Goal: Task Accomplishment & Management: Manage account settings

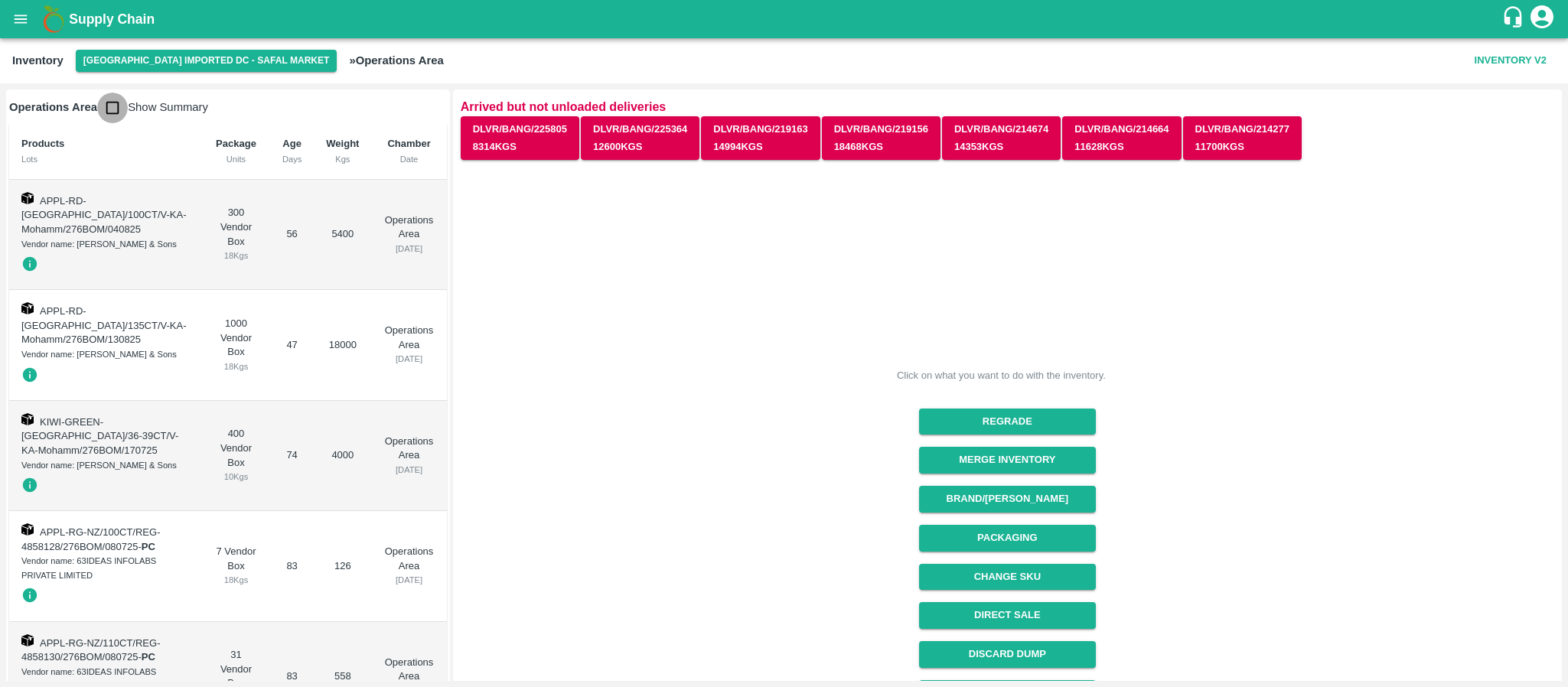
click at [116, 106] on input "checkbox" at bounding box center [112, 108] width 31 height 31
checkbox input "true"
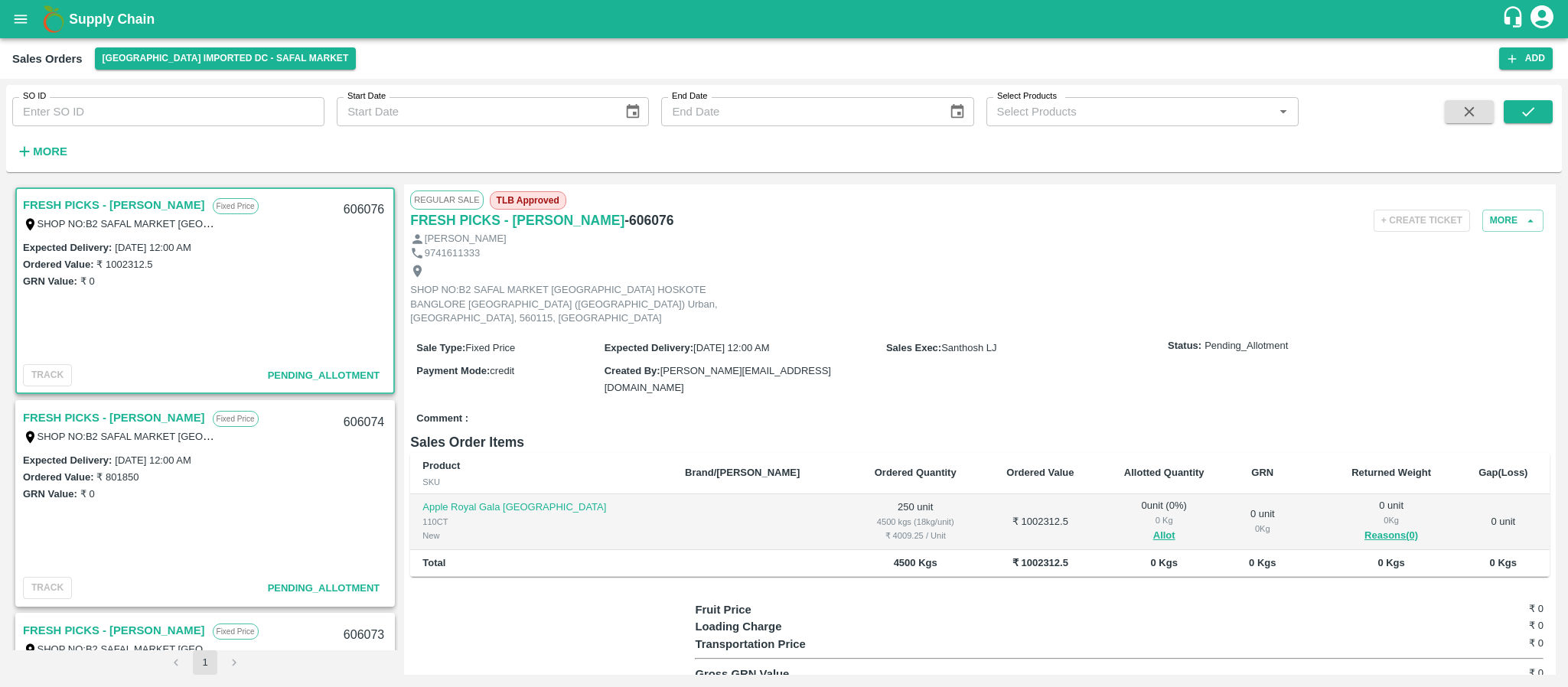
click at [127, 202] on link "FRESH PICKS - [PERSON_NAME]" at bounding box center [114, 205] width 183 height 20
click at [1154, 528] on button "Allot" at bounding box center [1164, 536] width 22 height 18
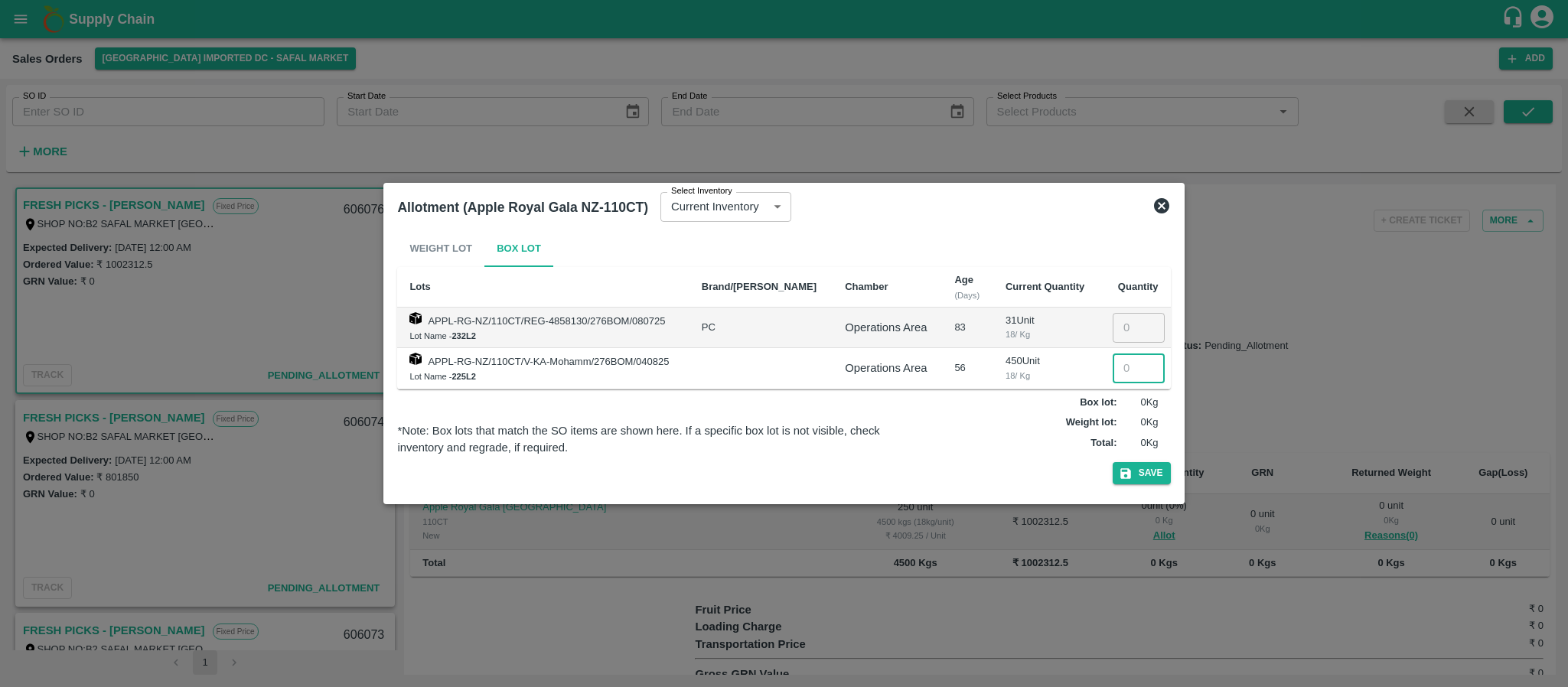
click at [1121, 366] on input "number" at bounding box center [1139, 368] width 52 height 29
type input "250"
click at [1151, 469] on button "Save" at bounding box center [1142, 473] width 59 height 22
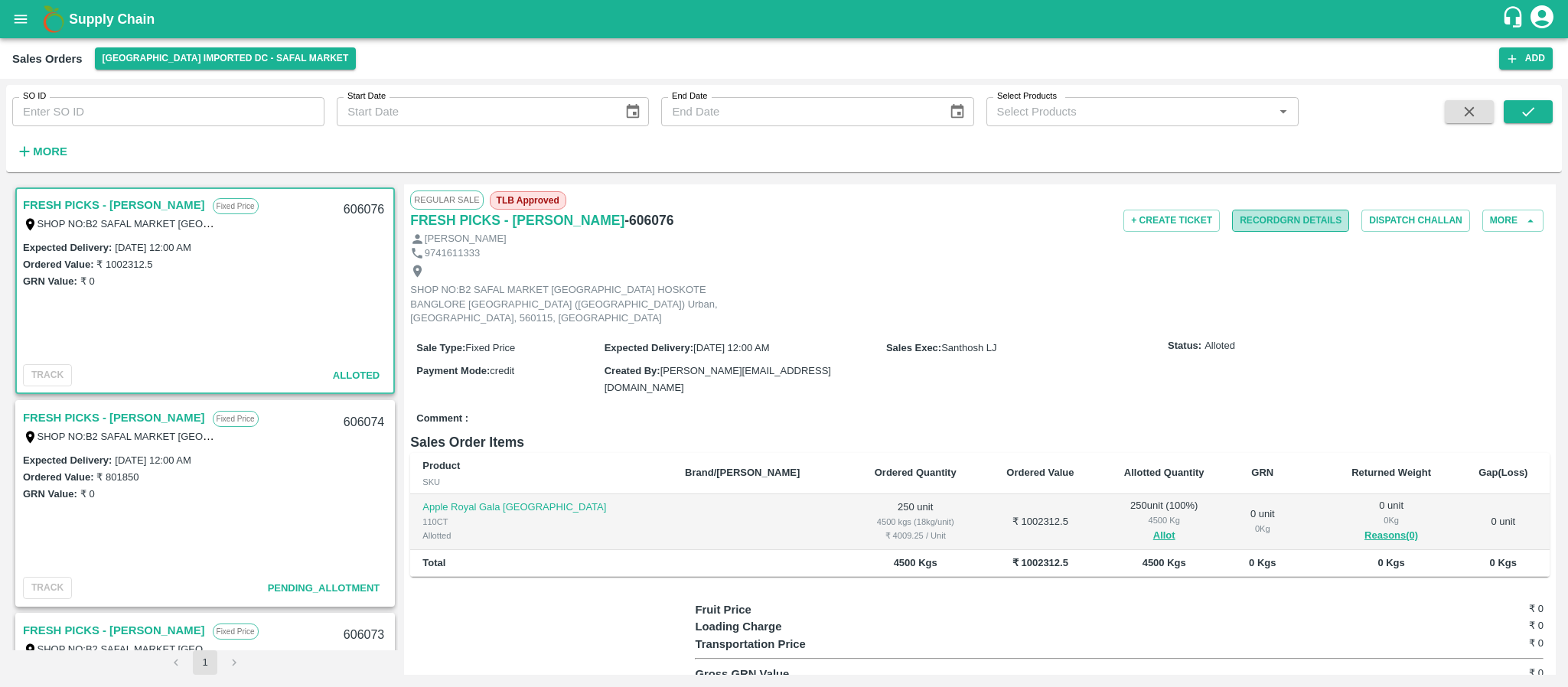
click at [1296, 218] on button "Record GRN Details" at bounding box center [1291, 220] width 117 height 22
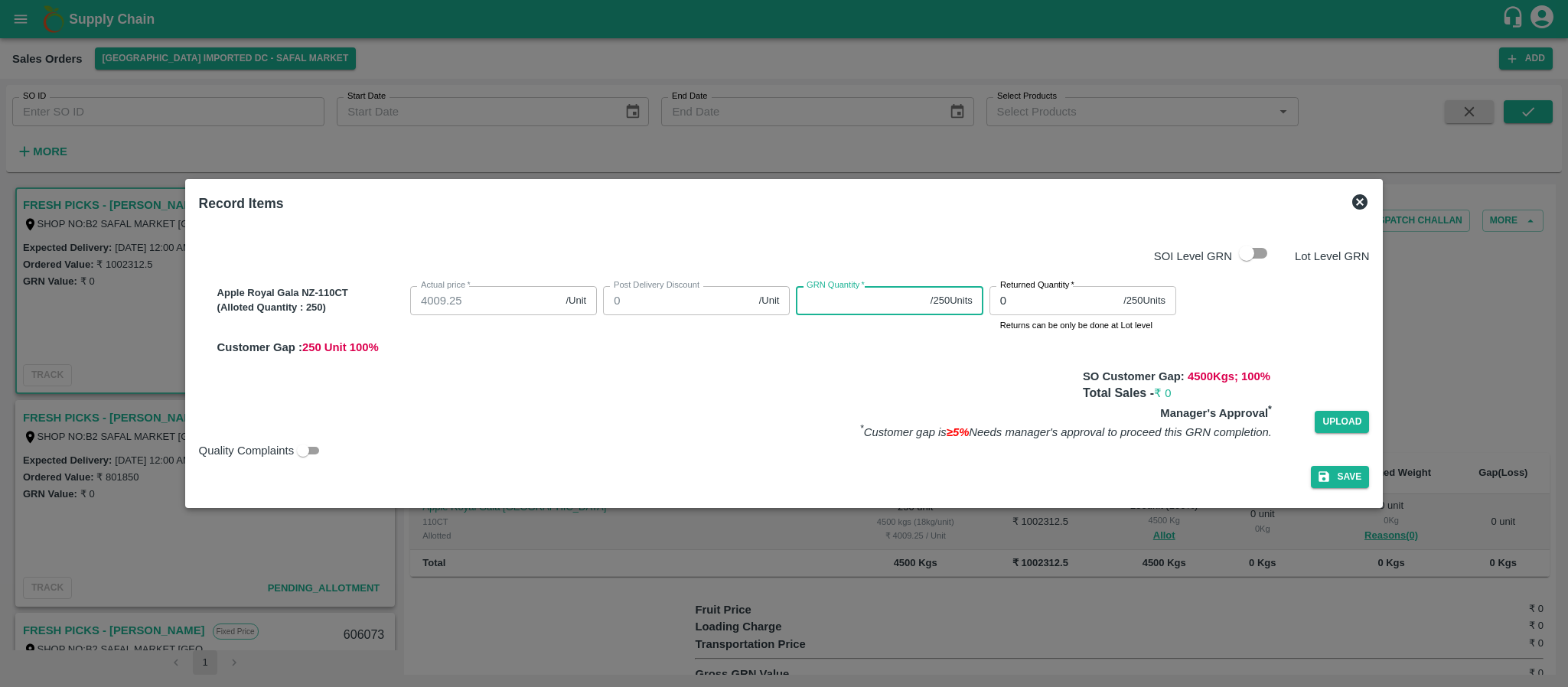
click at [843, 307] on input "GRN Quantity   *" at bounding box center [860, 301] width 128 height 29
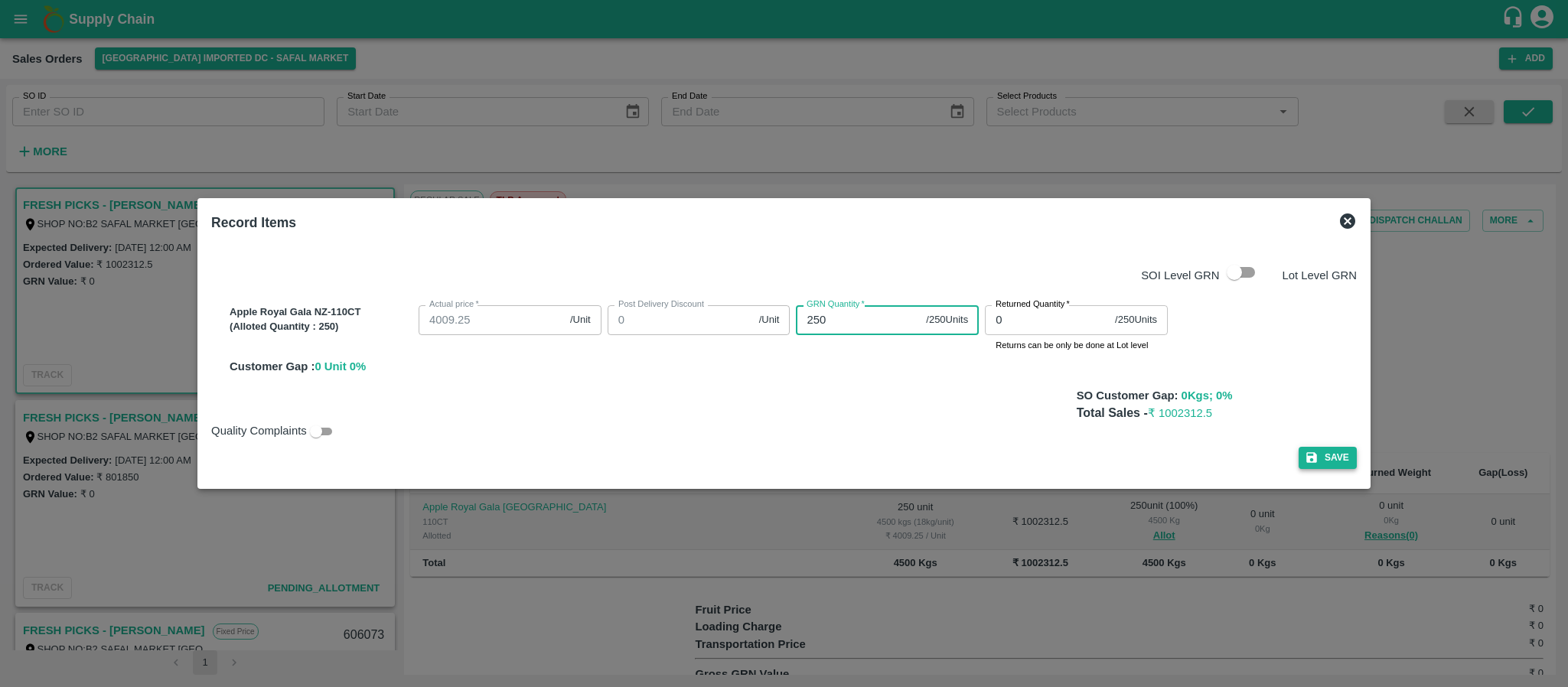
type input "250"
click at [1311, 447] on button "Save" at bounding box center [1328, 457] width 59 height 22
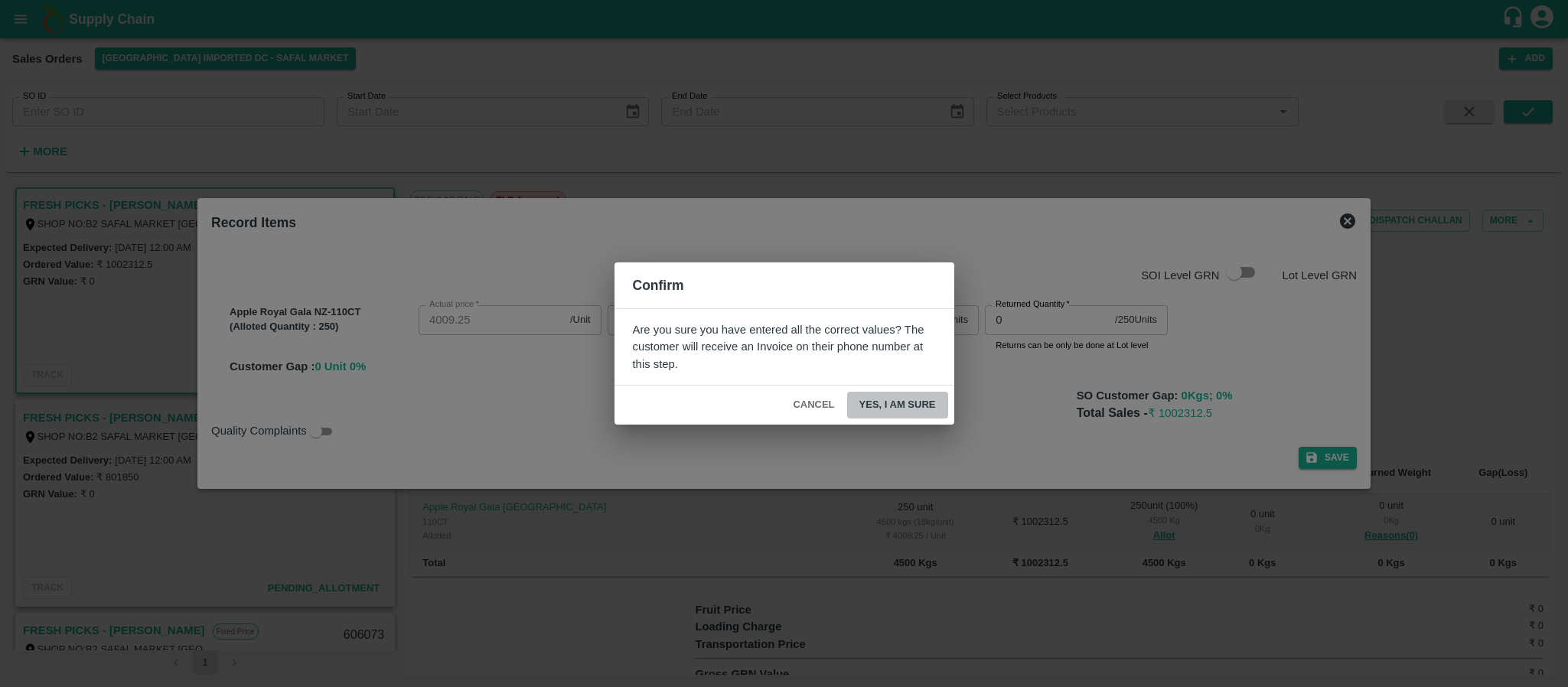
click at [910, 402] on button "Yes, I am sure" at bounding box center [897, 405] width 101 height 27
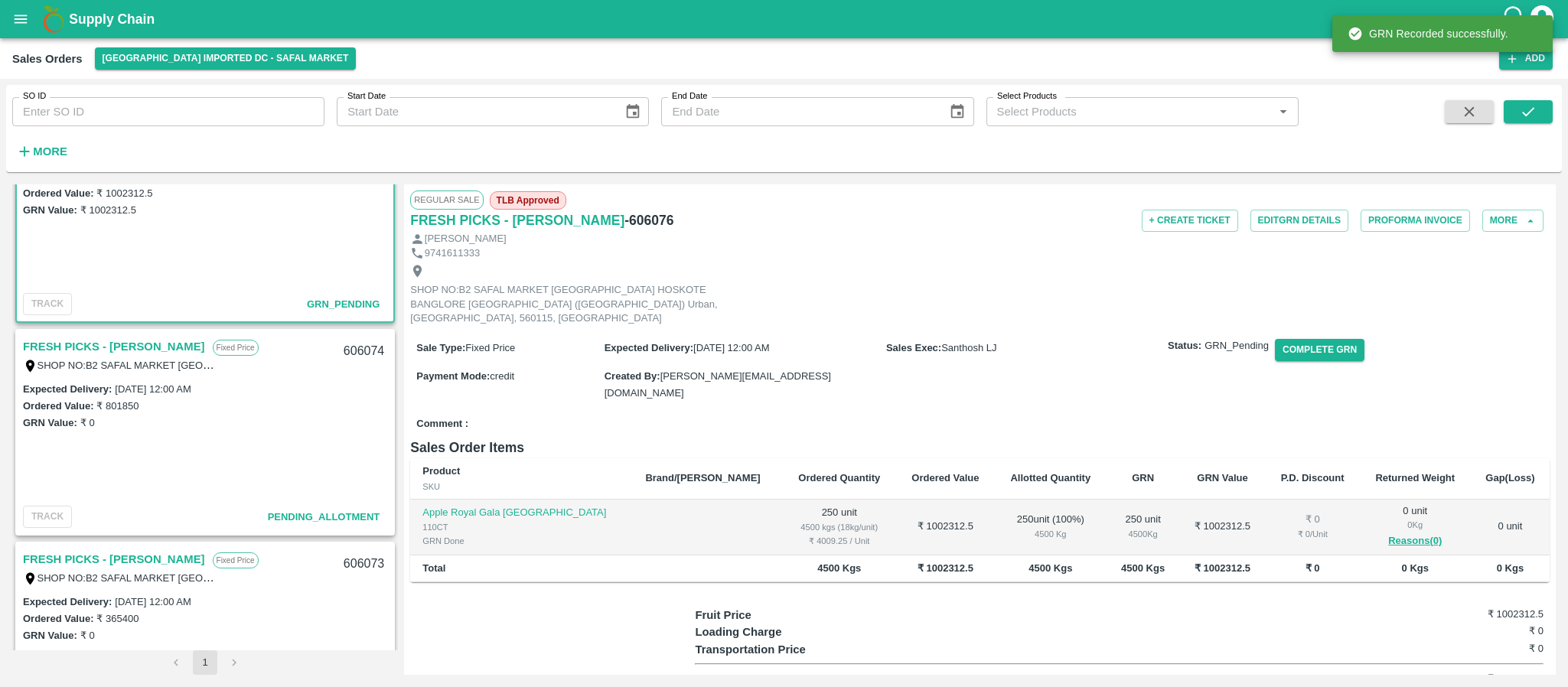
scroll to position [72, 0]
click at [115, 345] on link "FRESH PICKS - [PERSON_NAME]" at bounding box center [114, 346] width 183 height 20
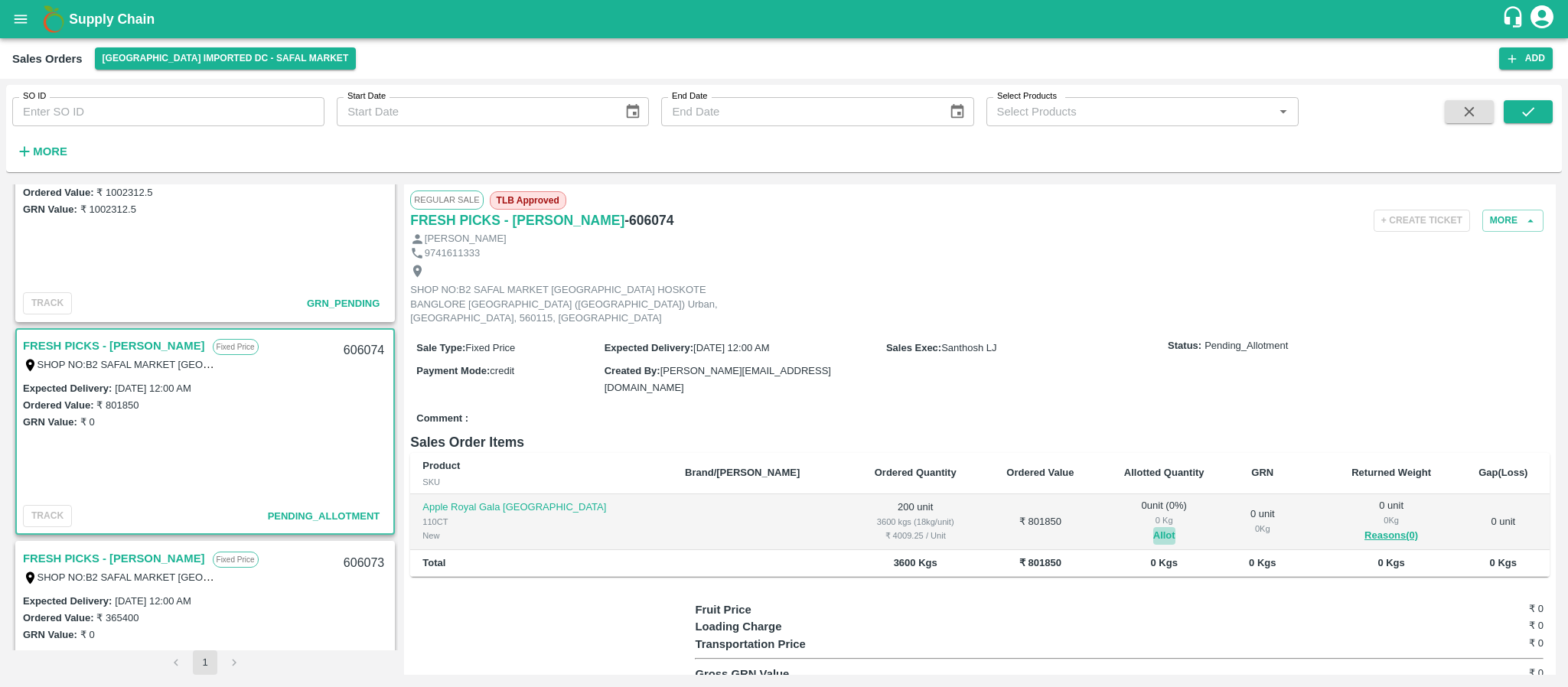
click at [1154, 528] on button "Allot" at bounding box center [1164, 536] width 22 height 18
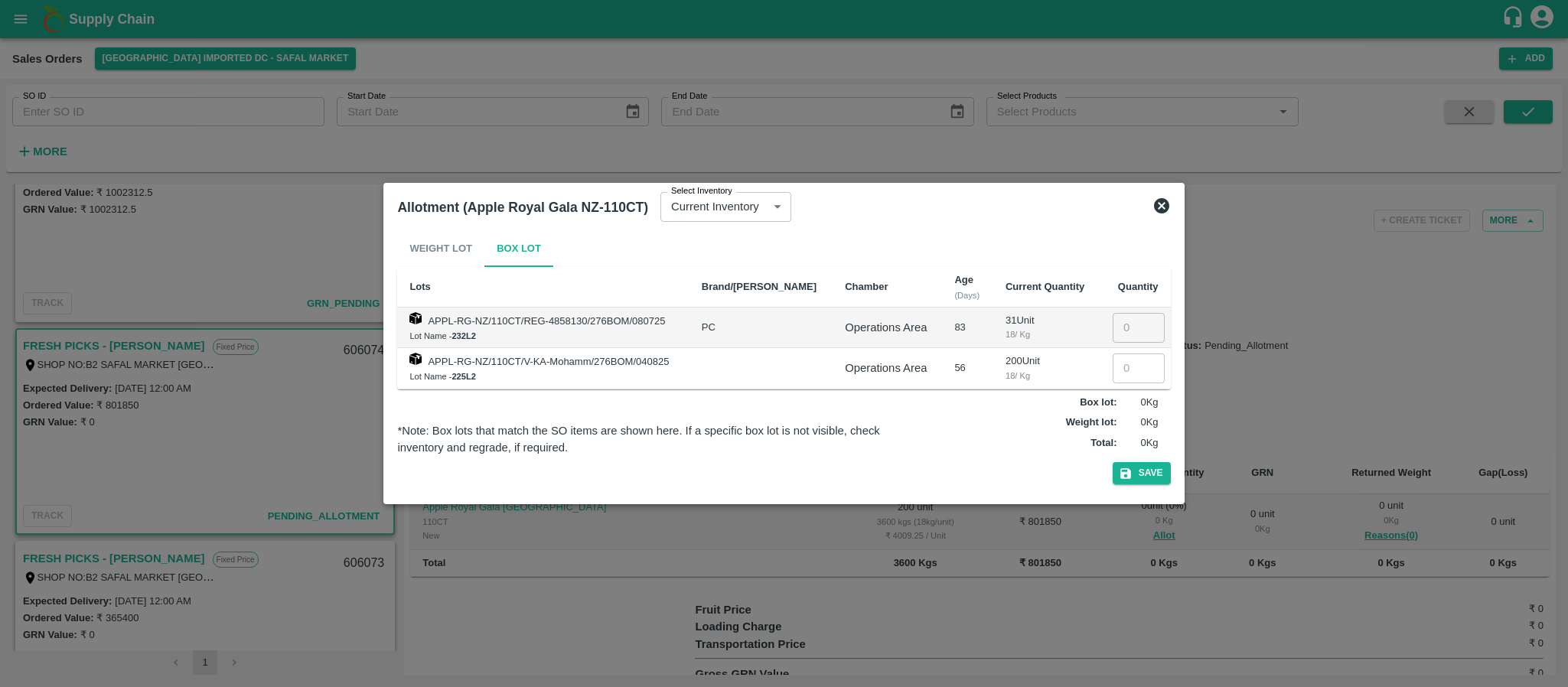
click at [1164, 205] on icon at bounding box center [1162, 206] width 15 height 15
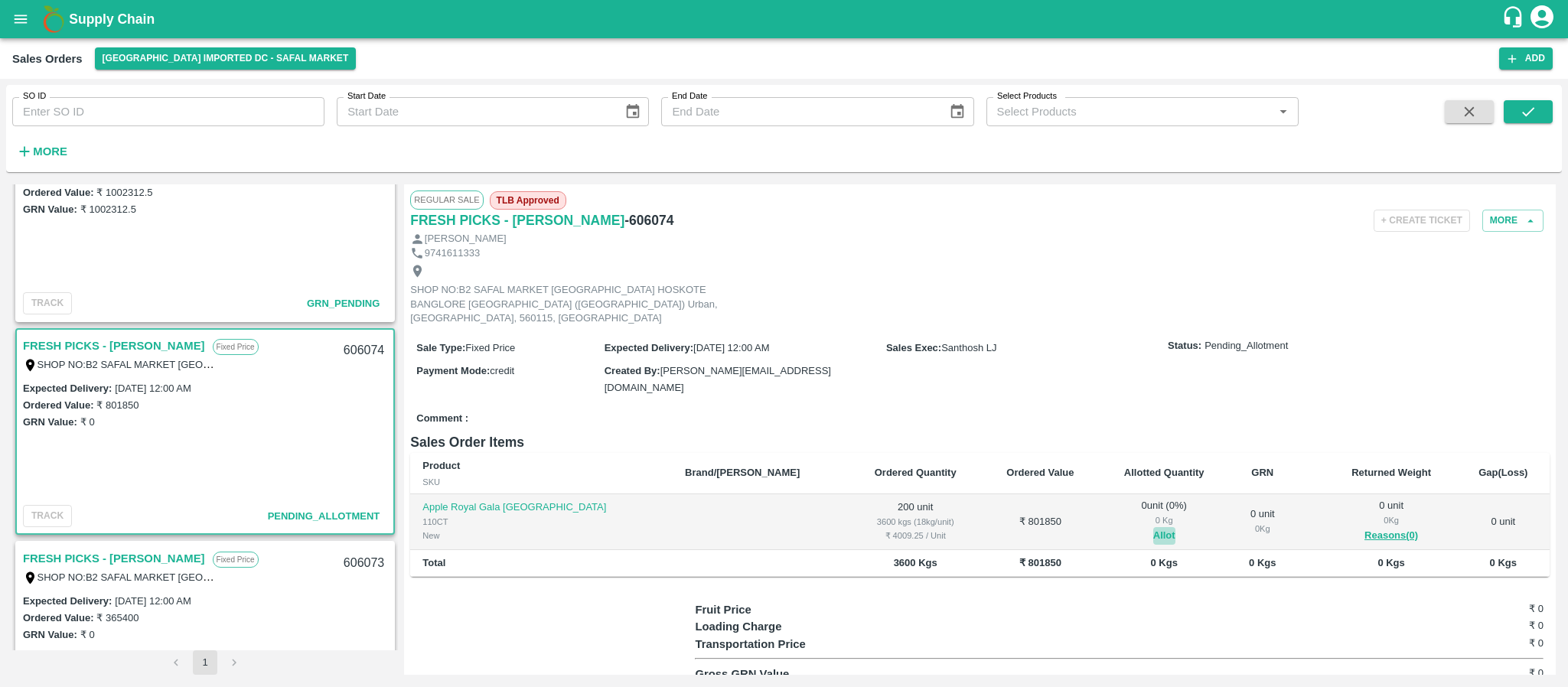
click at [1154, 528] on button "Allot" at bounding box center [1164, 536] width 22 height 18
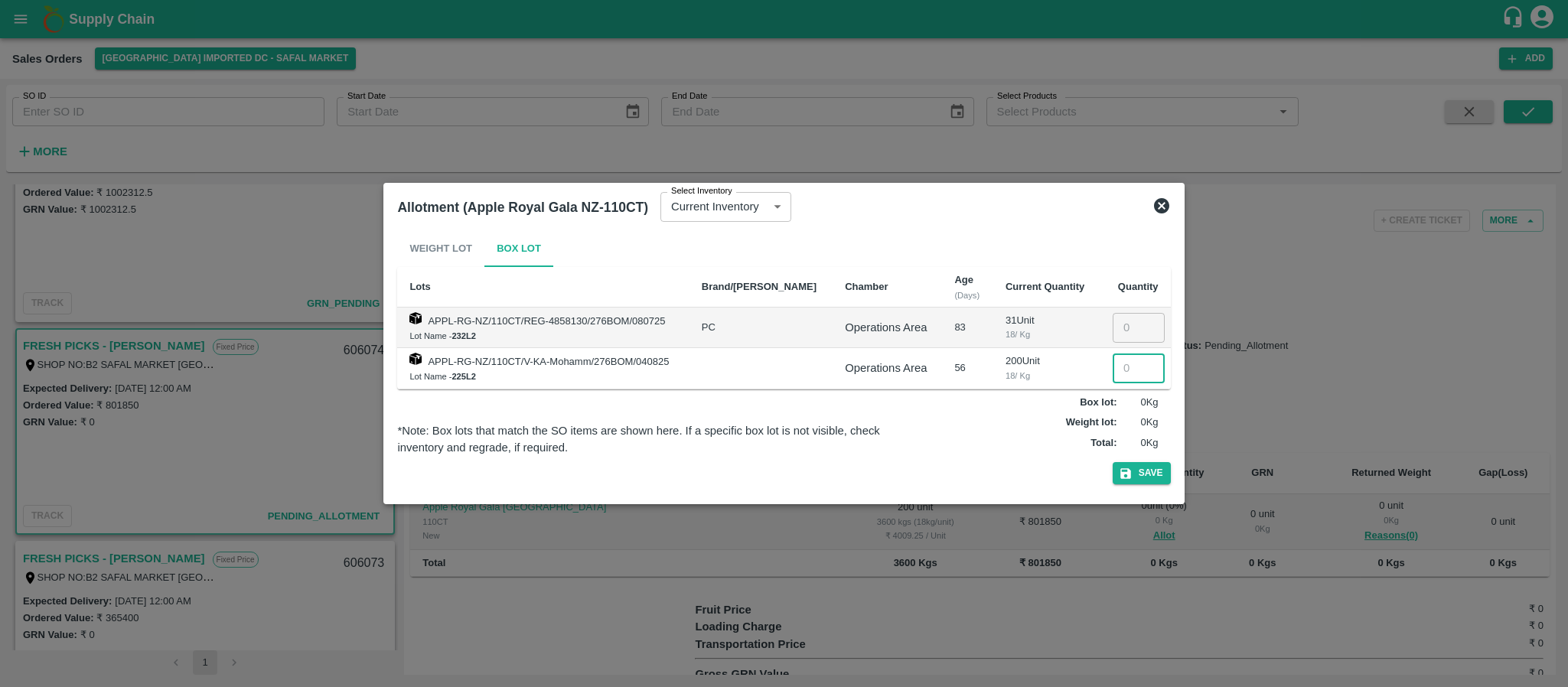
click at [1128, 373] on input "number" at bounding box center [1139, 368] width 52 height 29
type input "200"
click at [1131, 475] on icon "button" at bounding box center [1126, 474] width 11 height 11
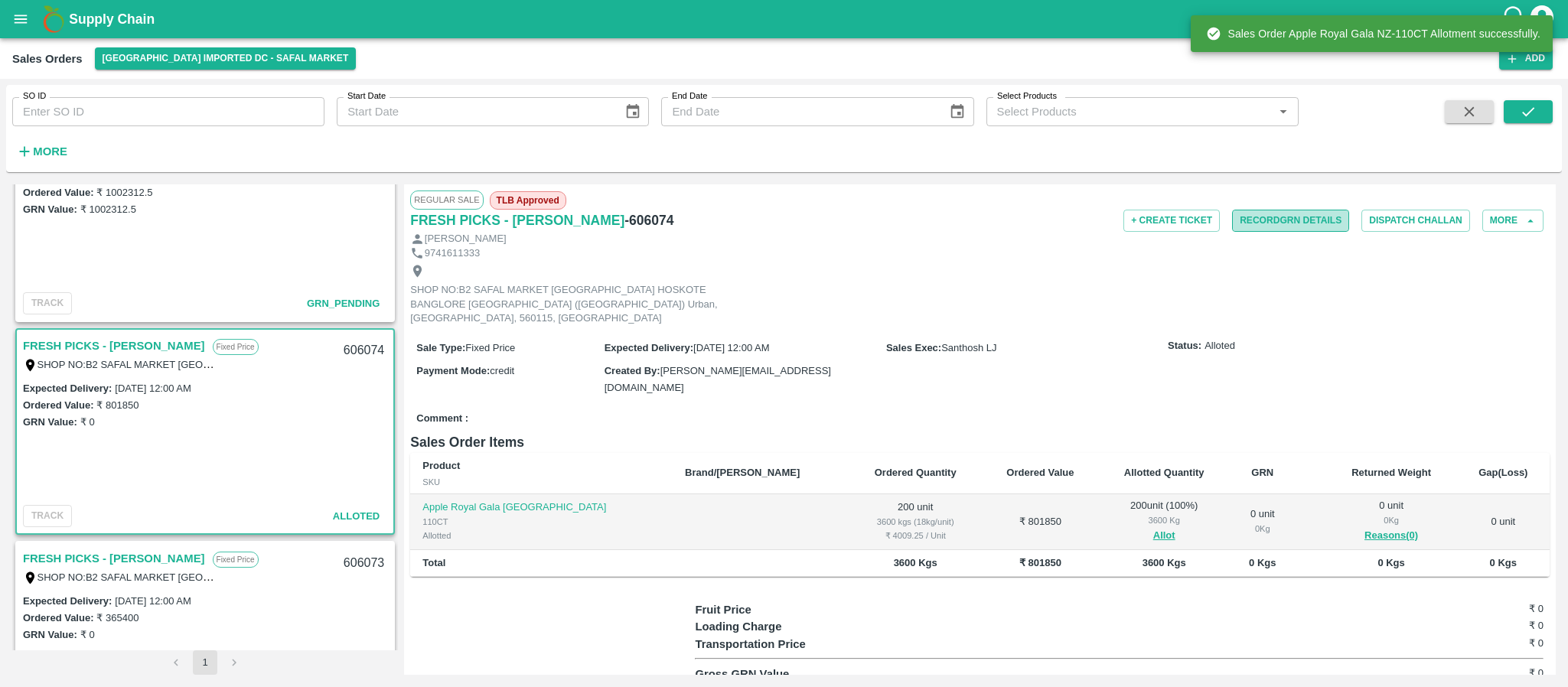
click at [1278, 220] on button "Record GRN Details" at bounding box center [1291, 220] width 117 height 22
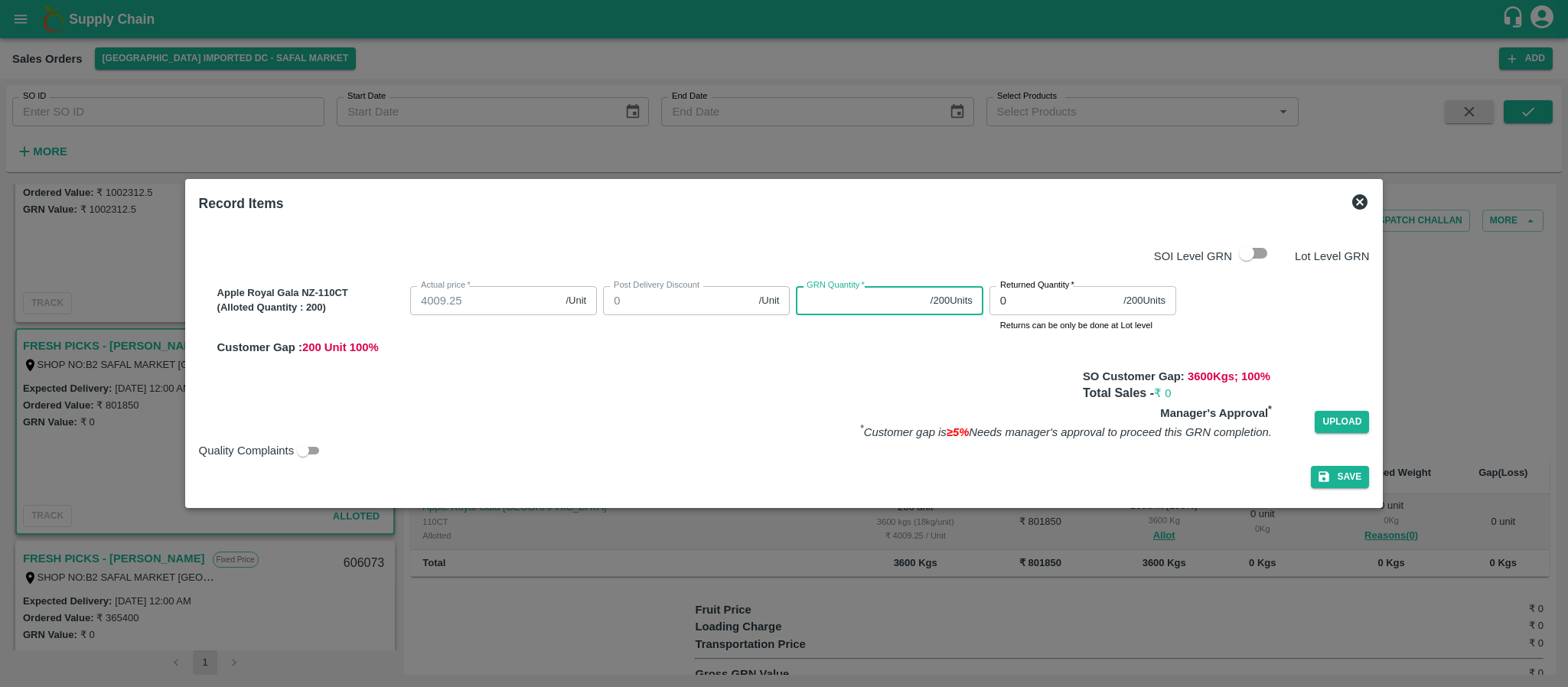
click at [802, 310] on input "GRN Quantity   *" at bounding box center [860, 301] width 128 height 29
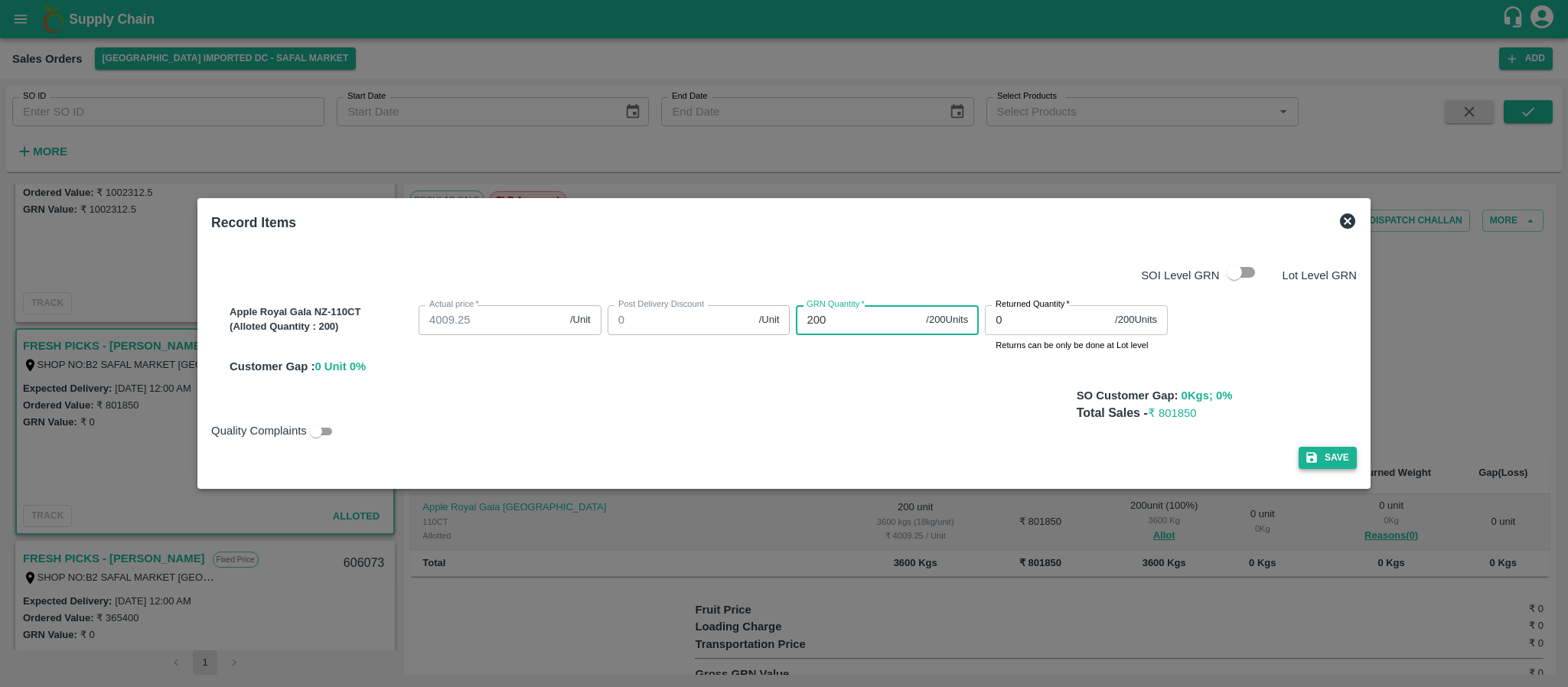
type input "200"
click at [1311, 448] on button "Save" at bounding box center [1328, 457] width 59 height 22
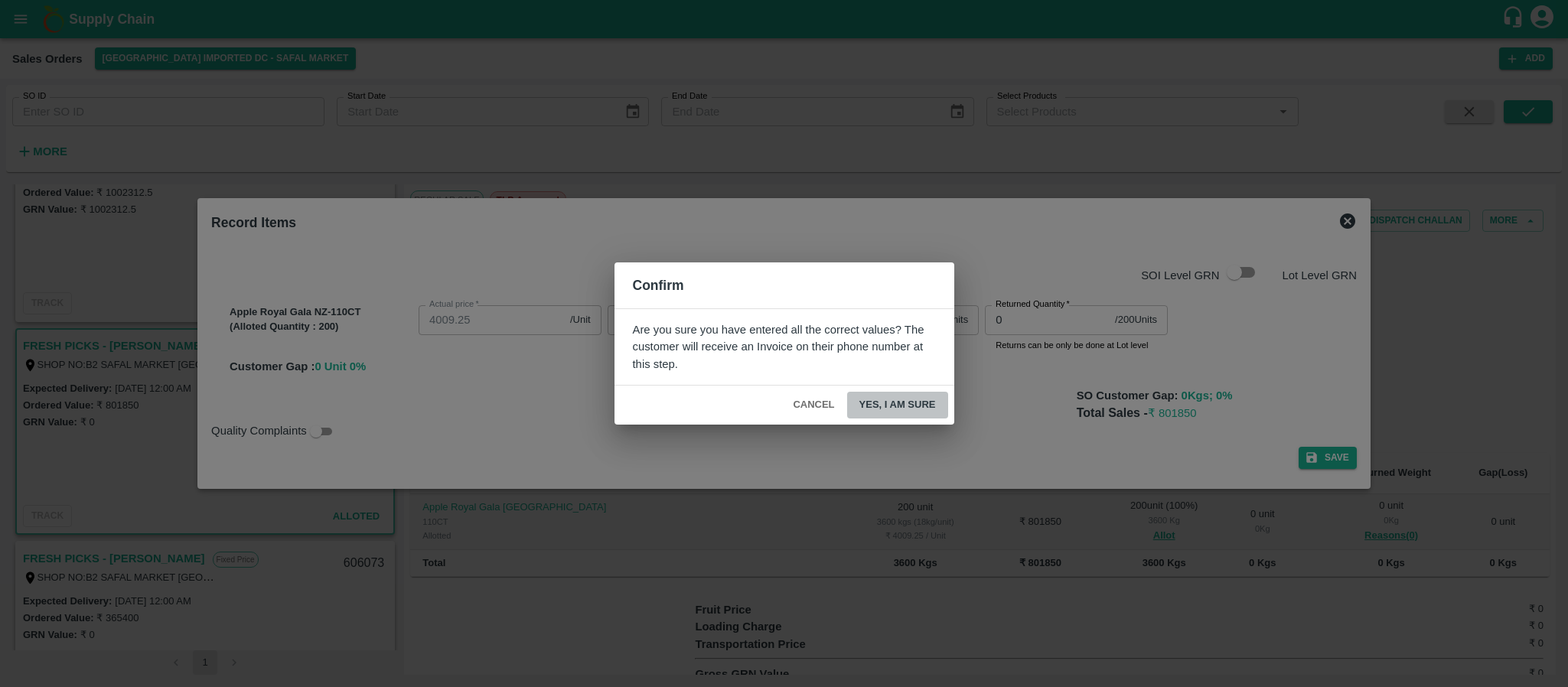
click at [898, 400] on button "Yes, I am sure" at bounding box center [897, 405] width 101 height 27
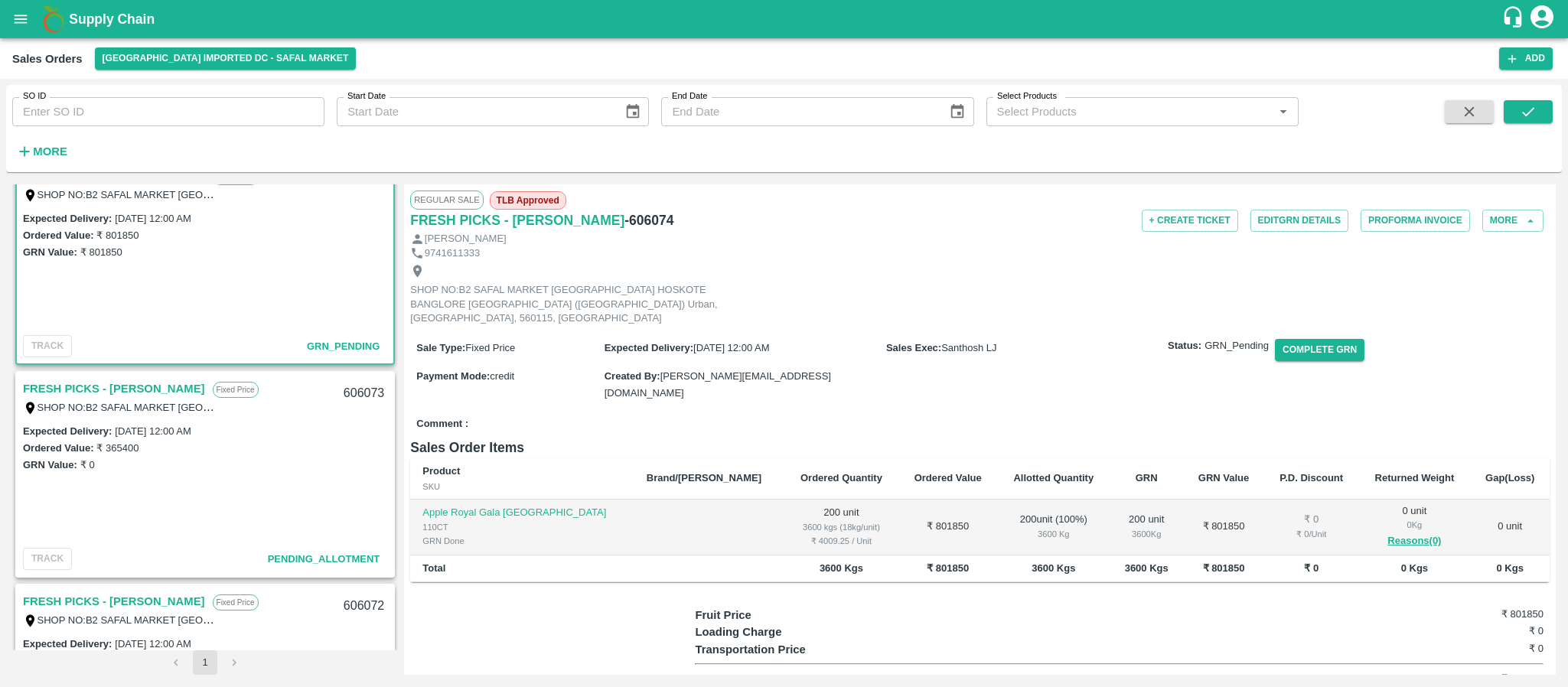
scroll to position [250, 0]
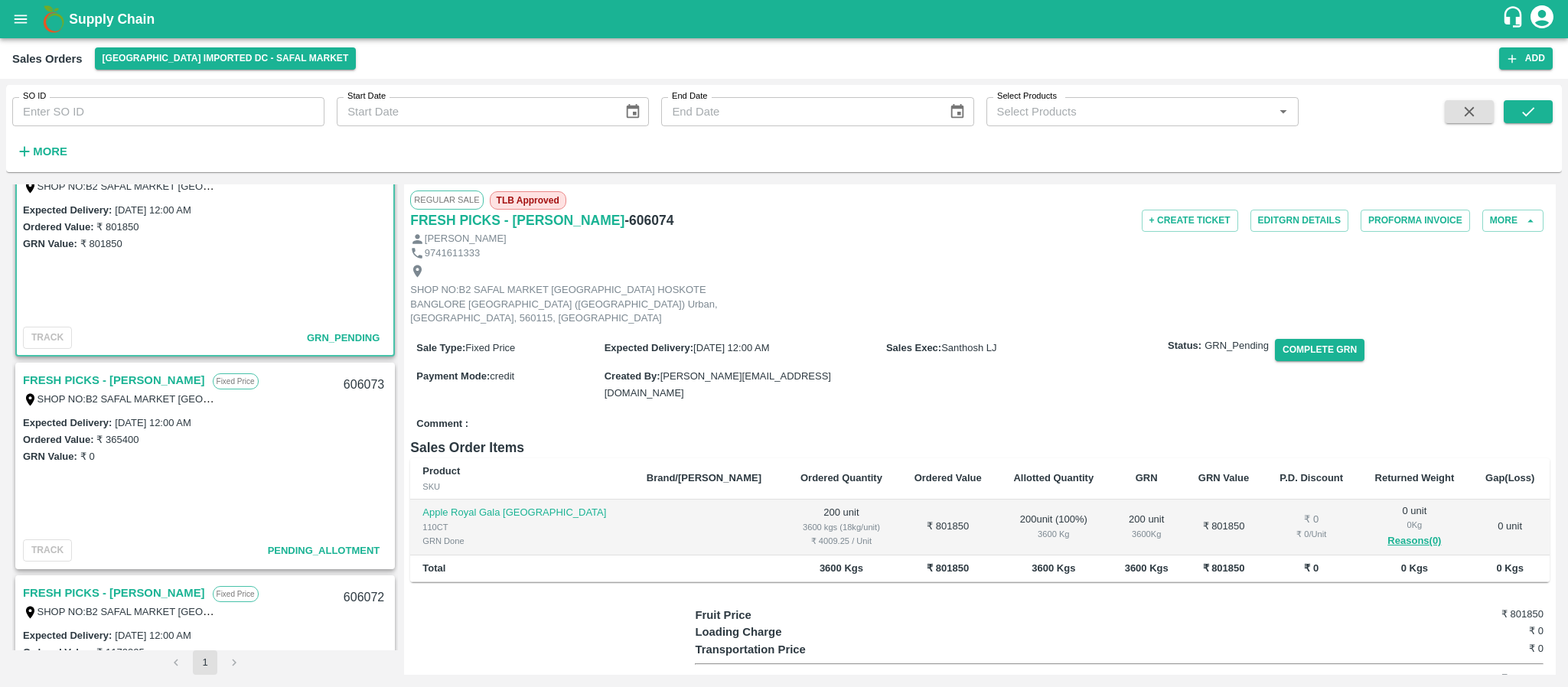
click at [122, 379] on link "FRESH PICKS - [PERSON_NAME]" at bounding box center [114, 380] width 183 height 20
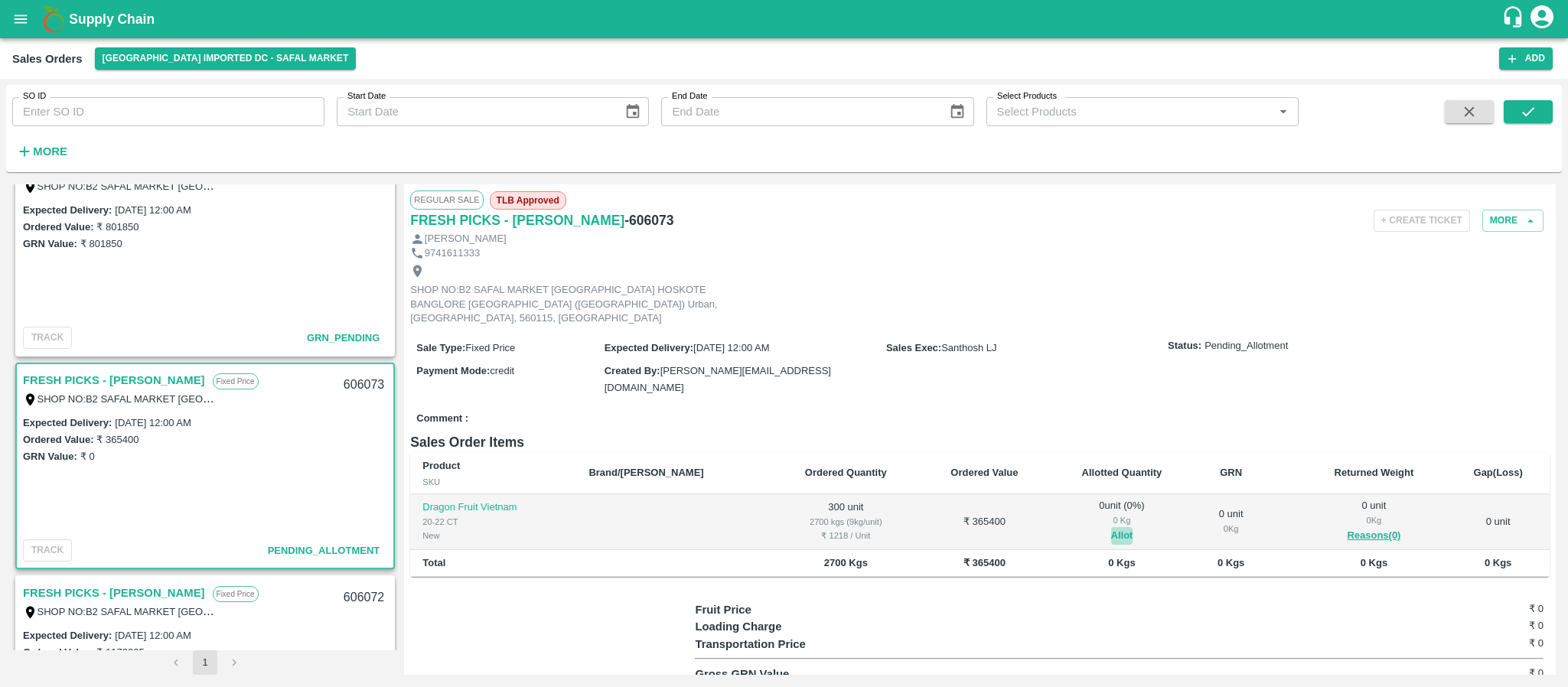
click at [1111, 528] on button "Allot" at bounding box center [1122, 536] width 22 height 18
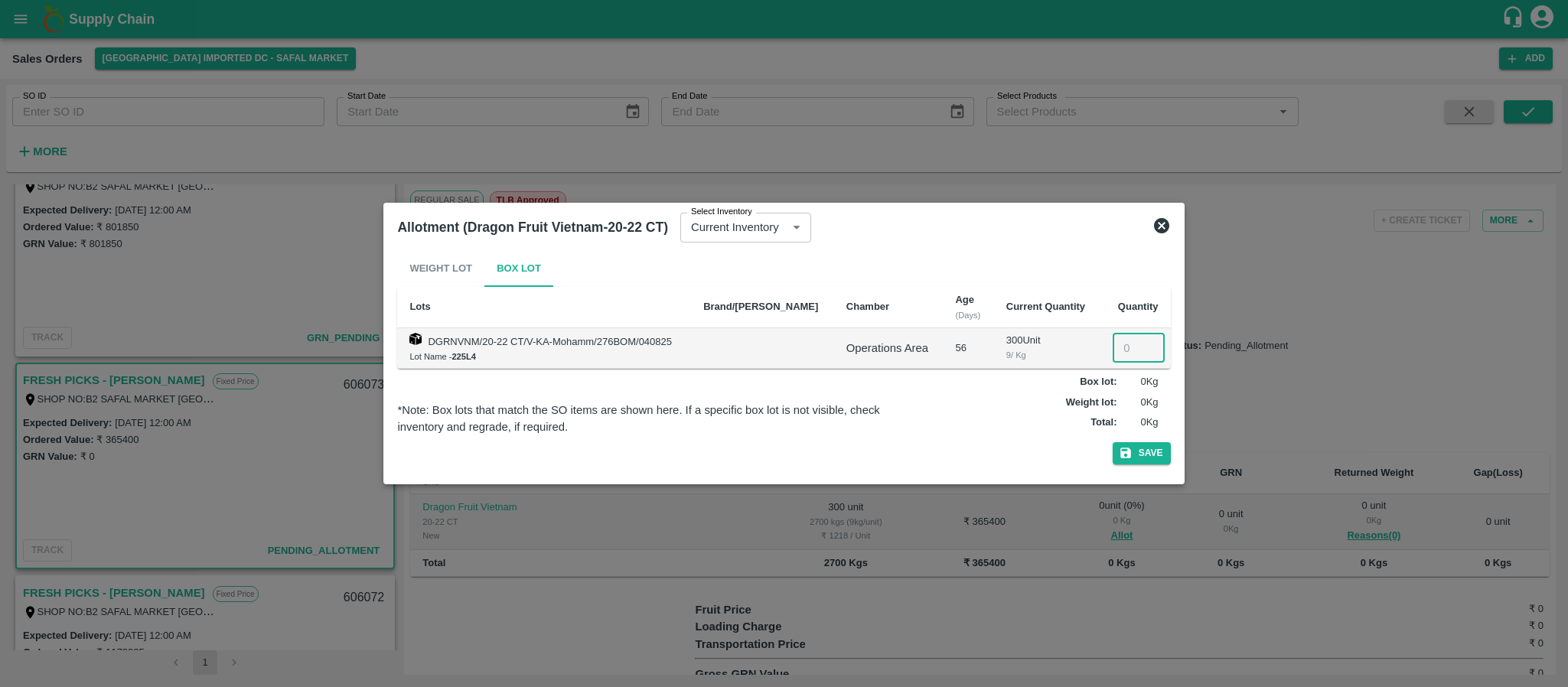
click at [1128, 350] on input "number" at bounding box center [1139, 348] width 52 height 29
type input "0300"
click at [1144, 454] on button "Save" at bounding box center [1142, 453] width 59 height 22
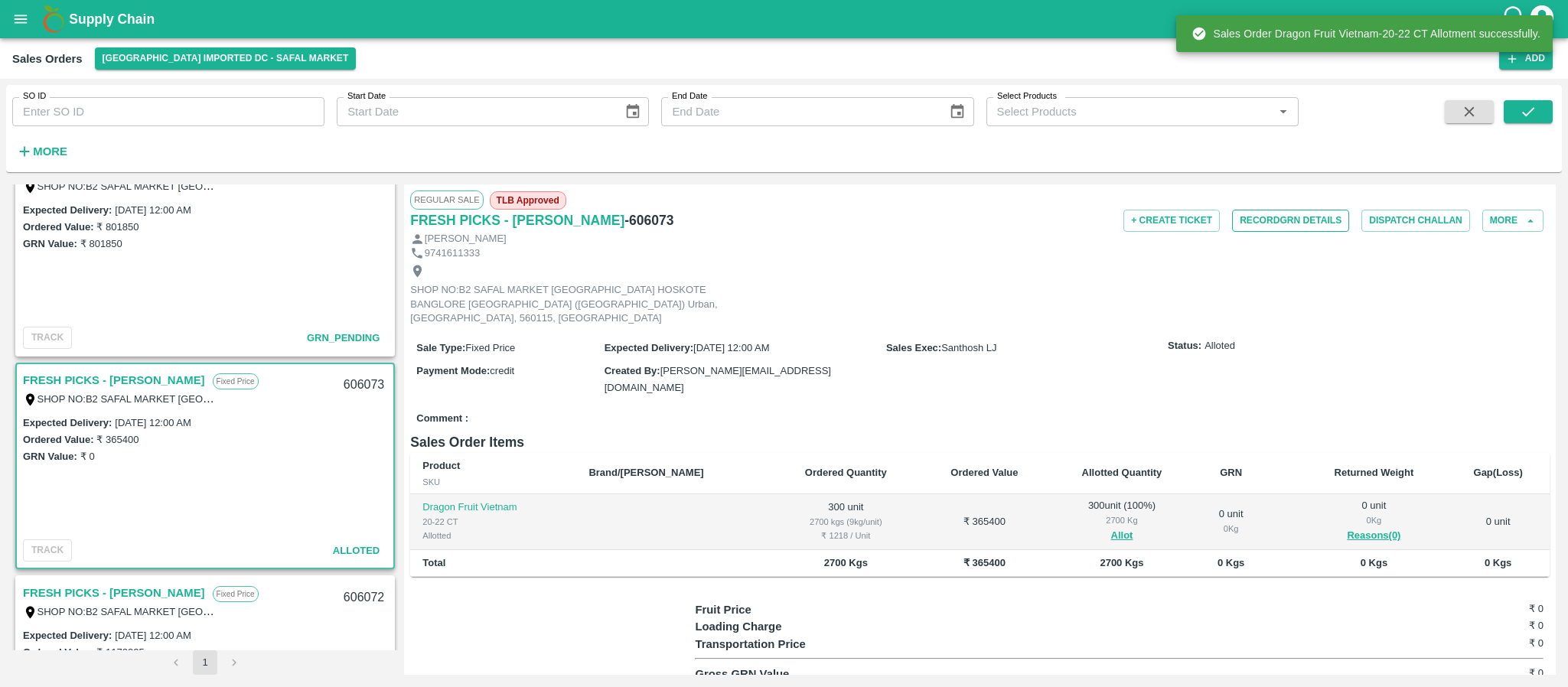
click at [1277, 223] on button "Record GRN Details" at bounding box center [1291, 220] width 117 height 22
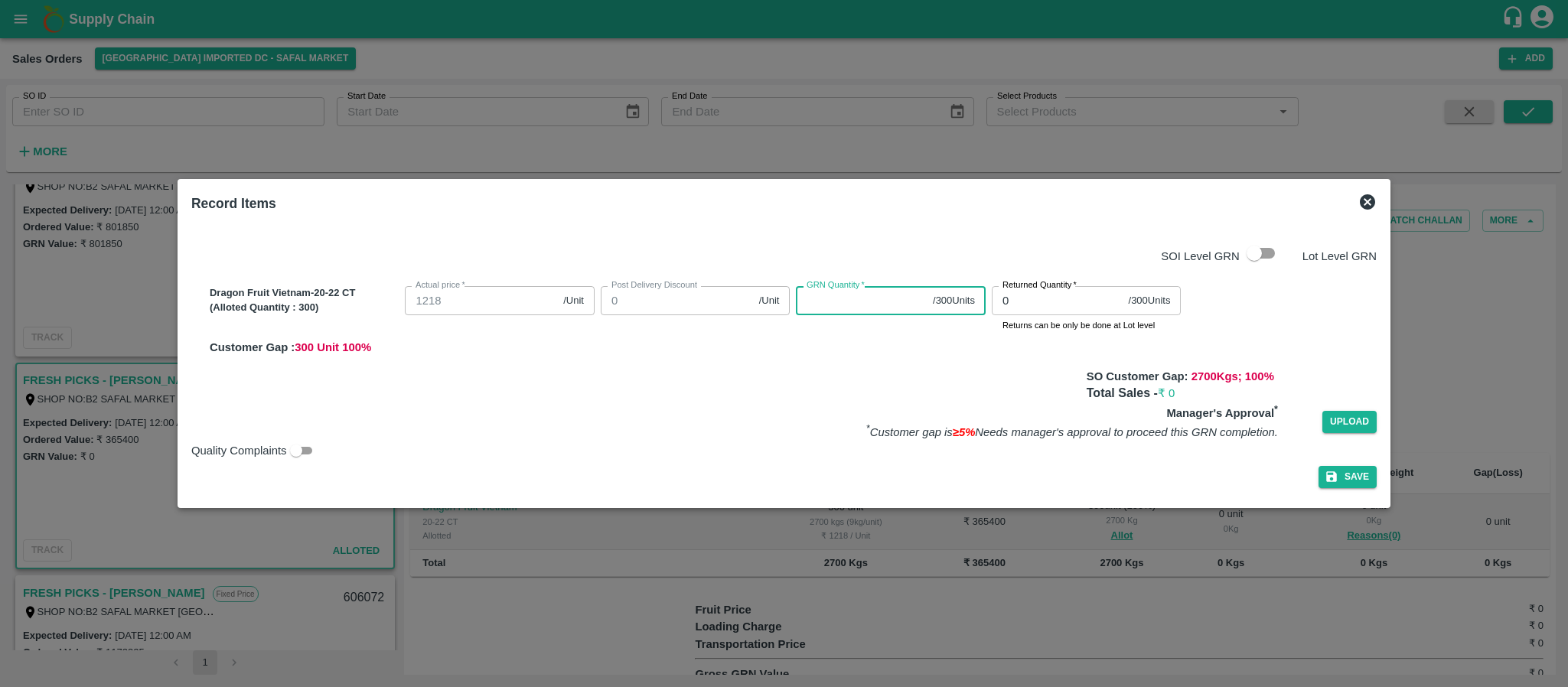
click at [873, 303] on input "GRN Quantity   *" at bounding box center [862, 301] width 131 height 29
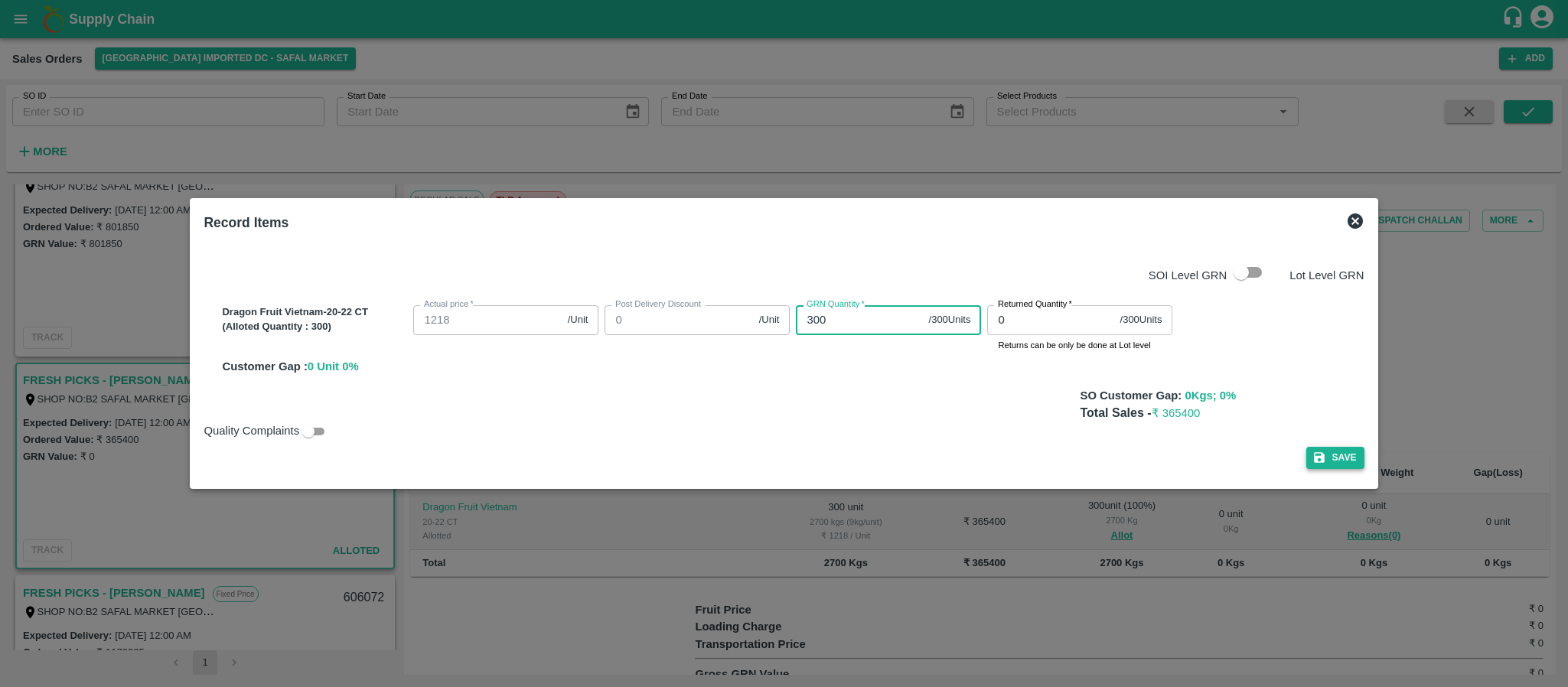
type input "300"
click at [1337, 459] on button "Save" at bounding box center [1335, 457] width 59 height 22
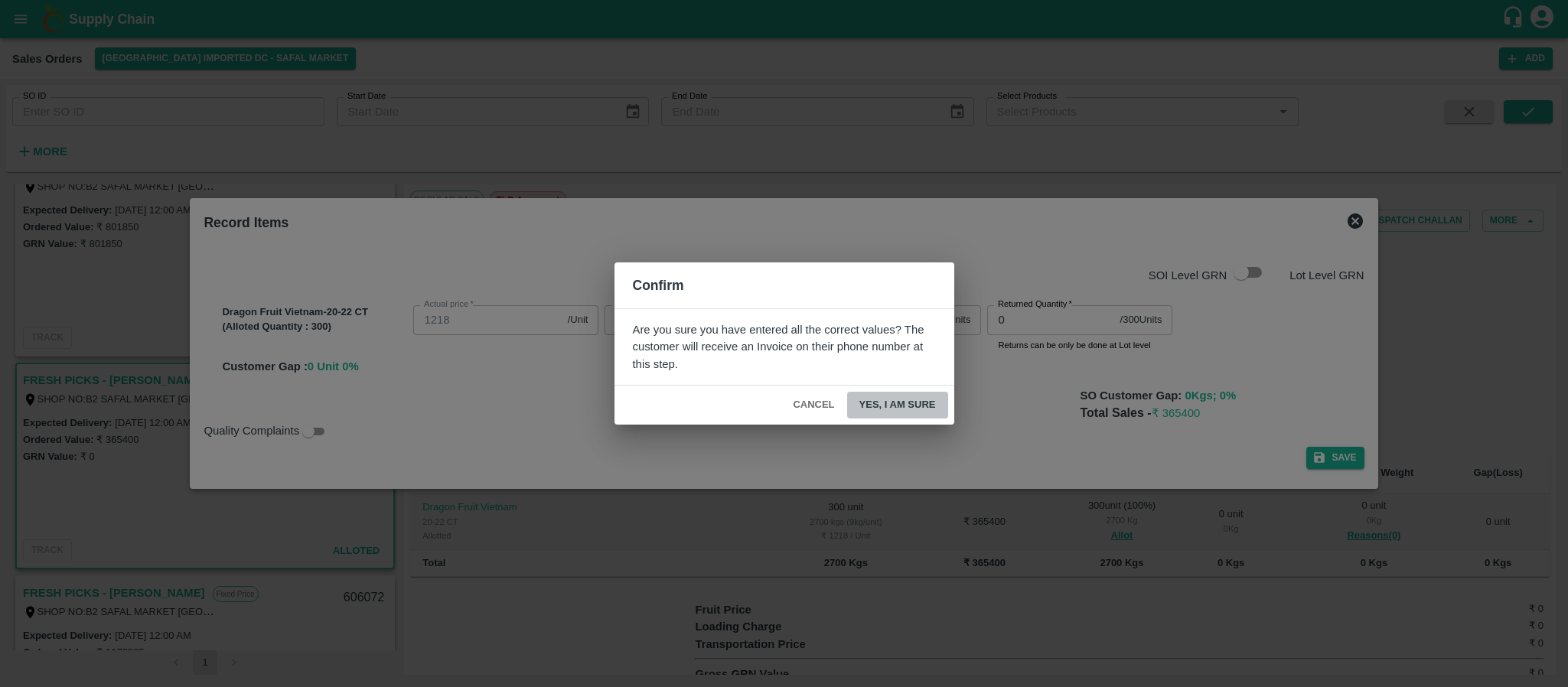
click at [907, 410] on button "Yes, I am sure" at bounding box center [897, 405] width 101 height 27
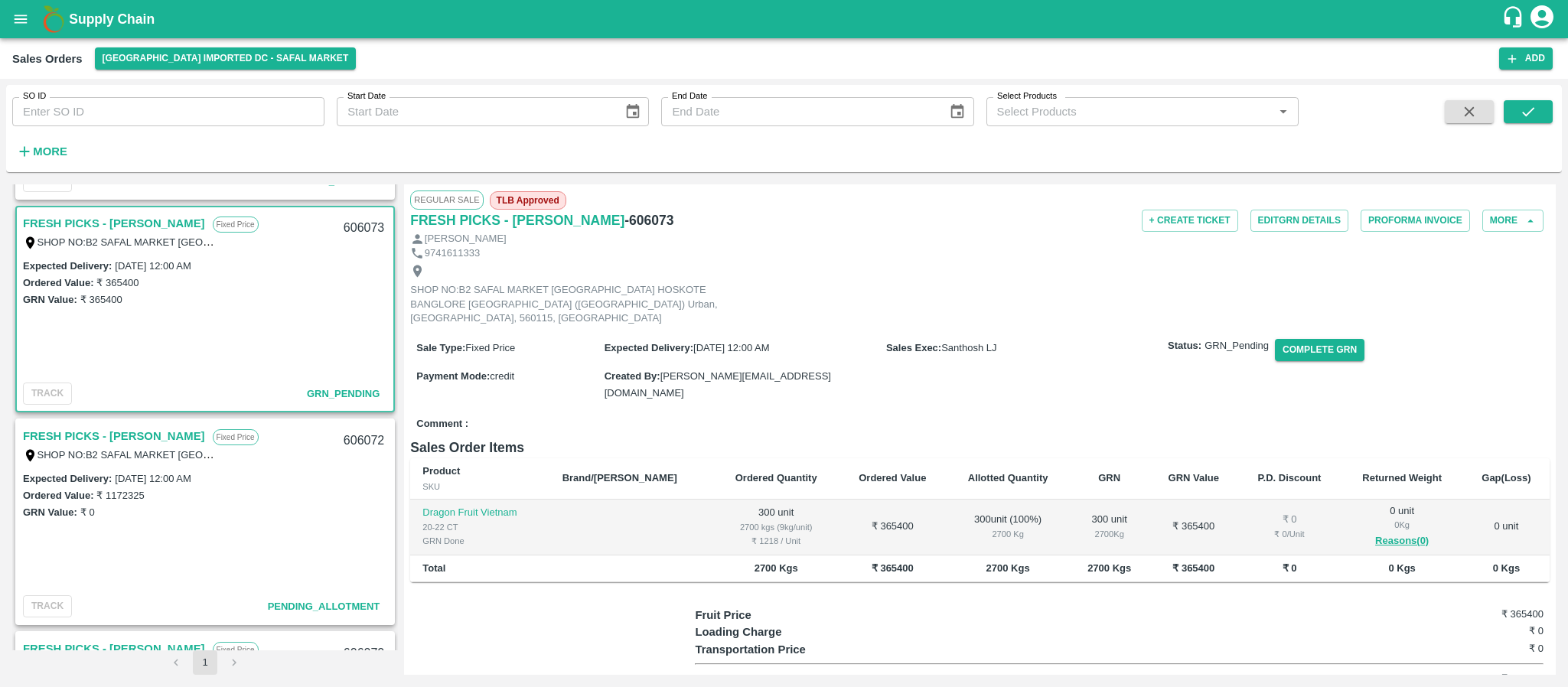
scroll to position [469, 0]
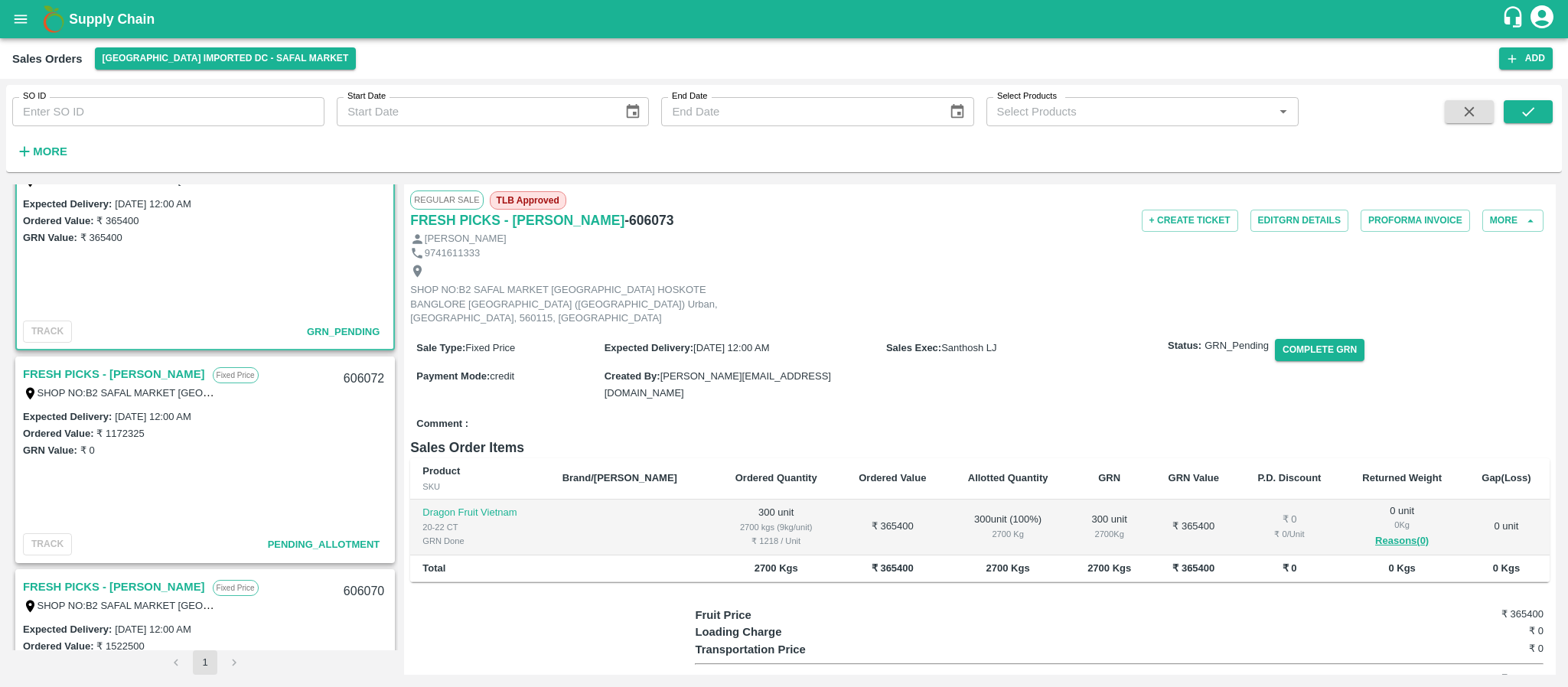
click at [140, 374] on link "FRESH PICKS - [PERSON_NAME]" at bounding box center [114, 374] width 183 height 20
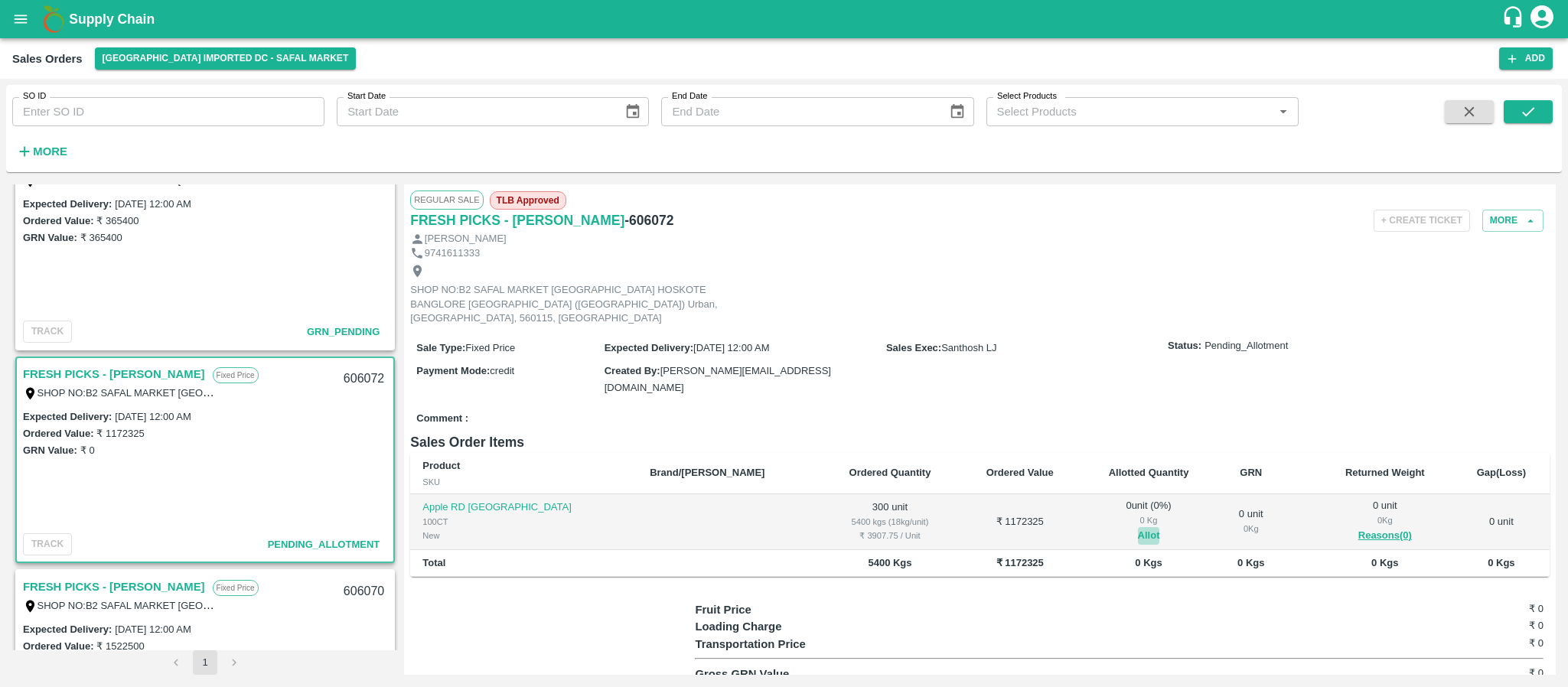
click at [1138, 528] on button "Allot" at bounding box center [1149, 536] width 22 height 18
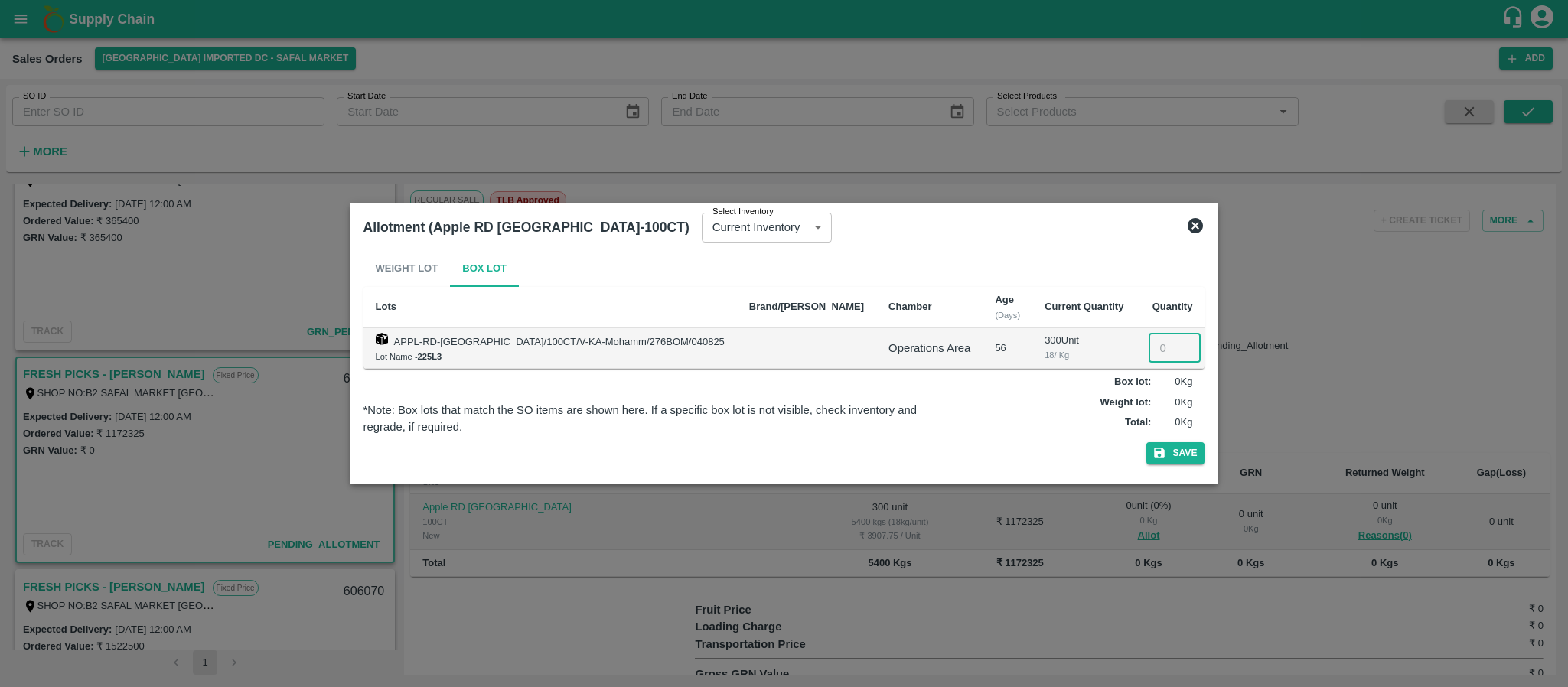
click at [1149, 350] on input "number" at bounding box center [1175, 348] width 52 height 29
type input "300"
click at [1160, 453] on button "Save" at bounding box center [1176, 453] width 59 height 22
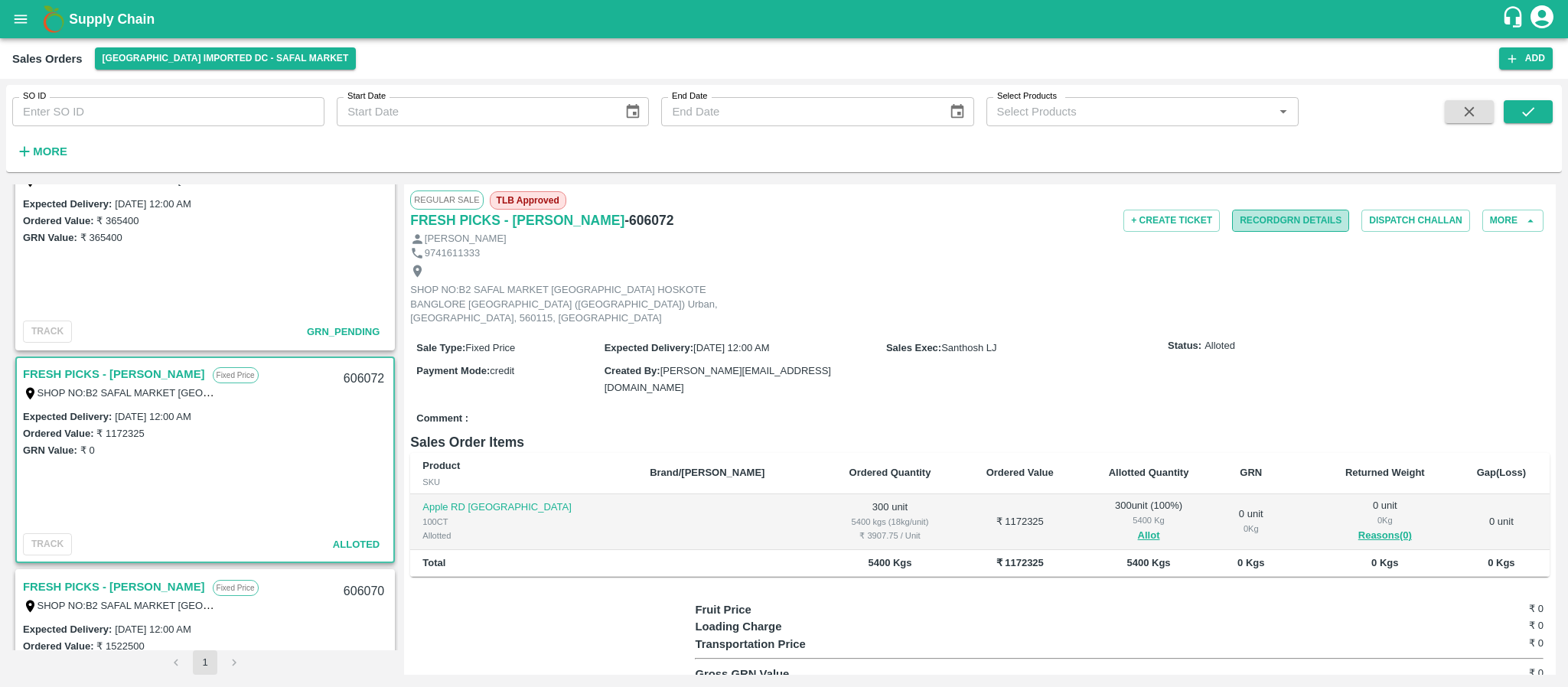
click at [1277, 220] on button "Record GRN Details" at bounding box center [1291, 220] width 117 height 22
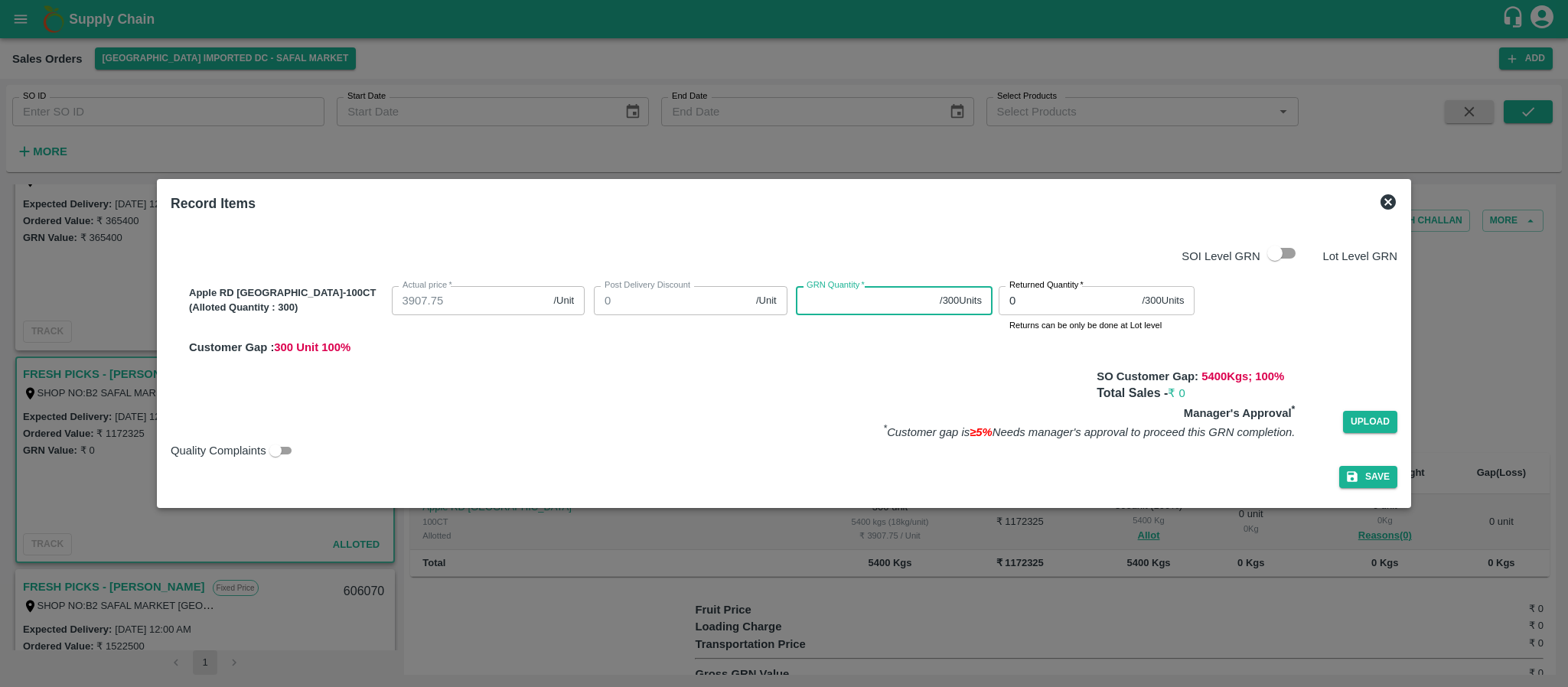
click at [841, 302] on input "GRN Quantity   *" at bounding box center [865, 301] width 138 height 29
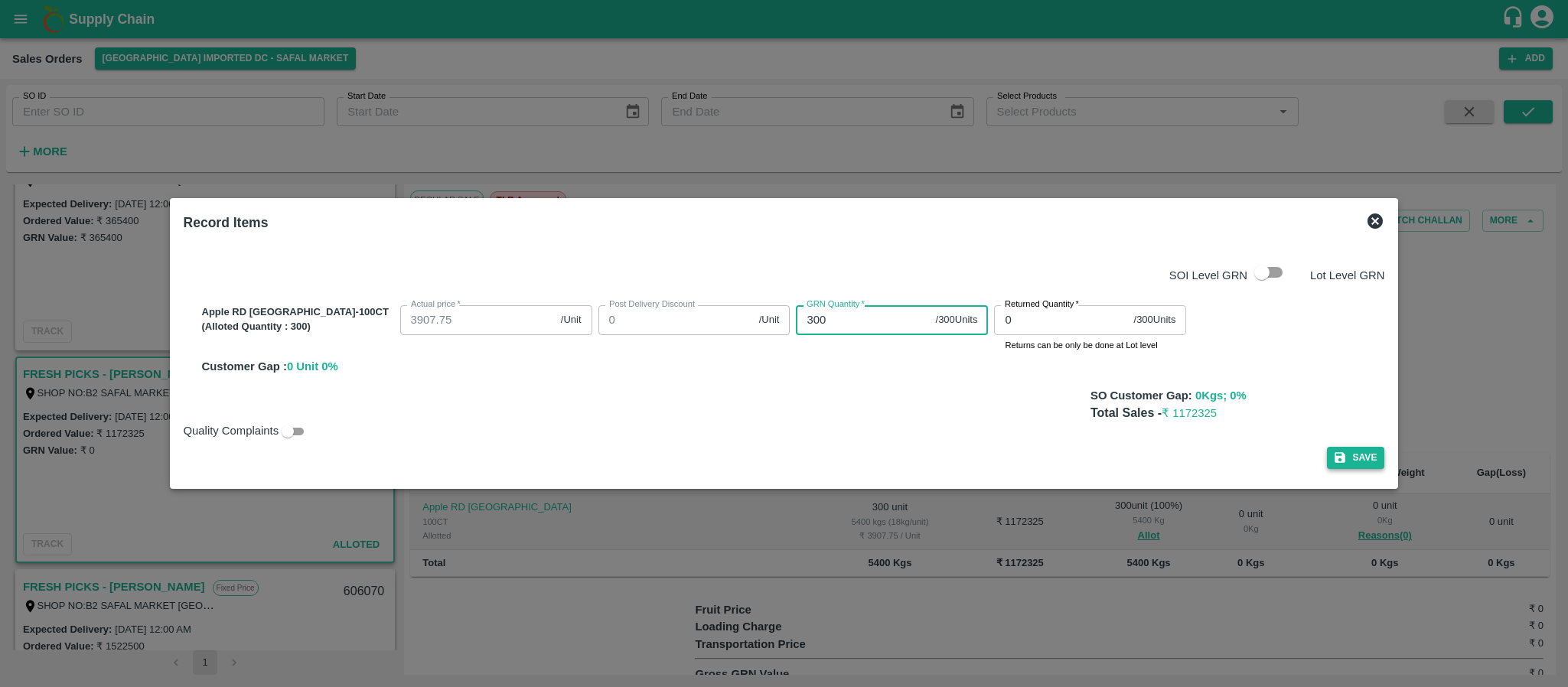
type input "300"
click at [1327, 459] on button "Save" at bounding box center [1356, 457] width 59 height 22
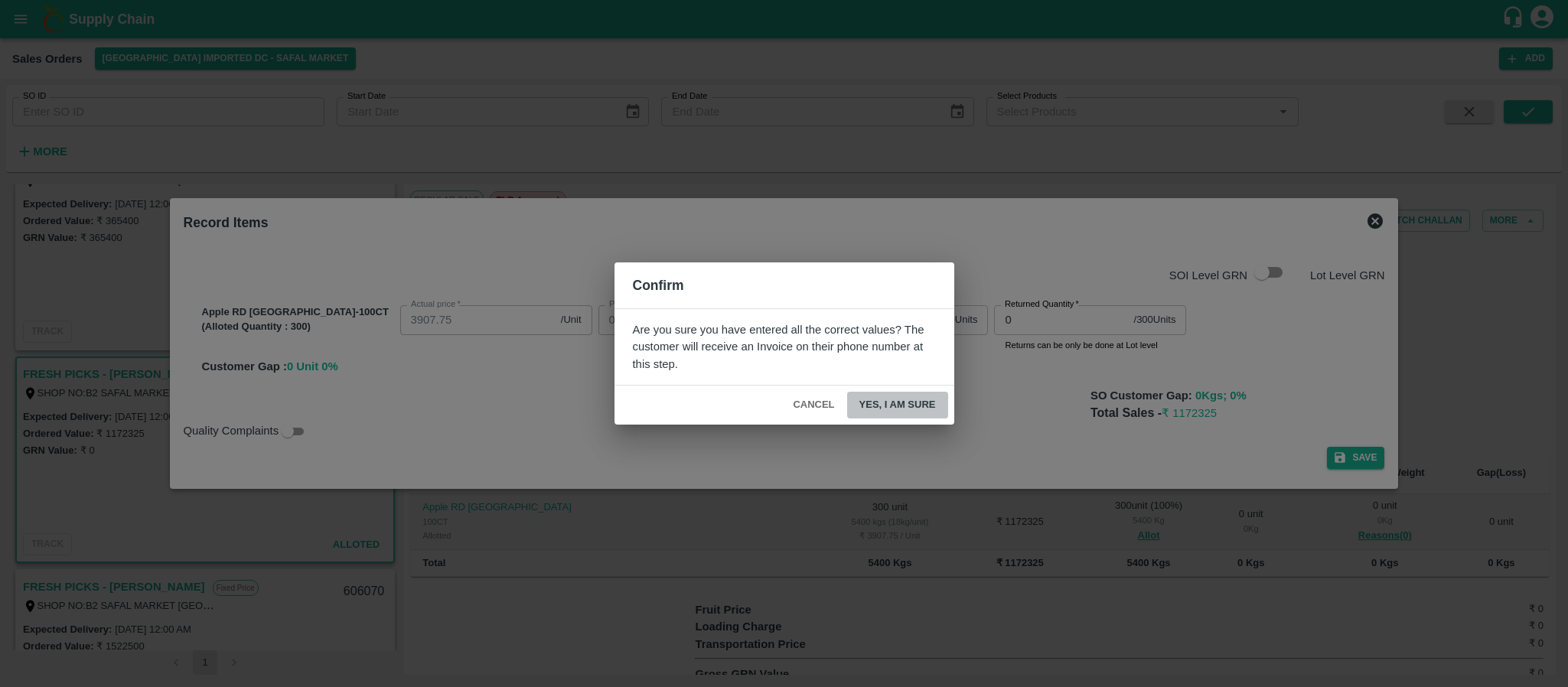
click at [916, 402] on button "Yes, I am sure" at bounding box center [897, 405] width 101 height 27
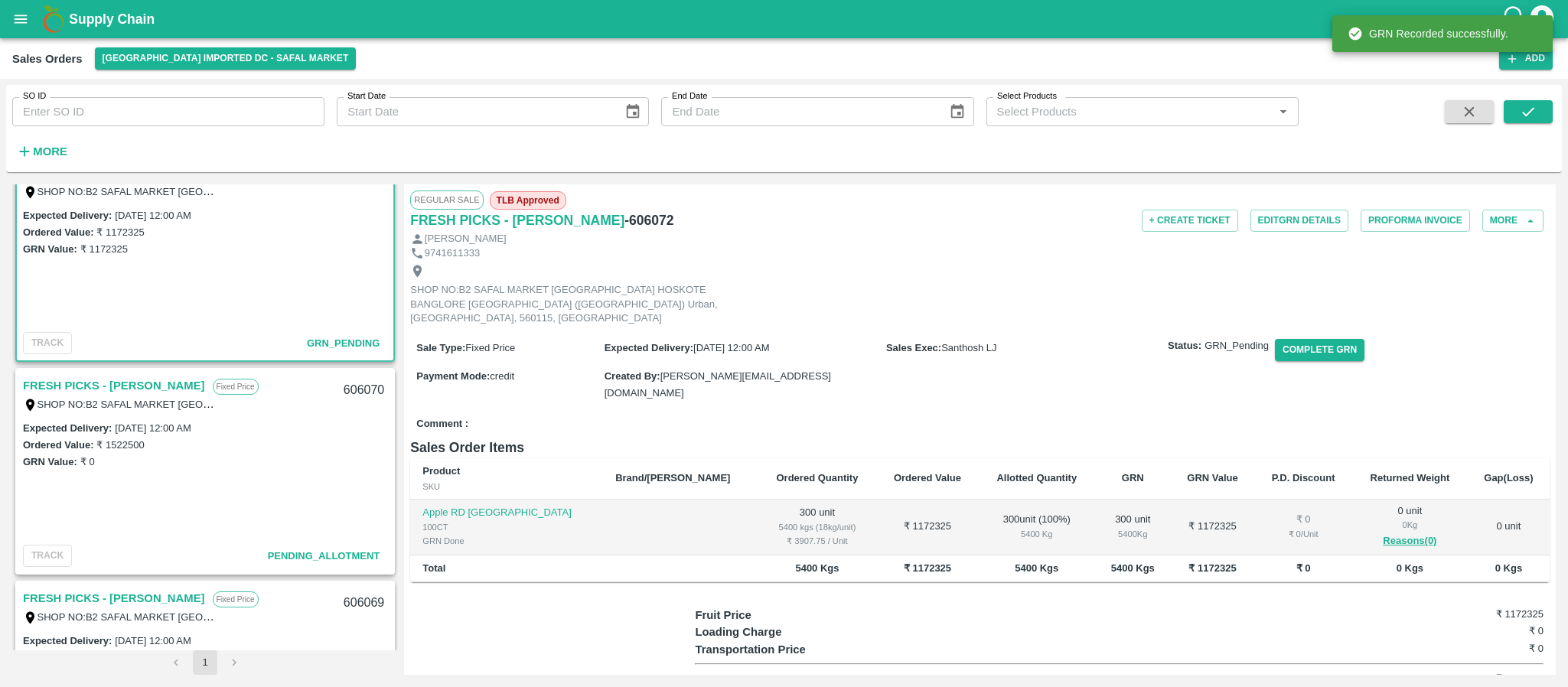
scroll to position [674, 0]
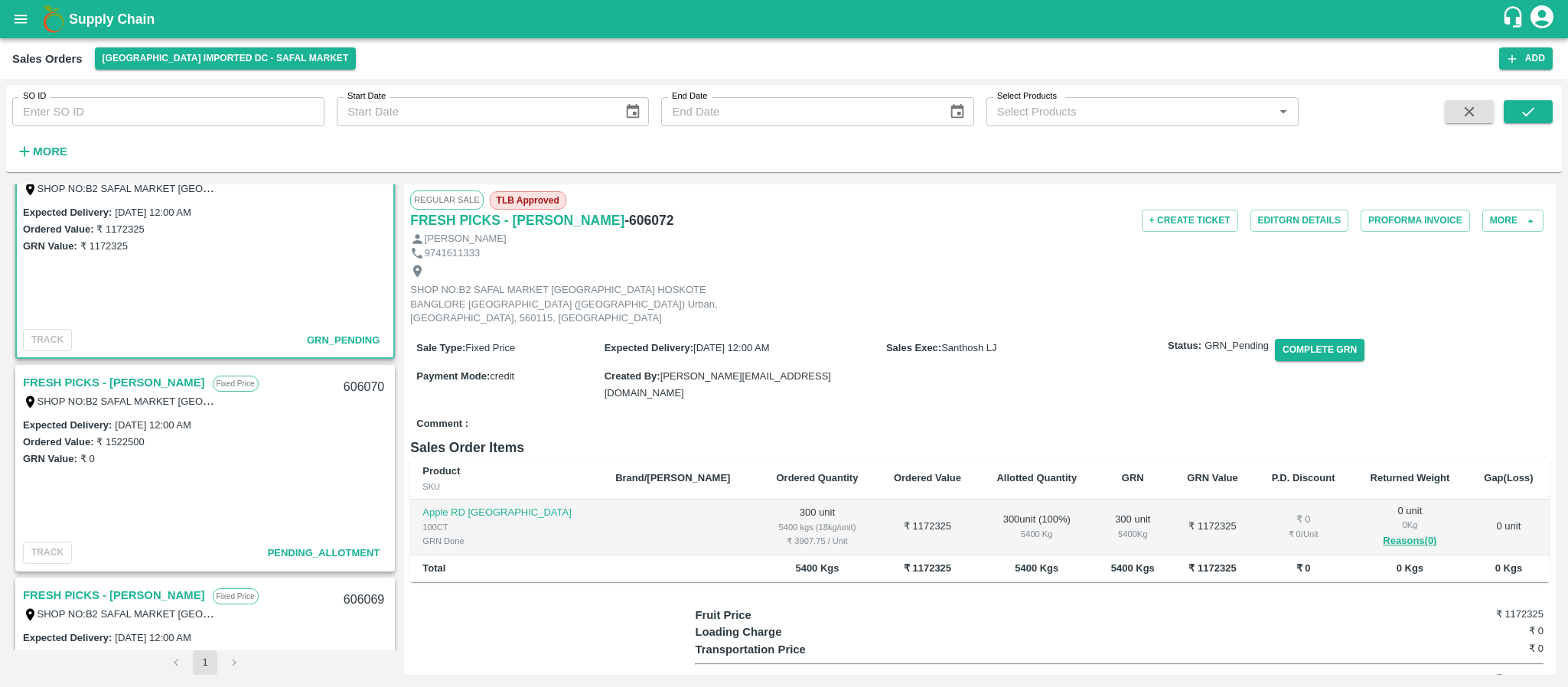
click at [129, 384] on link "FRESH PICKS - [PERSON_NAME]" at bounding box center [114, 383] width 183 height 20
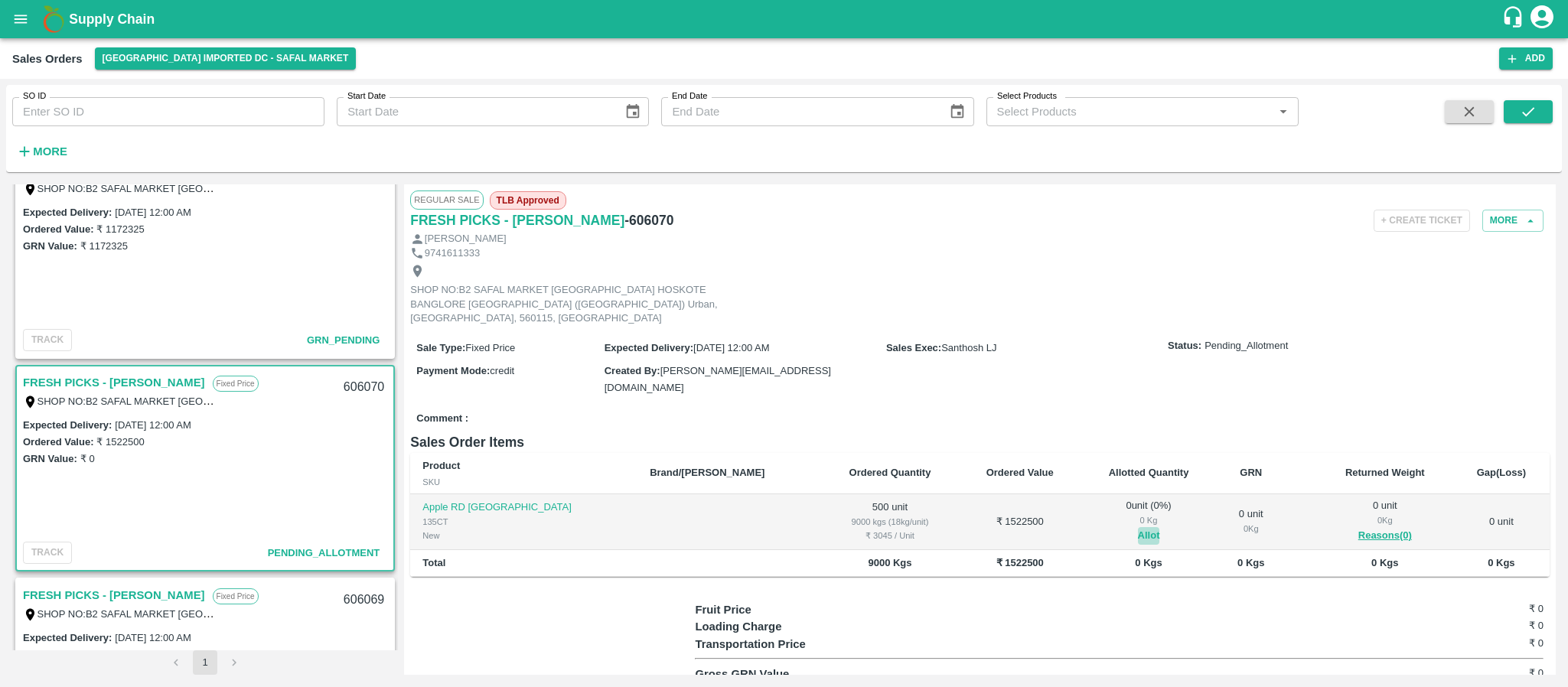
click at [1138, 528] on button "Allot" at bounding box center [1149, 536] width 22 height 18
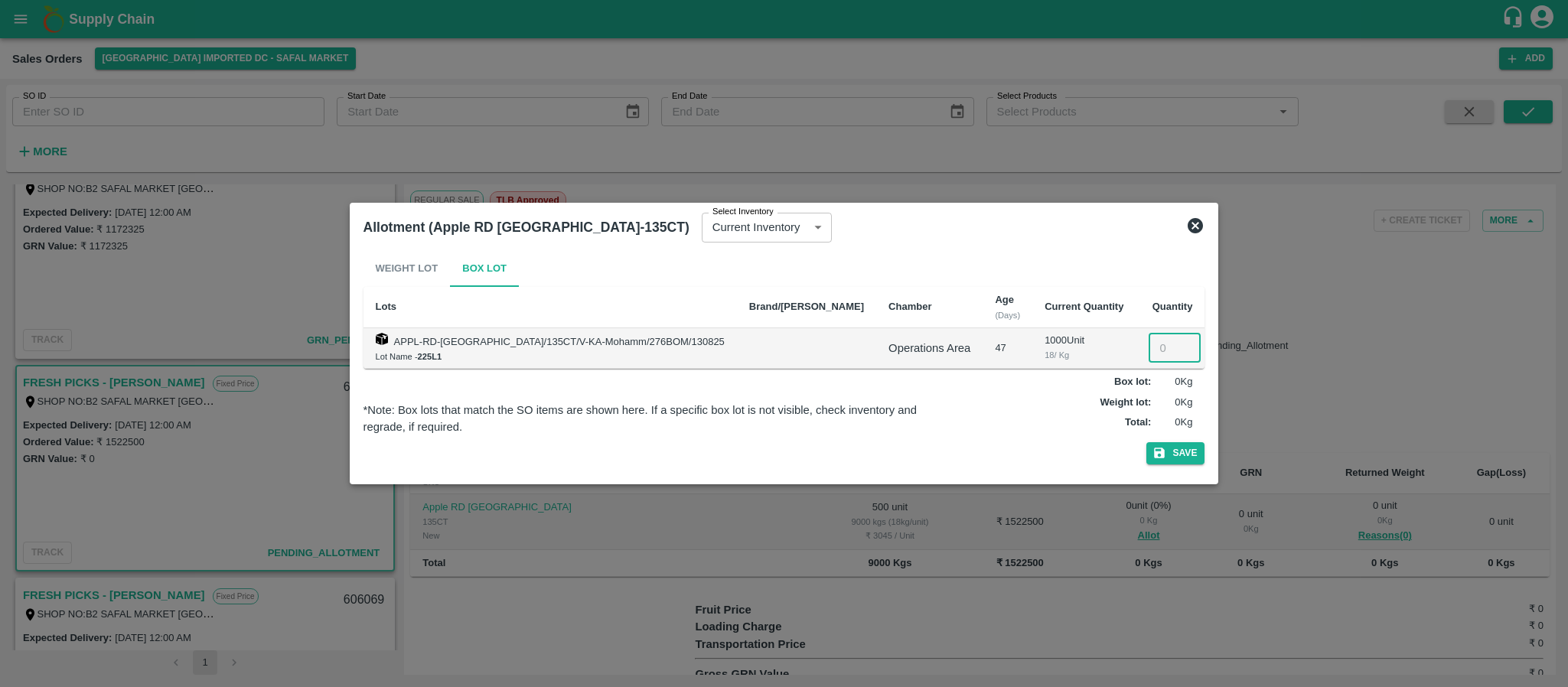
click at [1149, 347] on input "number" at bounding box center [1175, 348] width 52 height 29
type input "500"
click at [1147, 447] on button "Save" at bounding box center [1176, 453] width 59 height 22
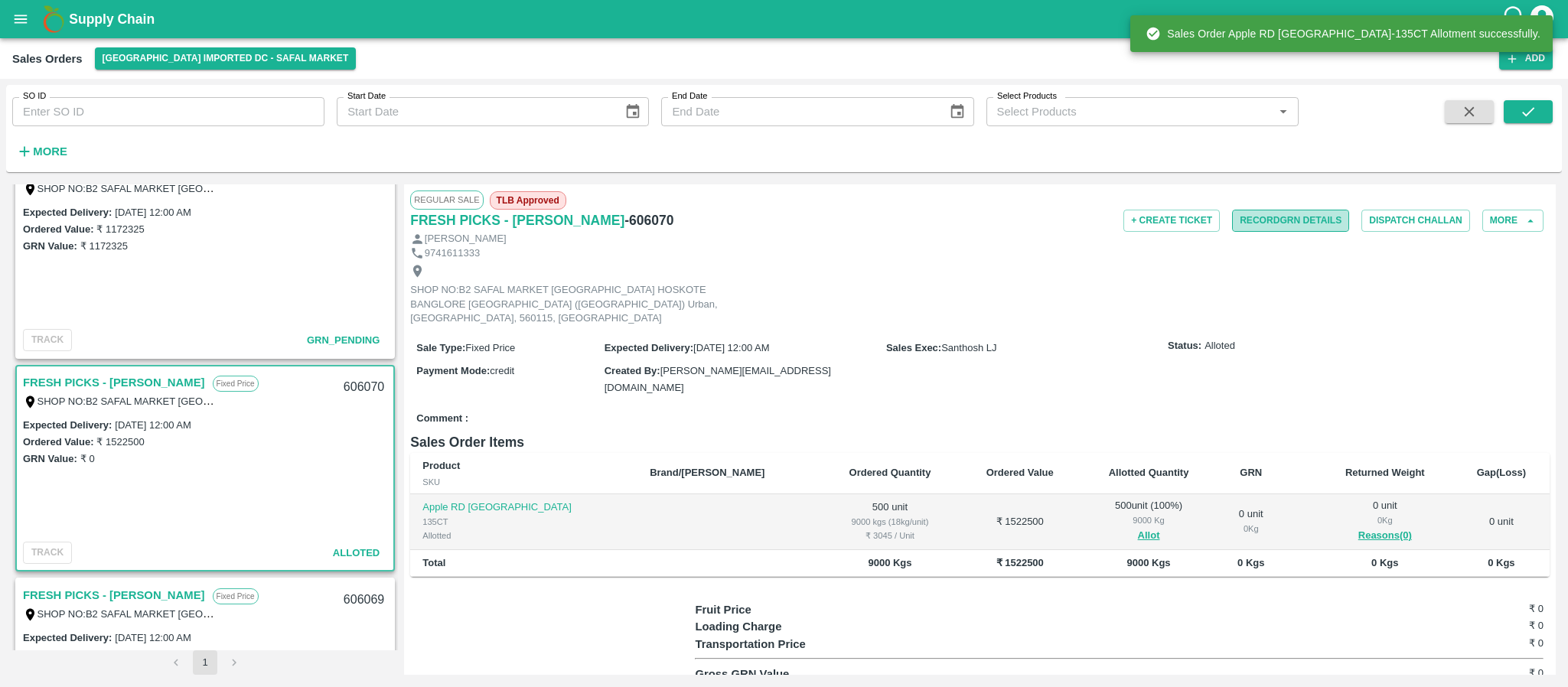
click at [1265, 225] on button "Record GRN Details" at bounding box center [1291, 220] width 117 height 22
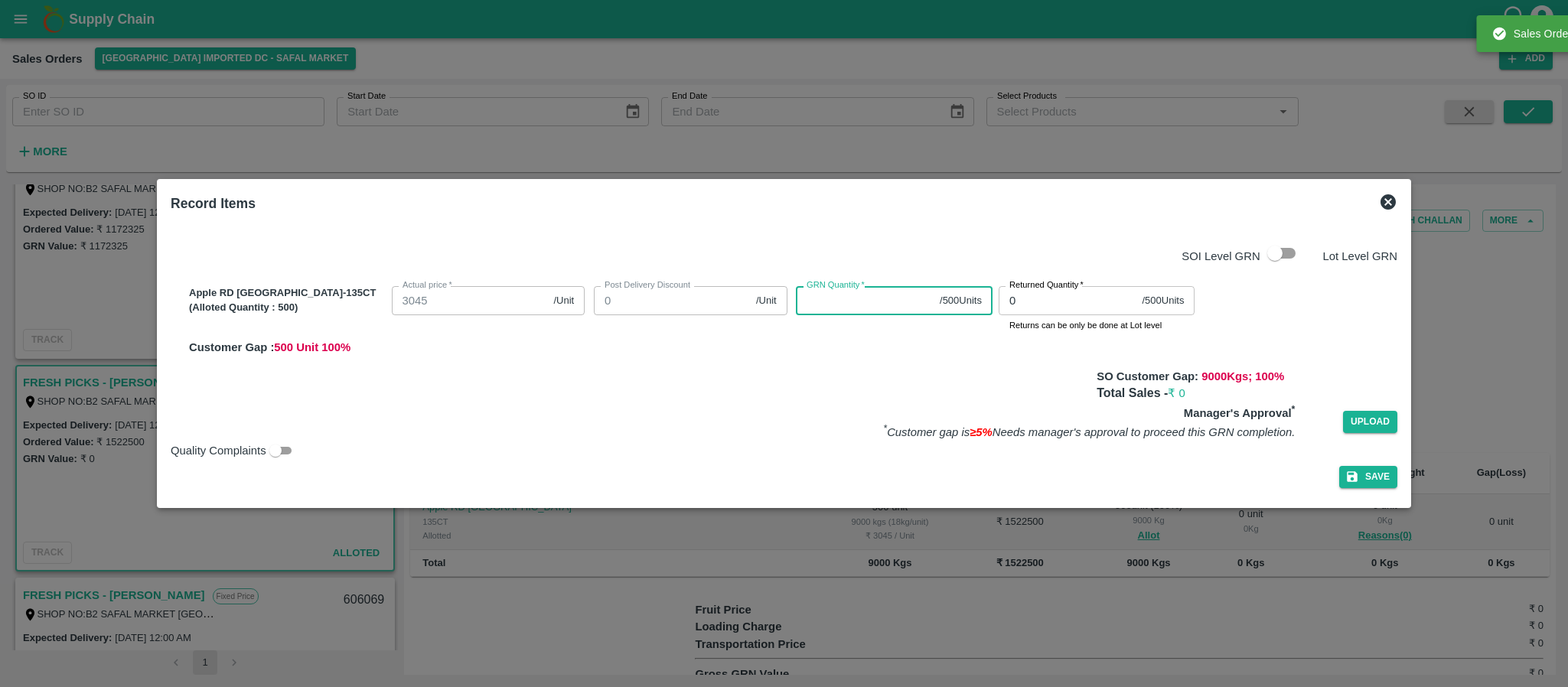
click at [869, 308] on input "GRN Quantity   *" at bounding box center [865, 301] width 138 height 29
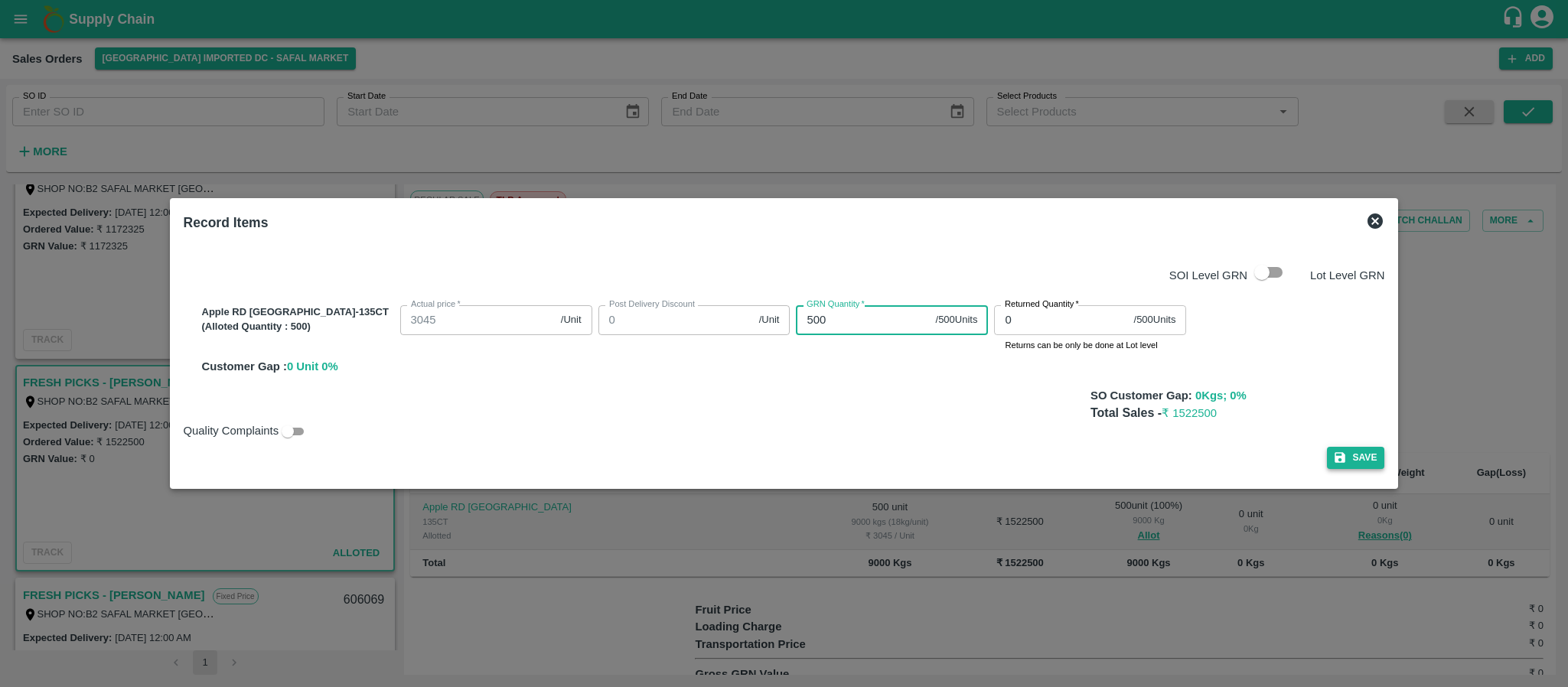
type input "500"
click at [1327, 462] on button "Save" at bounding box center [1356, 457] width 59 height 22
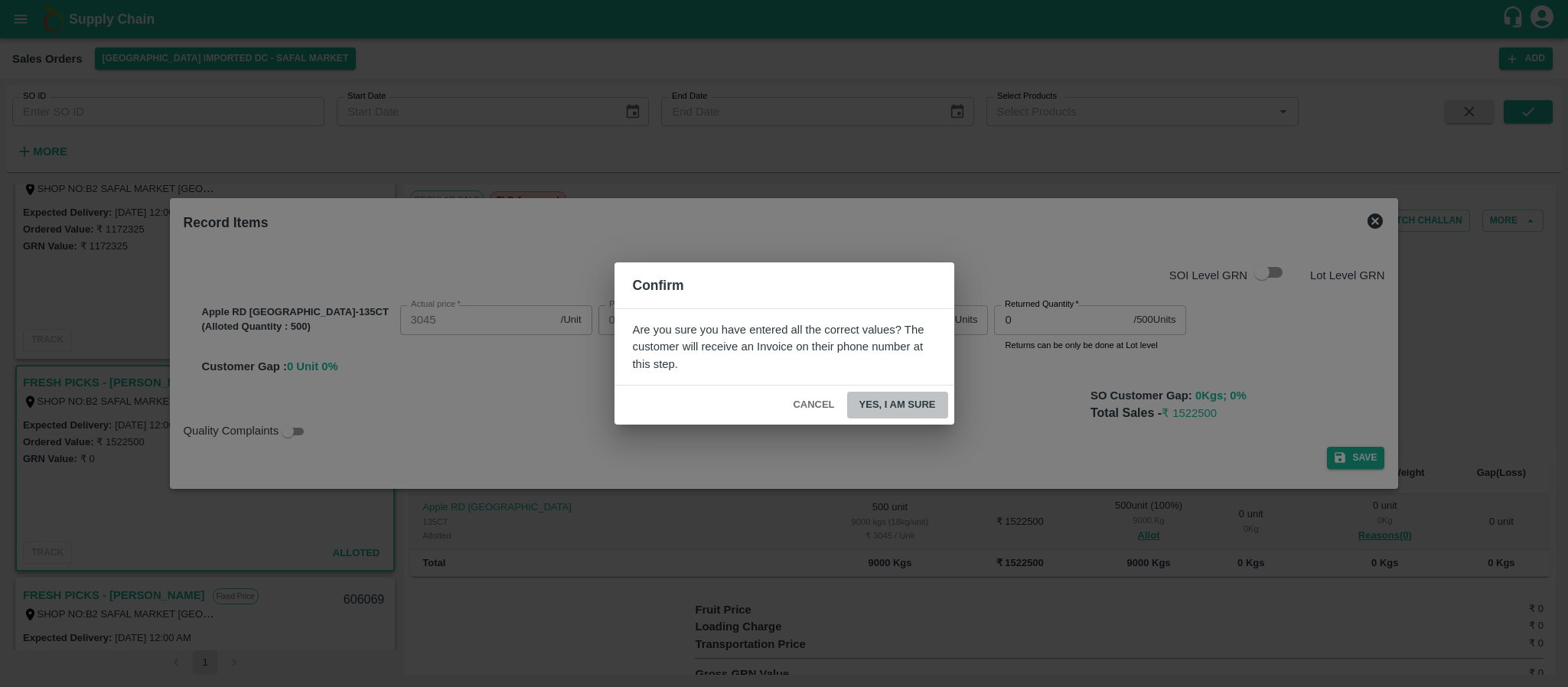
click at [892, 411] on button "Yes, I am sure" at bounding box center [897, 405] width 101 height 27
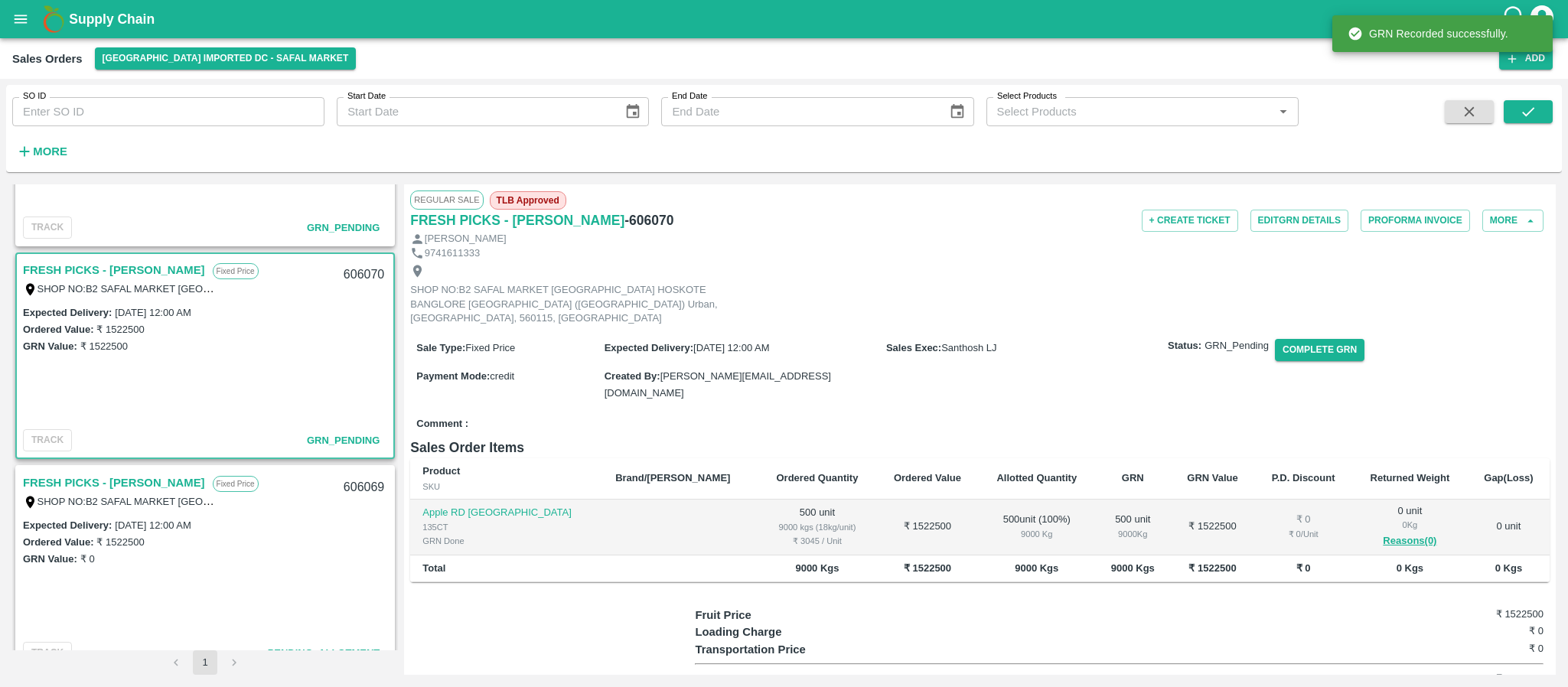
scroll to position [791, 0]
click at [117, 471] on link "FRESH PICKS - [PERSON_NAME]" at bounding box center [114, 478] width 183 height 20
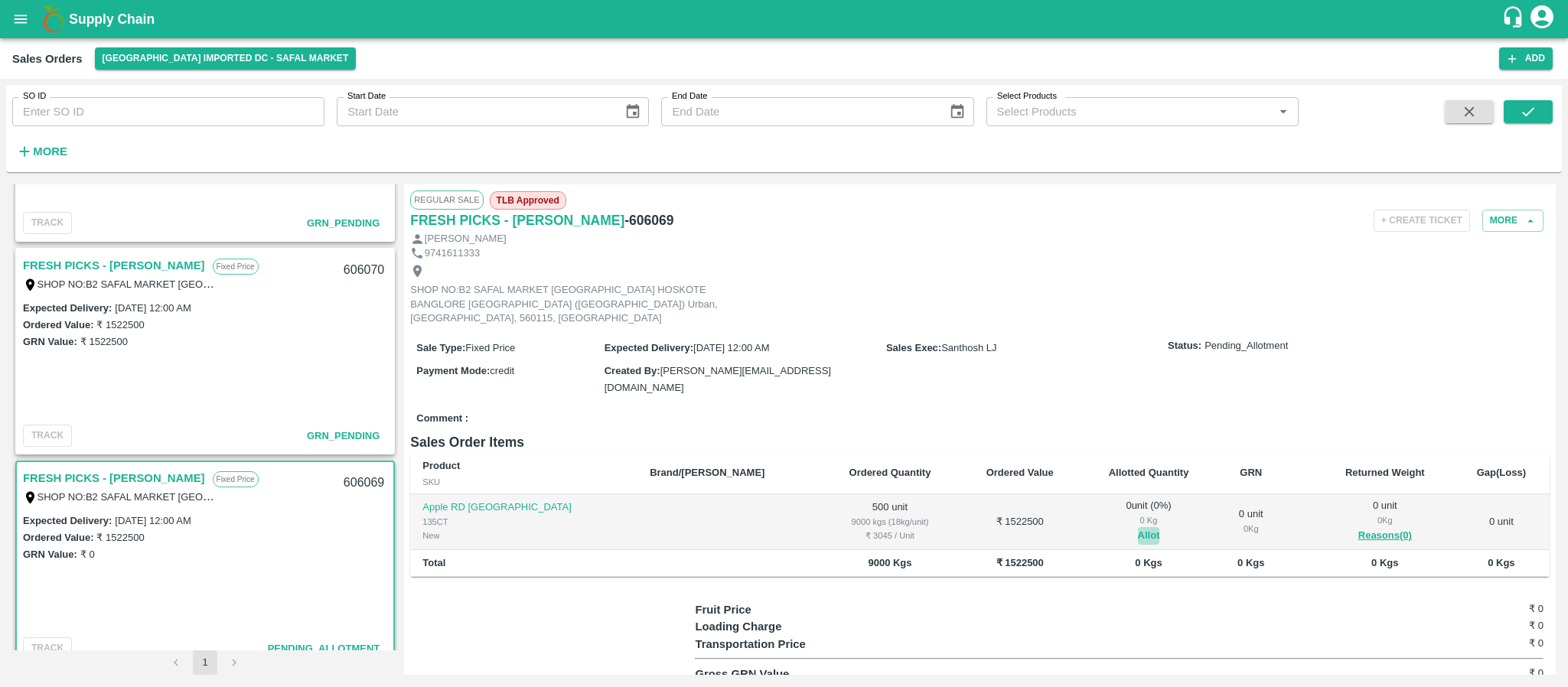
click at [1138, 528] on button "Allot" at bounding box center [1149, 536] width 22 height 18
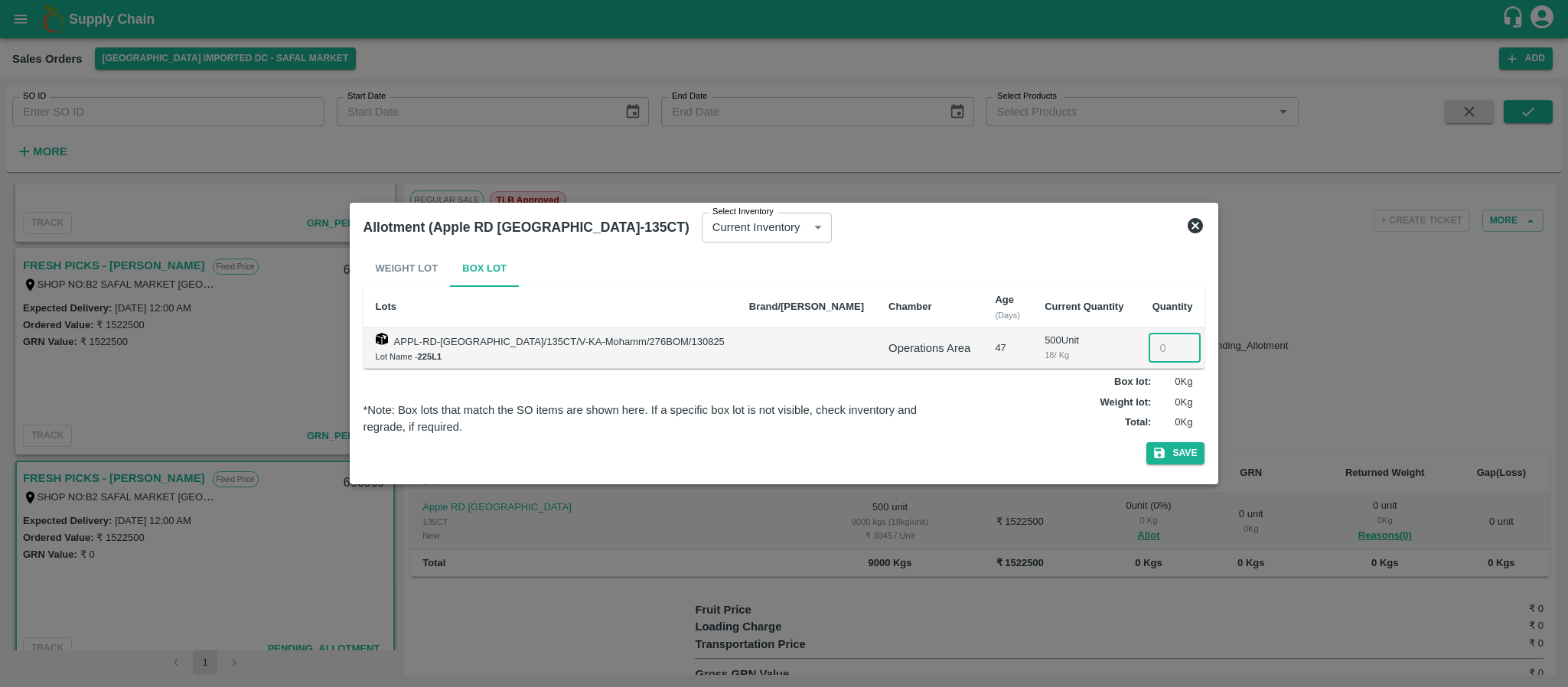
click at [1149, 342] on input "number" at bounding box center [1175, 348] width 52 height 29
type input "500"
click at [1153, 455] on icon "button" at bounding box center [1160, 453] width 14 height 14
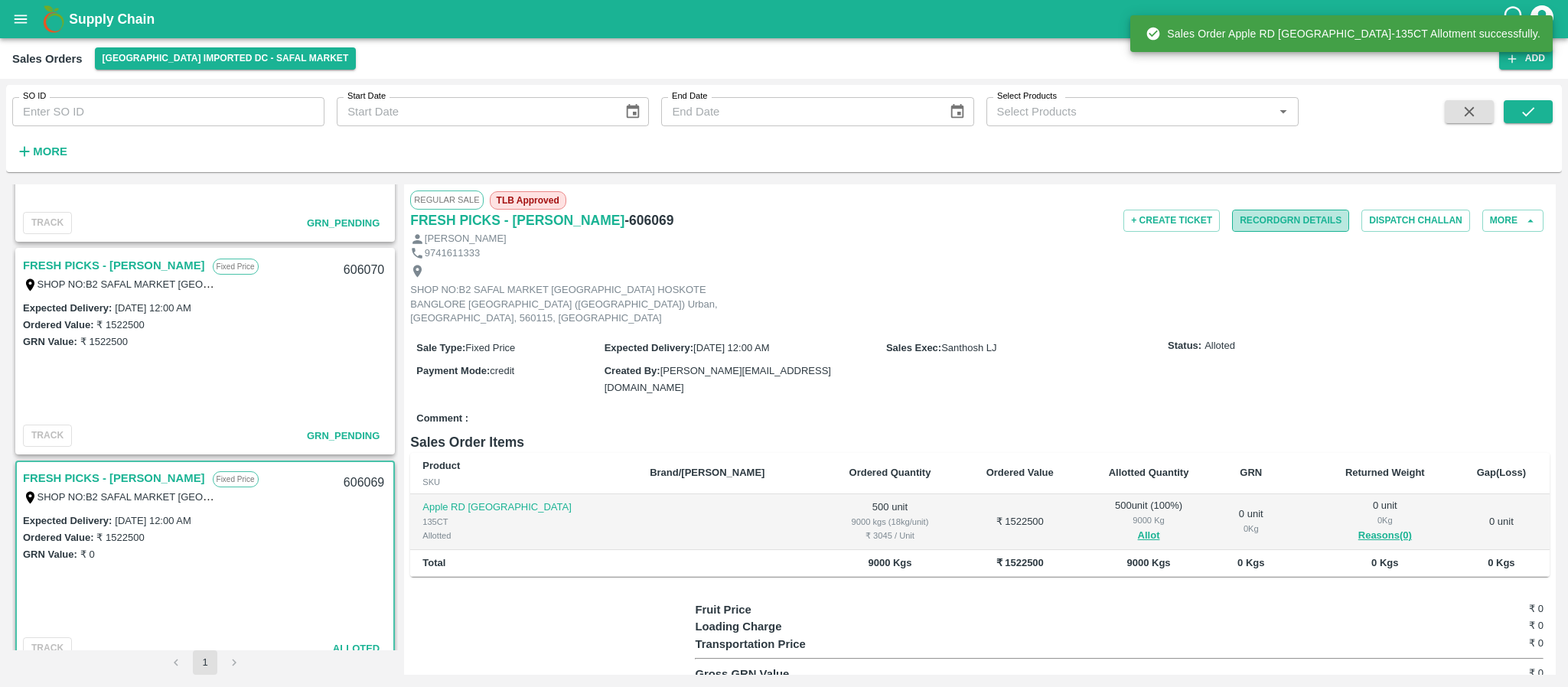
click at [1275, 223] on button "Record GRN Details" at bounding box center [1291, 220] width 117 height 22
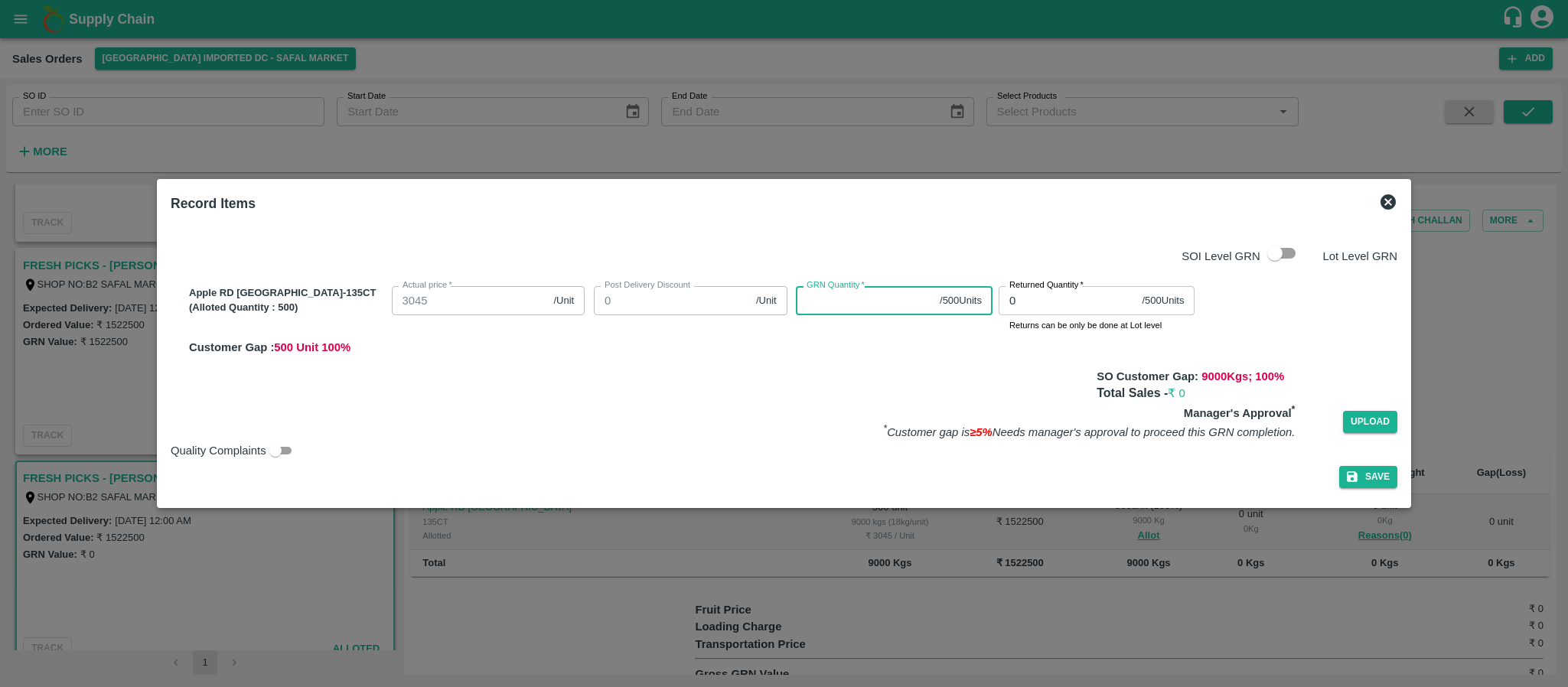
click at [845, 306] on input "GRN Quantity   *" at bounding box center [865, 301] width 138 height 29
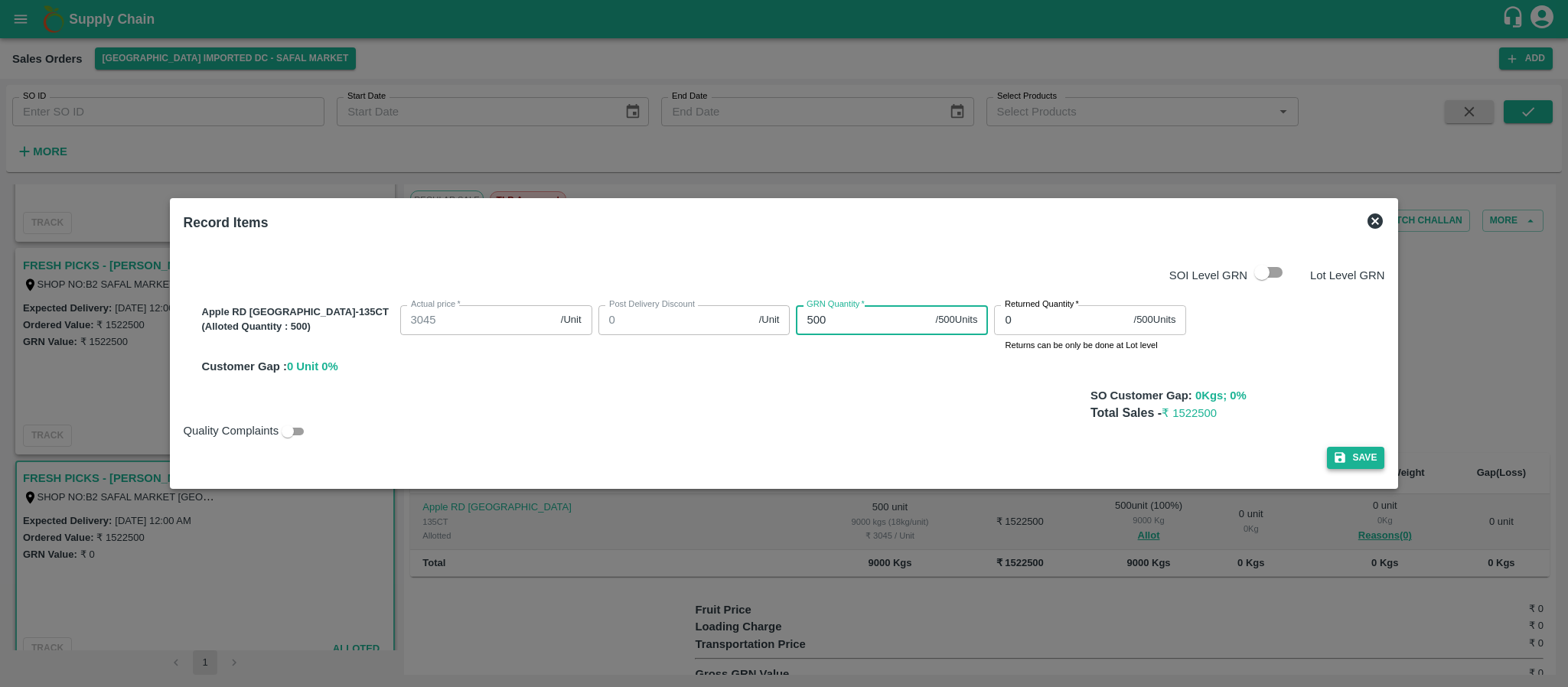
type input "500"
click at [1327, 457] on button "Save" at bounding box center [1356, 457] width 59 height 22
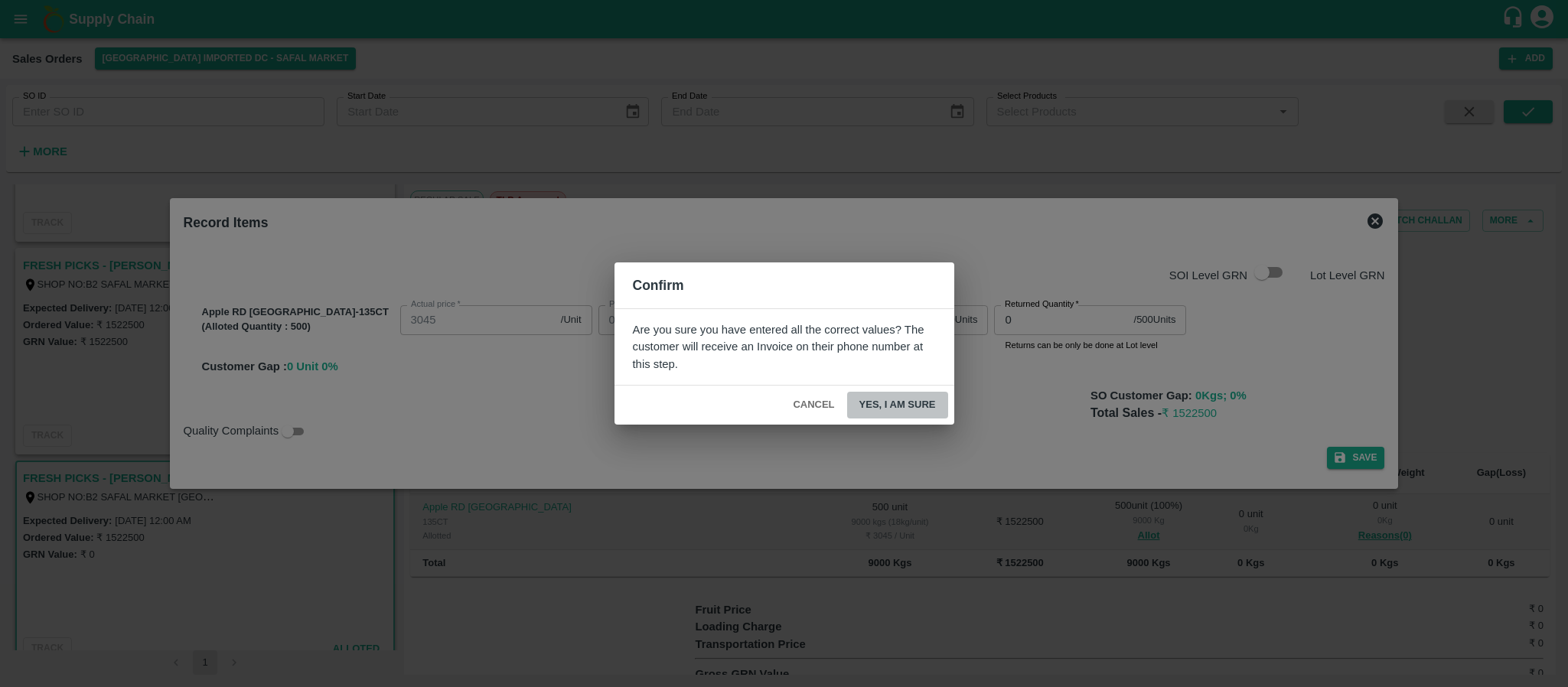
click at [887, 402] on button "Yes, I am sure" at bounding box center [897, 405] width 101 height 27
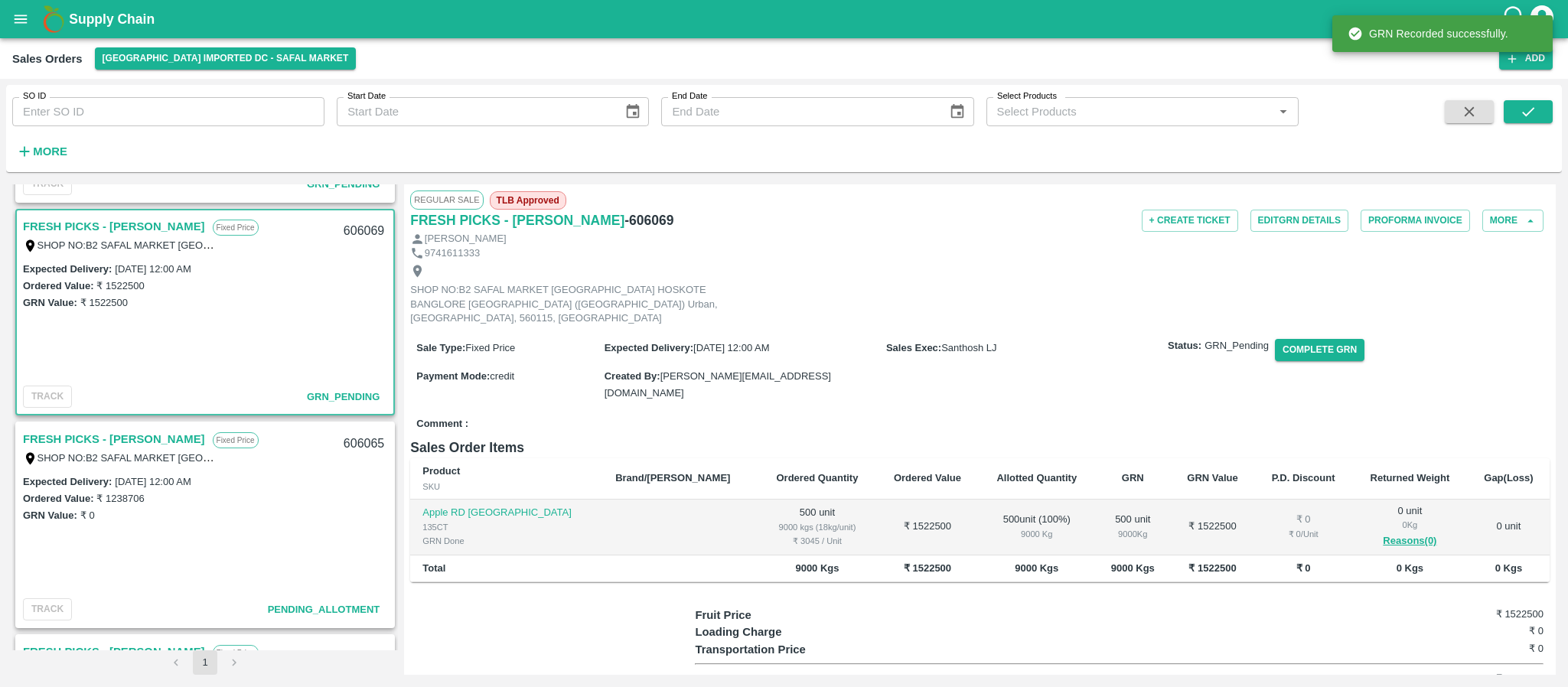
scroll to position [1046, 0]
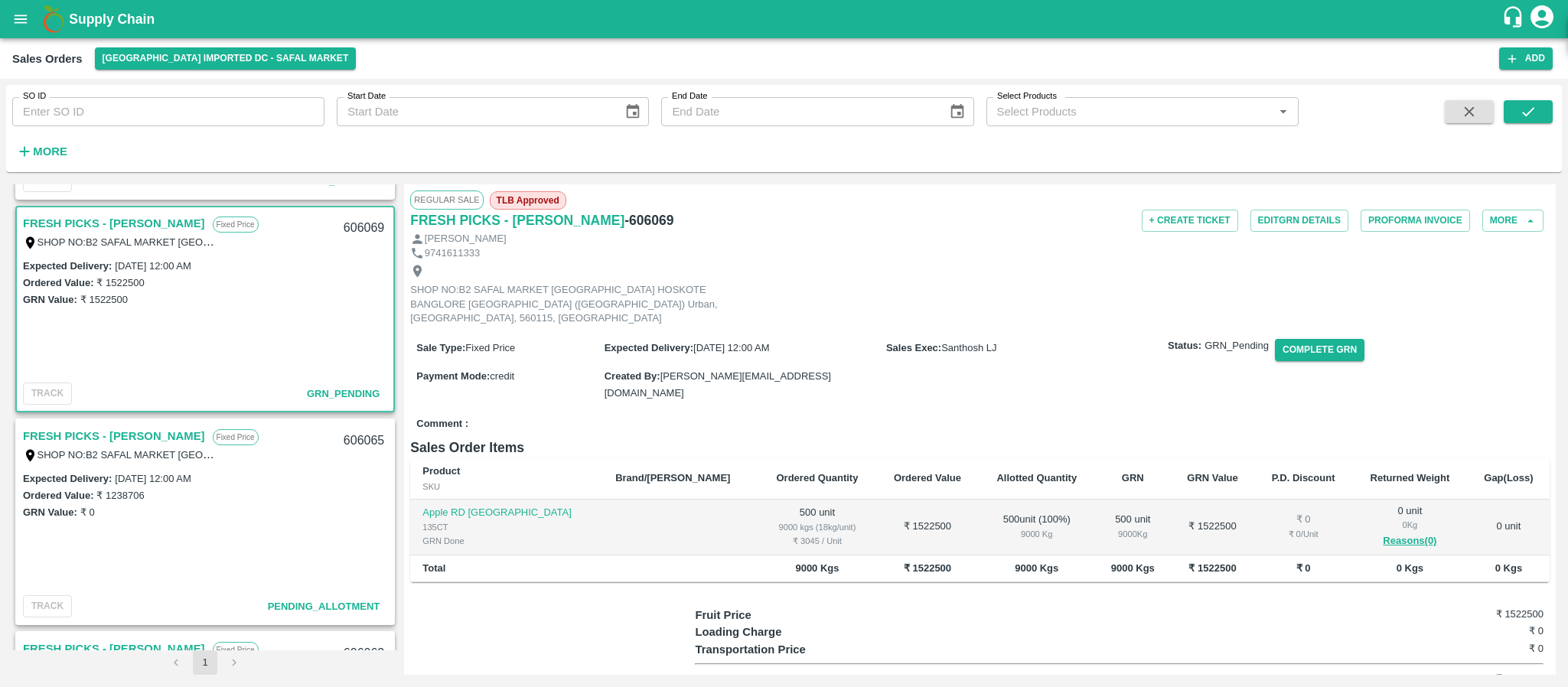
click at [99, 432] on link "FRESH PICKS - [PERSON_NAME]" at bounding box center [114, 437] width 183 height 20
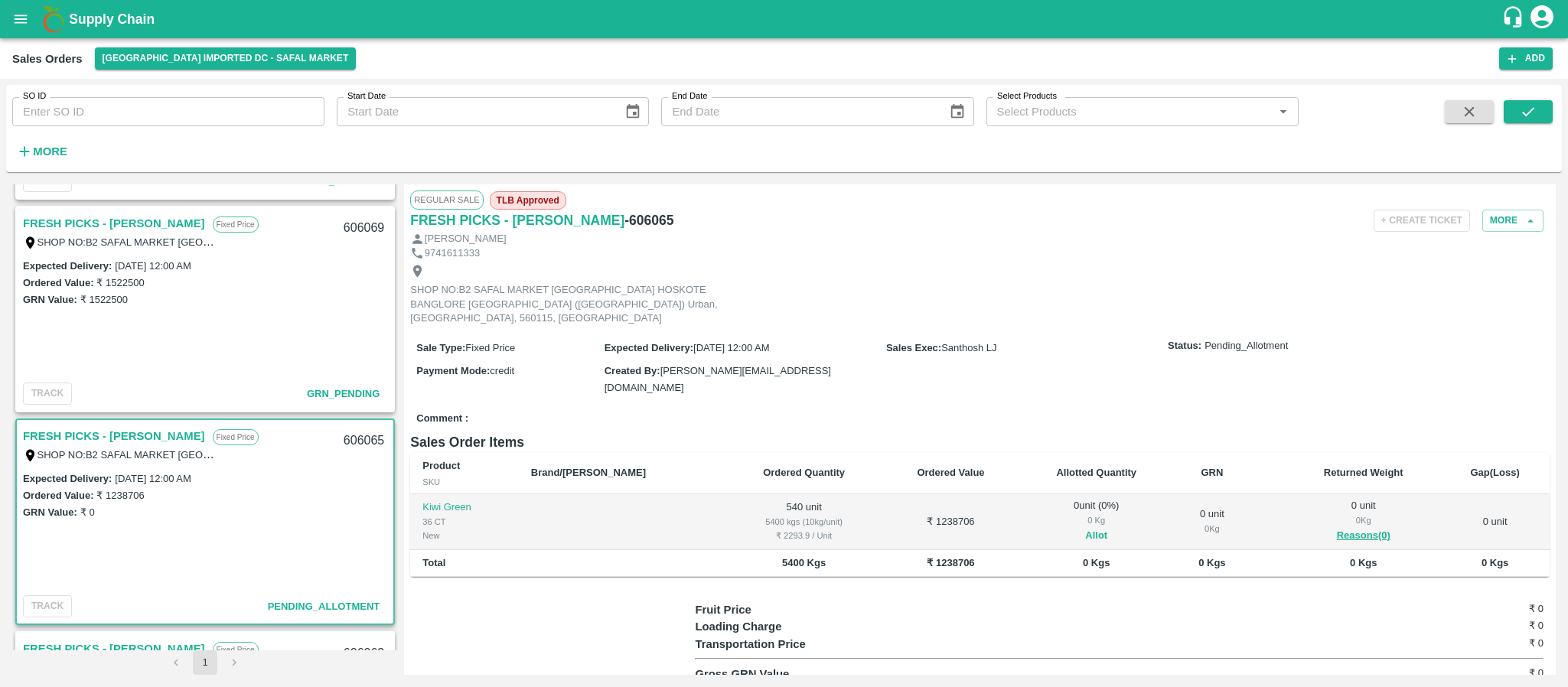
click at [1085, 528] on button "Allot" at bounding box center [1096, 536] width 22 height 18
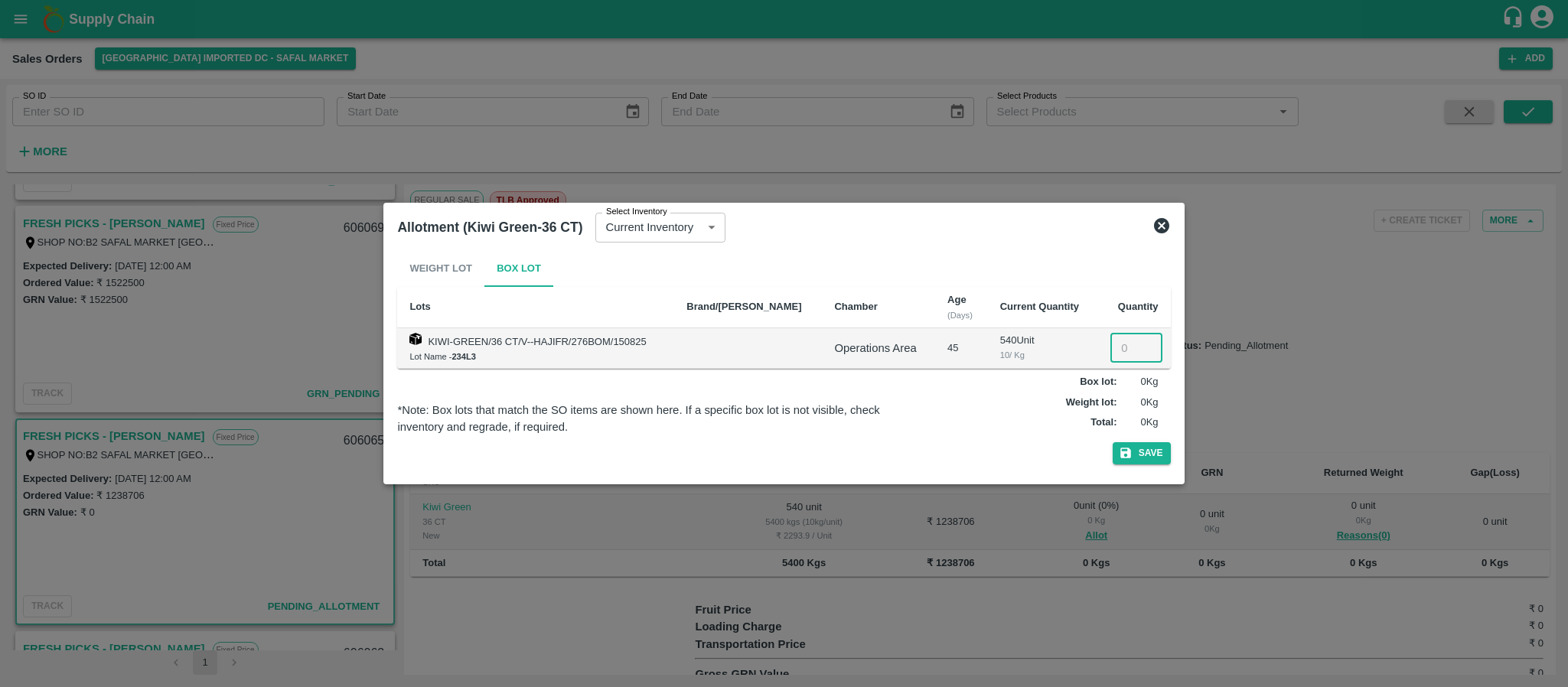
click at [1126, 344] on input "number" at bounding box center [1137, 348] width 52 height 29
type input "540"
click at [1132, 448] on icon "button" at bounding box center [1126, 453] width 14 height 14
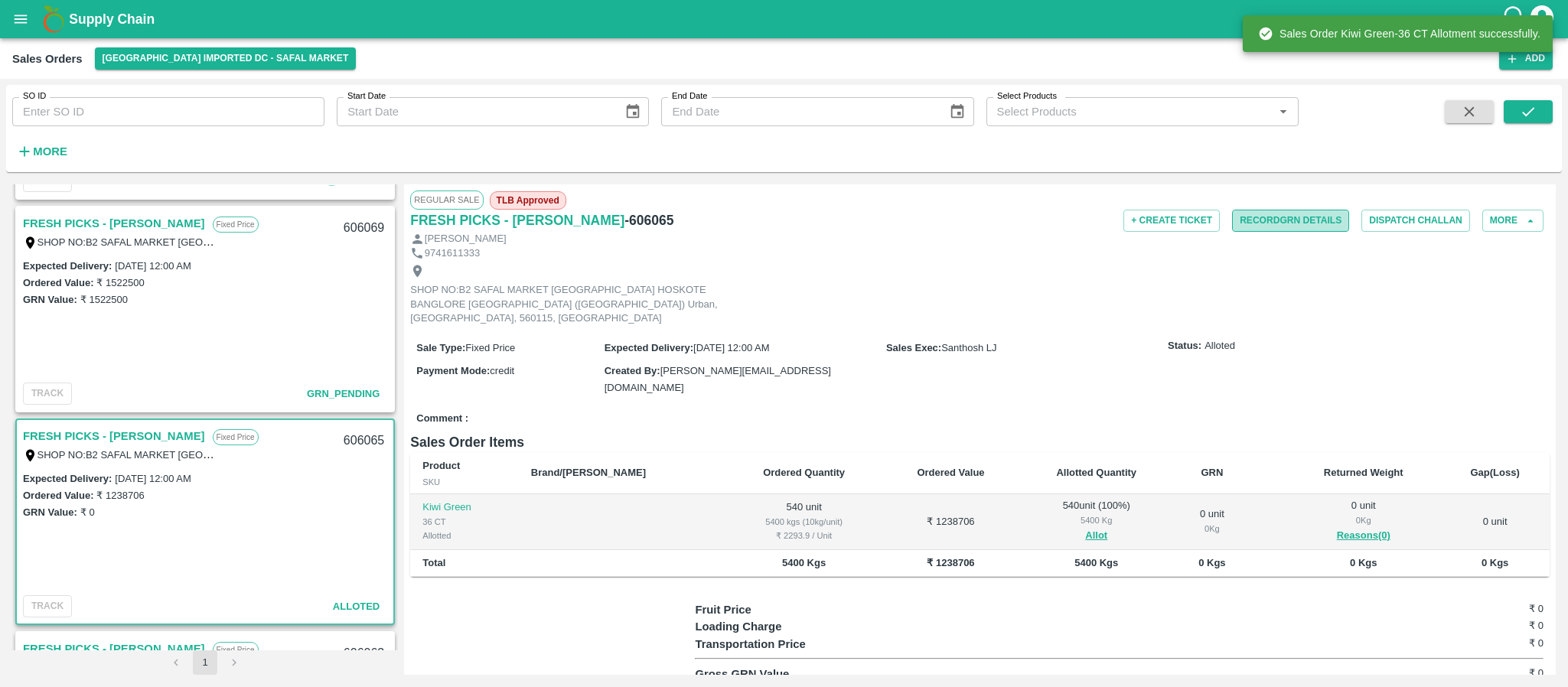
click at [1307, 225] on button "Record GRN Details" at bounding box center [1291, 220] width 117 height 22
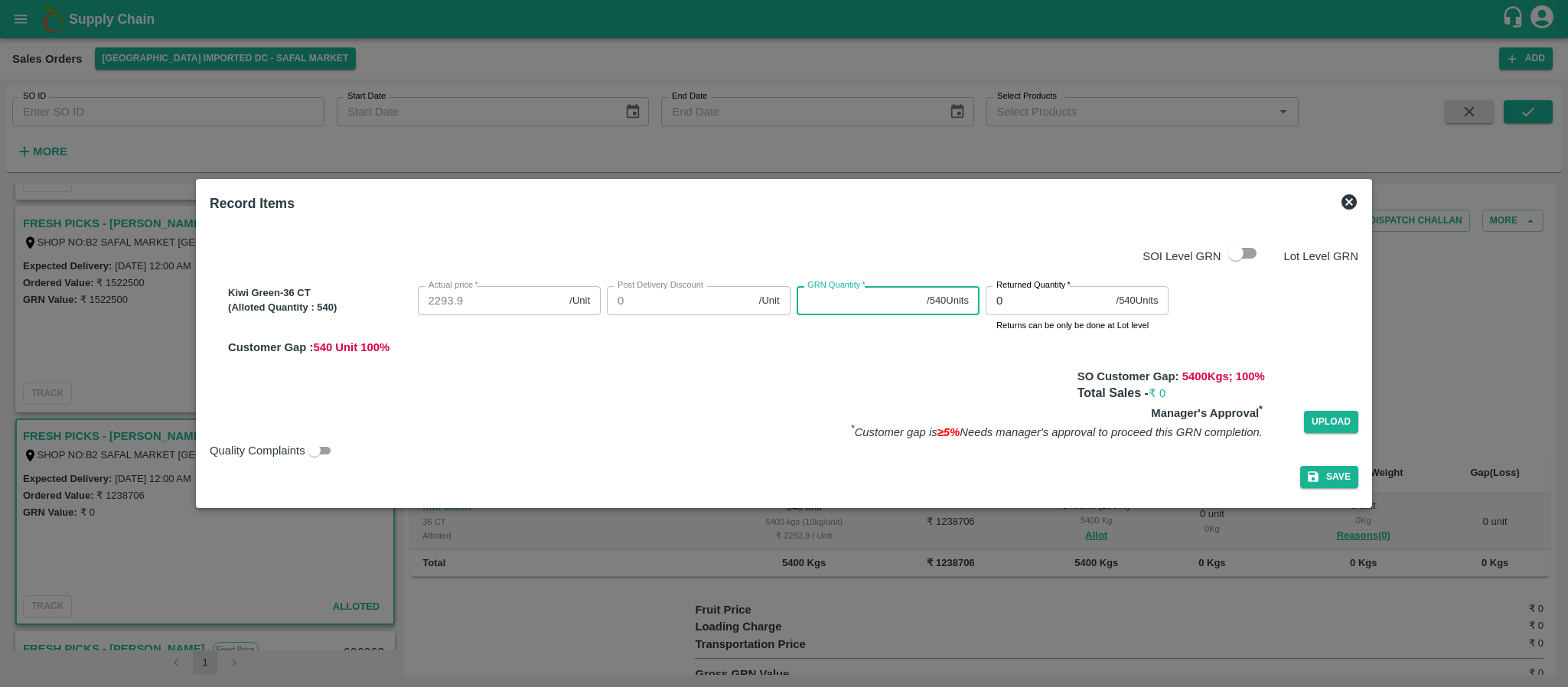
click at [825, 303] on input "GRN Quantity   *" at bounding box center [859, 301] width 125 height 29
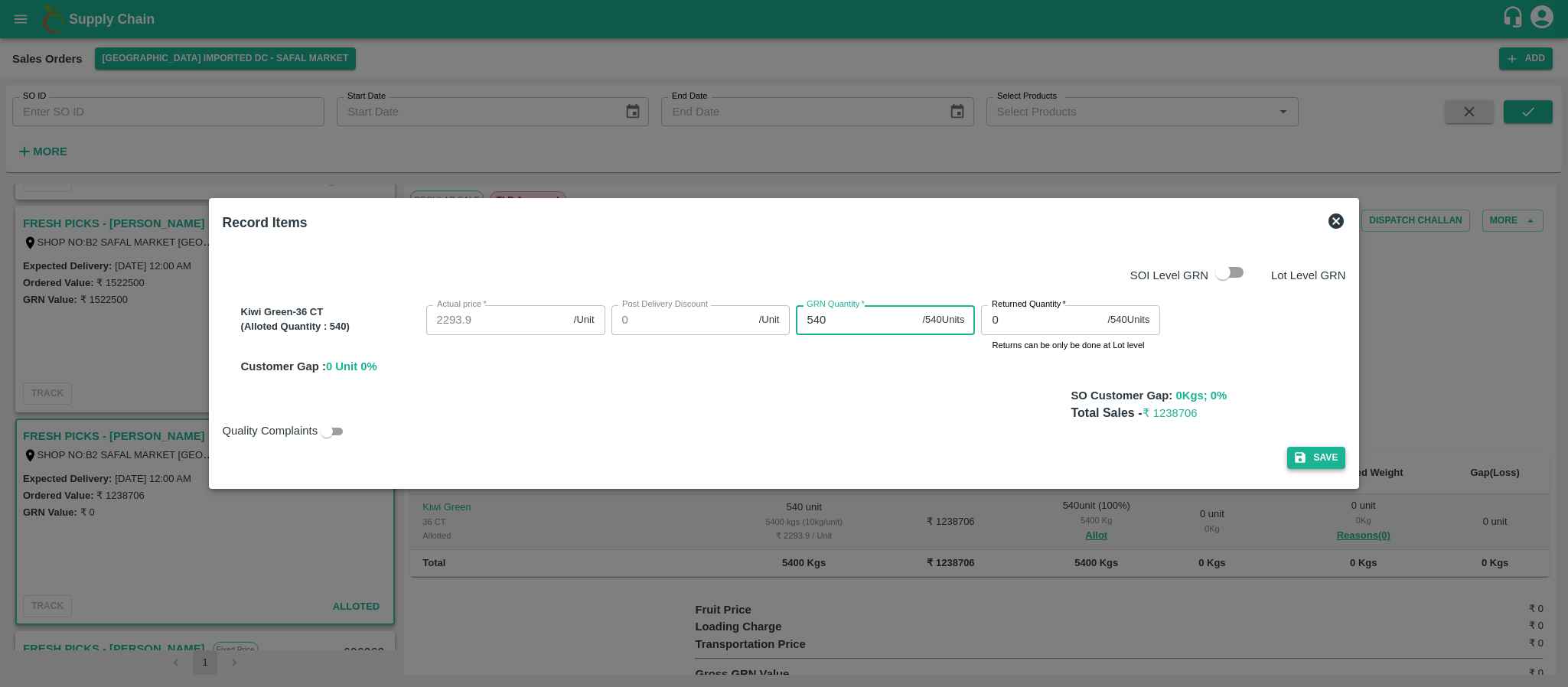
type input "540"
click at [1320, 459] on button "Save" at bounding box center [1317, 457] width 59 height 22
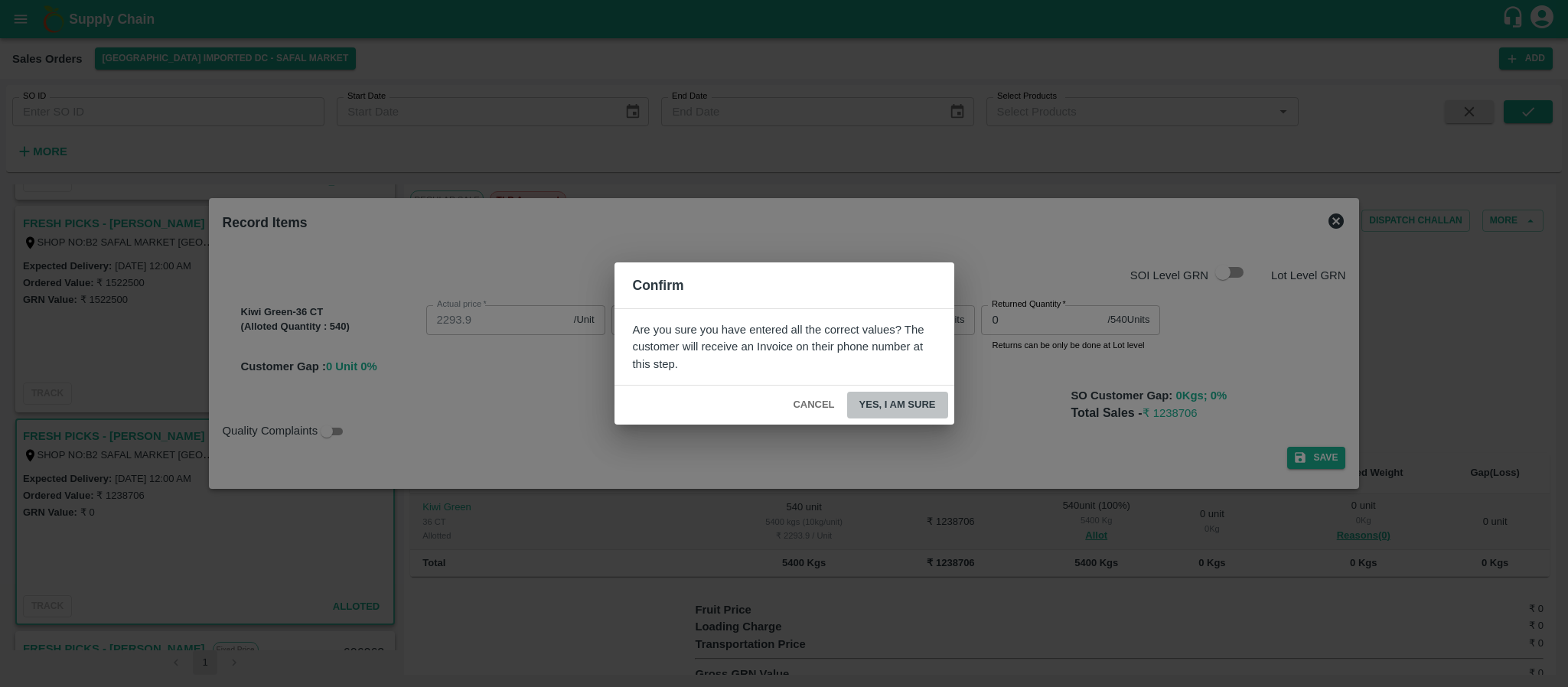
click at [896, 398] on button "Yes, I am sure" at bounding box center [897, 405] width 101 height 27
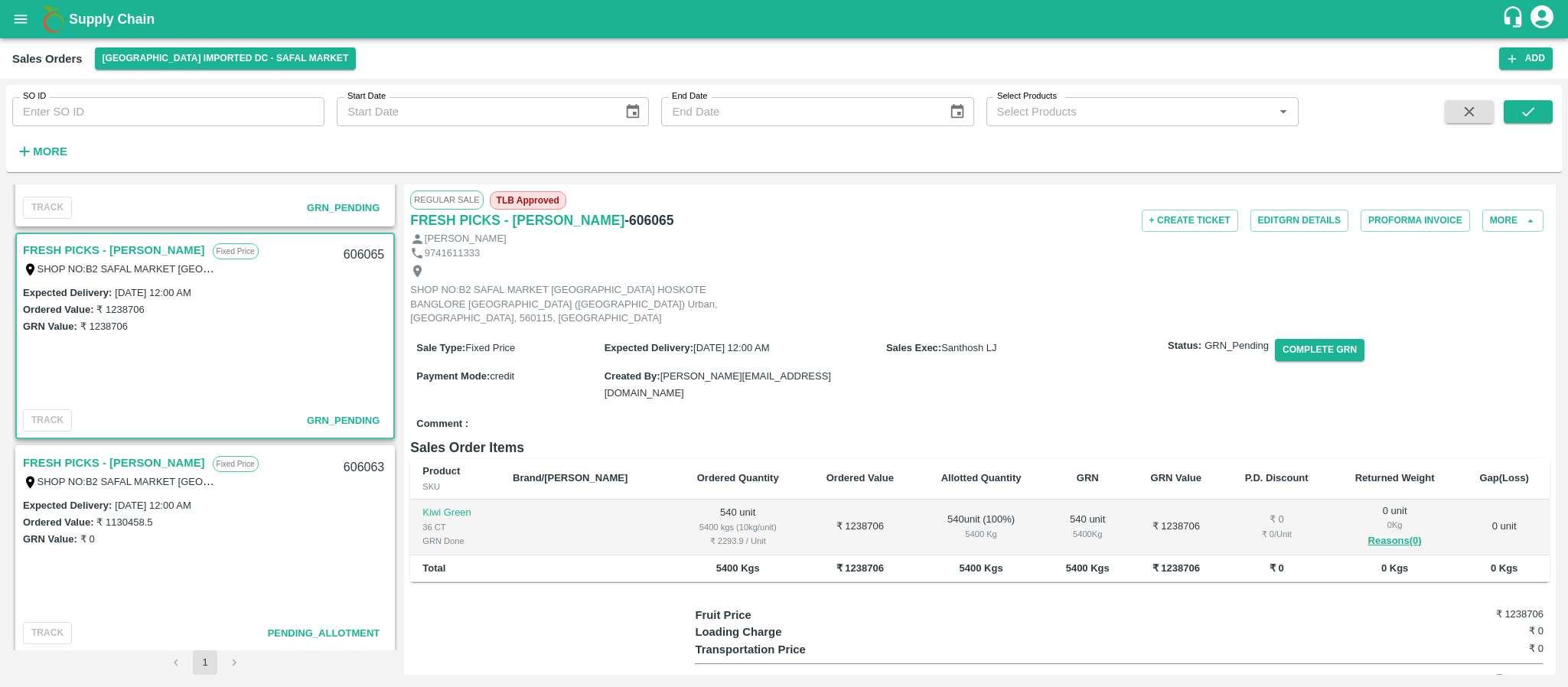
scroll to position [1312, 0]
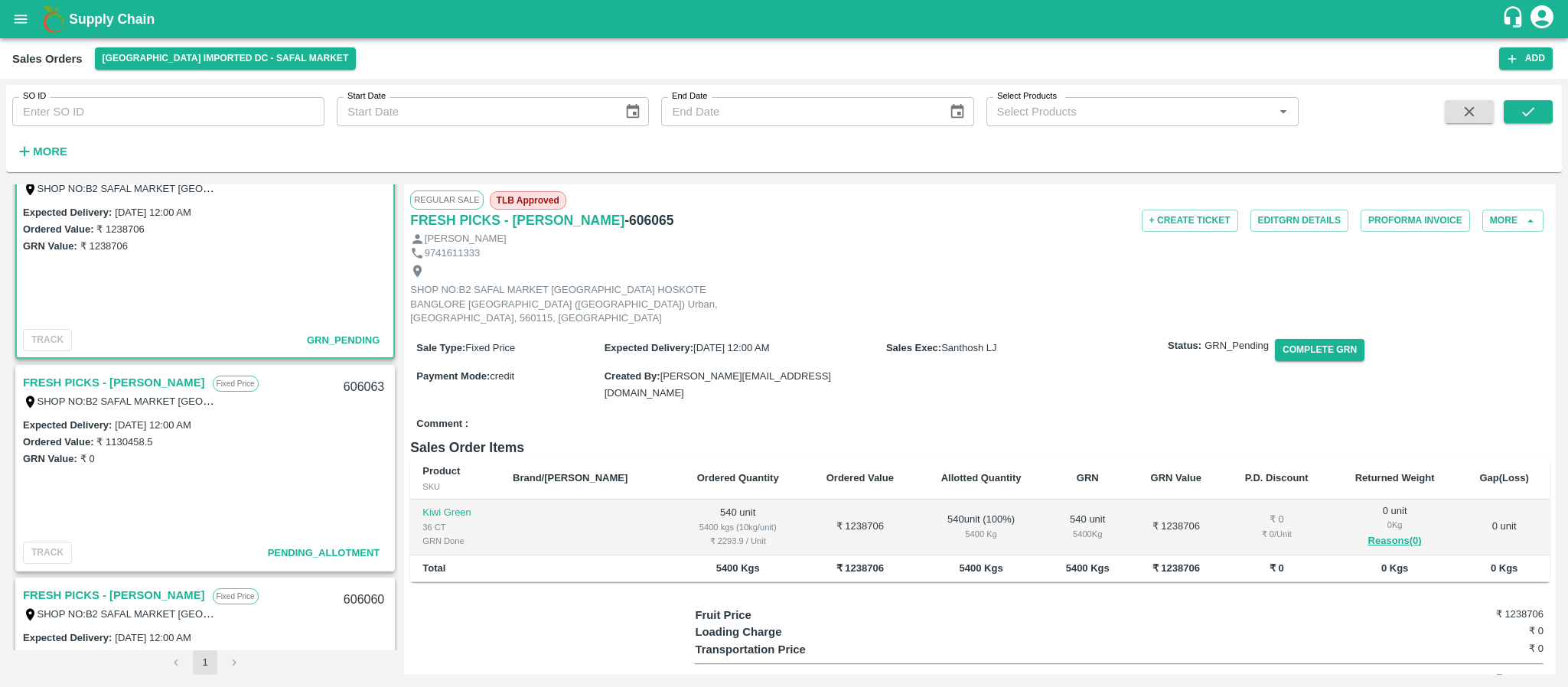
click at [118, 374] on link "FRESH PICKS - [PERSON_NAME]" at bounding box center [114, 383] width 183 height 20
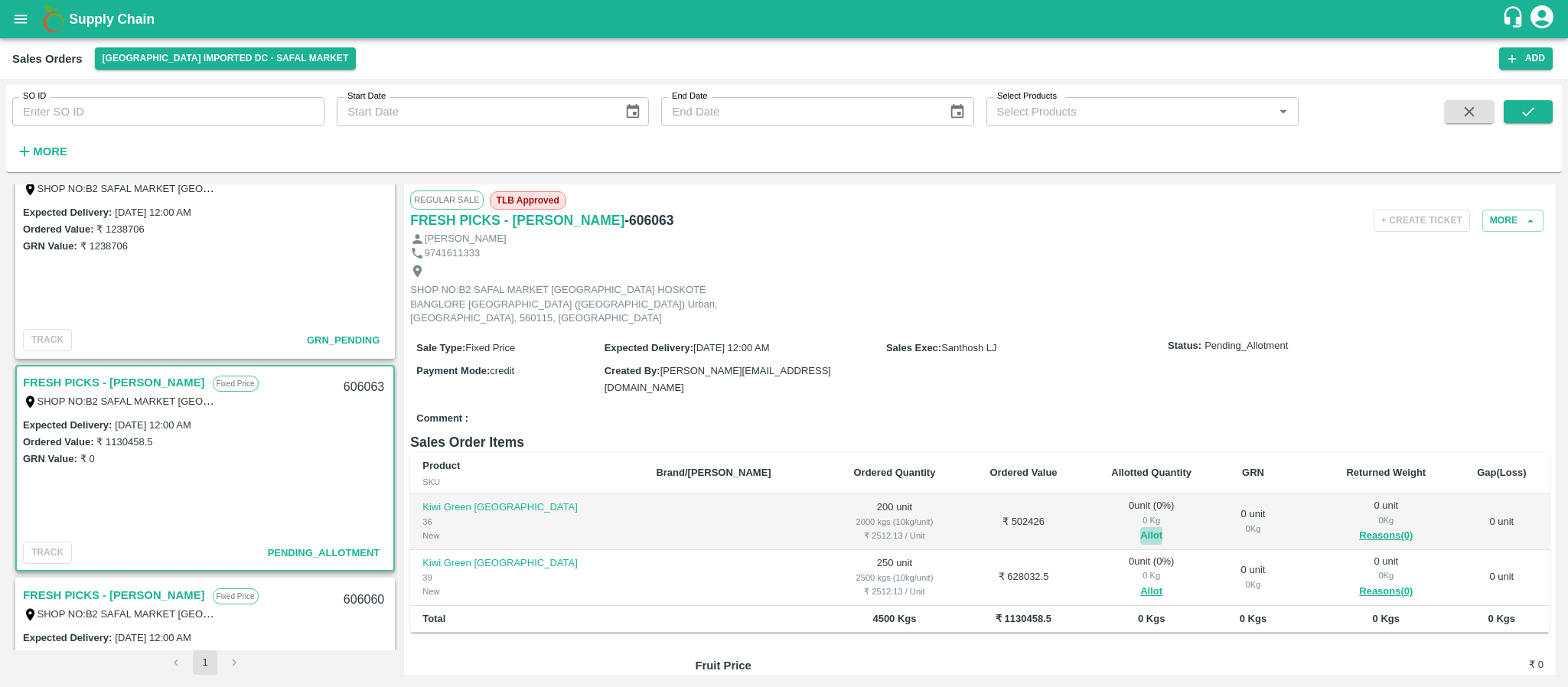
click at [1141, 528] on button "Allot" at bounding box center [1151, 536] width 22 height 18
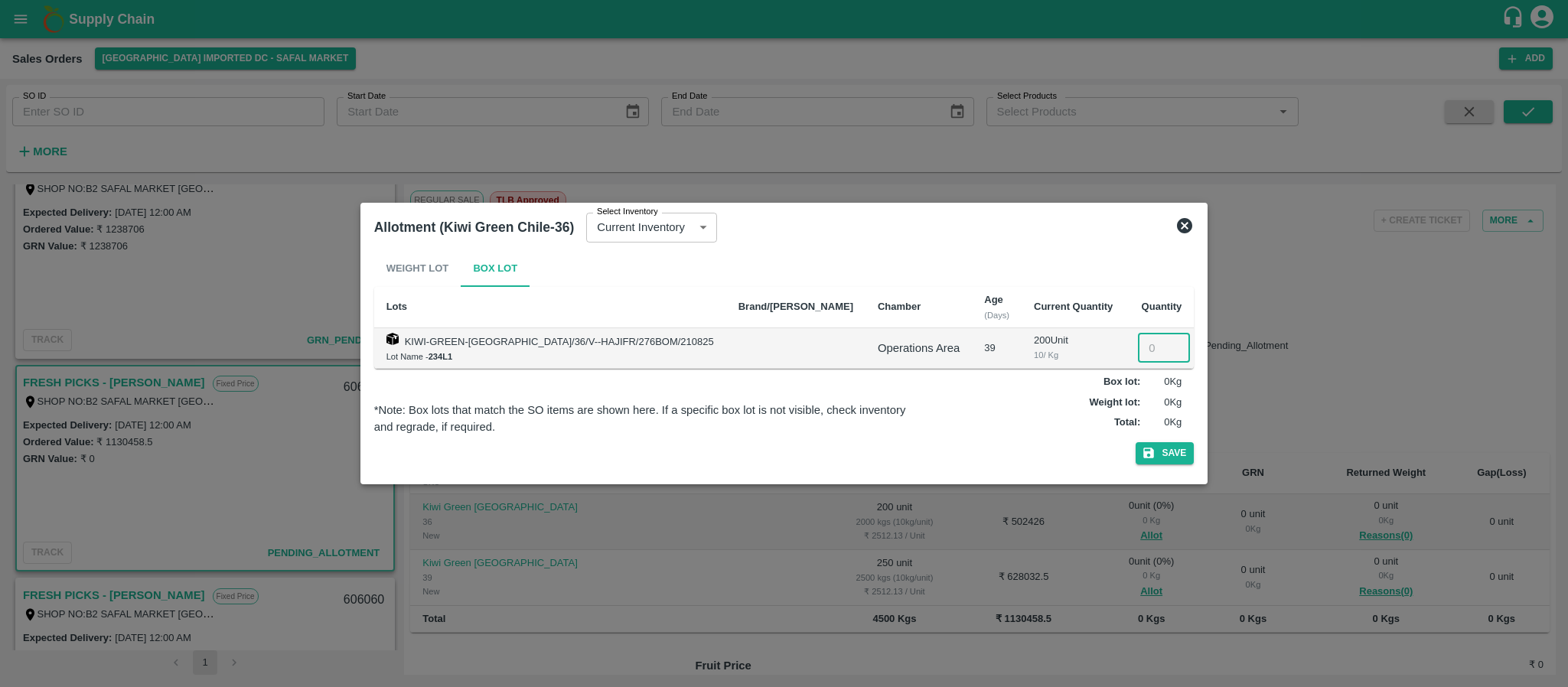
click at [1138, 342] on input "number" at bounding box center [1164, 348] width 52 height 29
type input "0200"
click at [1136, 453] on button "Save" at bounding box center [1165, 453] width 59 height 22
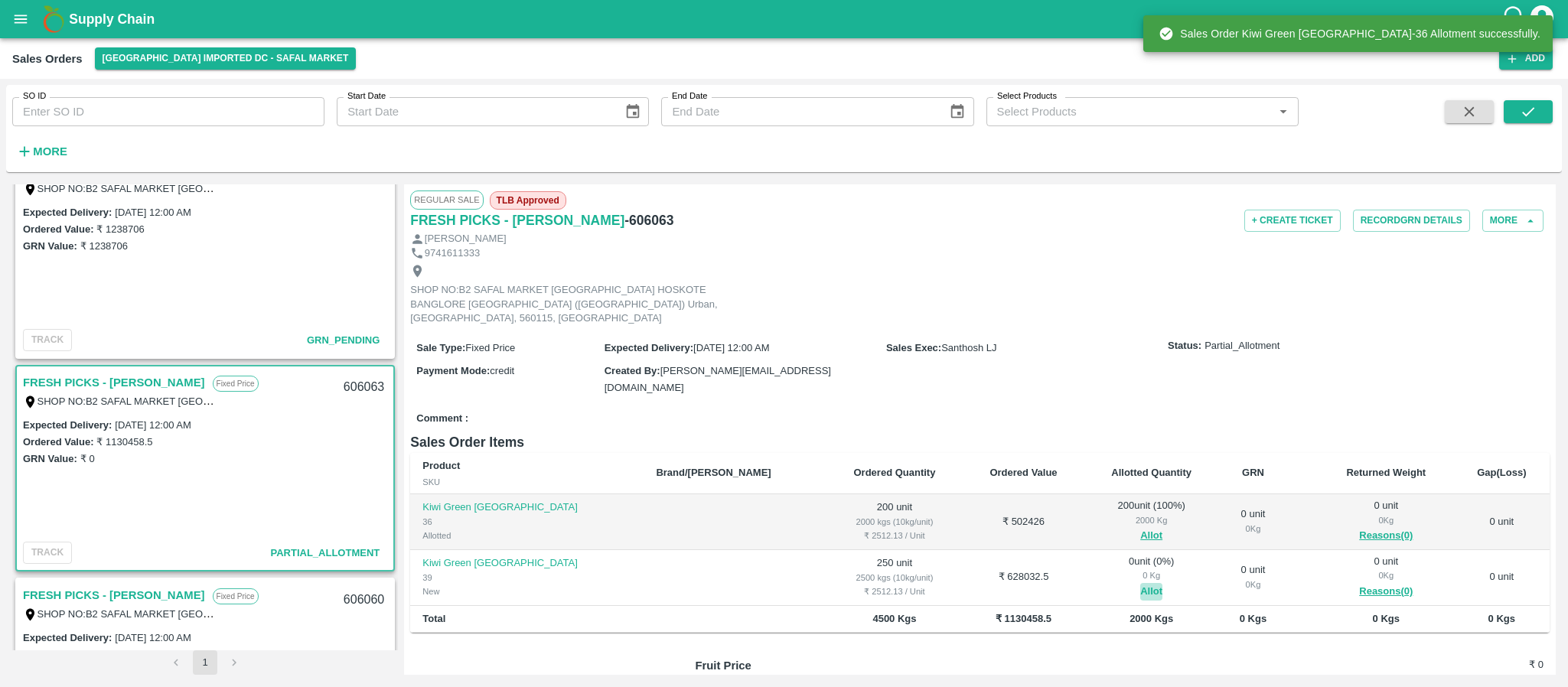
click at [1141, 583] on button "Allot" at bounding box center [1151, 591] width 22 height 18
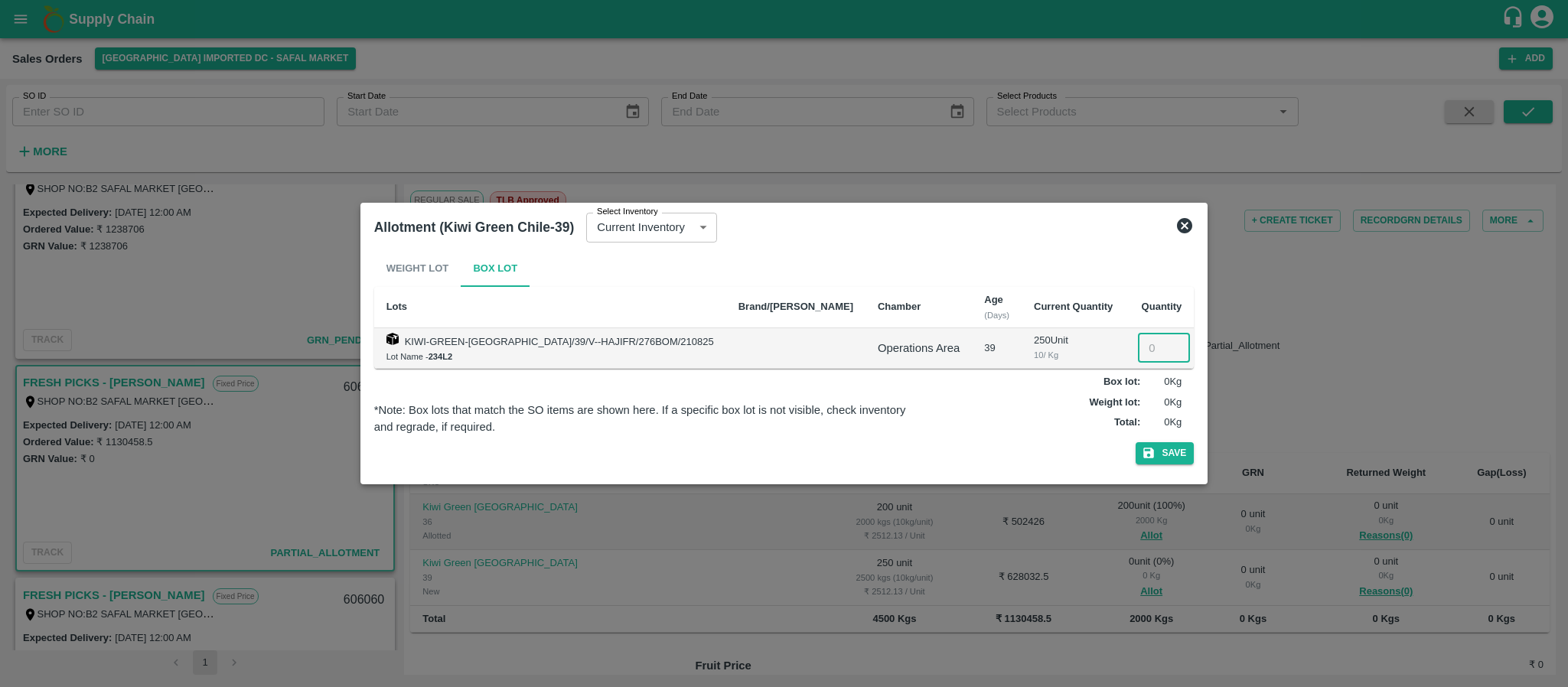
click at [1138, 344] on input "number" at bounding box center [1164, 348] width 52 height 29
type input "250"
click at [1142, 447] on icon "button" at bounding box center [1149, 453] width 14 height 14
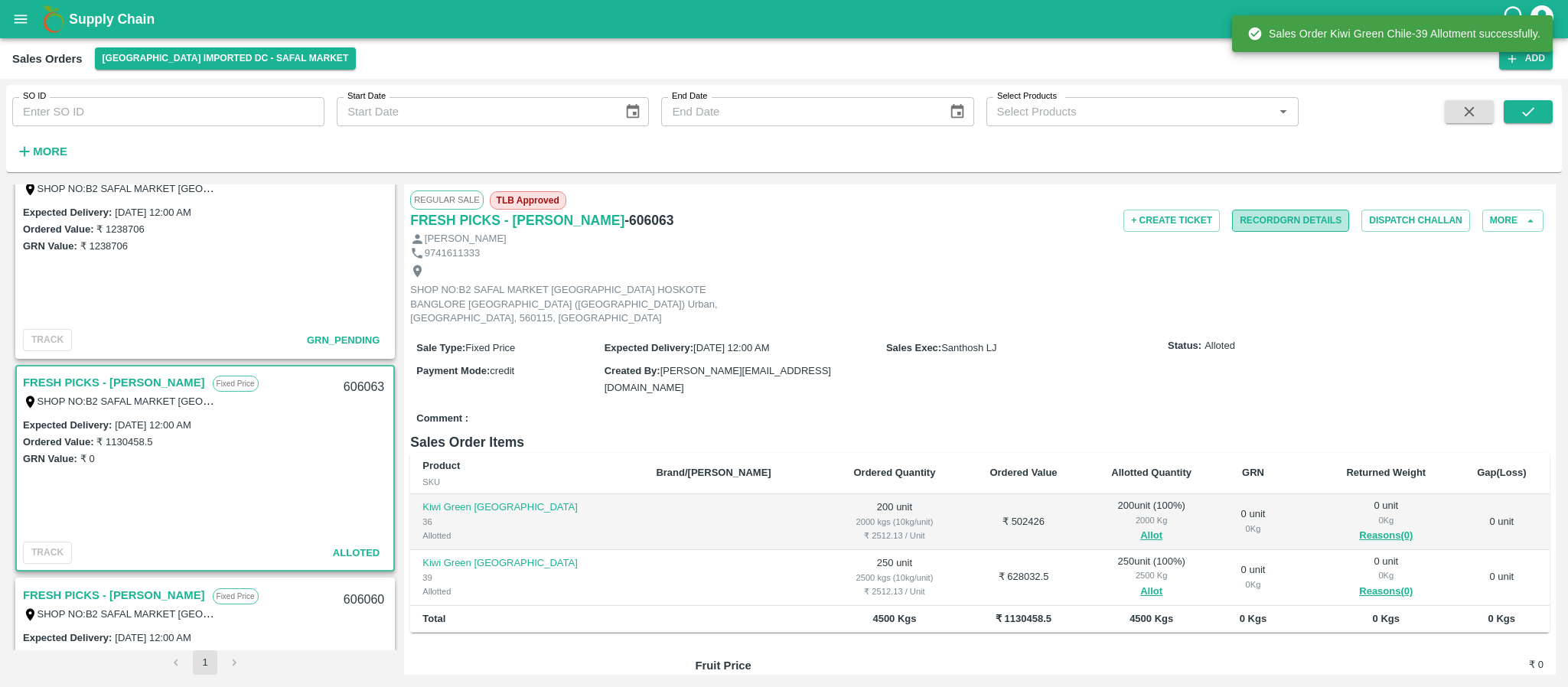
click at [1275, 213] on button "Record GRN Details" at bounding box center [1291, 220] width 117 height 22
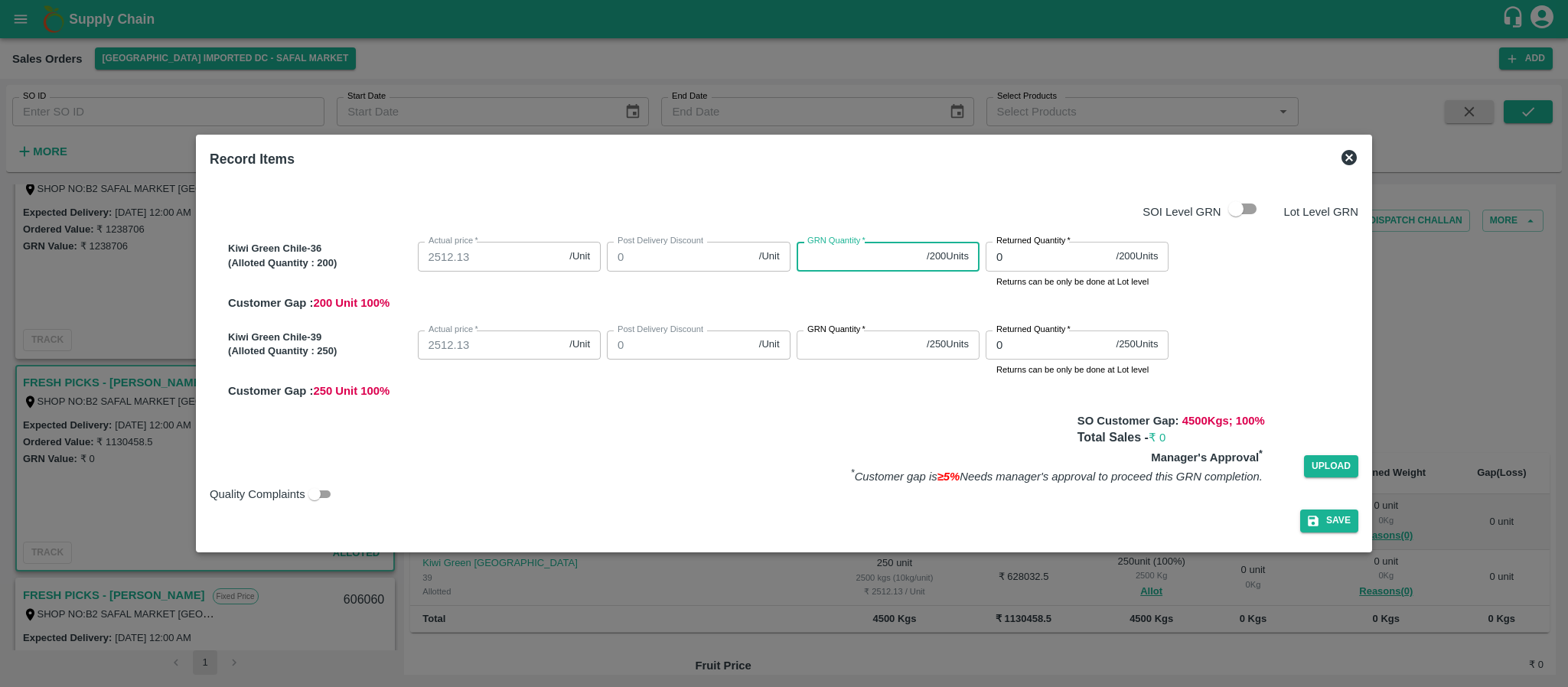
click at [832, 257] on input "GRN Quantity   *" at bounding box center [859, 256] width 125 height 29
type input "200"
click at [829, 340] on input "GRN Quantity   *" at bounding box center [859, 345] width 125 height 29
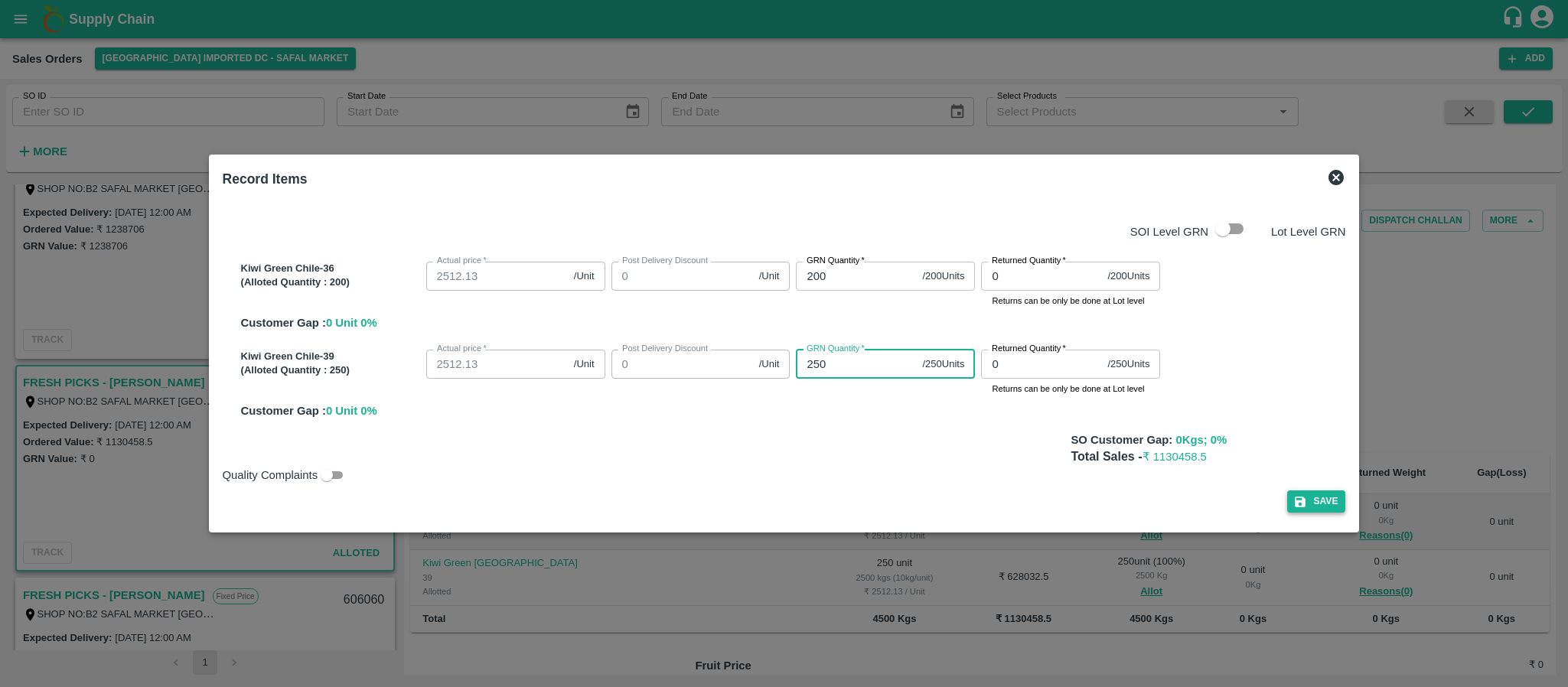
type input "250"
click at [1312, 494] on button "Save" at bounding box center [1317, 501] width 59 height 22
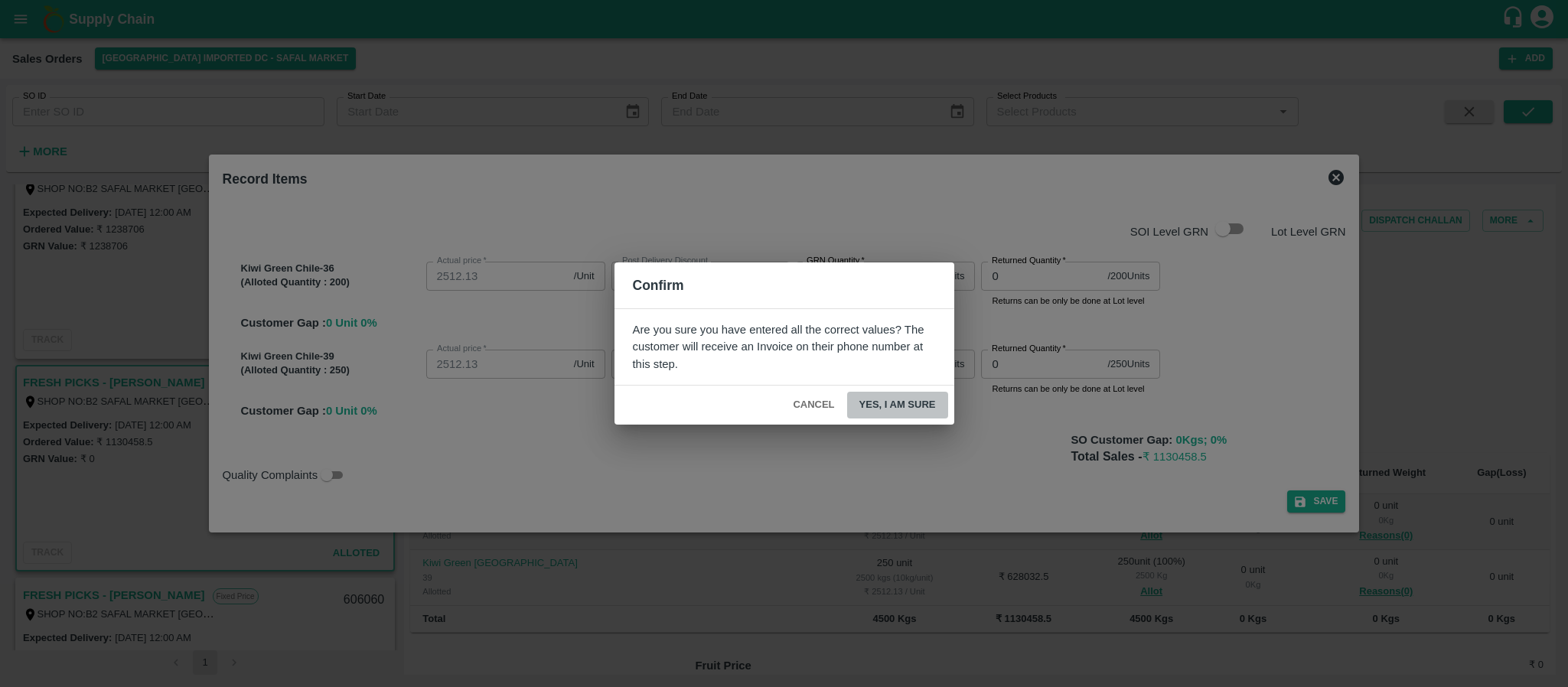
click at [927, 400] on button "Yes, I am sure" at bounding box center [897, 405] width 101 height 27
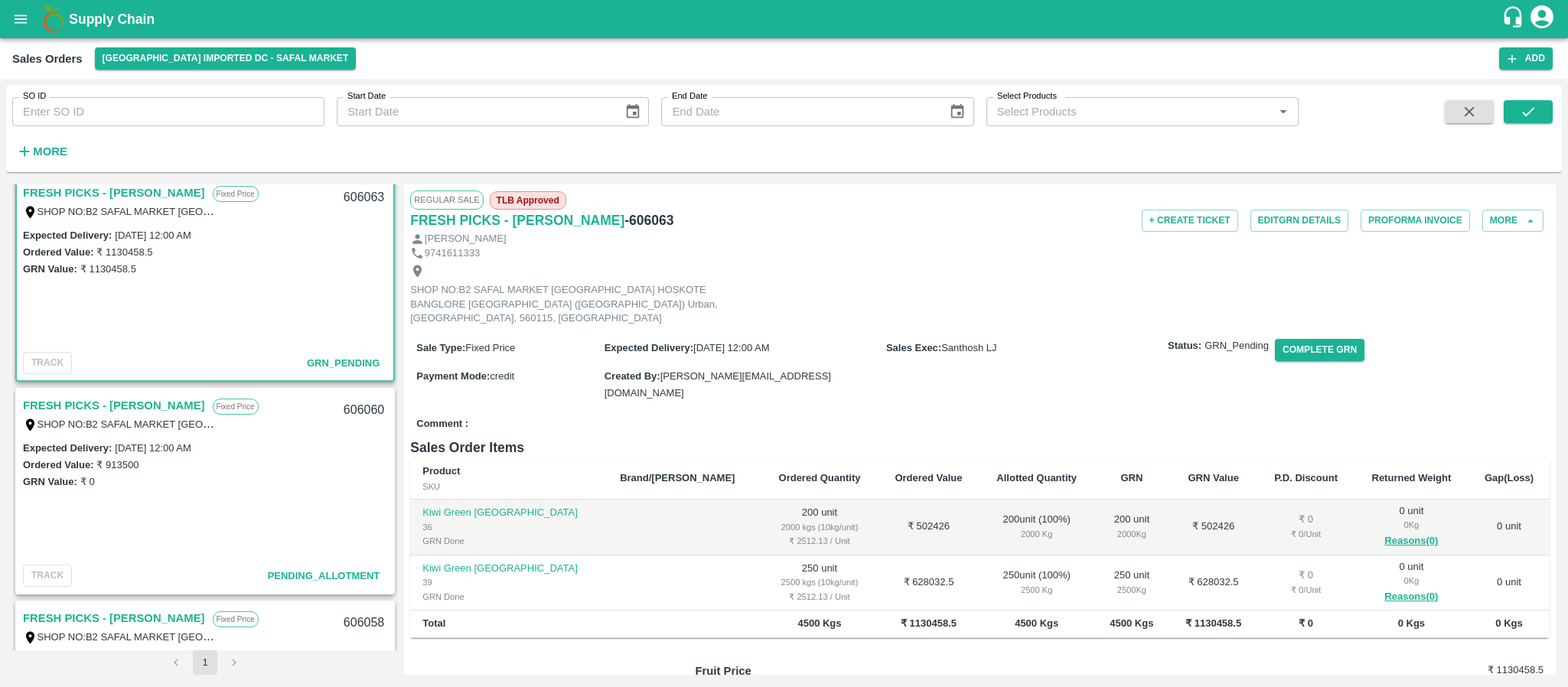
scroll to position [1503, 0]
click at [141, 396] on link "FRESH PICKS - [PERSON_NAME]" at bounding box center [114, 405] width 183 height 20
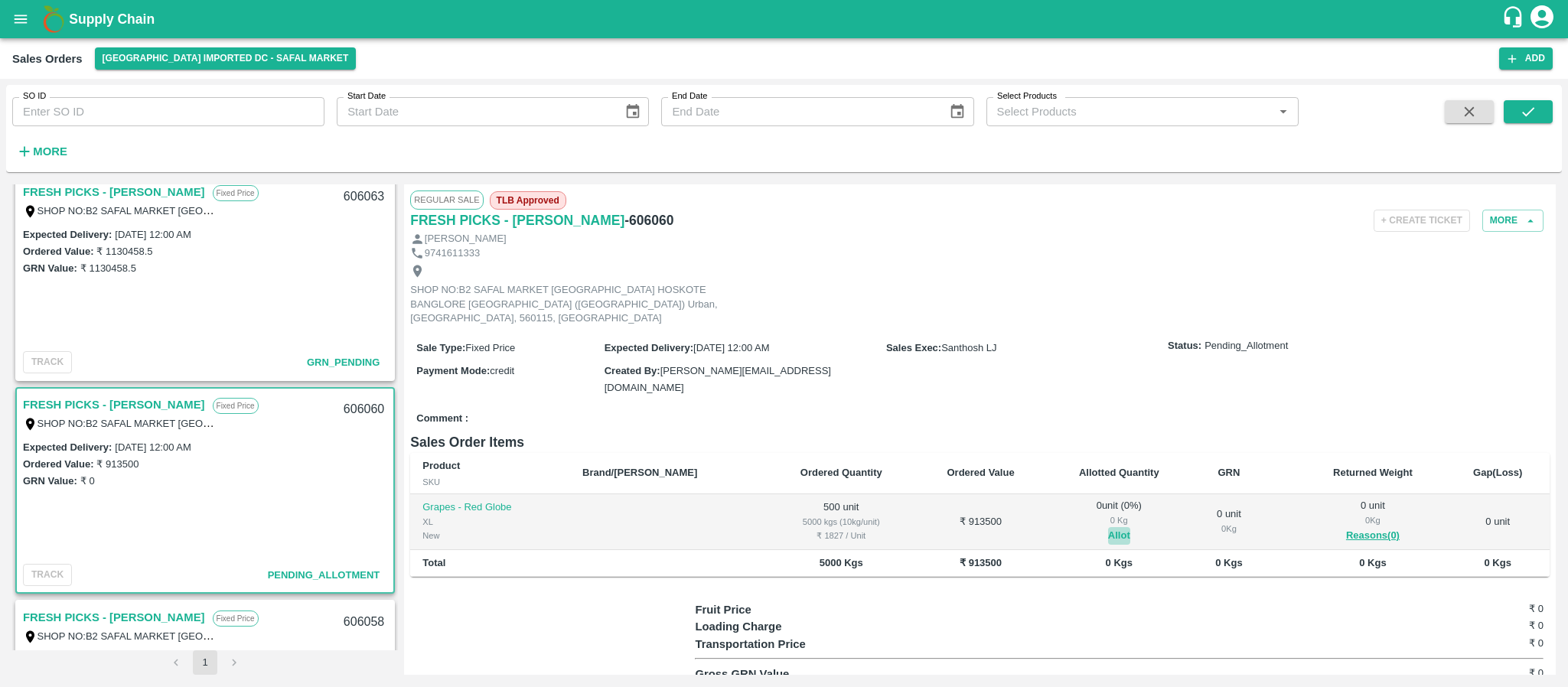
click at [1108, 528] on button "Allot" at bounding box center [1119, 536] width 22 height 18
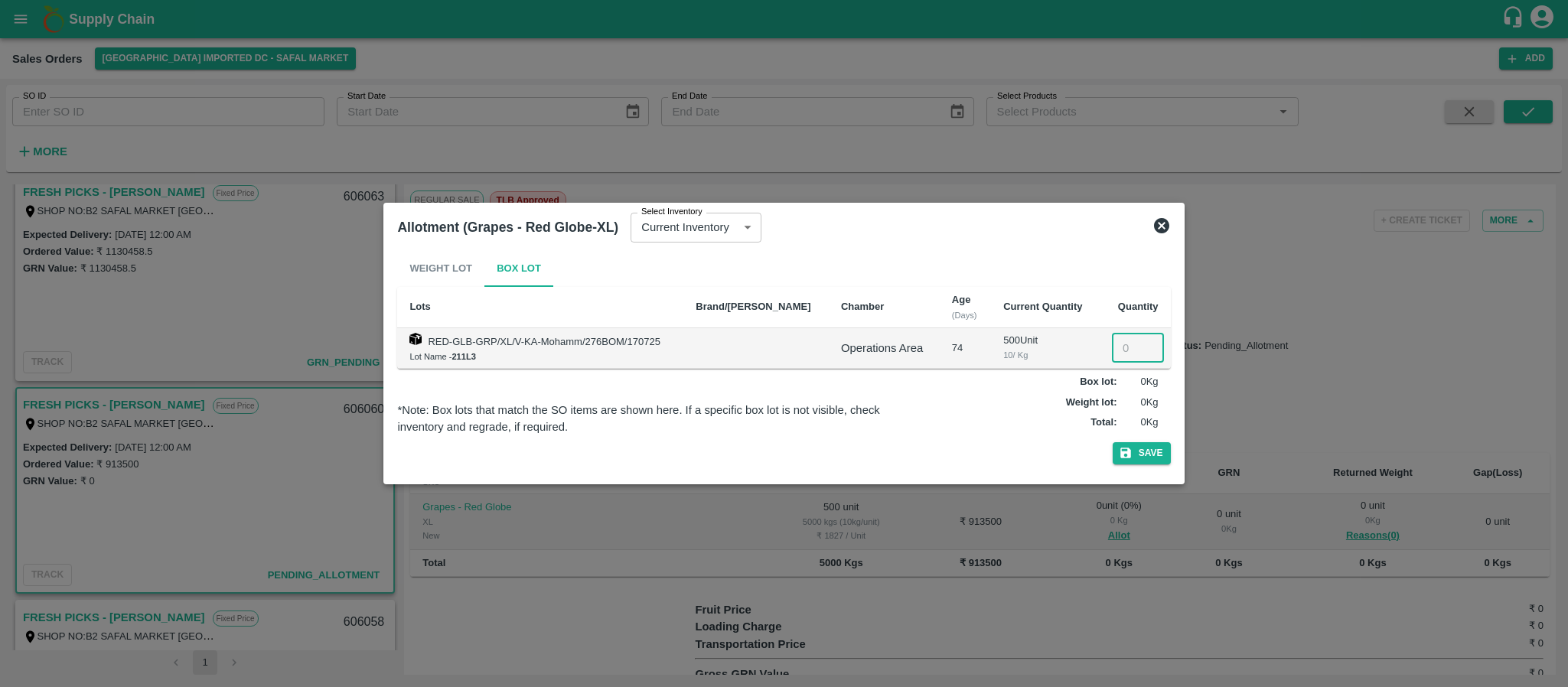
click at [1124, 343] on input "number" at bounding box center [1138, 348] width 52 height 29
type input "500"
click at [1130, 445] on button "Save" at bounding box center [1142, 453] width 59 height 22
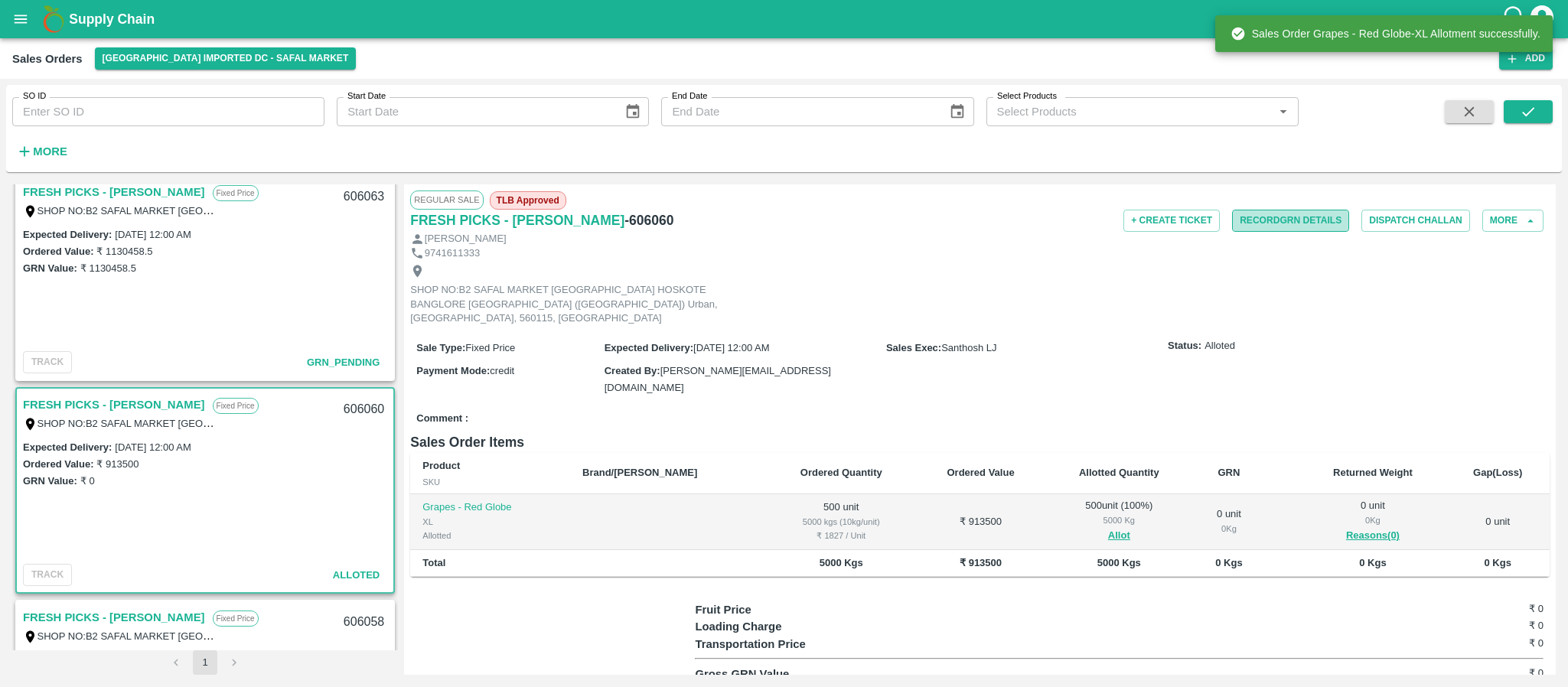
click at [1296, 220] on button "Record GRN Details" at bounding box center [1291, 220] width 117 height 22
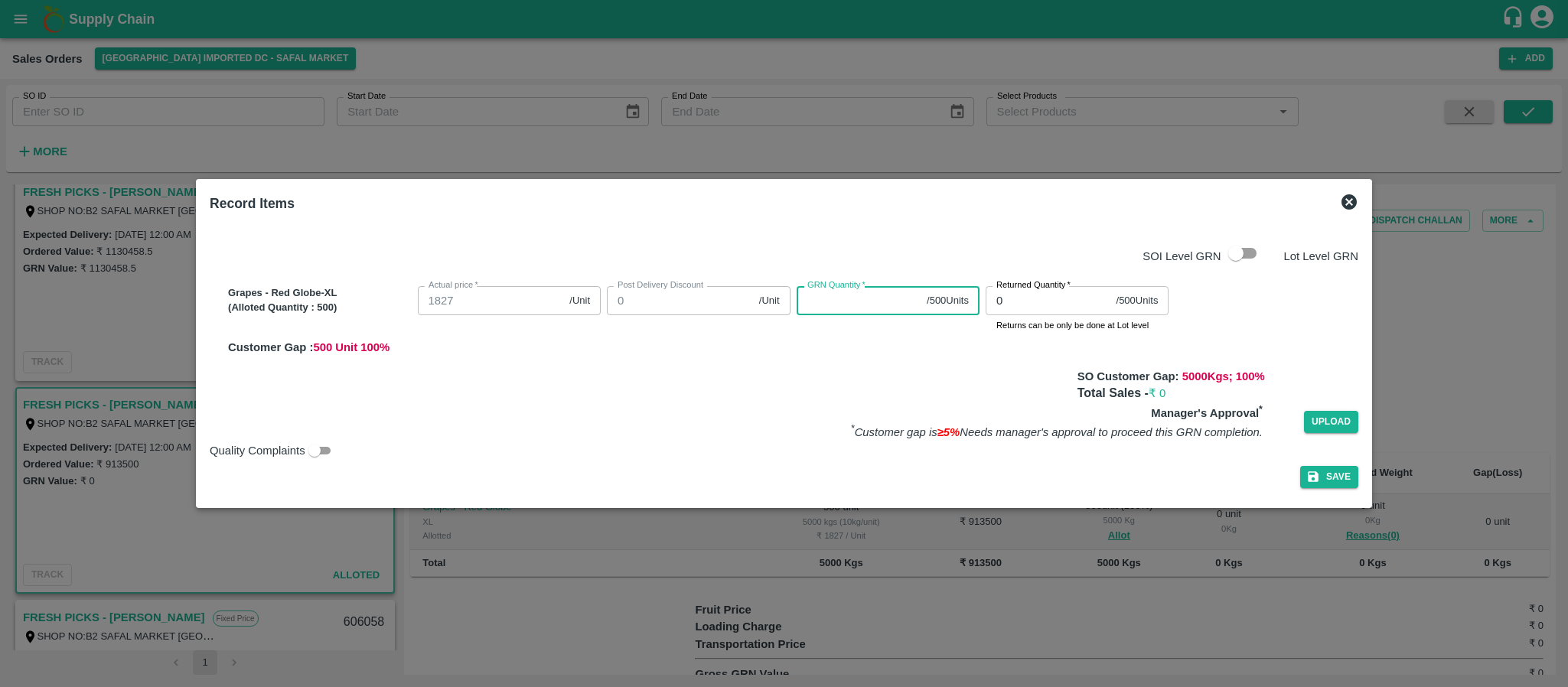
click at [812, 312] on input "GRN Quantity   *" at bounding box center [859, 301] width 125 height 29
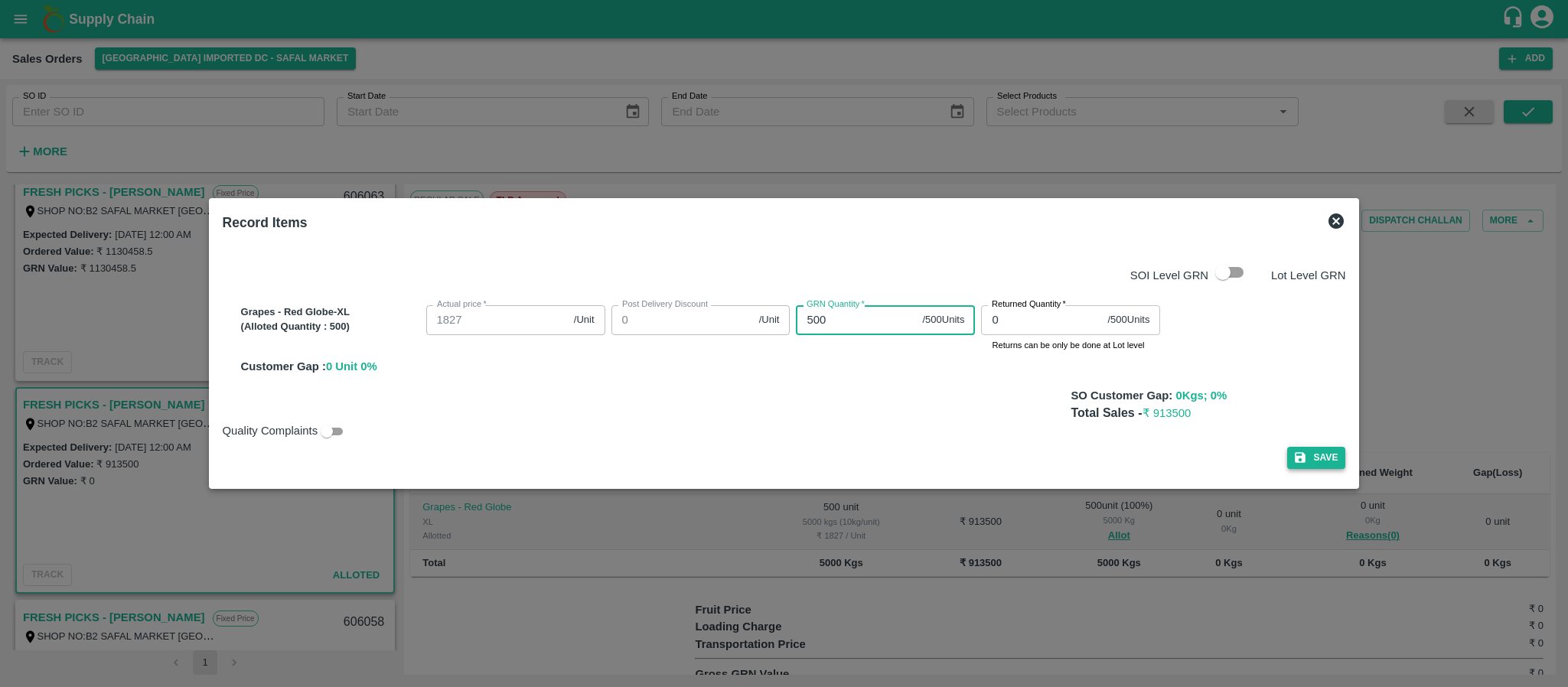
type input "500"
click at [1300, 459] on button "Save" at bounding box center [1317, 457] width 59 height 22
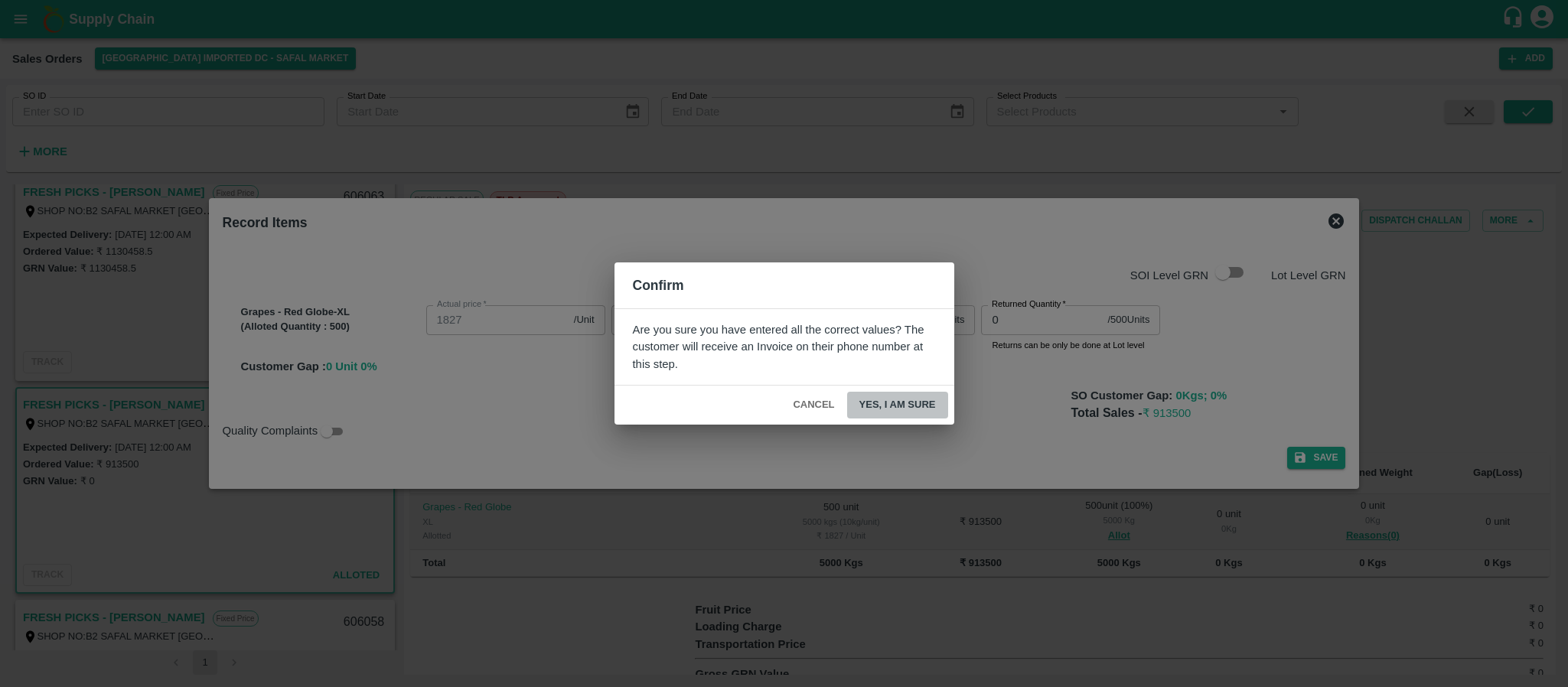
click at [898, 397] on button "Yes, I am sure" at bounding box center [897, 405] width 101 height 27
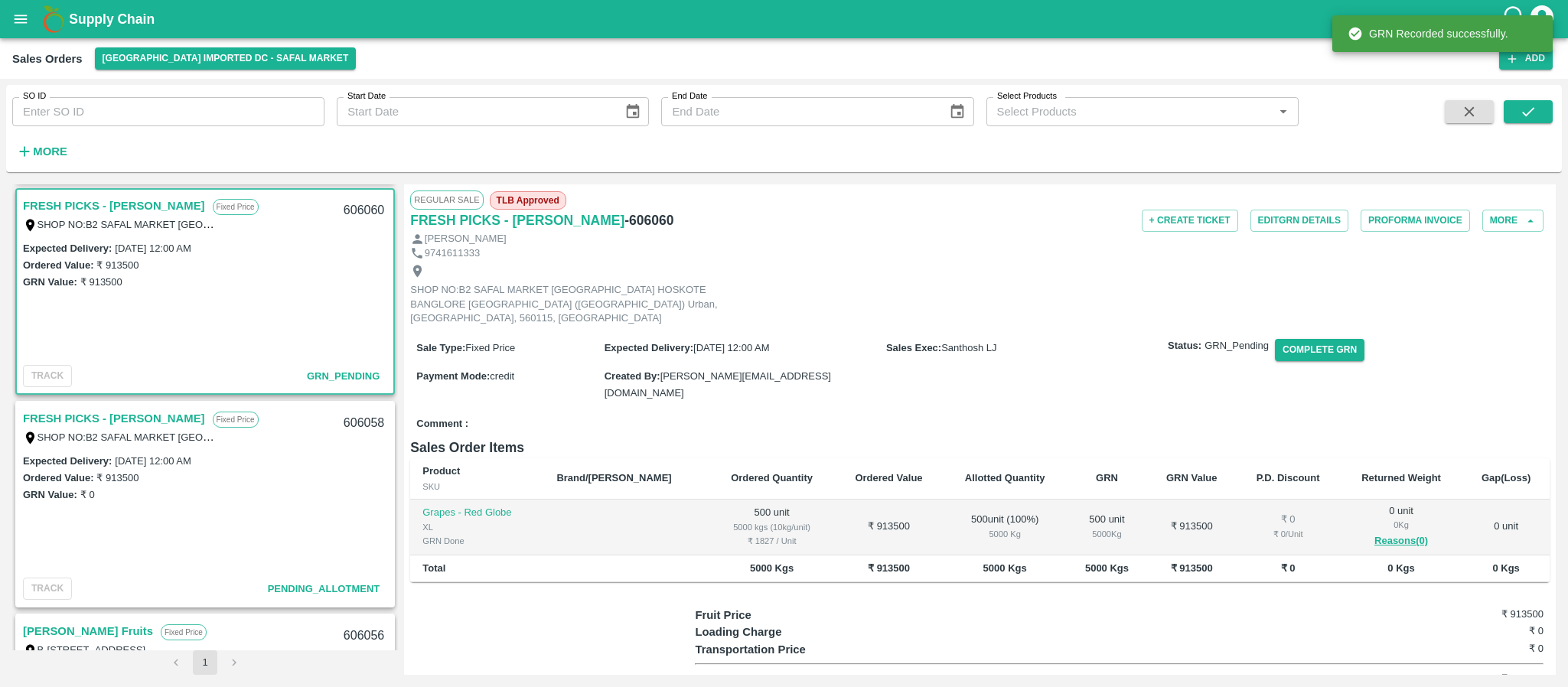
scroll to position [1702, 0]
click at [124, 417] on link "FRESH PICKS - [PERSON_NAME]" at bounding box center [114, 418] width 183 height 20
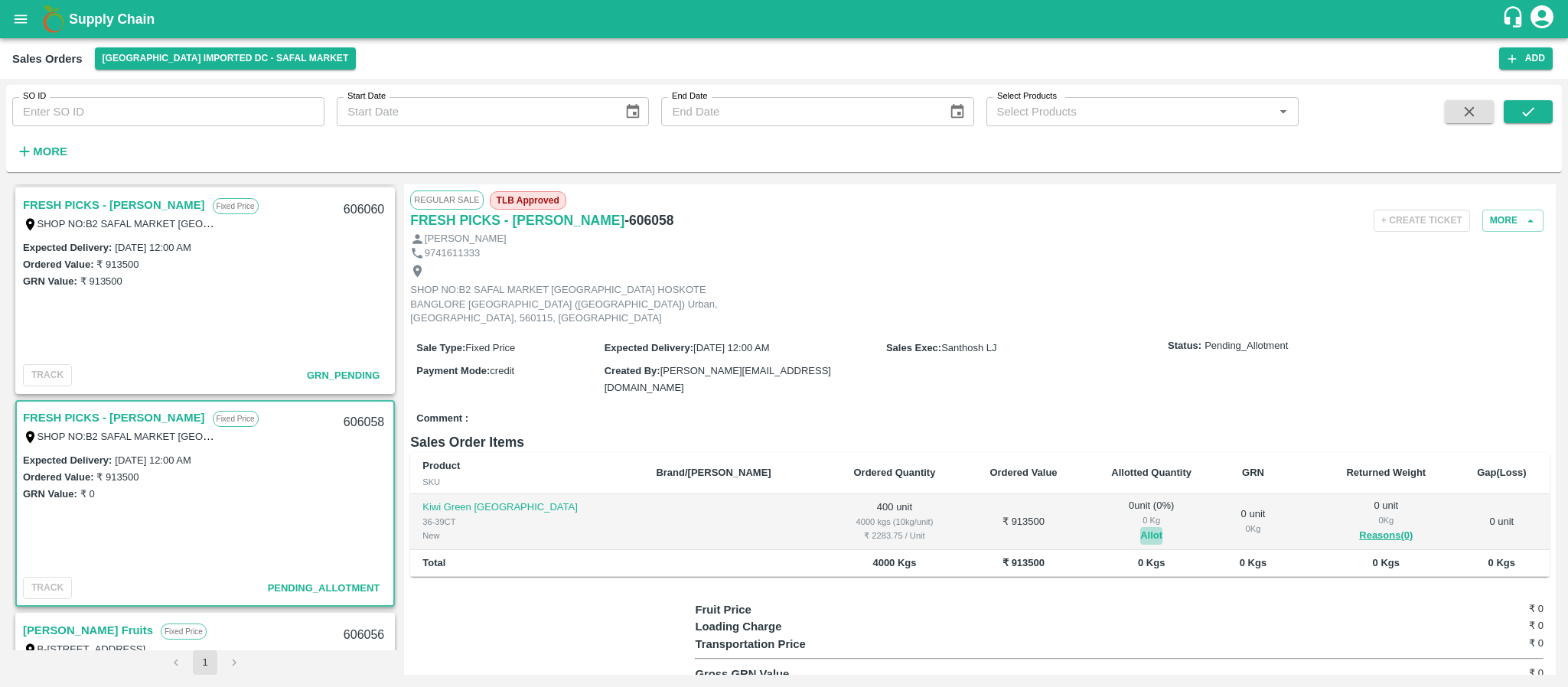
click at [1141, 528] on button "Allot" at bounding box center [1151, 536] width 22 height 18
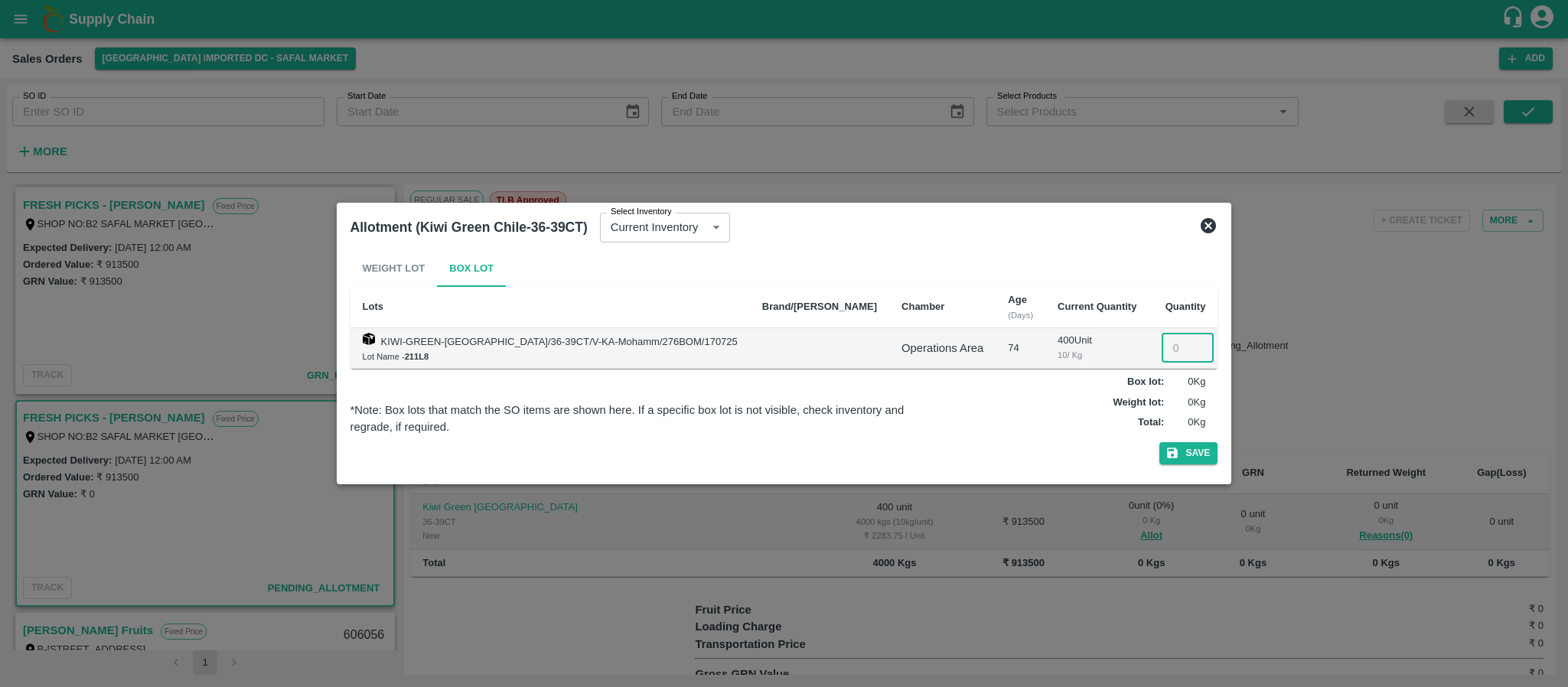
click at [1162, 343] on input "number" at bounding box center [1188, 348] width 52 height 29
type input "400"
click at [1160, 454] on button "Save" at bounding box center [1189, 453] width 59 height 22
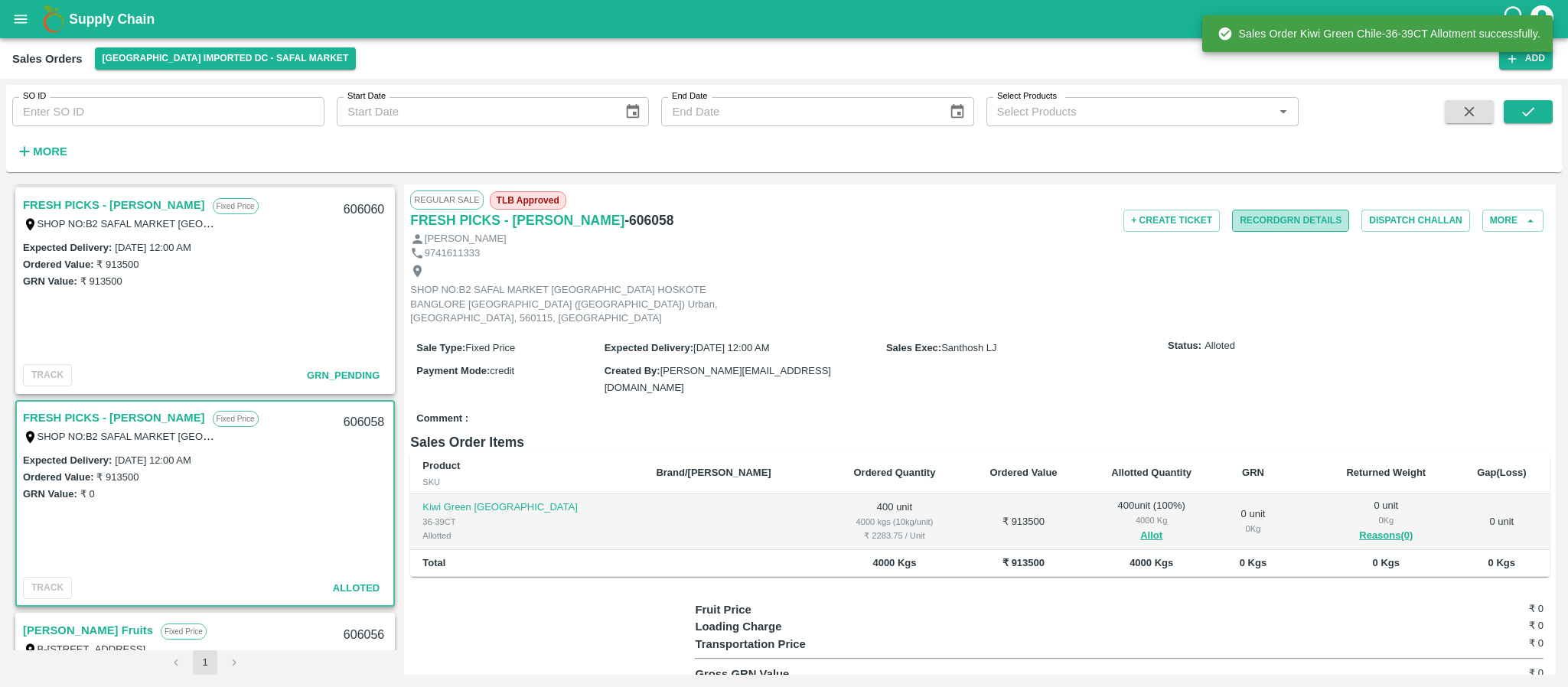
click at [1257, 230] on button "Record GRN Details" at bounding box center [1291, 220] width 117 height 22
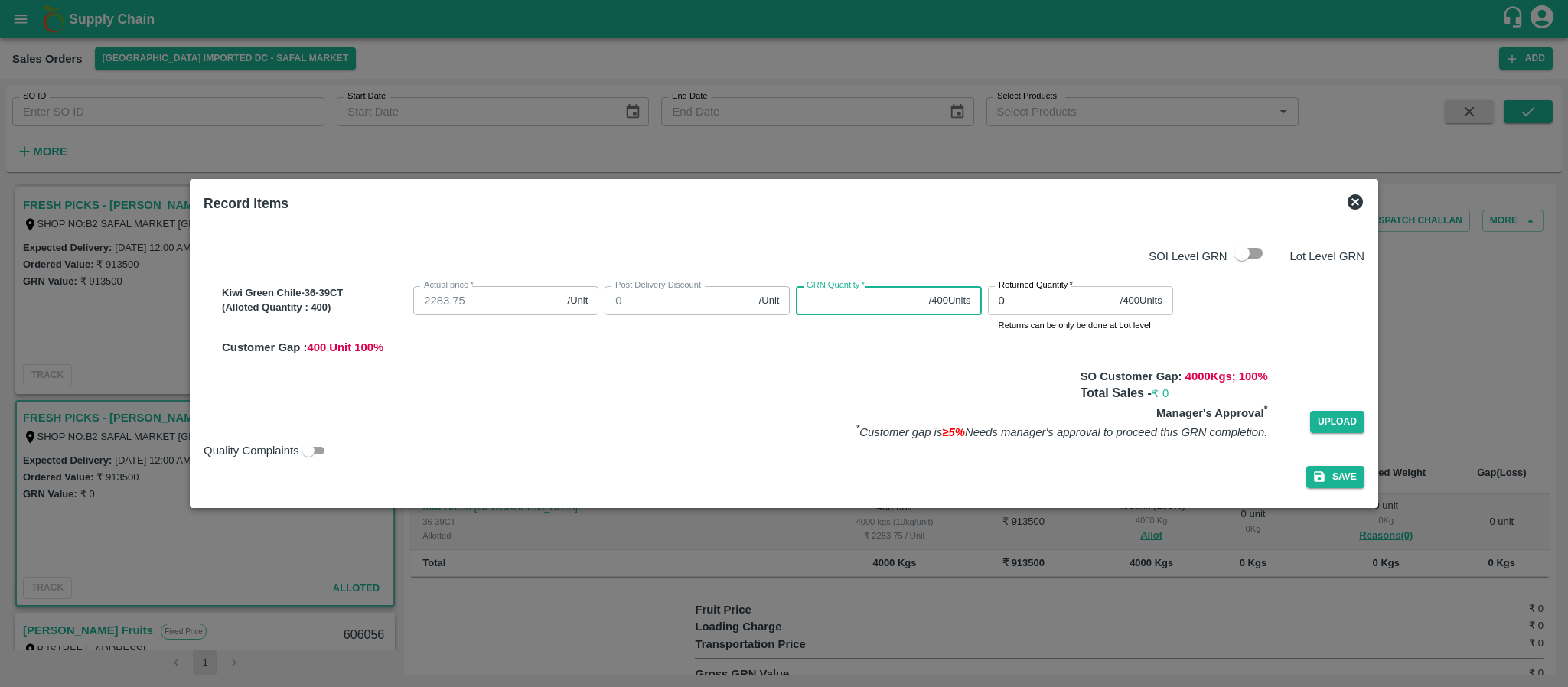
click at [847, 307] on input "GRN Quantity   *" at bounding box center [859, 301] width 126 height 29
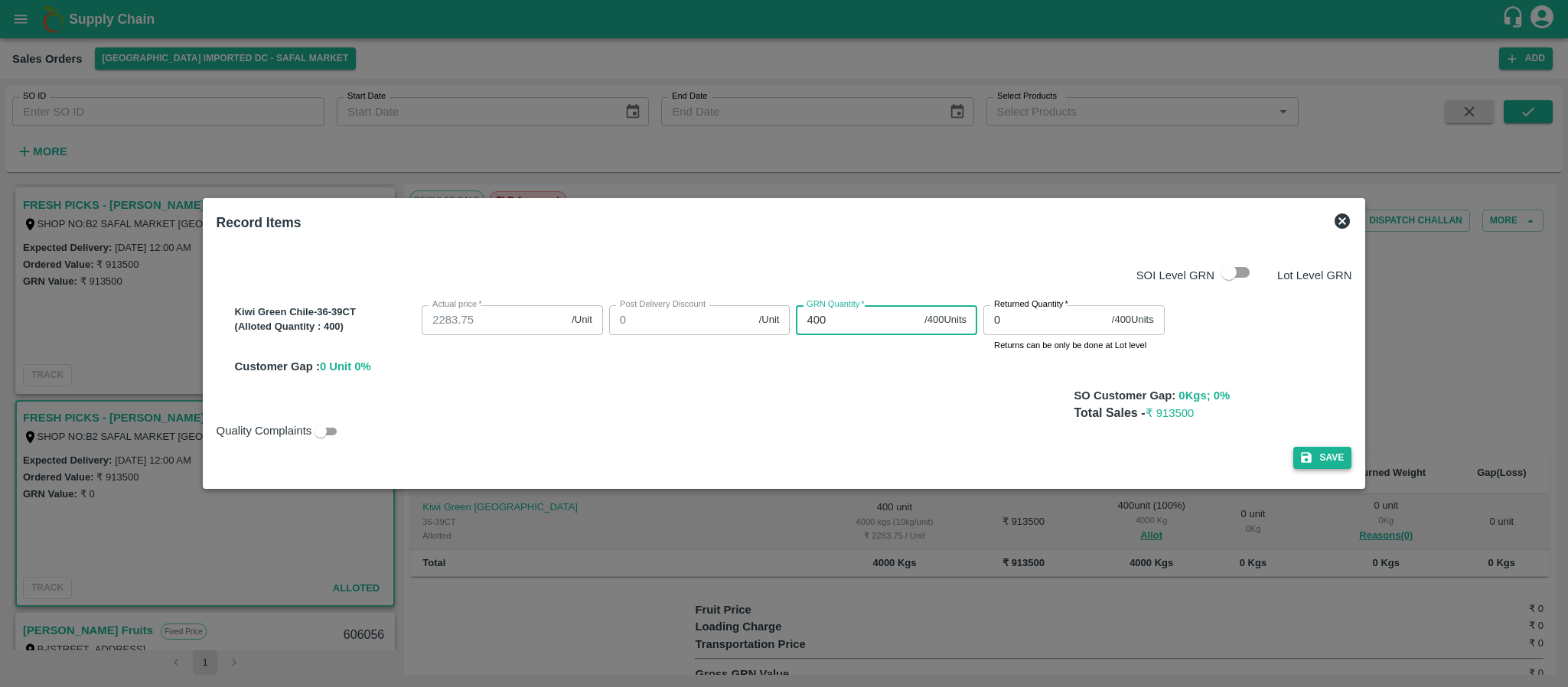
type input "400"
click at [1325, 455] on button "Save" at bounding box center [1323, 457] width 59 height 22
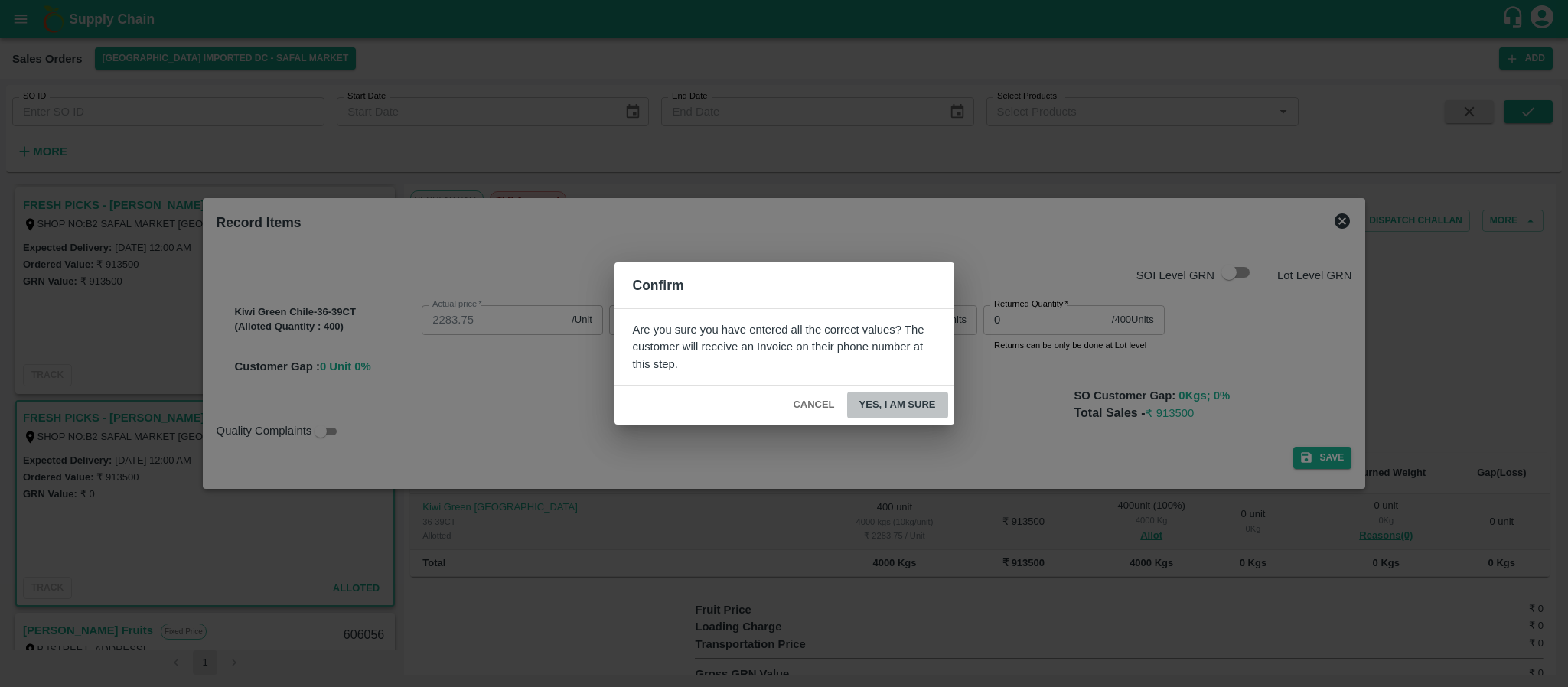
click at [910, 407] on button "Yes, I am sure" at bounding box center [897, 405] width 101 height 27
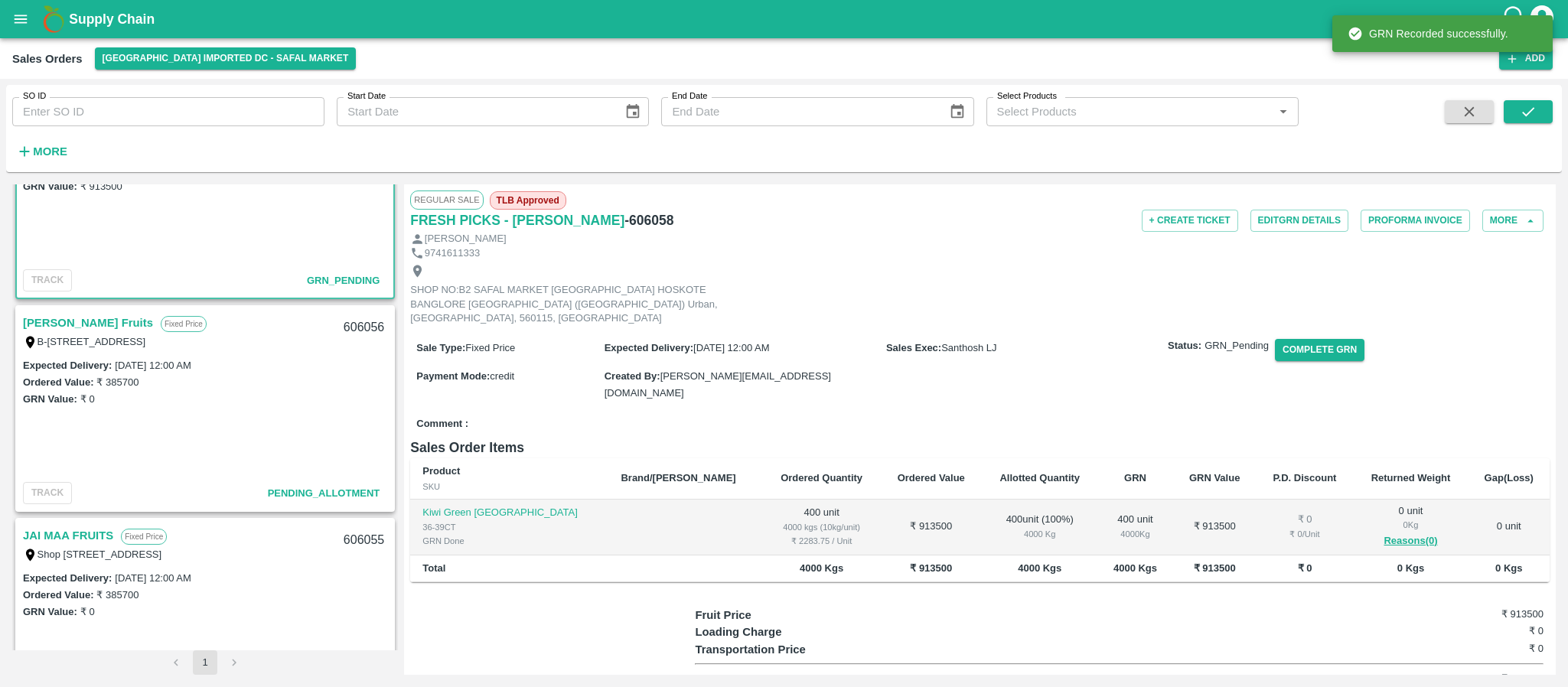
scroll to position [2012, 0]
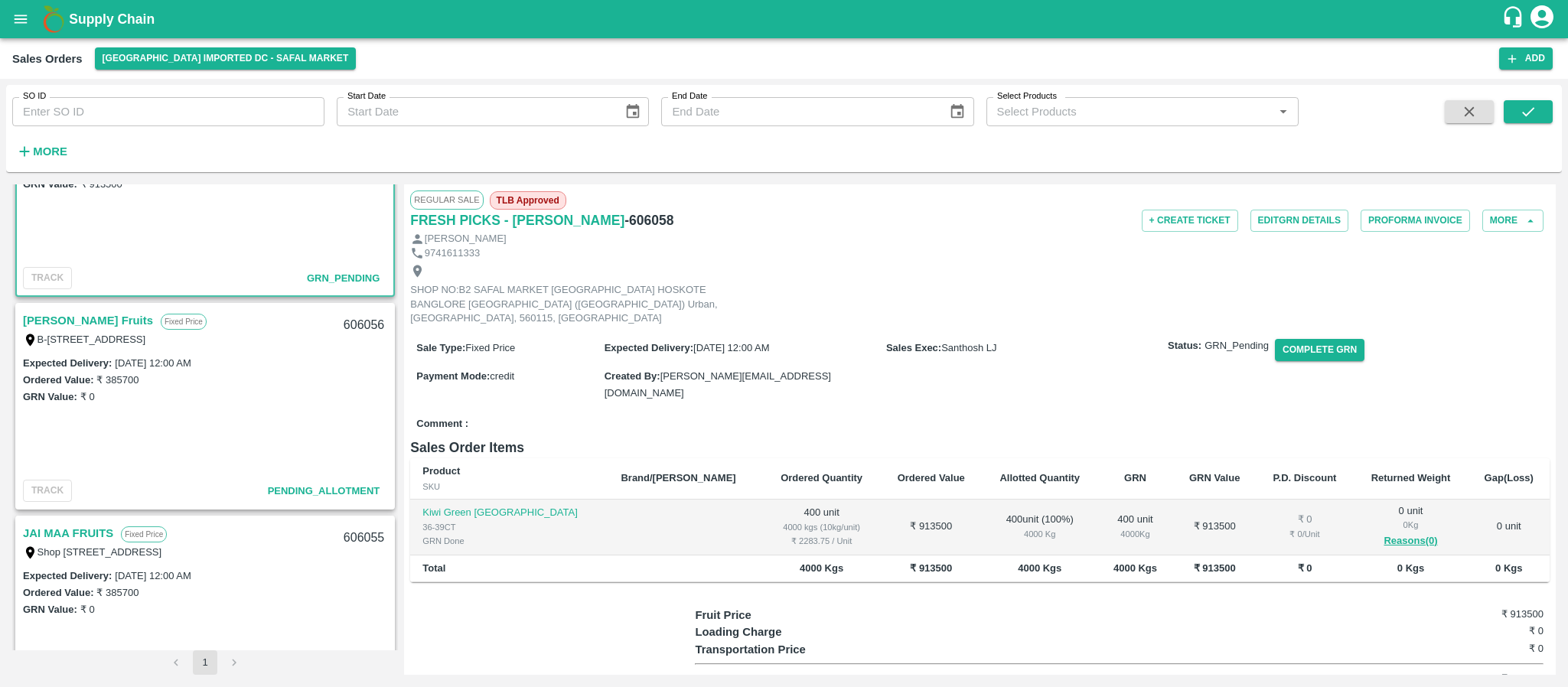
click at [61, 317] on link "[PERSON_NAME] Fruits" at bounding box center [88, 320] width 130 height 20
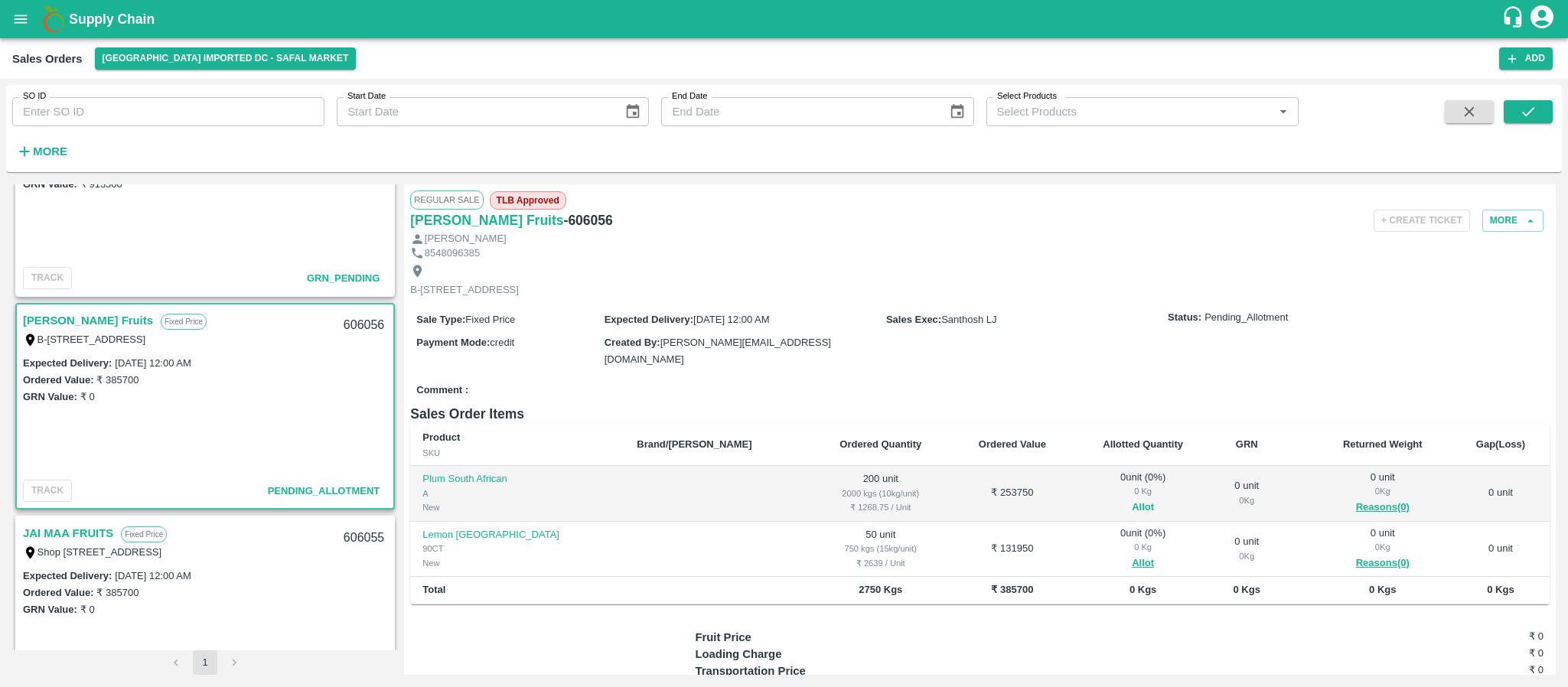
click at [1132, 508] on button "Allot" at bounding box center [1143, 508] width 22 height 18
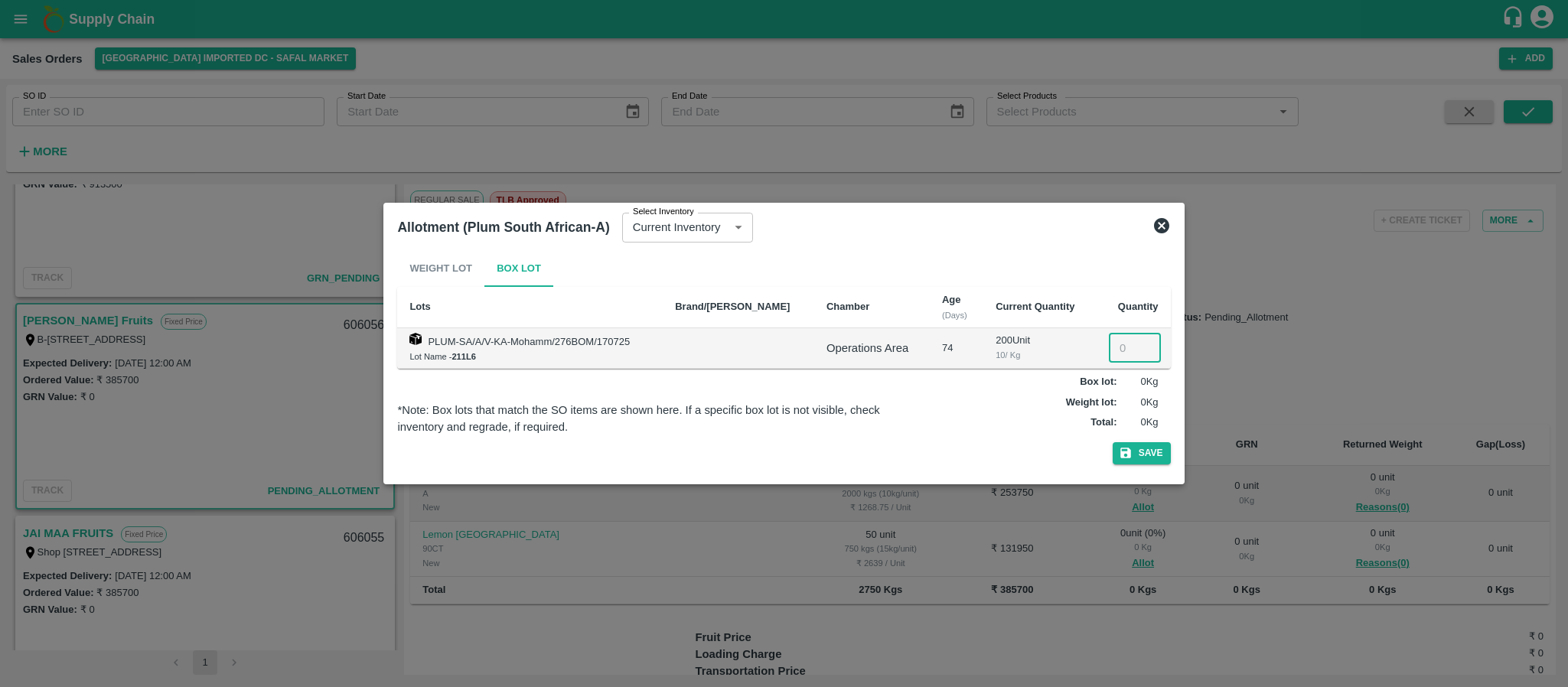
click at [1117, 345] on input "number" at bounding box center [1135, 348] width 52 height 29
type input "200"
click at [1130, 454] on icon "button" at bounding box center [1126, 454] width 11 height 11
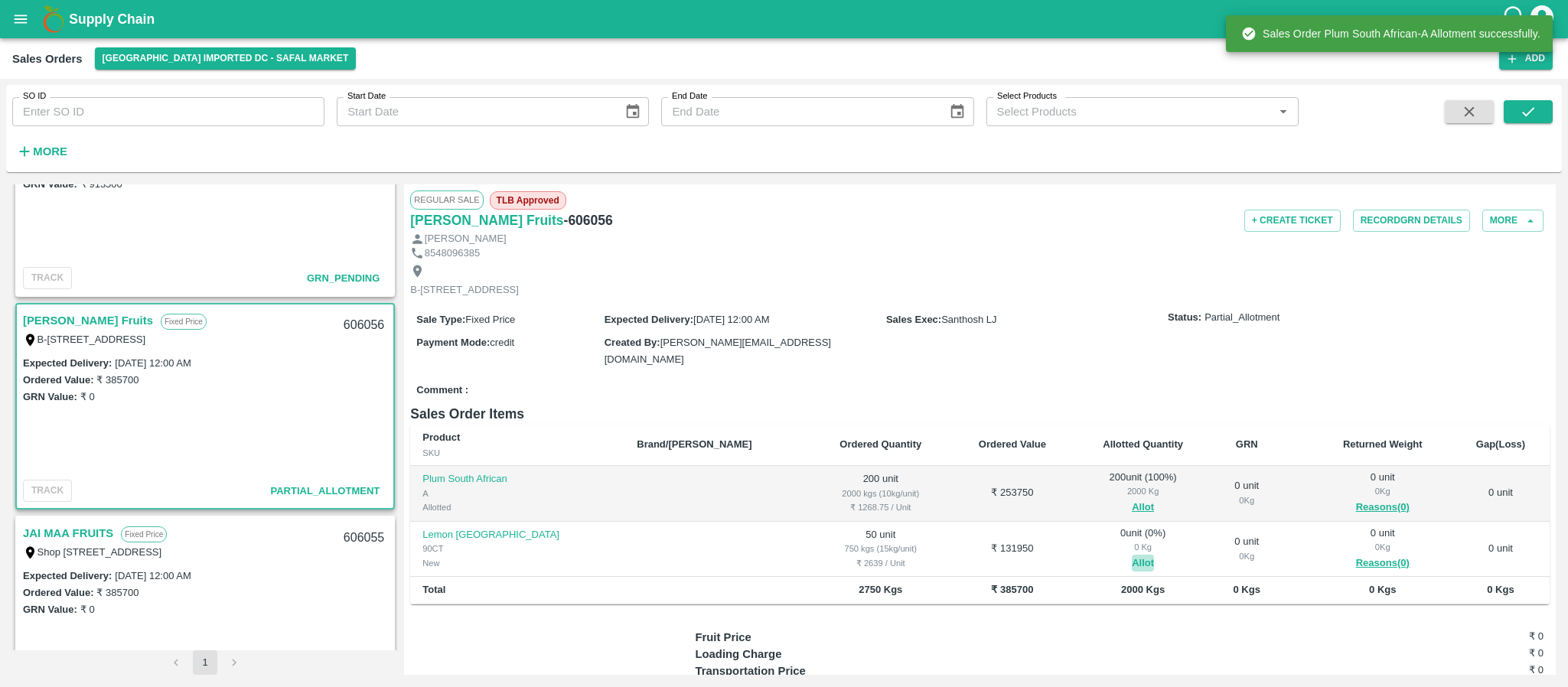
click at [1132, 558] on button "Allot" at bounding box center [1143, 564] width 22 height 18
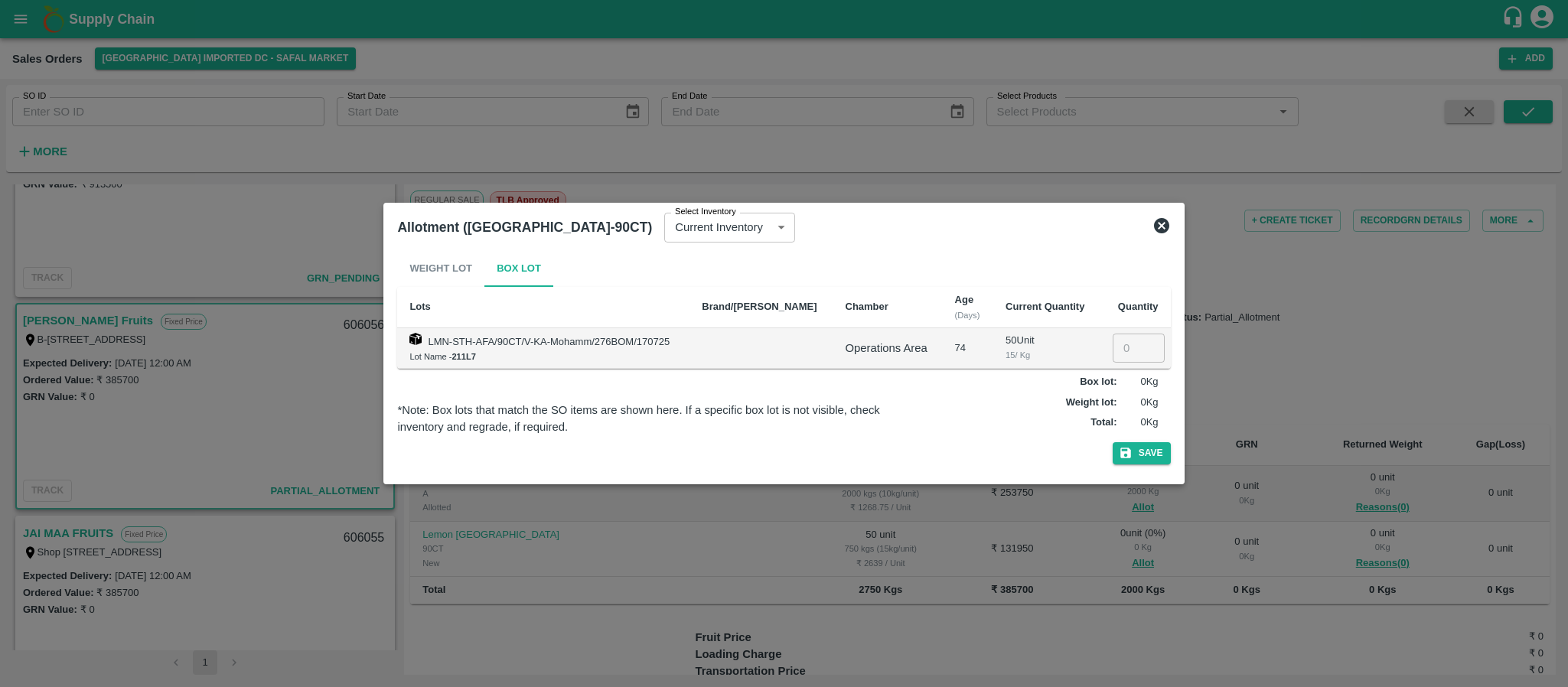
click at [1125, 344] on input "number" at bounding box center [1139, 348] width 52 height 29
type input "50"
click at [1148, 446] on button "Save" at bounding box center [1142, 453] width 59 height 22
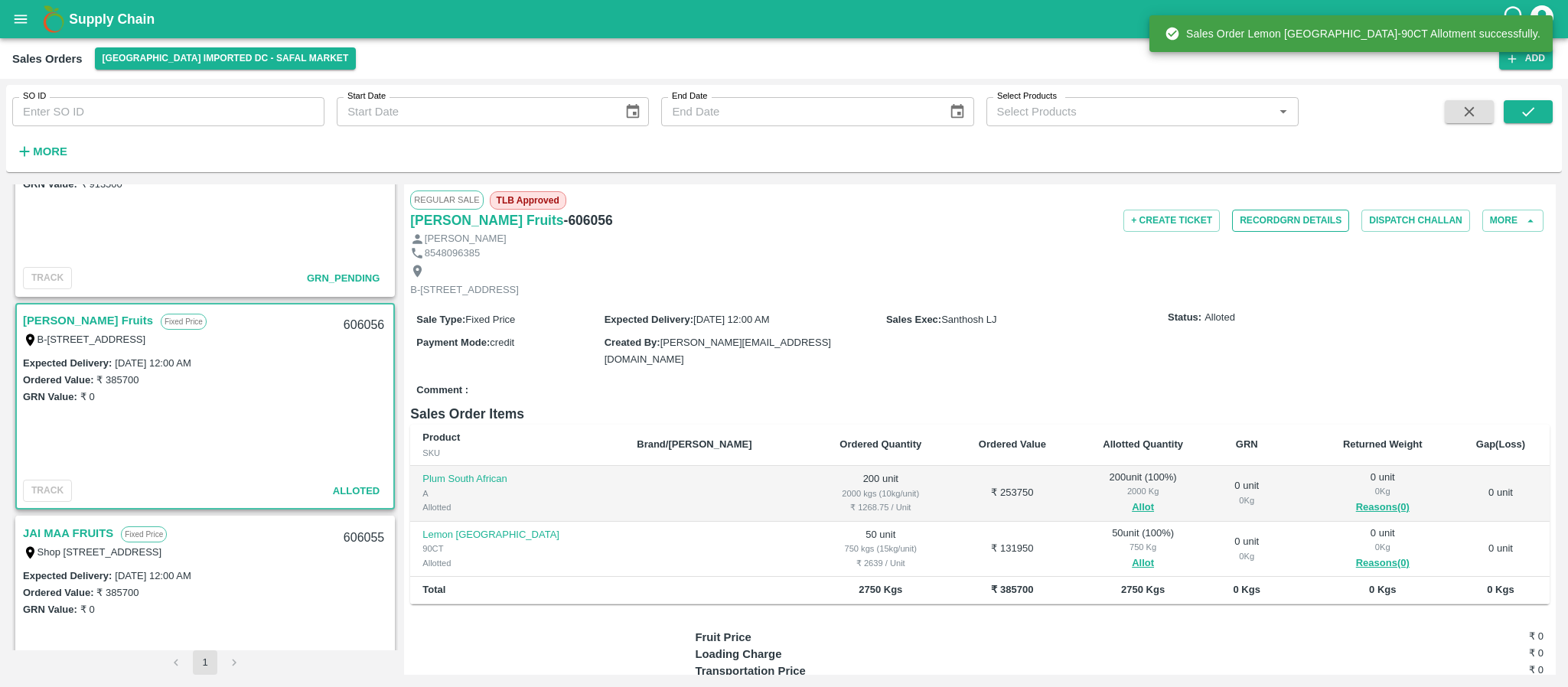
click at [1273, 223] on button "Record GRN Details" at bounding box center [1291, 220] width 117 height 22
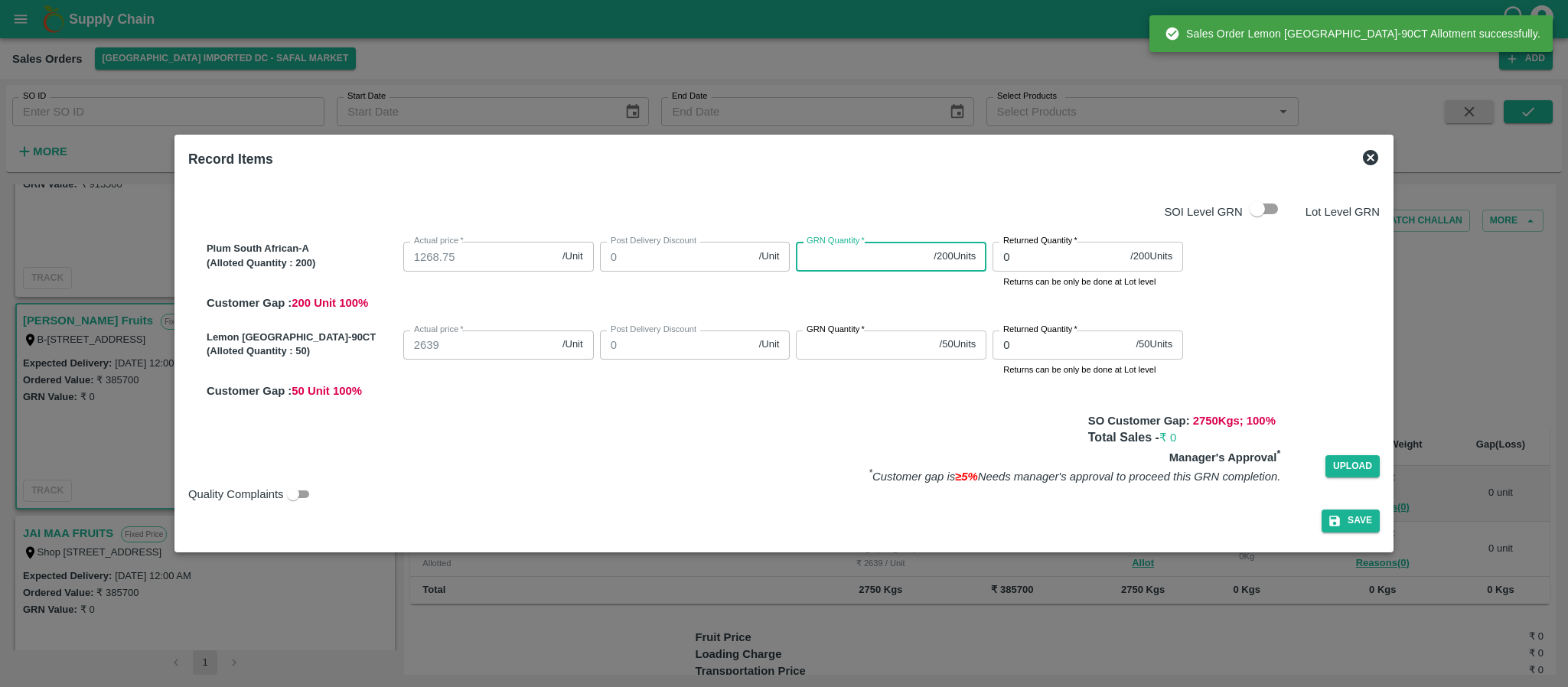
click at [861, 267] on input "GRN Quantity   *" at bounding box center [862, 256] width 132 height 29
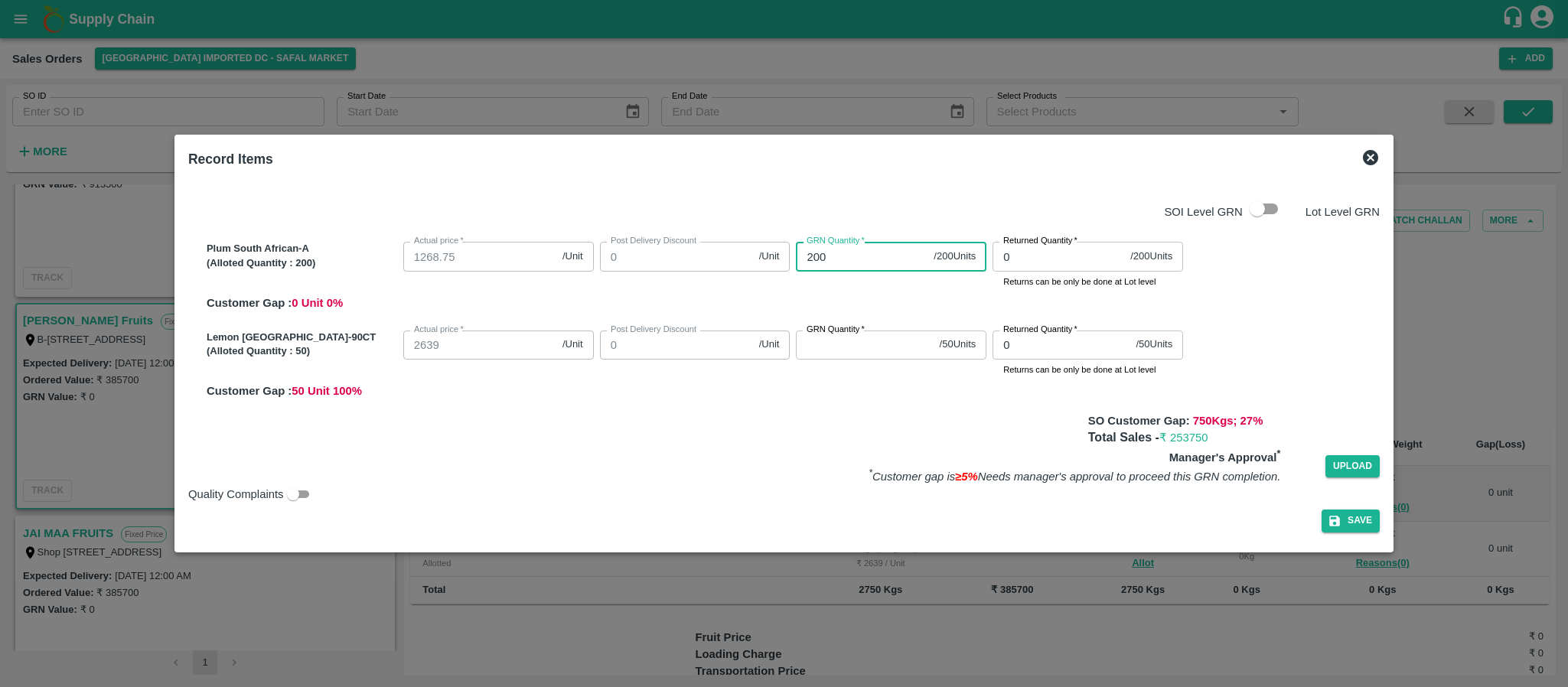
type input "200"
click at [845, 349] on input "GRN Quantity   *" at bounding box center [865, 345] width 137 height 29
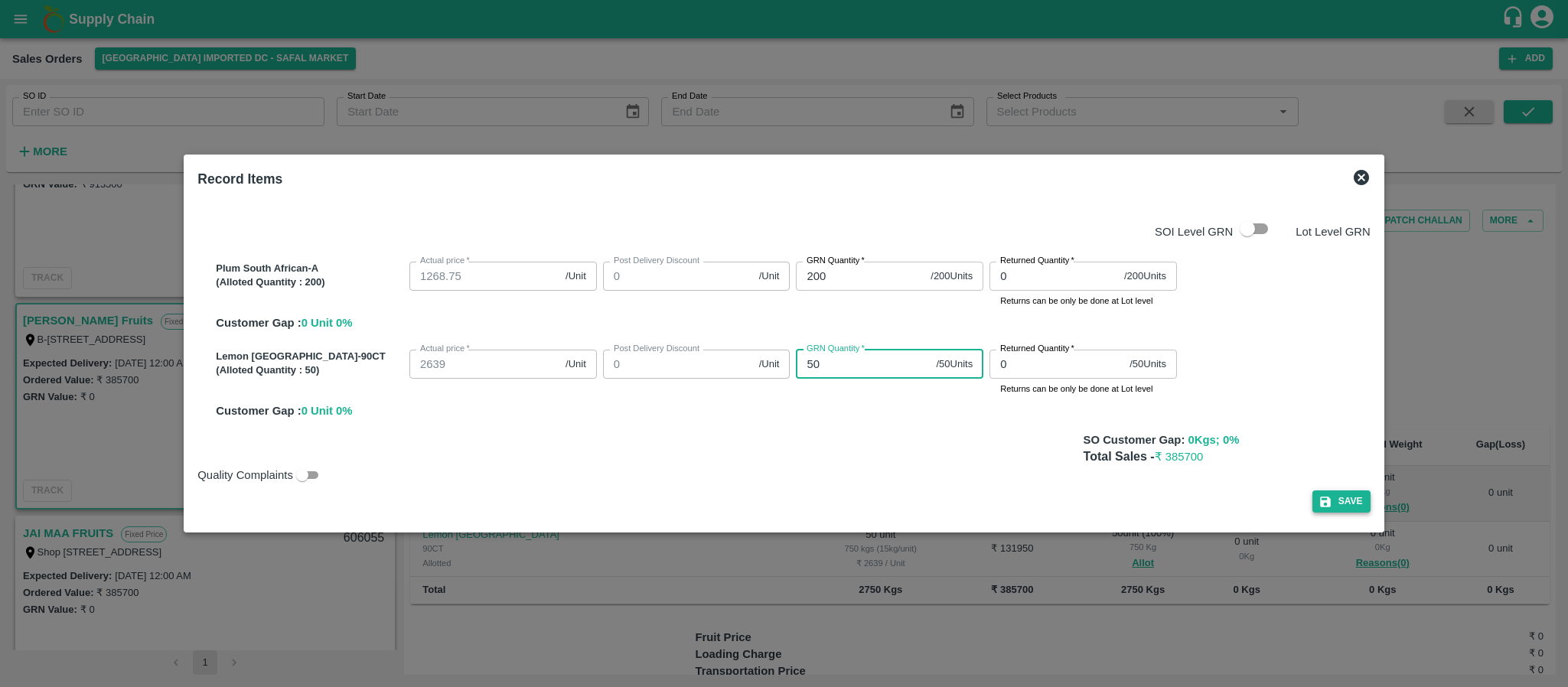
type input "50"
click at [1314, 499] on button "Save" at bounding box center [1342, 501] width 59 height 22
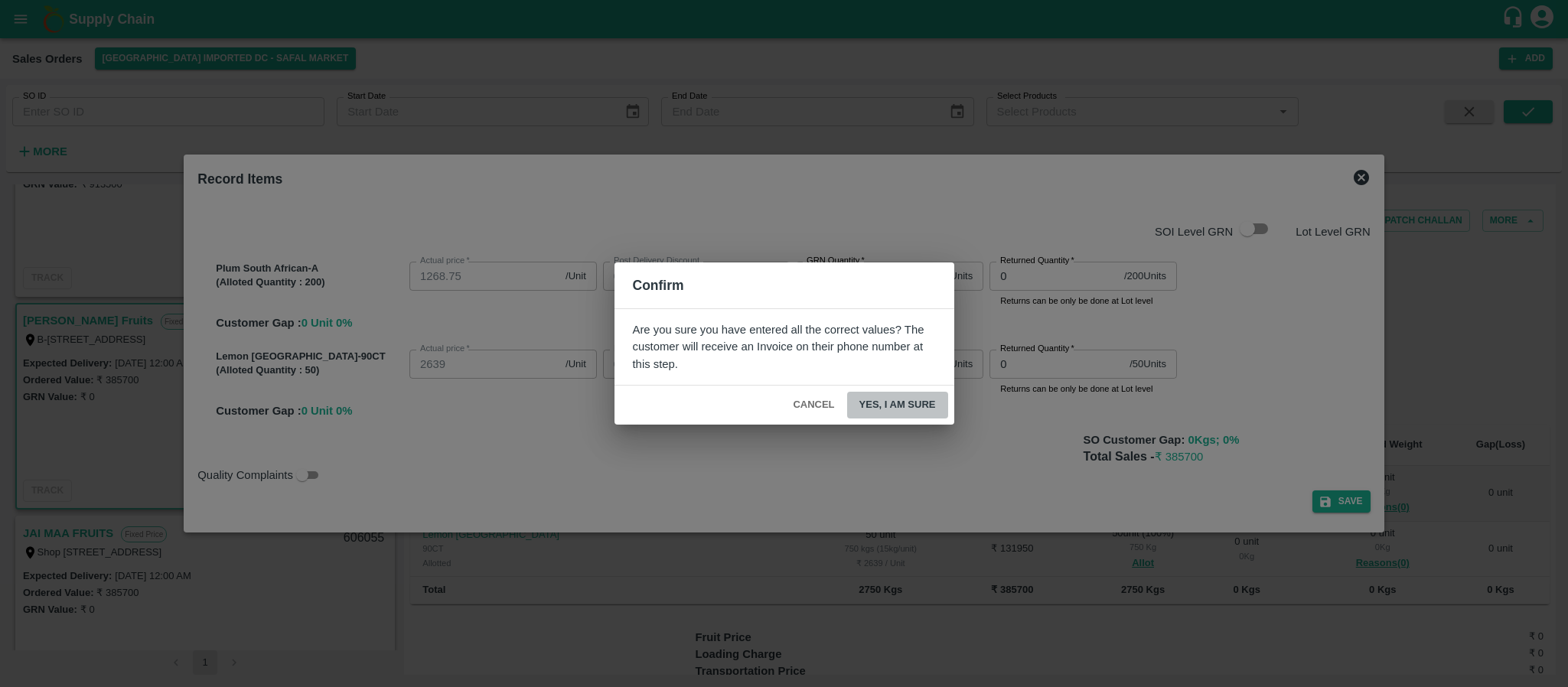
click at [913, 398] on button "Yes, I am sure" at bounding box center [897, 405] width 101 height 27
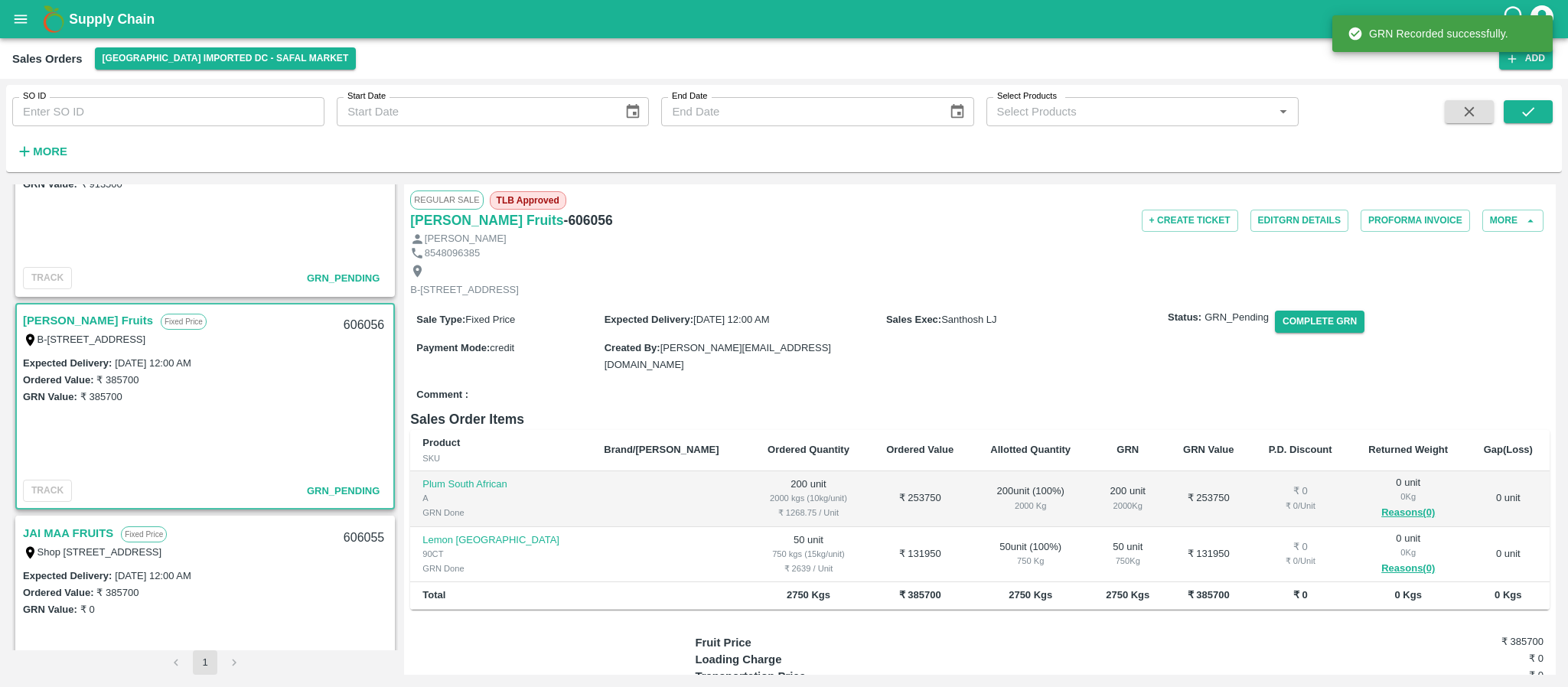
scroll to position [2131, 0]
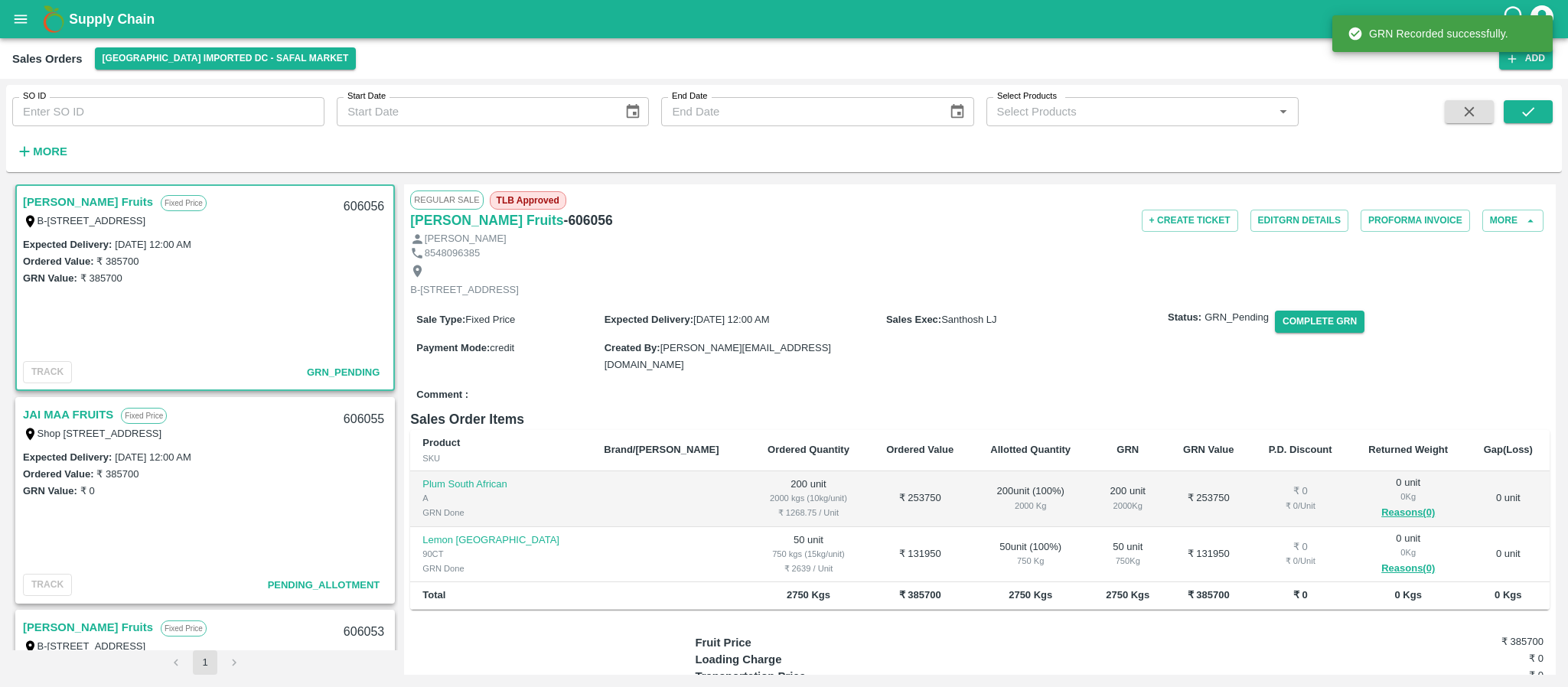
click at [99, 411] on link "JAI MAA FRUITS" at bounding box center [68, 415] width 90 height 20
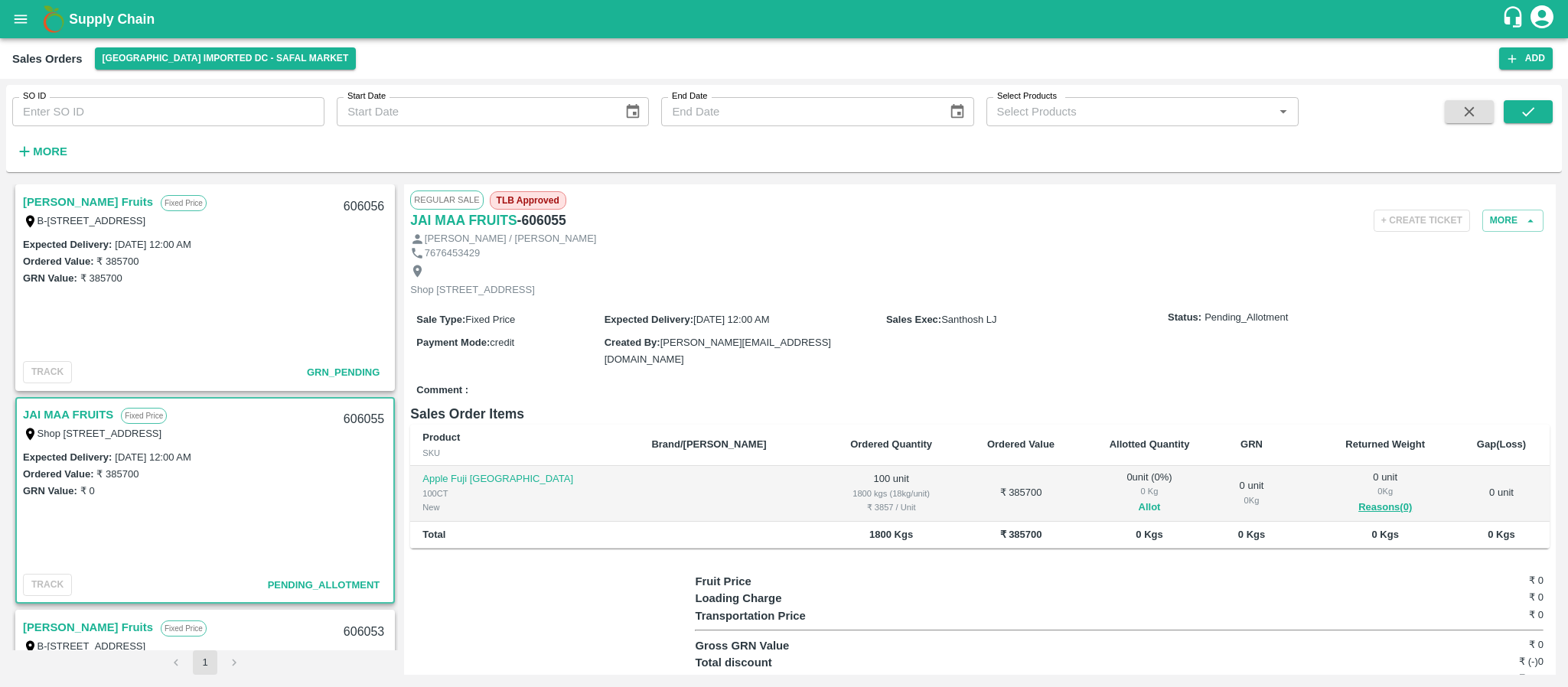
click at [1139, 506] on button "Allot" at bounding box center [1150, 508] width 22 height 18
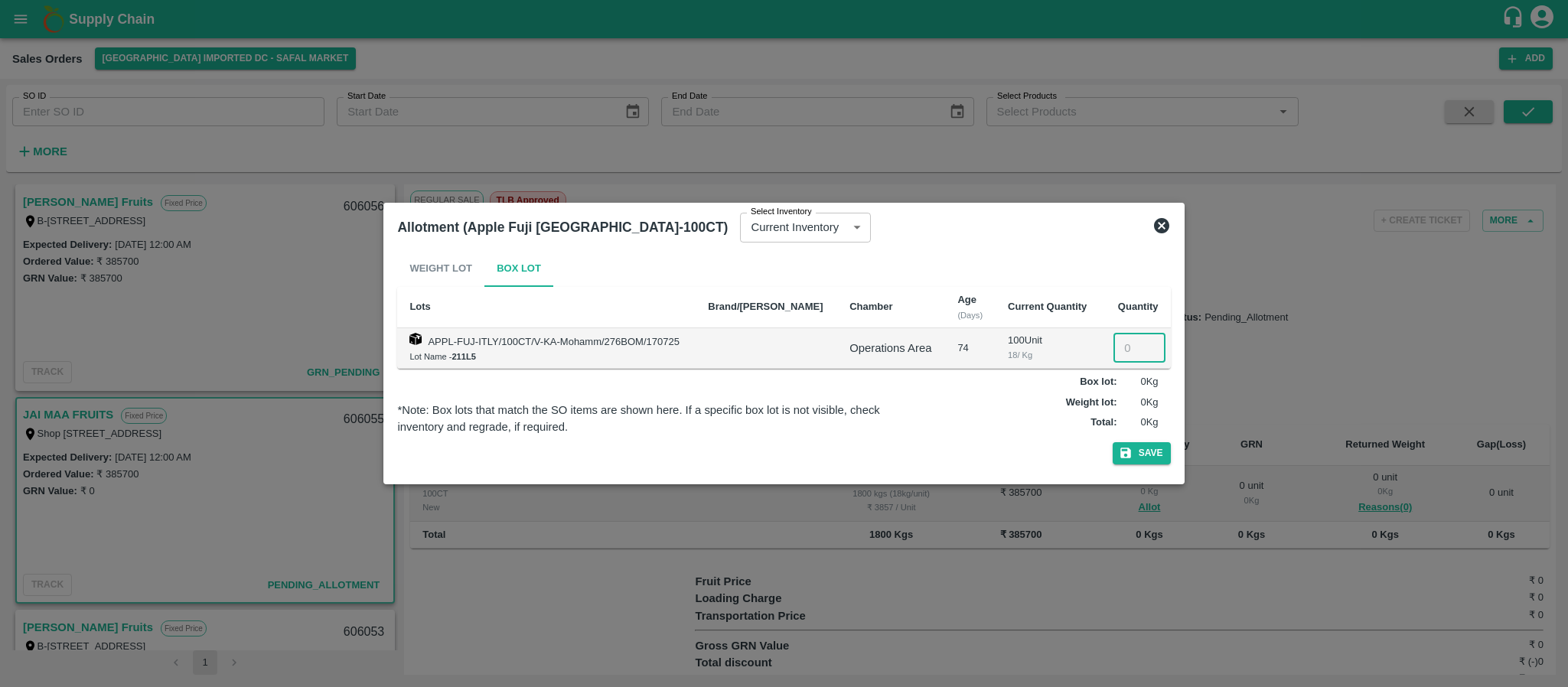
click at [1117, 350] on input "number" at bounding box center [1140, 348] width 52 height 29
type input "100"
click at [1125, 454] on icon "button" at bounding box center [1126, 453] width 14 height 14
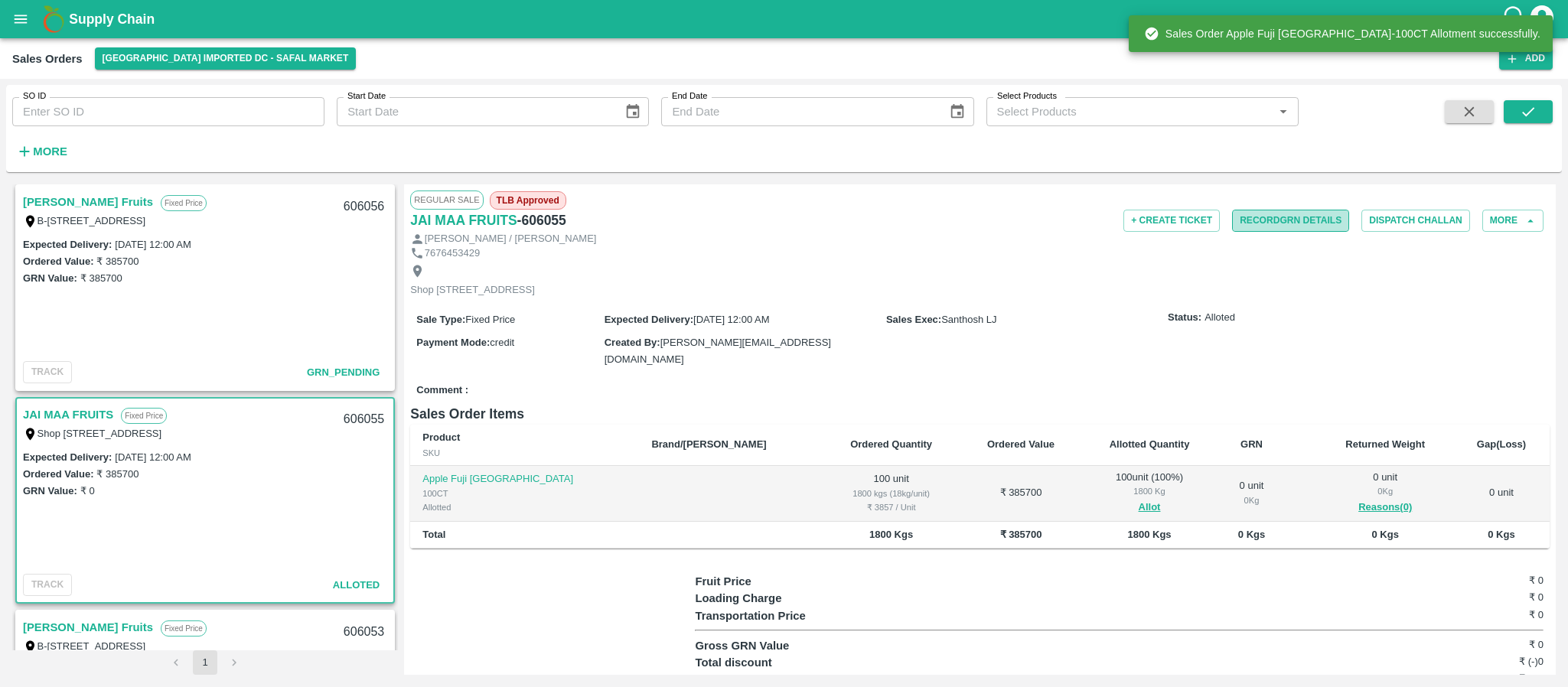
click at [1266, 219] on button "Record GRN Details" at bounding box center [1291, 220] width 117 height 22
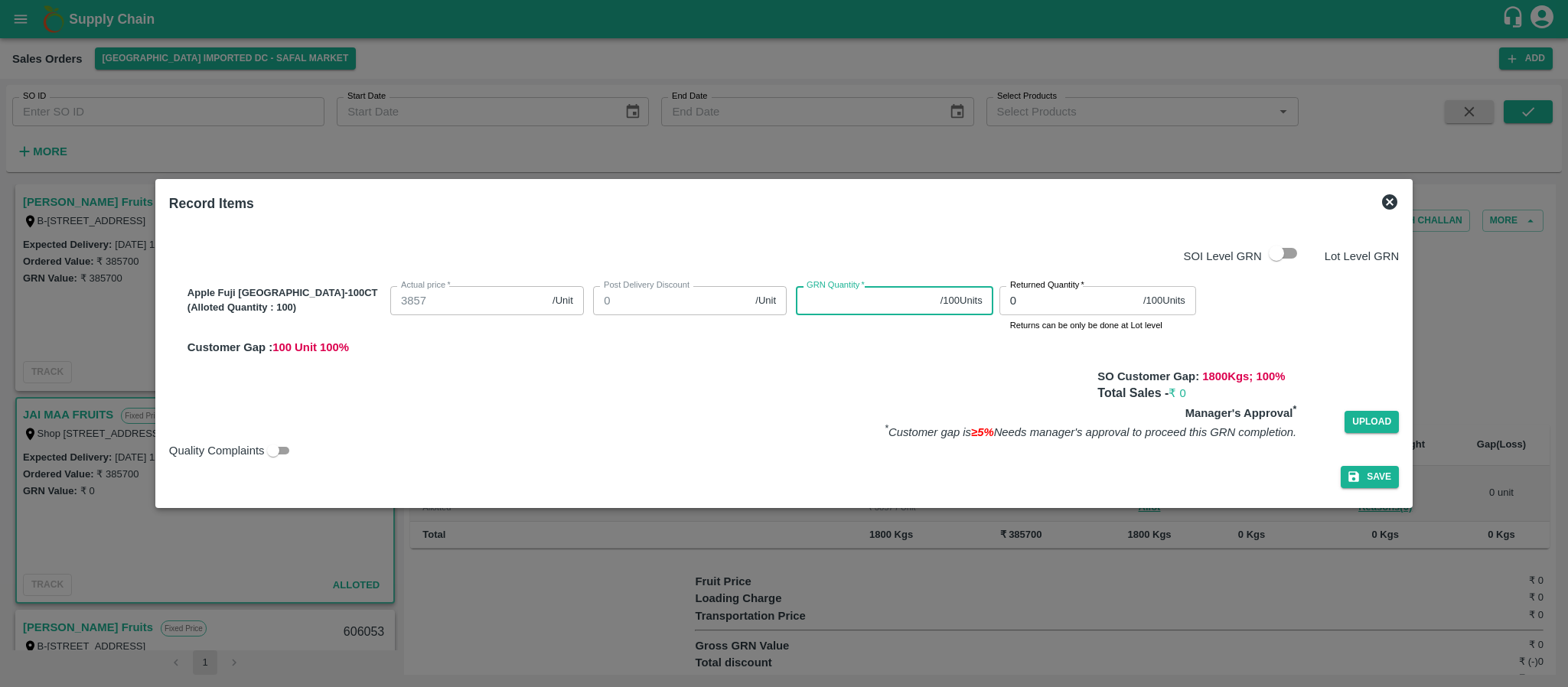
click at [864, 300] on input "GRN Quantity   *" at bounding box center [865, 301] width 138 height 29
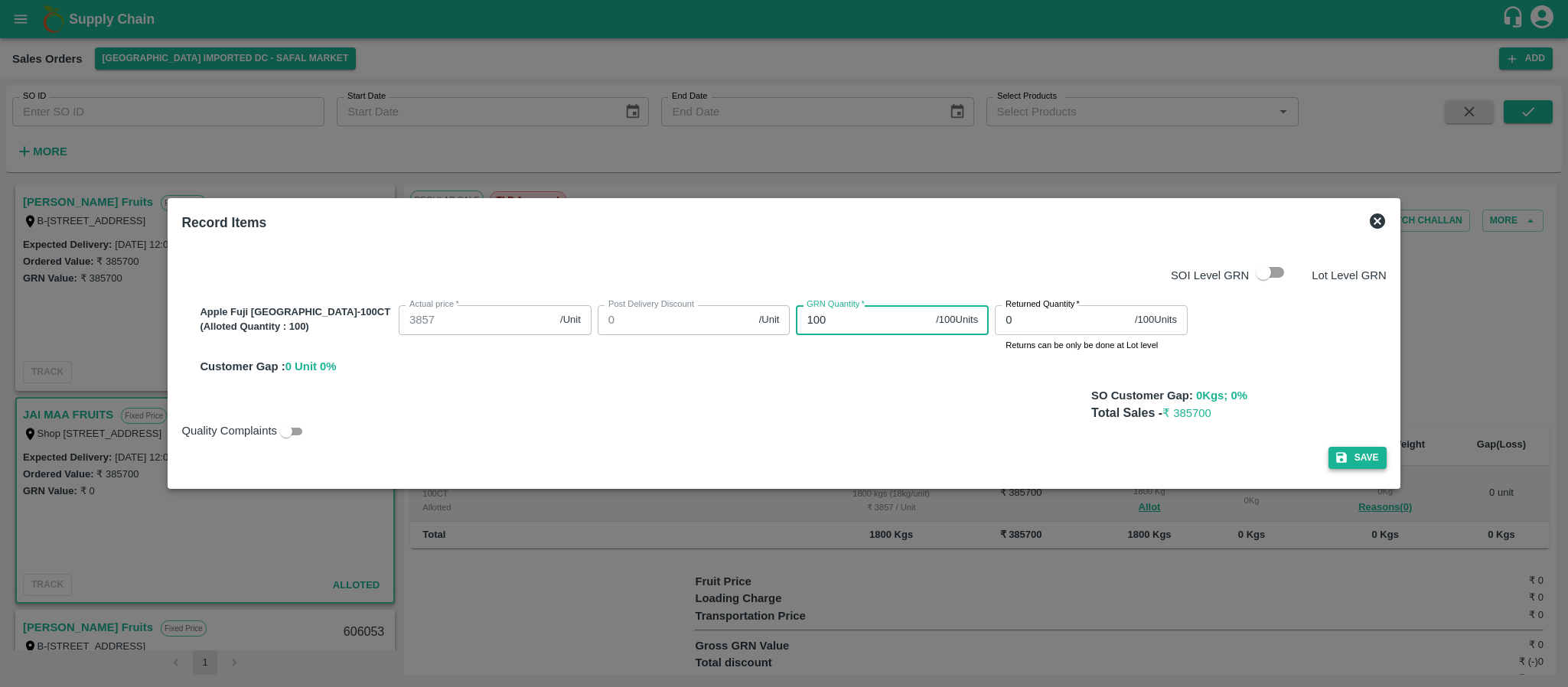
type input "100"
click at [1328, 450] on button "Save" at bounding box center [1358, 457] width 59 height 22
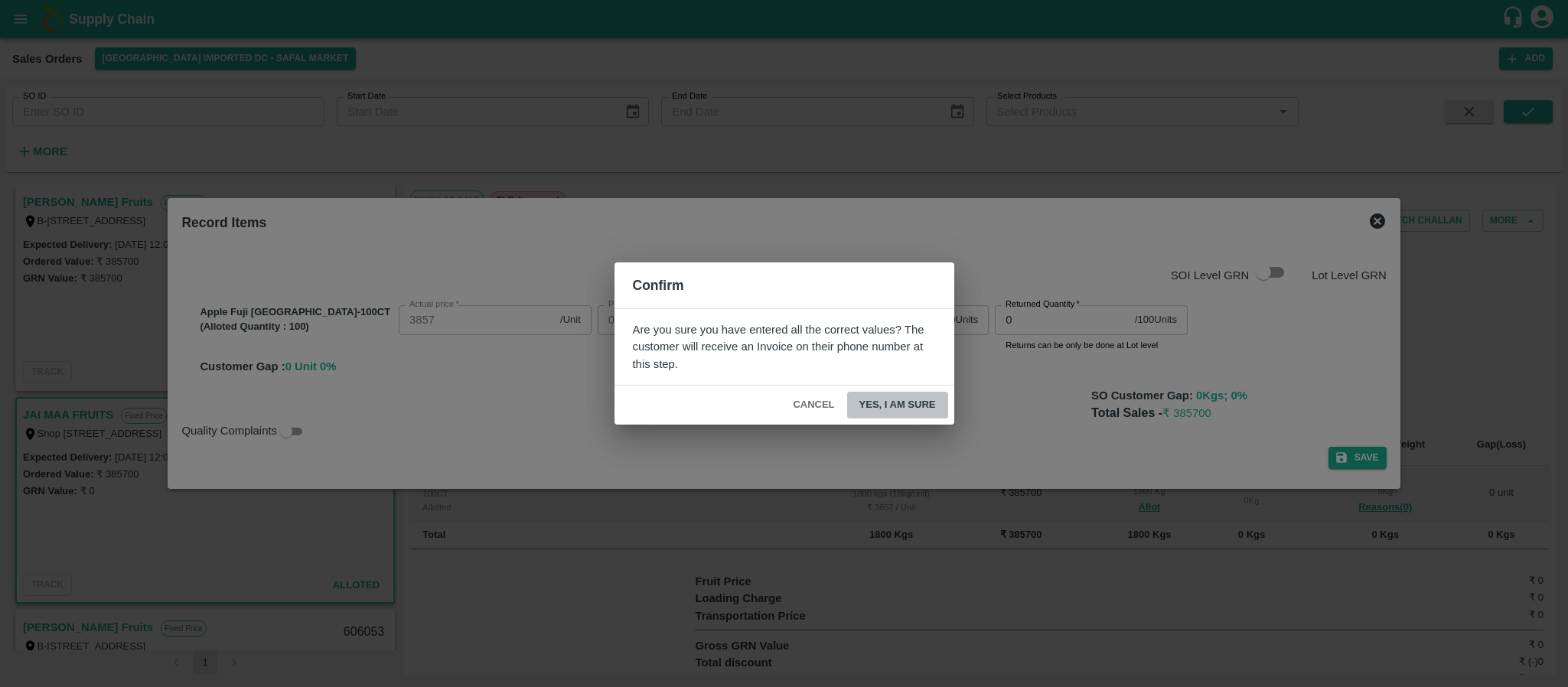
click at [907, 404] on button "Yes, I am sure" at bounding box center [897, 405] width 101 height 27
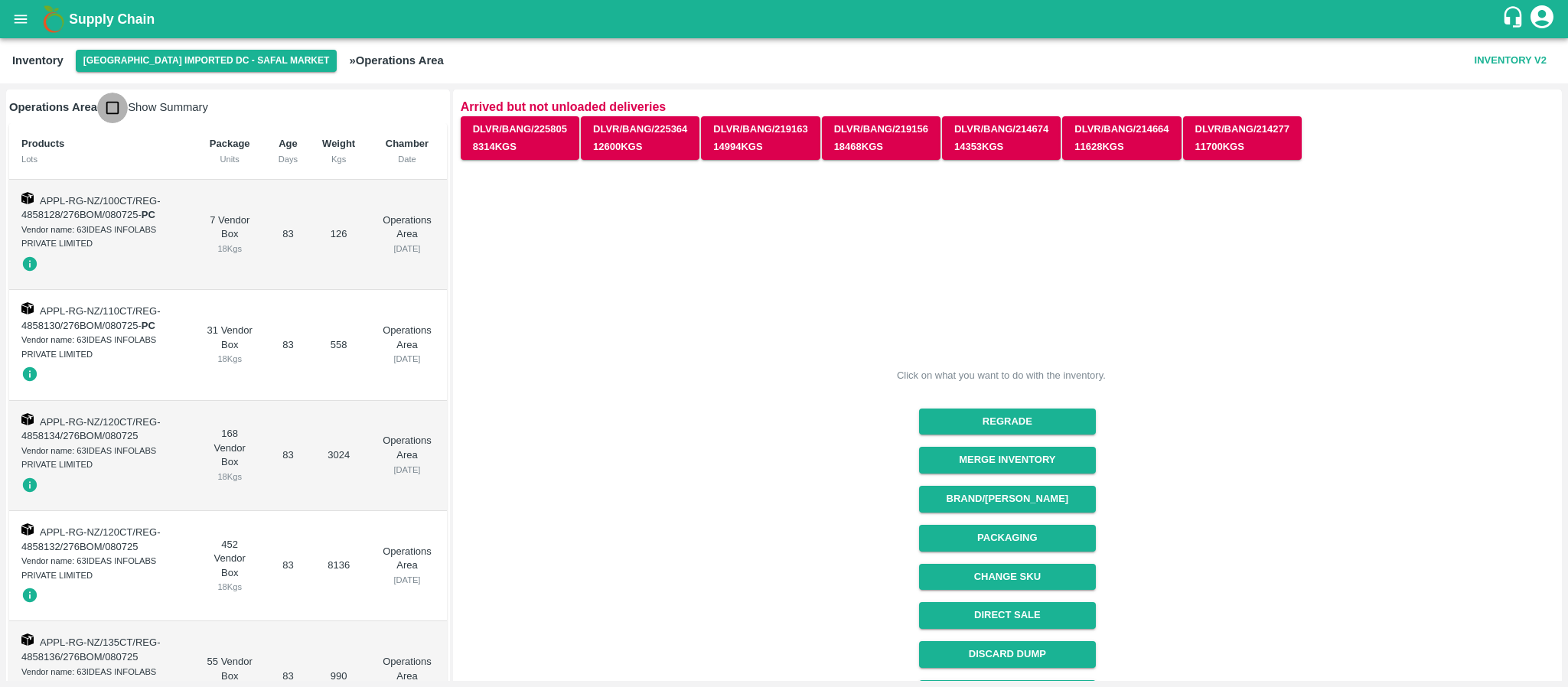
click at [120, 97] on input "checkbox" at bounding box center [112, 108] width 31 height 31
checkbox input "true"
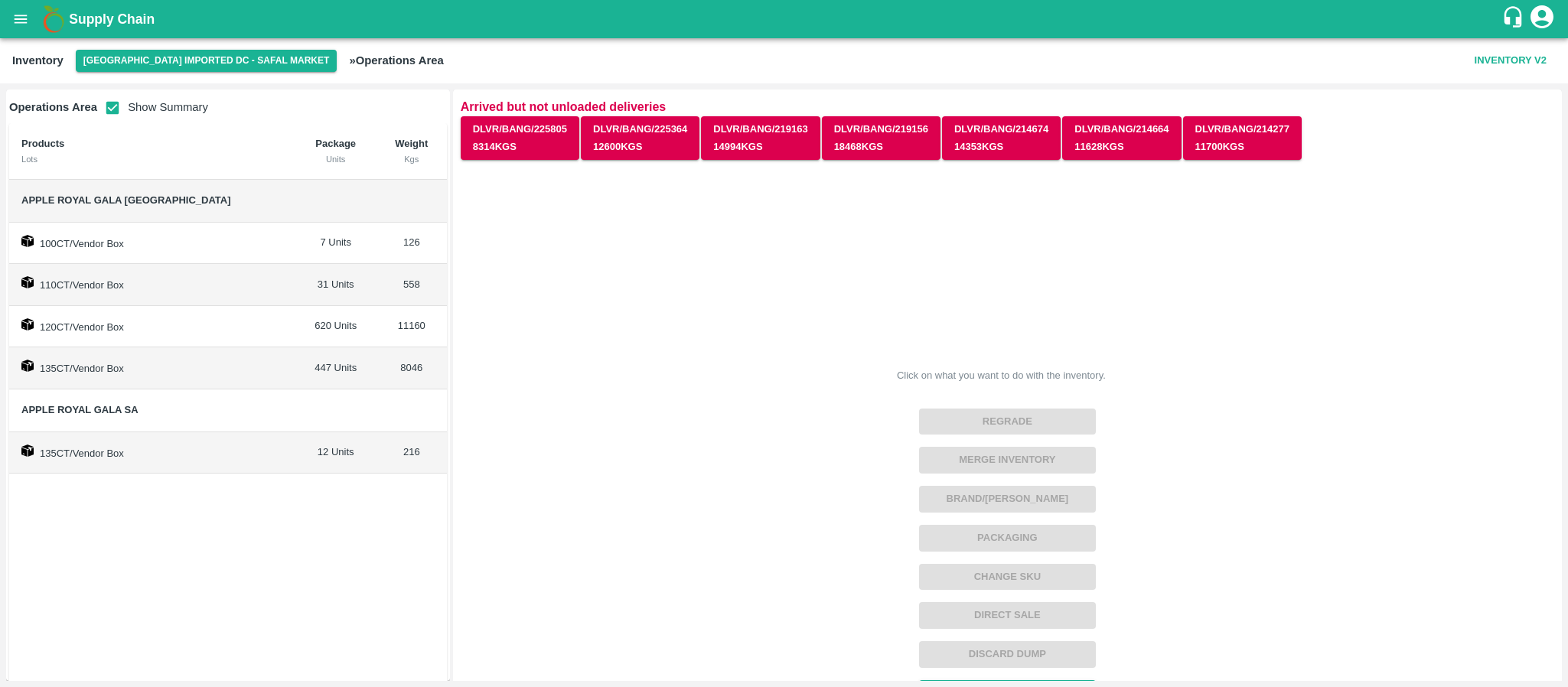
click at [296, 330] on td "620 Units" at bounding box center [336, 327] width 81 height 42
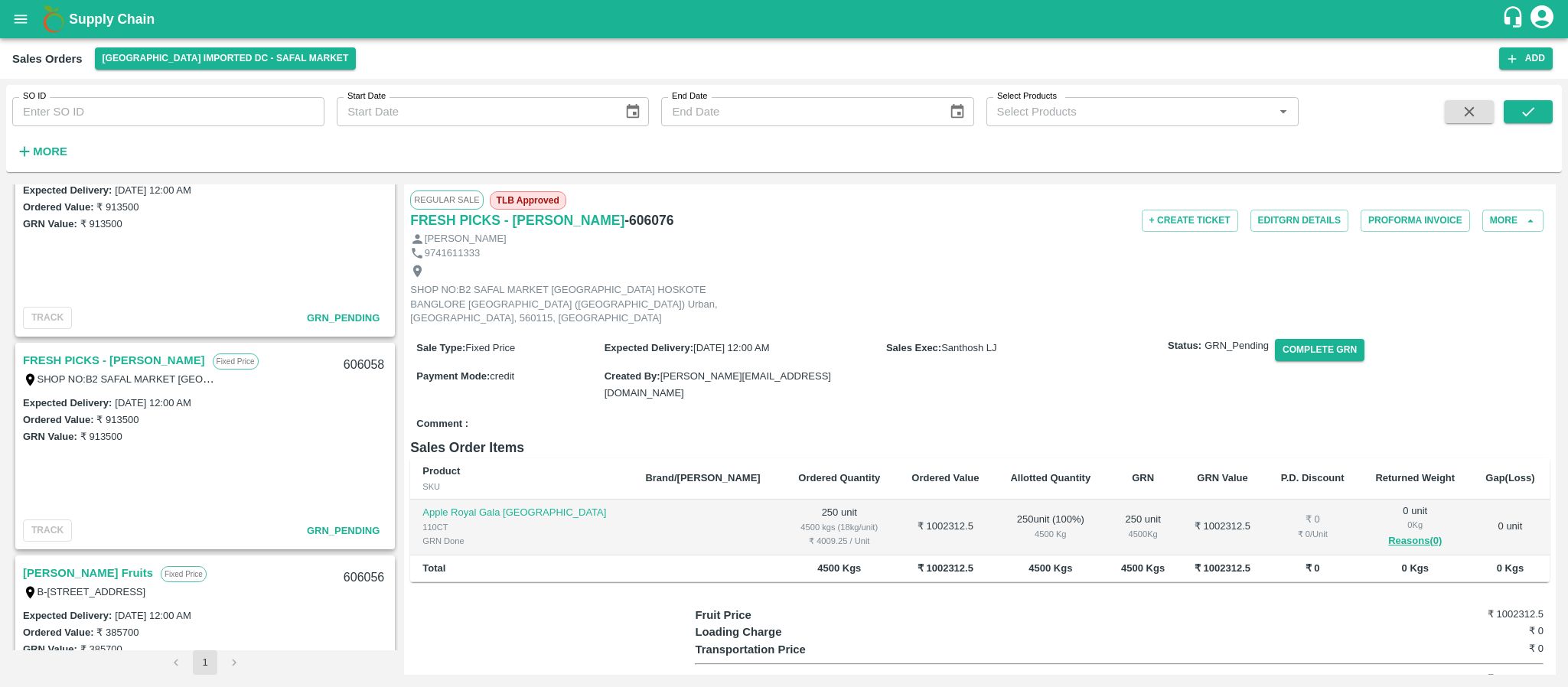
scroll to position [1704, 0]
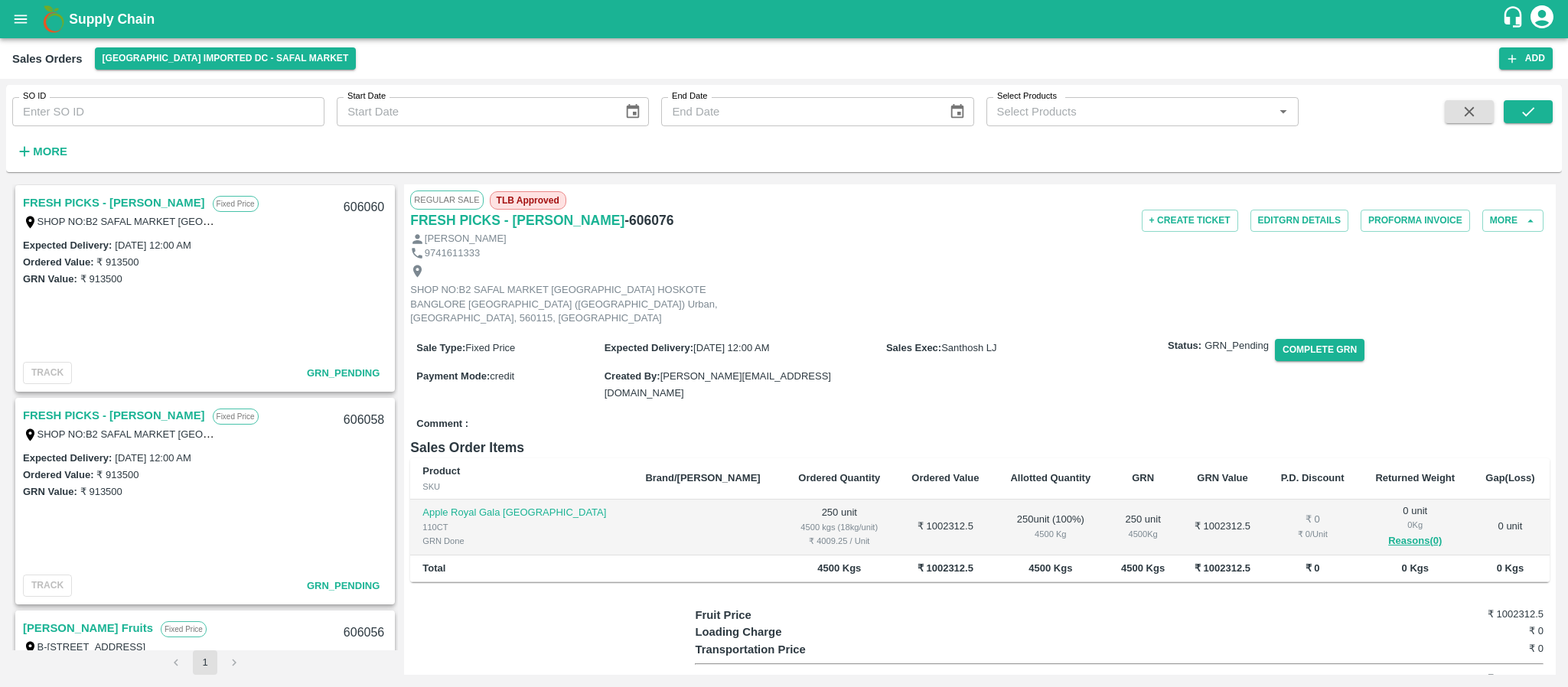
click at [99, 418] on link "FRESH PICKS - [PERSON_NAME]" at bounding box center [114, 416] width 183 height 20
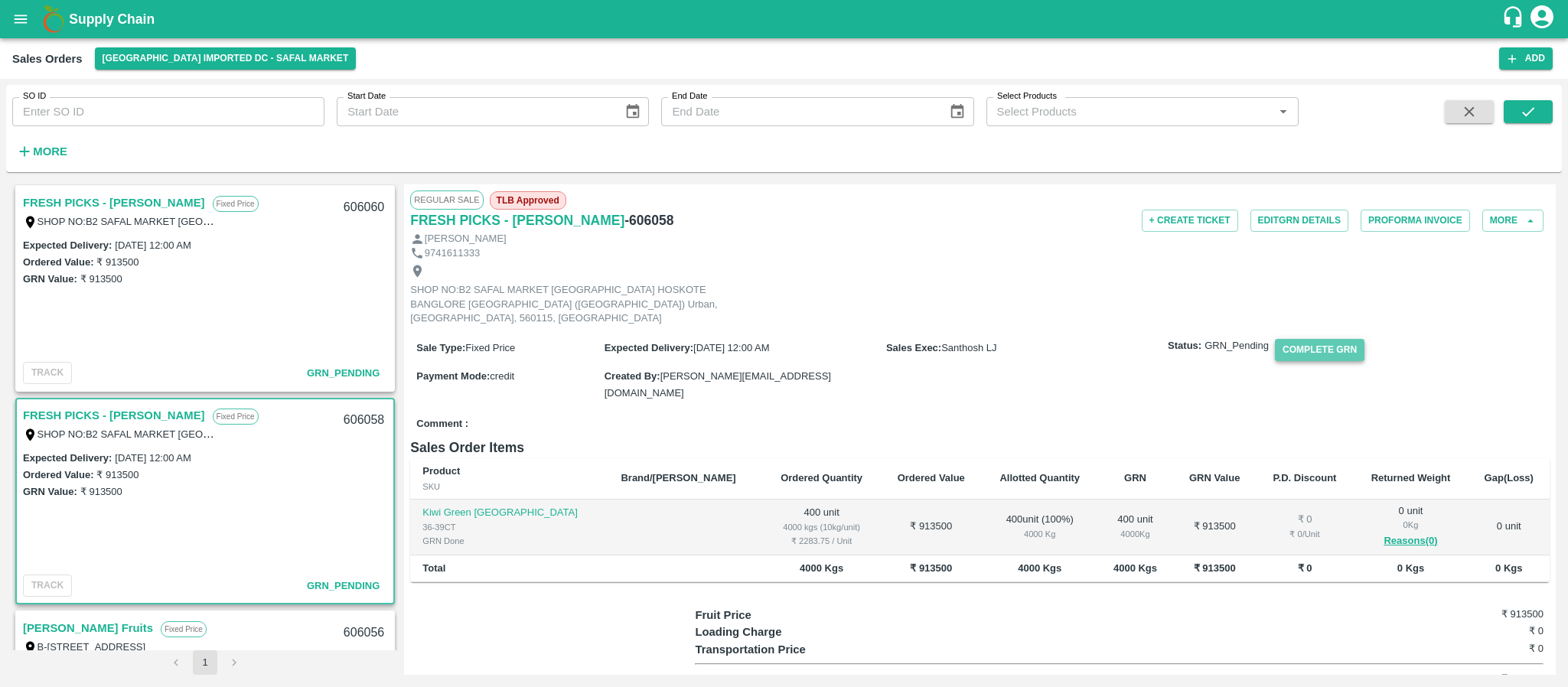
click at [1323, 339] on button "Complete GRN" at bounding box center [1320, 350] width 89 height 22
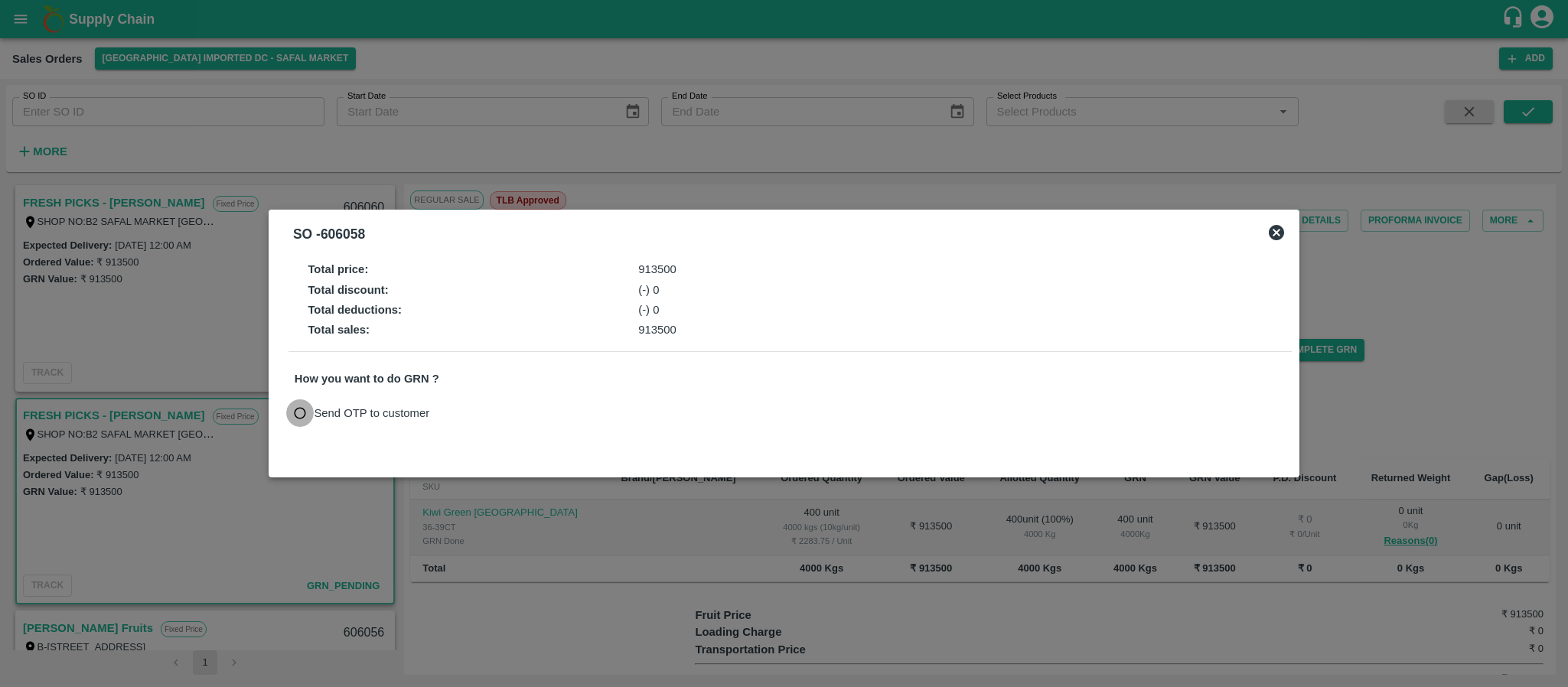
click at [300, 410] on input "Send OTP to customer" at bounding box center [300, 414] width 28 height 28
radio input "true"
click at [462, 412] on button "Send OTP" at bounding box center [472, 413] width 62 height 22
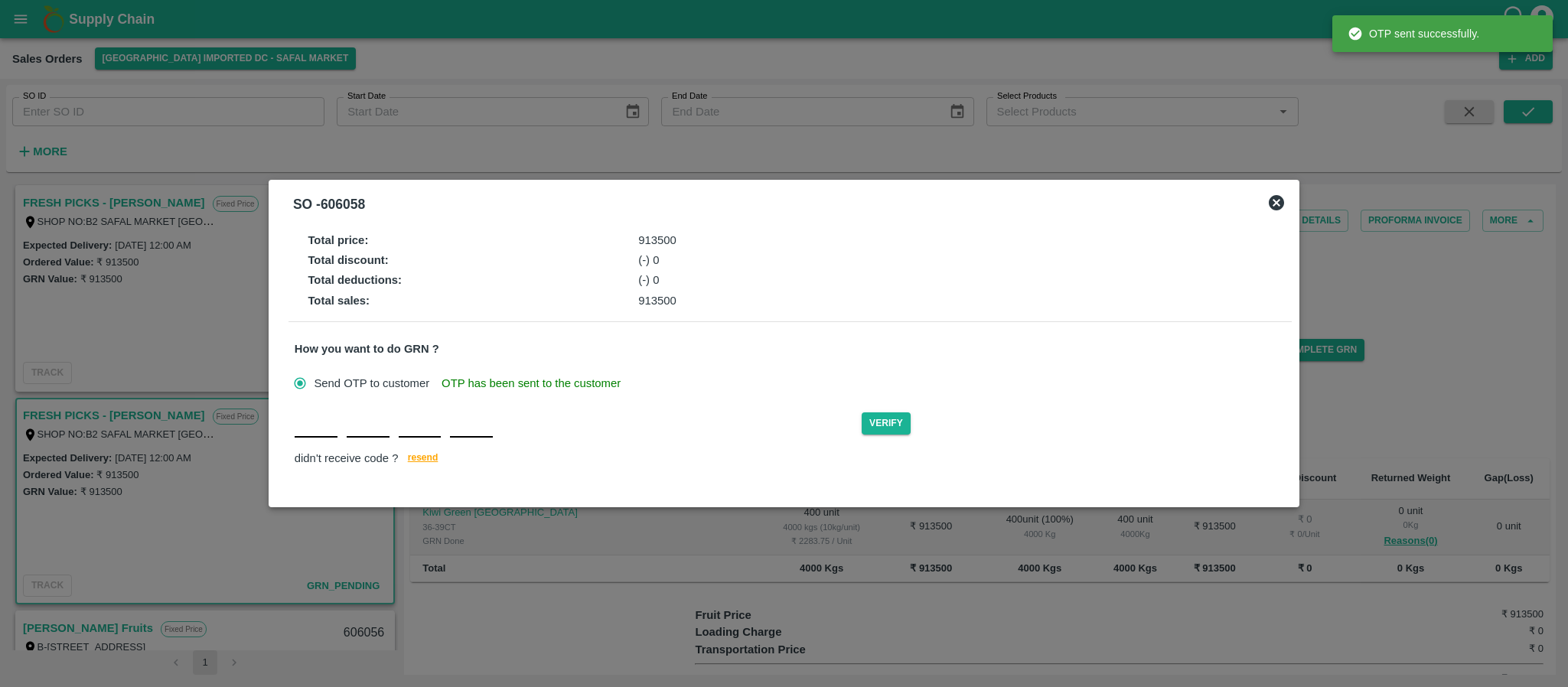
click at [315, 437] on input "text" at bounding box center [317, 424] width 43 height 28
type input "B"
type input "D"
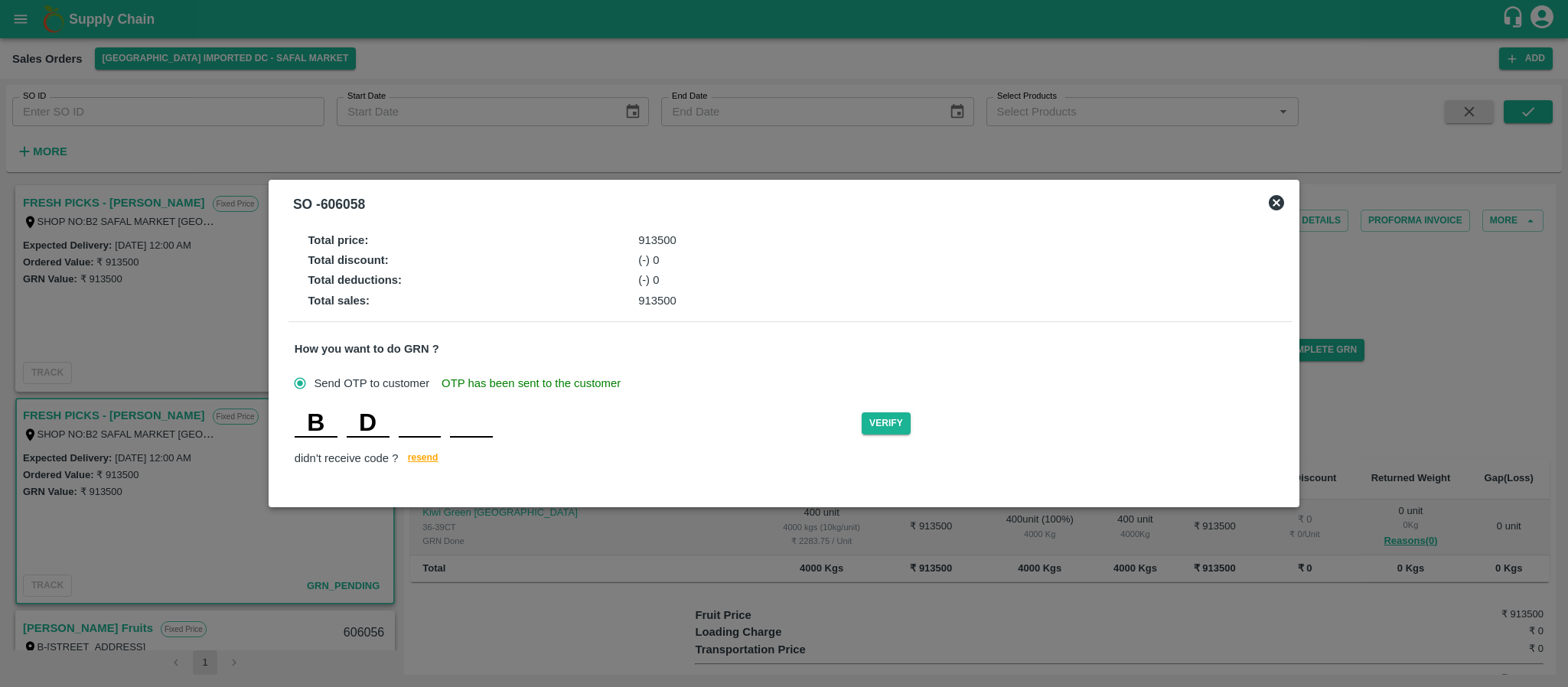
type input "A"
type input "Y"
click at [892, 425] on button "Verify" at bounding box center [886, 424] width 49 height 22
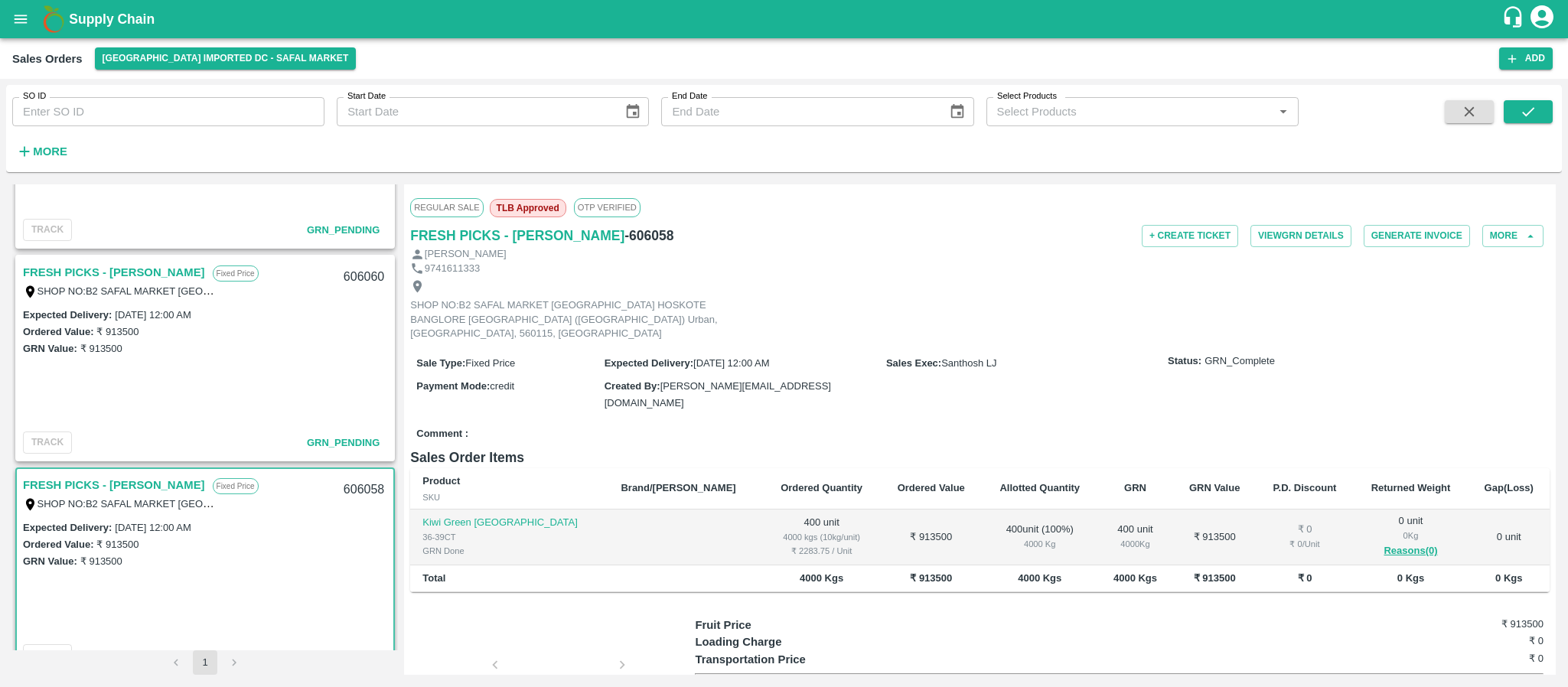
scroll to position [1605, 0]
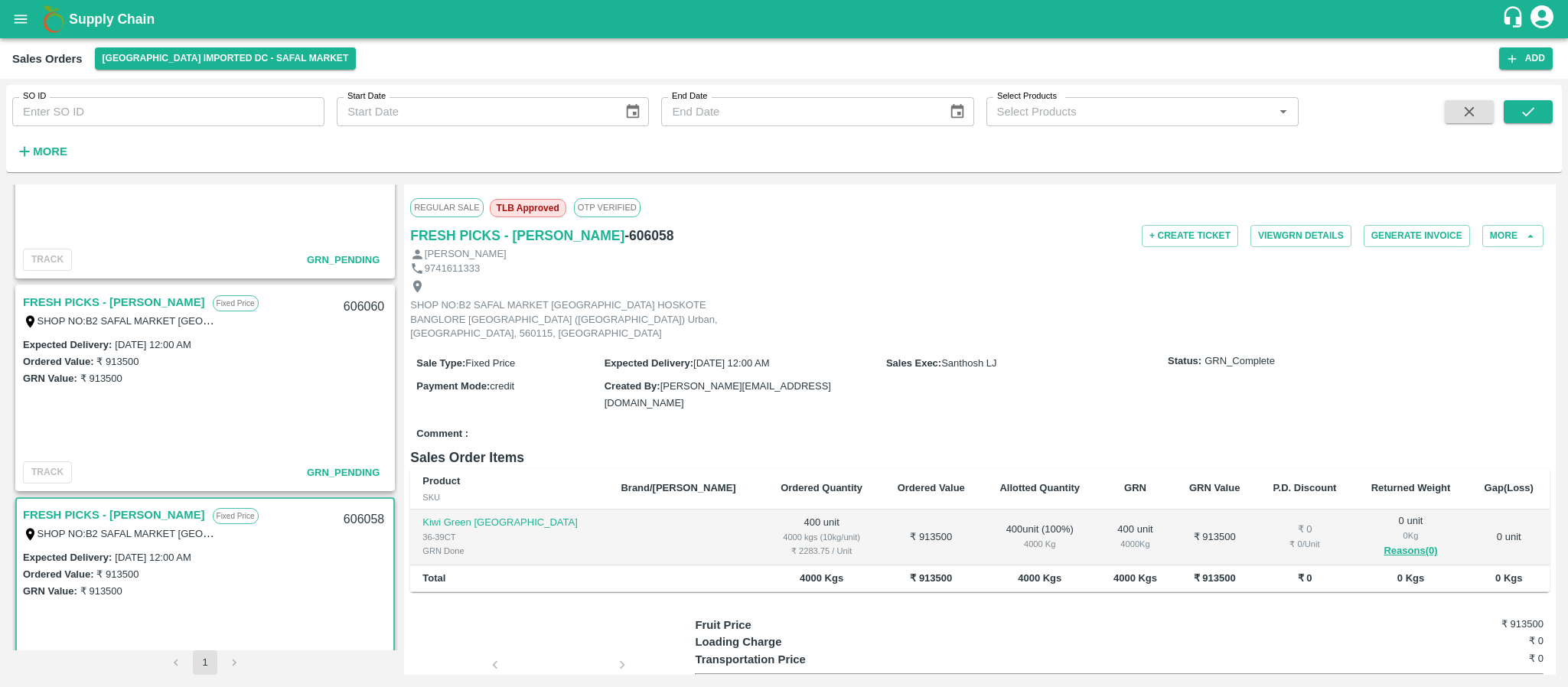
click at [115, 301] on link "FRESH PICKS - [PERSON_NAME]" at bounding box center [114, 303] width 183 height 20
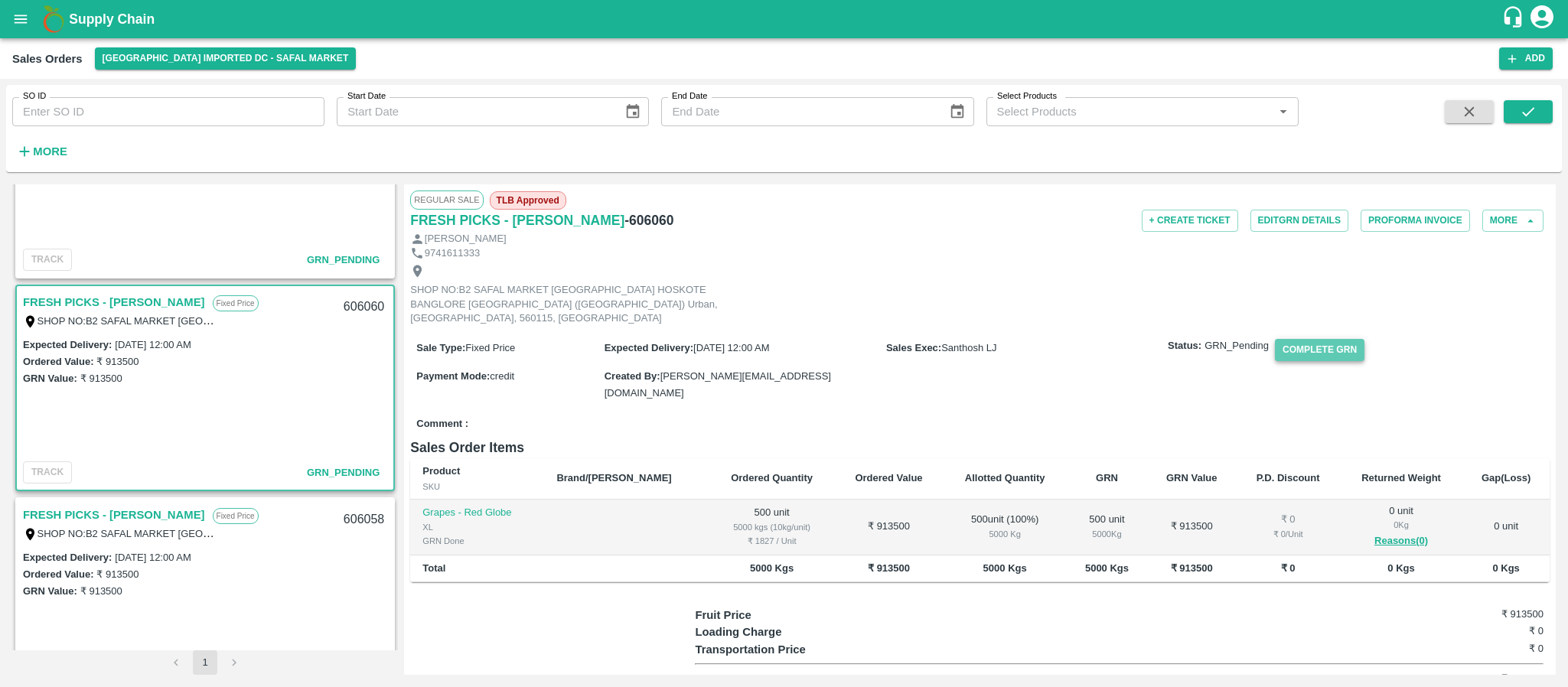
click at [1306, 342] on button "Complete GRN" at bounding box center [1320, 350] width 89 height 22
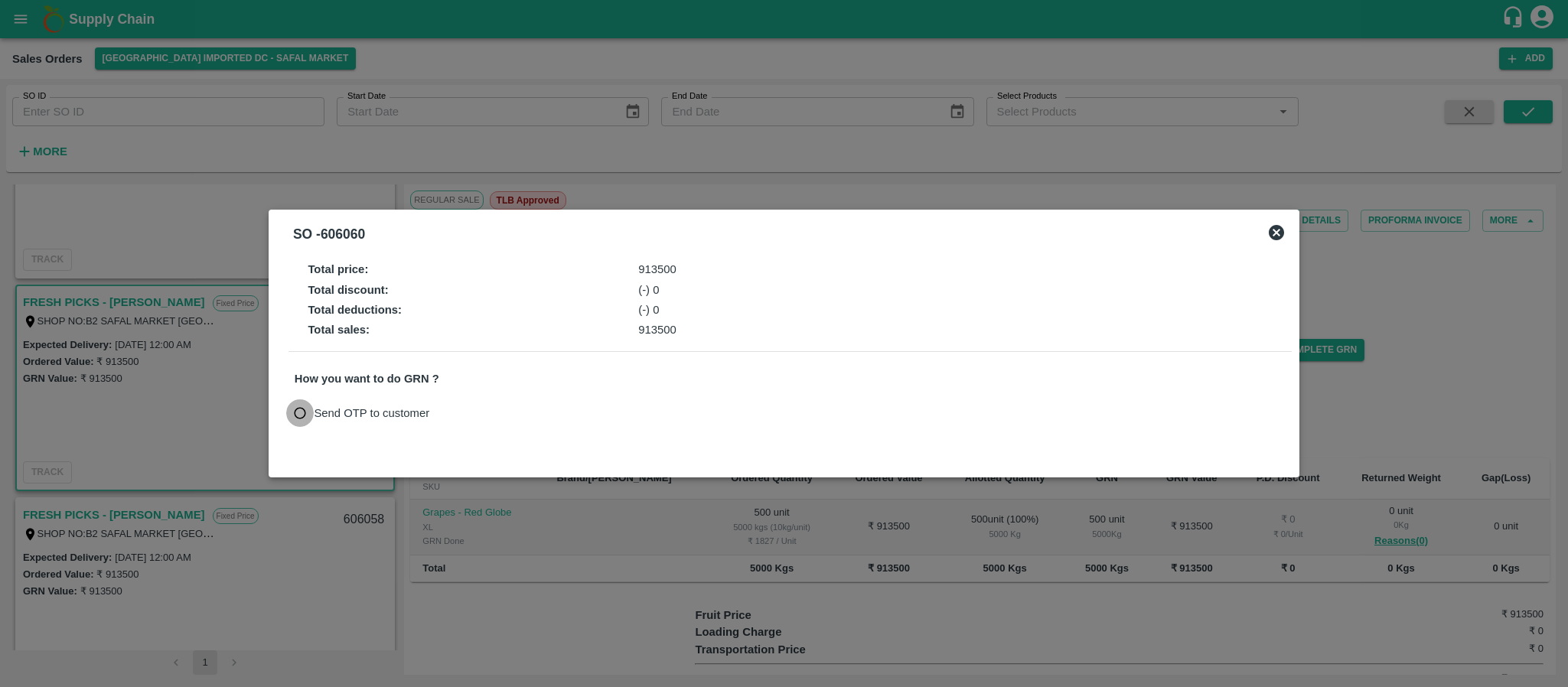
click at [307, 409] on input "Send OTP to customer" at bounding box center [300, 414] width 28 height 28
radio input "true"
click at [461, 407] on button "Send OTP" at bounding box center [472, 413] width 62 height 22
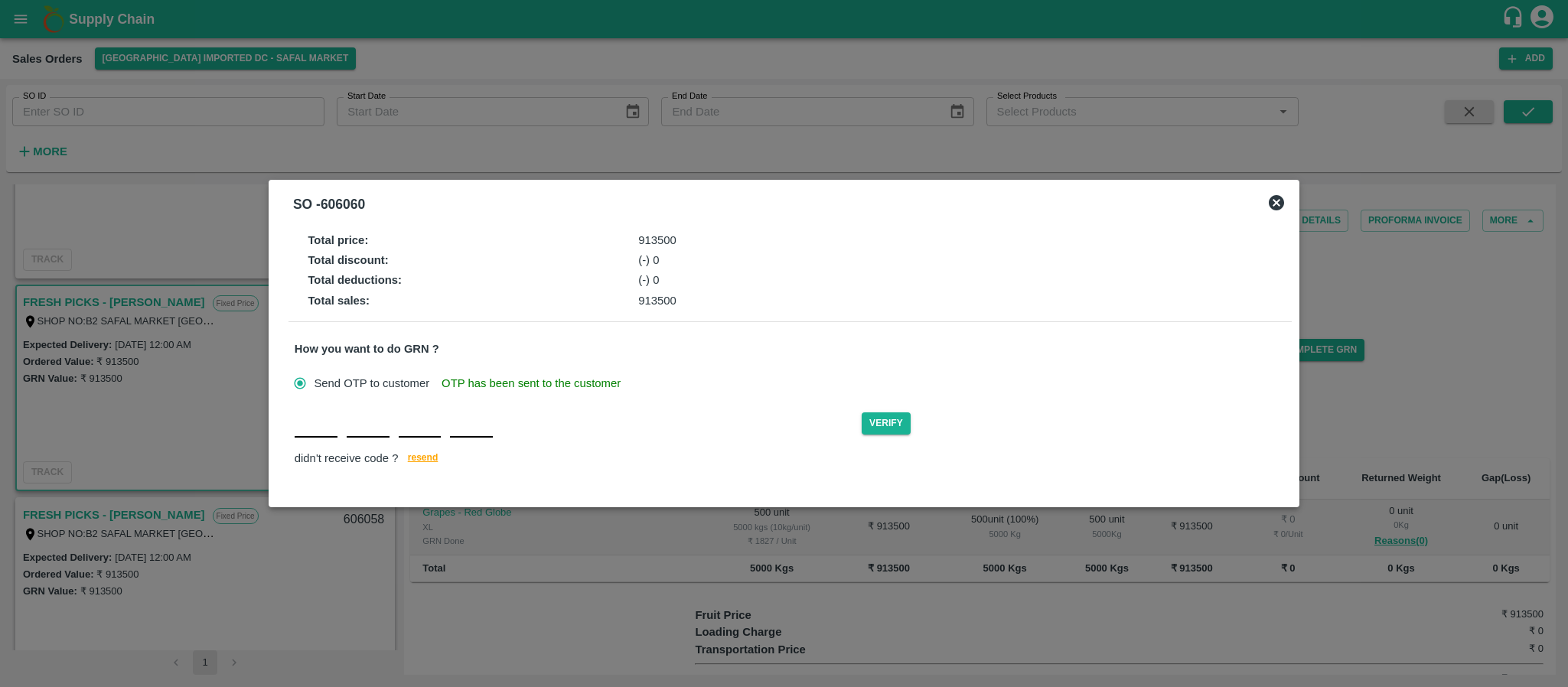
click at [310, 434] on input "text" at bounding box center [317, 424] width 43 height 28
type input "P"
type input "N"
type input "J"
type input "N"
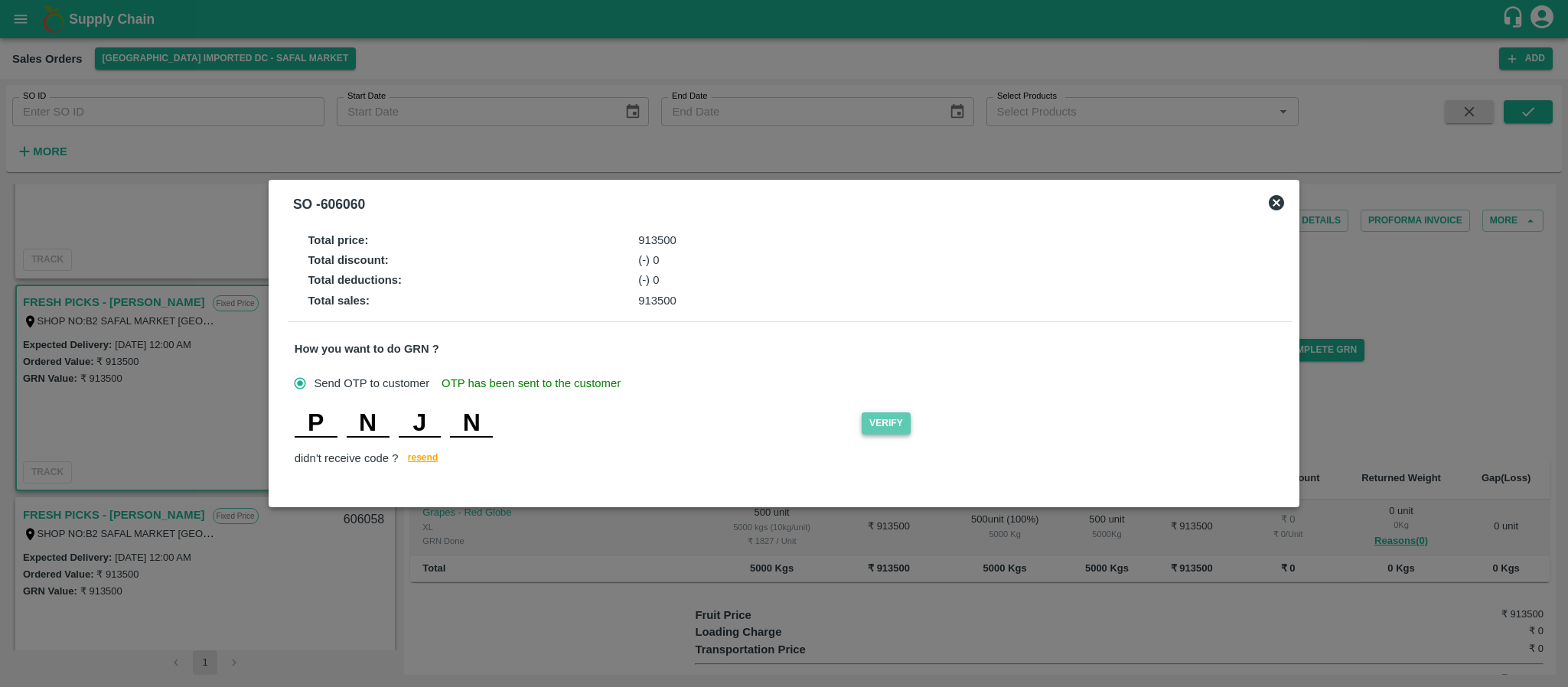
click at [884, 424] on button "Verify" at bounding box center [886, 424] width 49 height 22
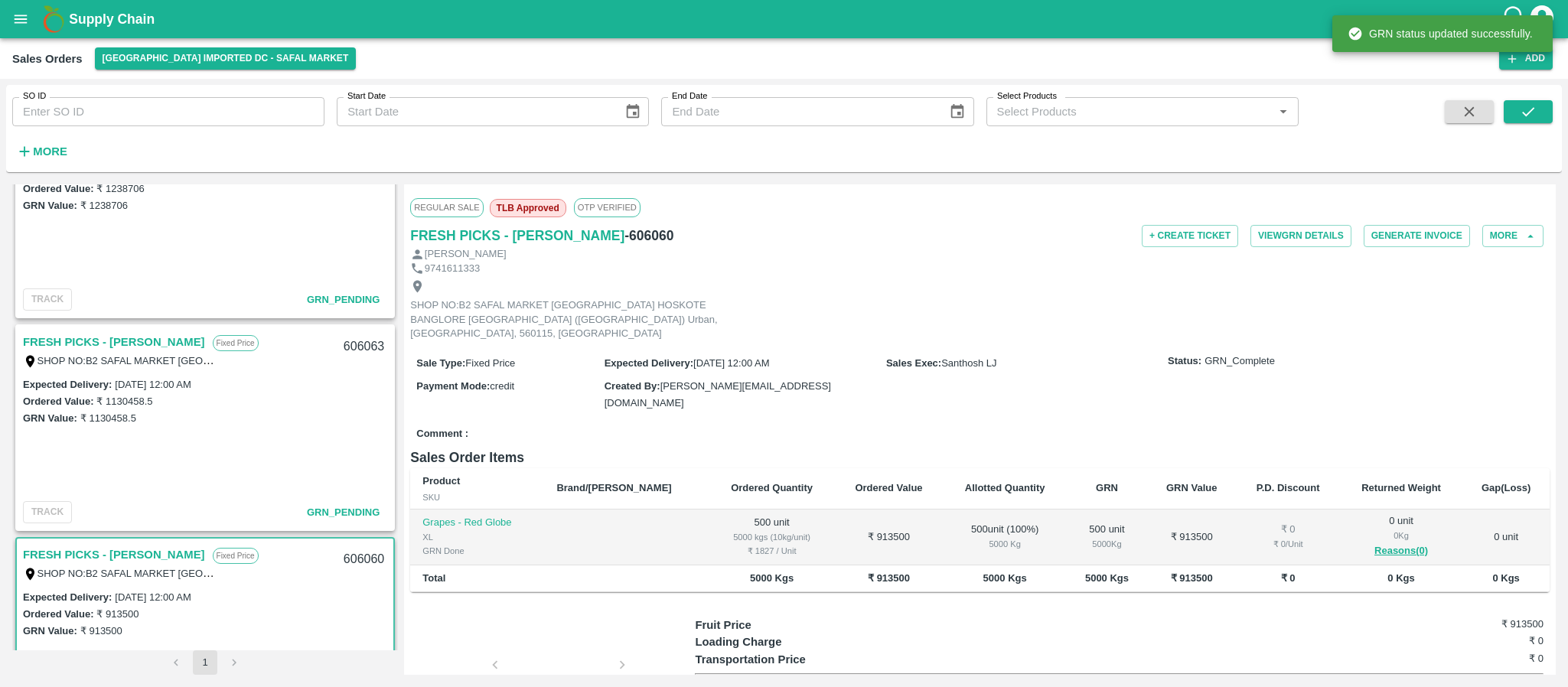
scroll to position [1349, 0]
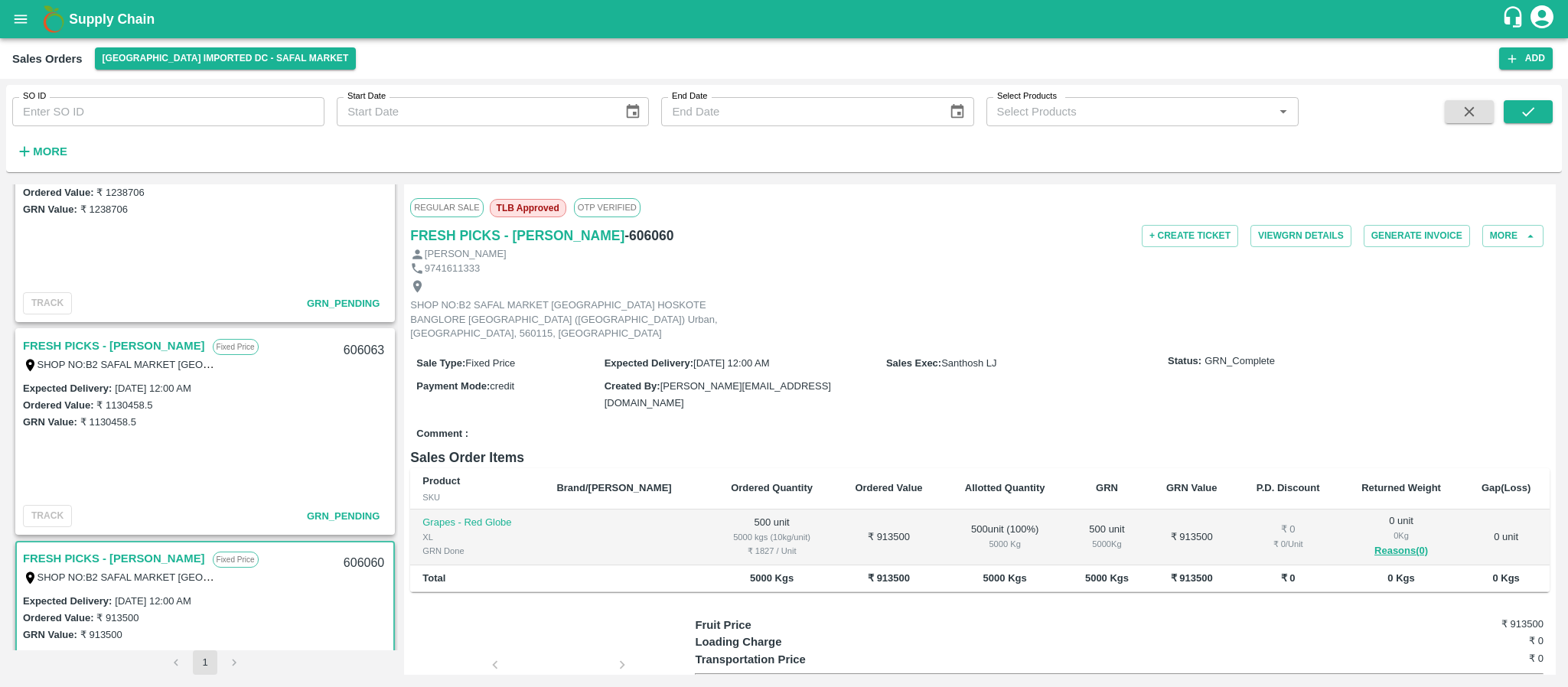
click at [99, 342] on link "FRESH PICKS - [PERSON_NAME]" at bounding box center [114, 346] width 183 height 20
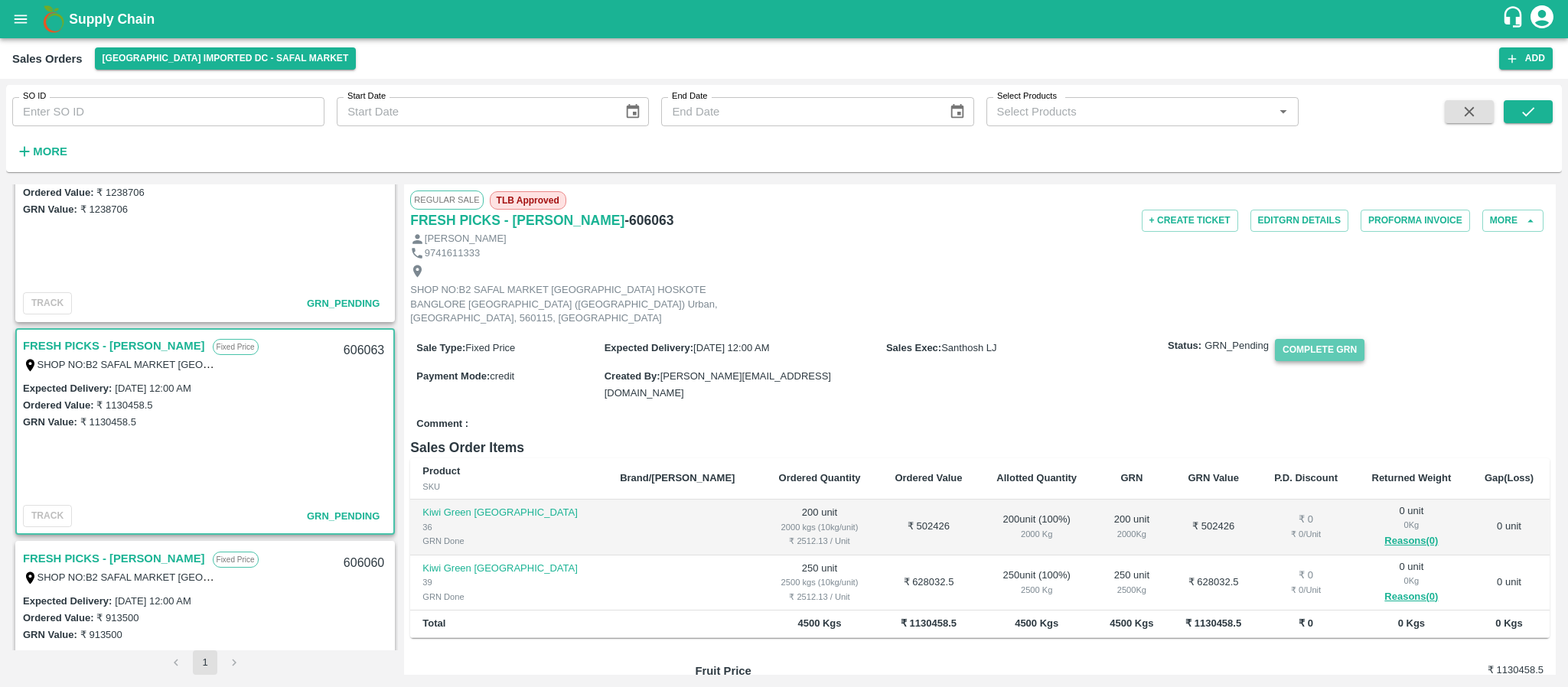
click at [1313, 339] on button "Complete GRN" at bounding box center [1320, 350] width 89 height 22
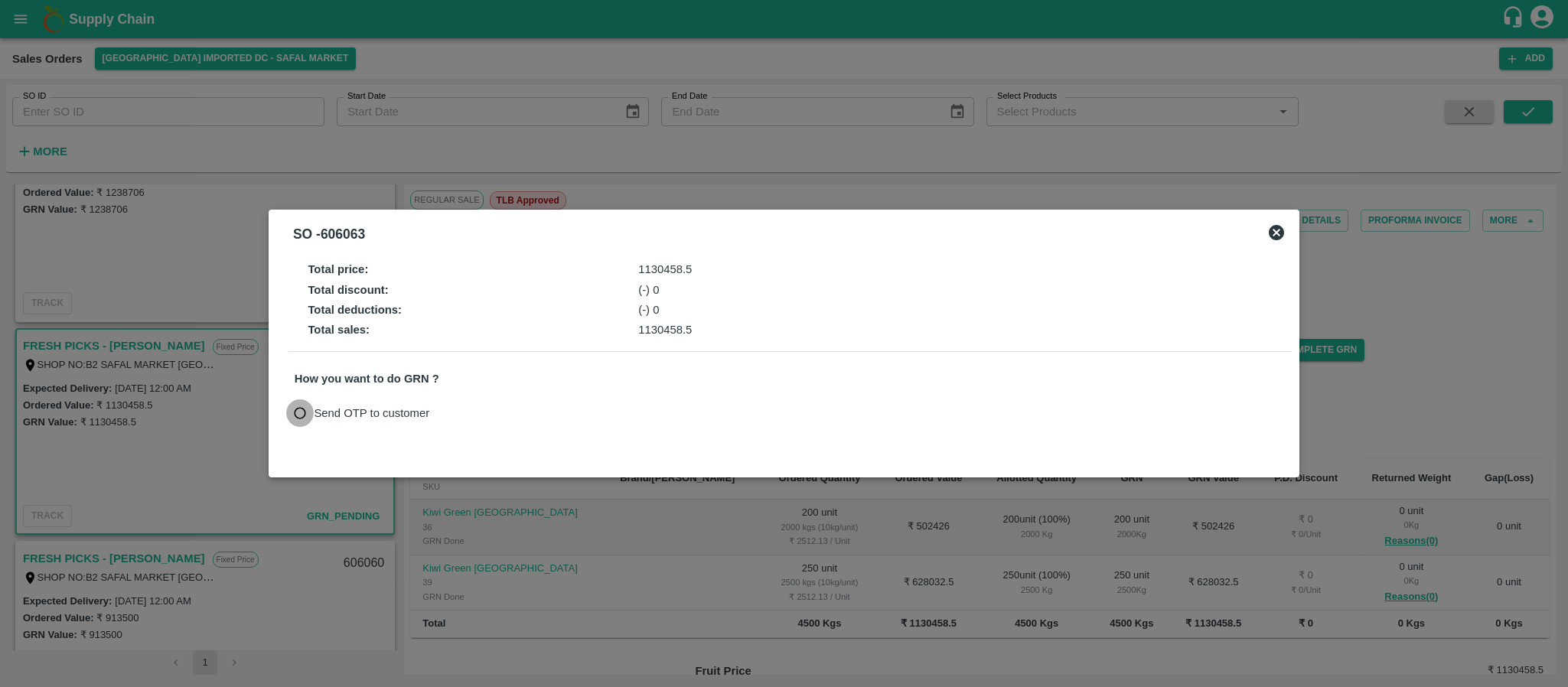
click at [293, 410] on input "Send OTP to customer" at bounding box center [300, 414] width 28 height 28
radio input "true"
click at [471, 423] on button "Send OTP" at bounding box center [472, 413] width 62 height 22
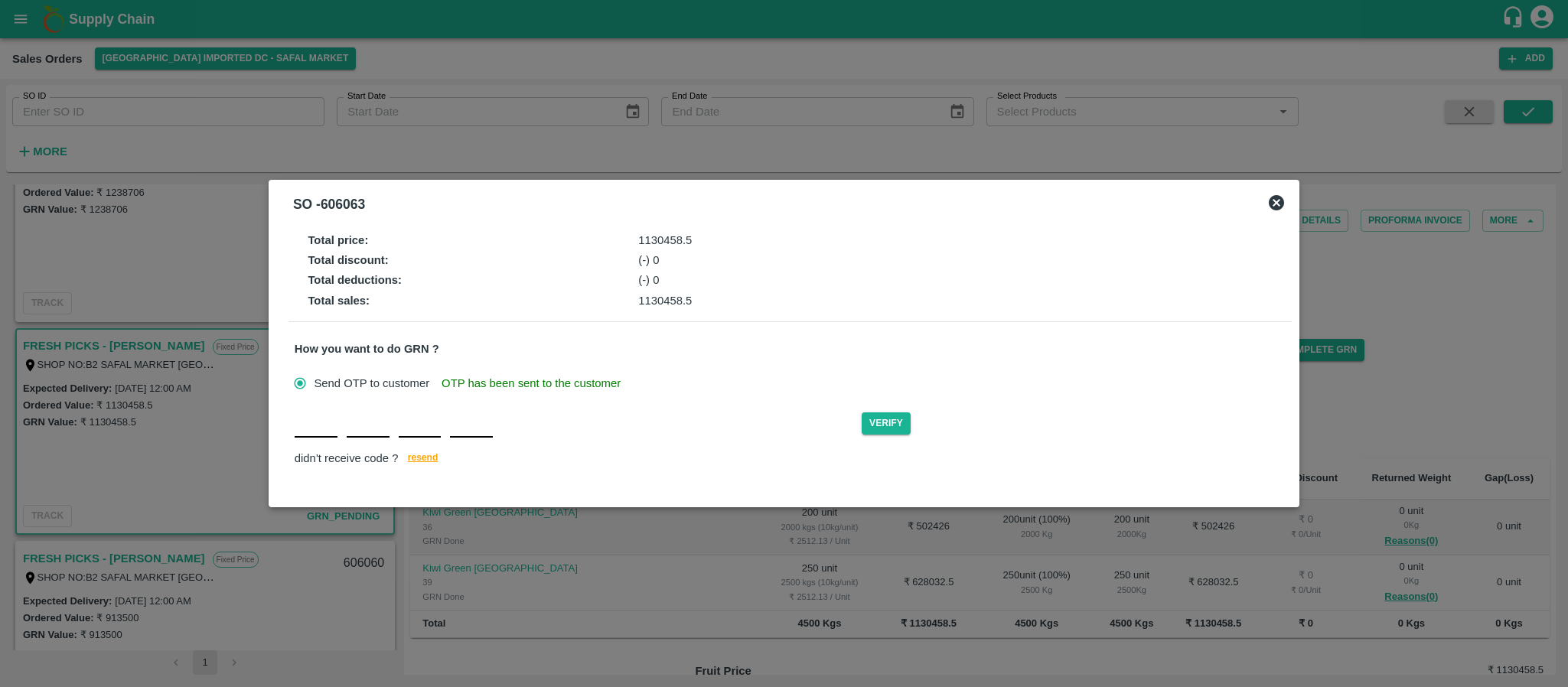
click at [306, 441] on div "Verify didn't receive code ? [GEOGRAPHIC_DATA]" at bounding box center [790, 440] width 991 height 59
type input "G"
type input "K"
type input "H"
type input "Z"
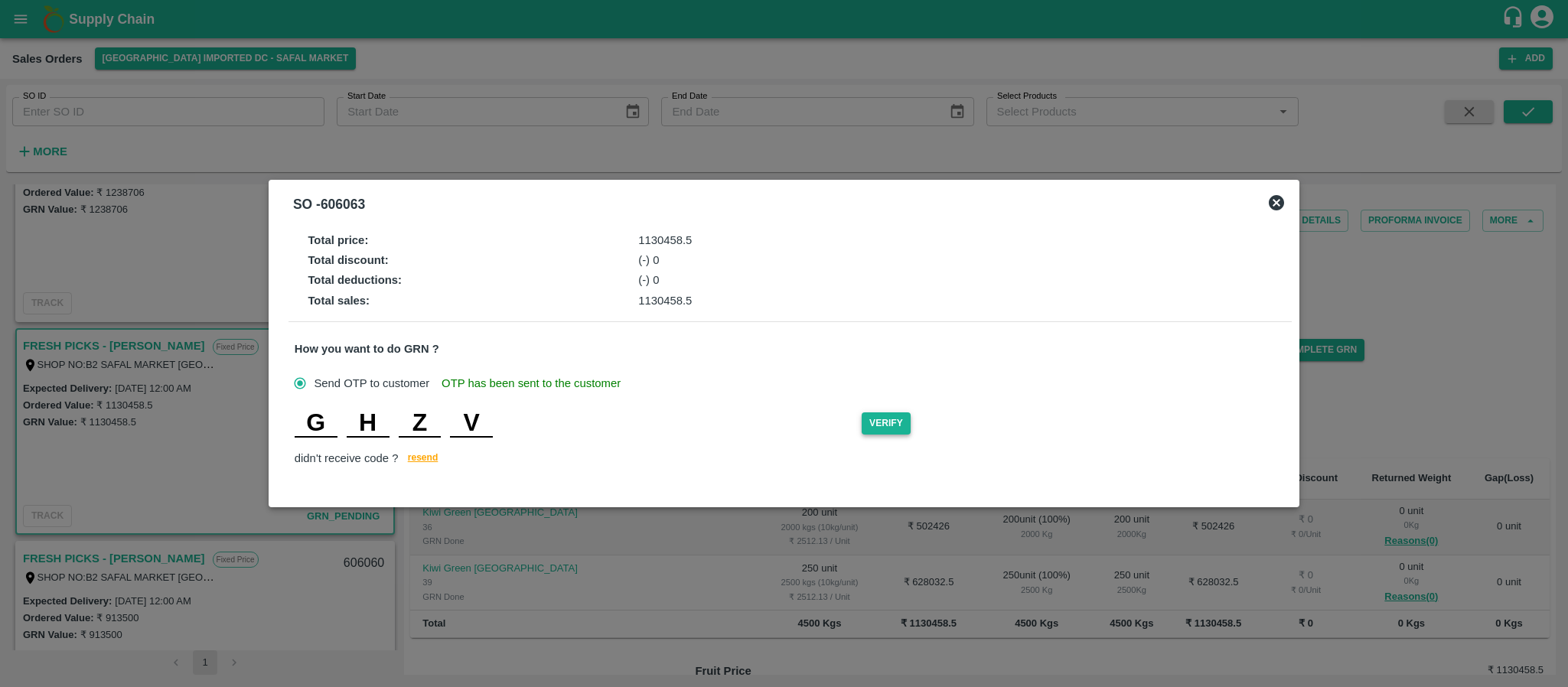
type input "V"
click at [889, 426] on button "Verify" at bounding box center [886, 424] width 49 height 22
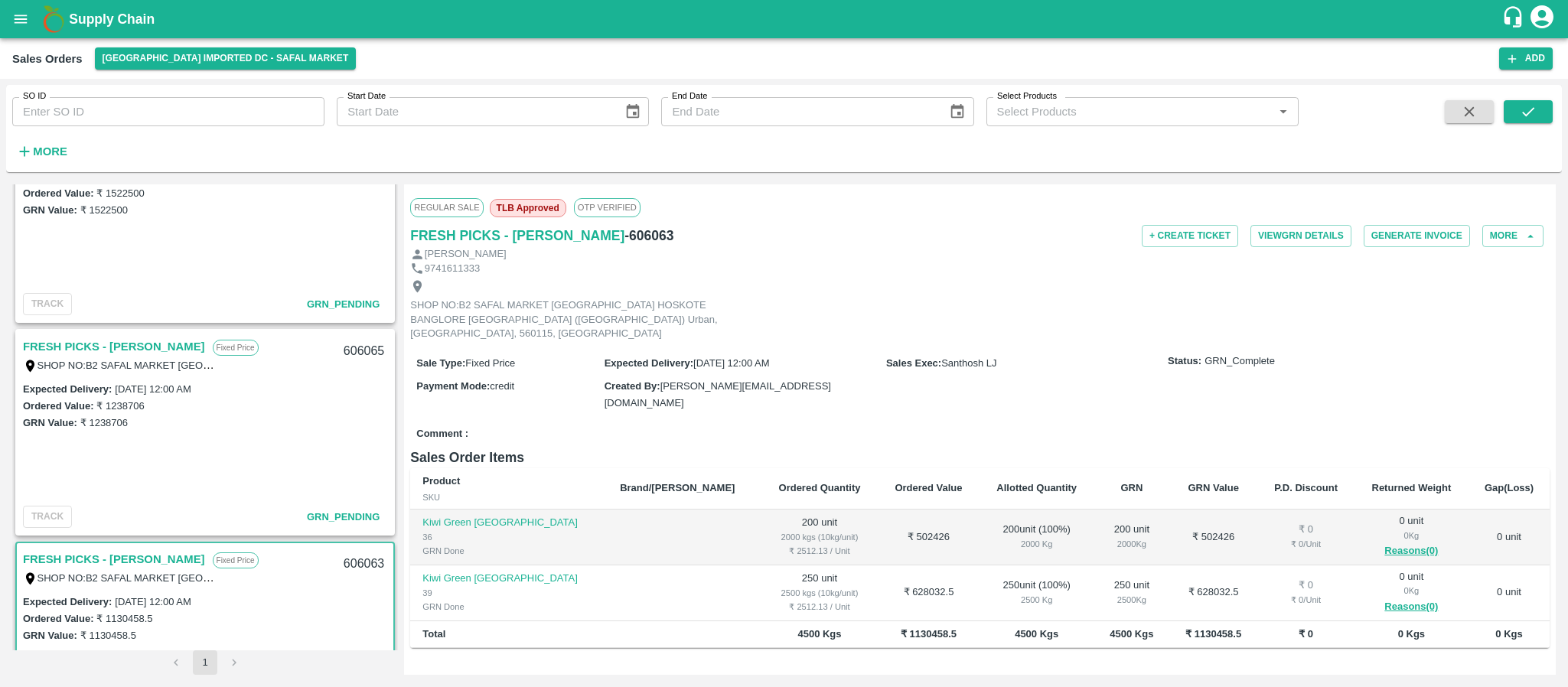
scroll to position [1134, 0]
click at [125, 338] on link "FRESH PICKS - [PERSON_NAME]" at bounding box center [114, 347] width 183 height 20
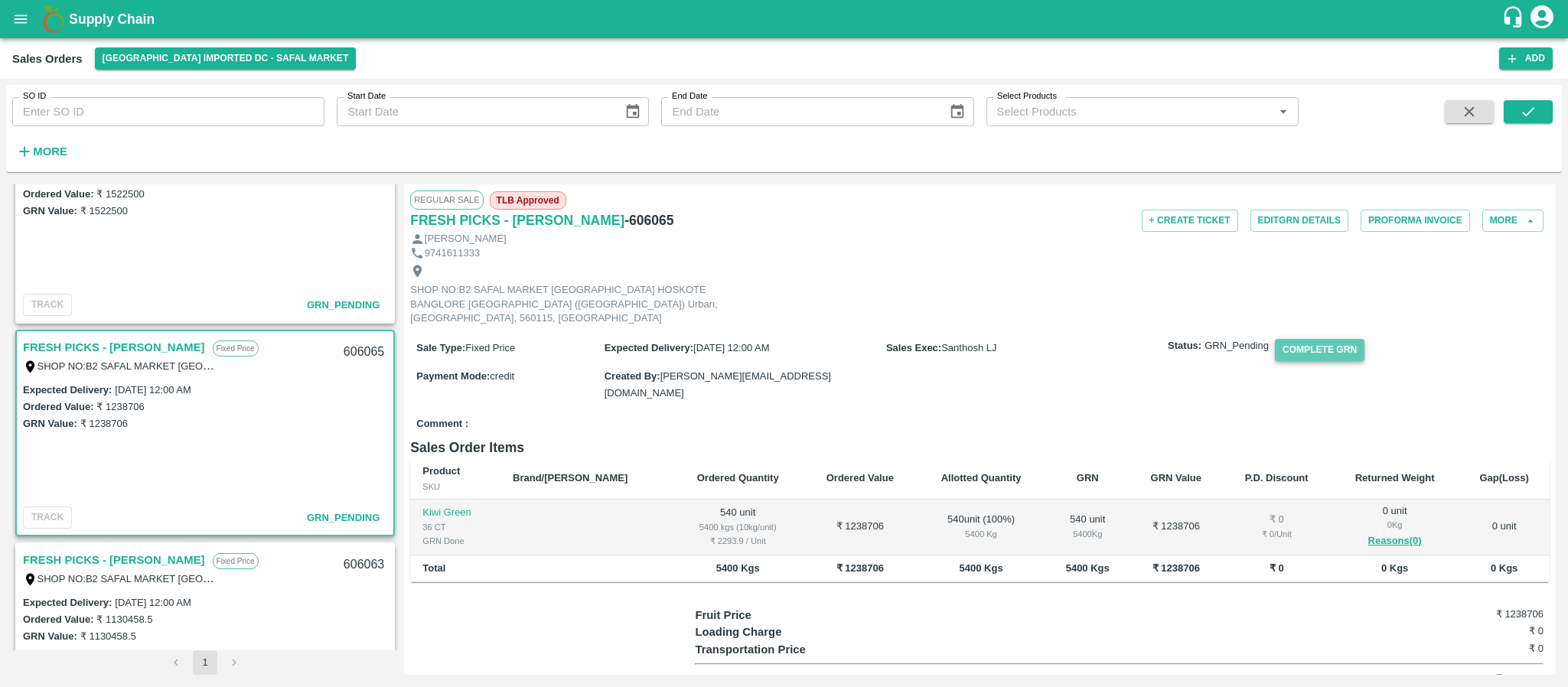
click at [1298, 339] on button "Complete GRN" at bounding box center [1320, 350] width 89 height 22
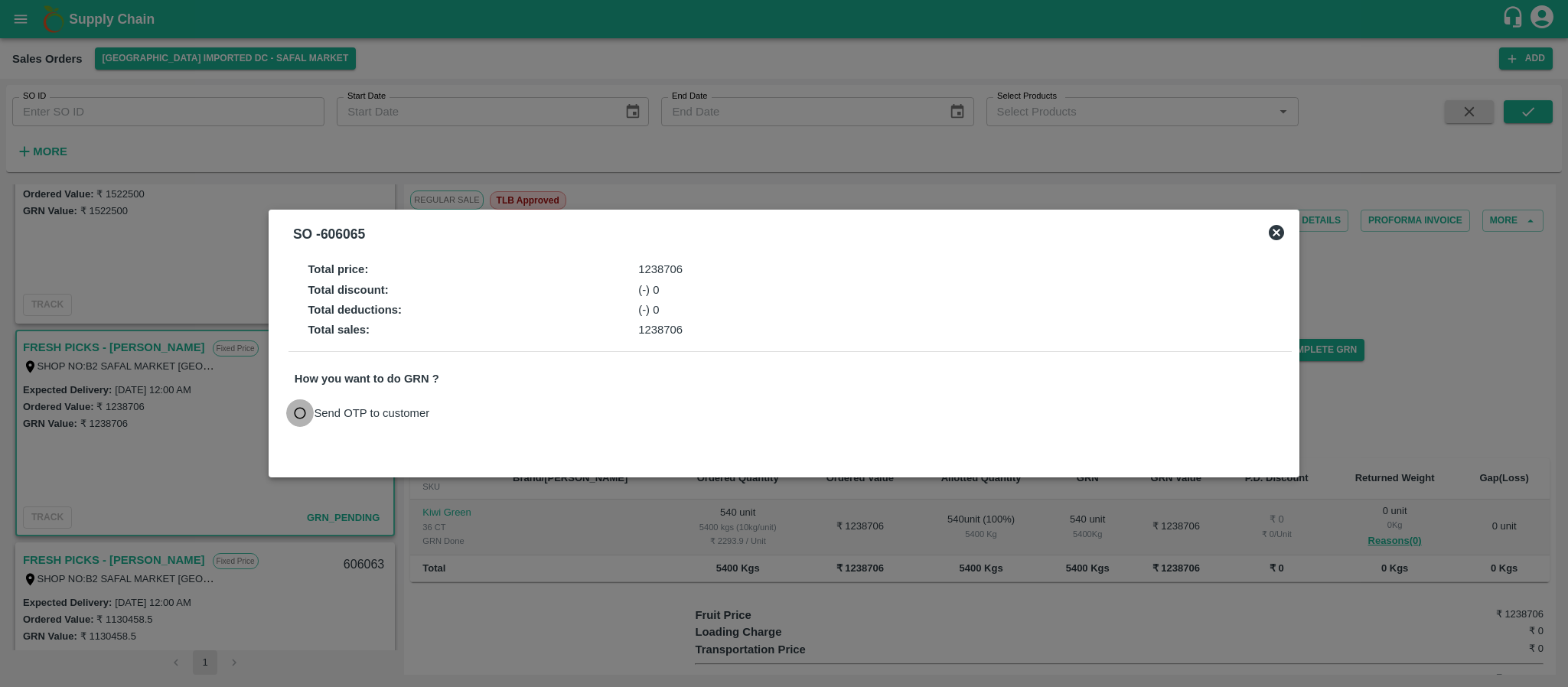
click at [293, 411] on input "Send OTP to customer" at bounding box center [300, 414] width 28 height 28
radio input "true"
click at [474, 411] on button "Send OTP" at bounding box center [472, 413] width 62 height 22
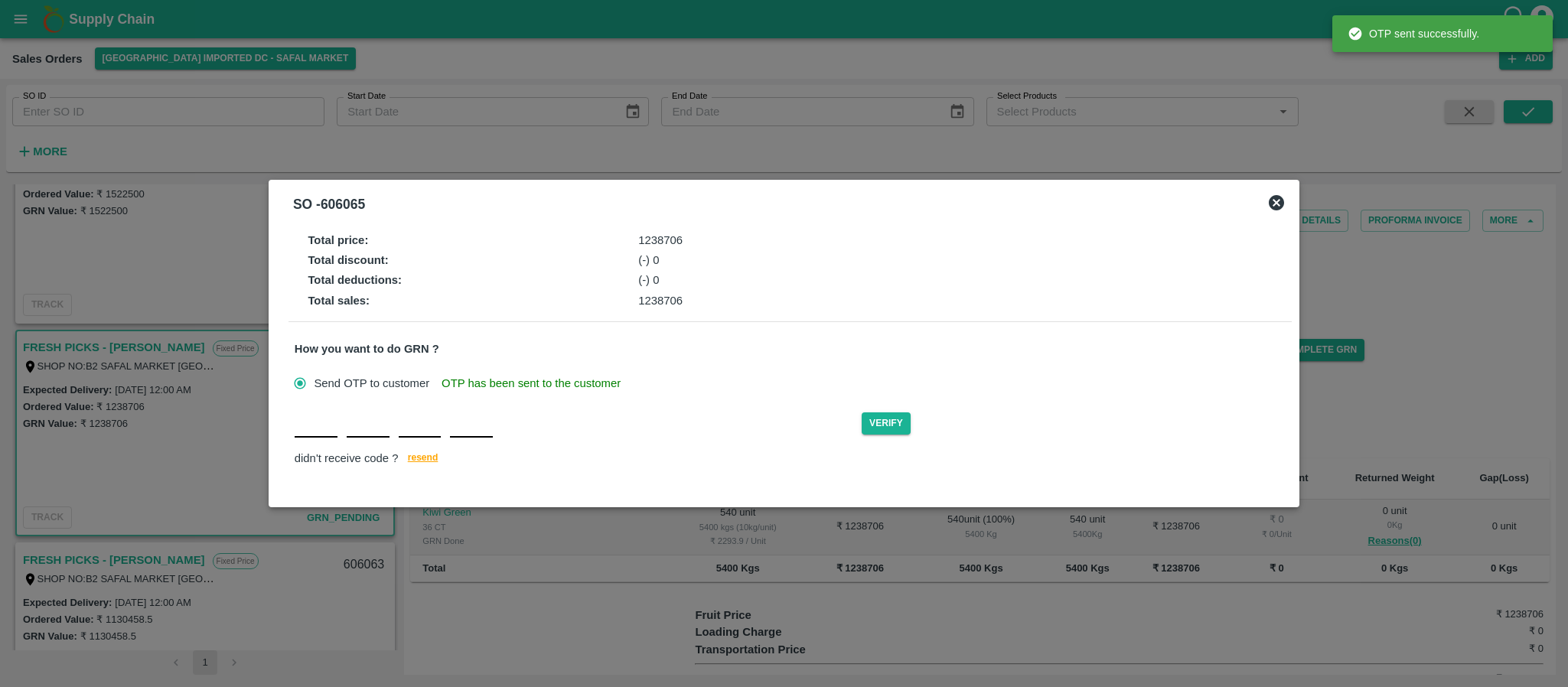
click at [307, 428] on input "text" at bounding box center [317, 424] width 43 height 28
type input "K"
type input "P"
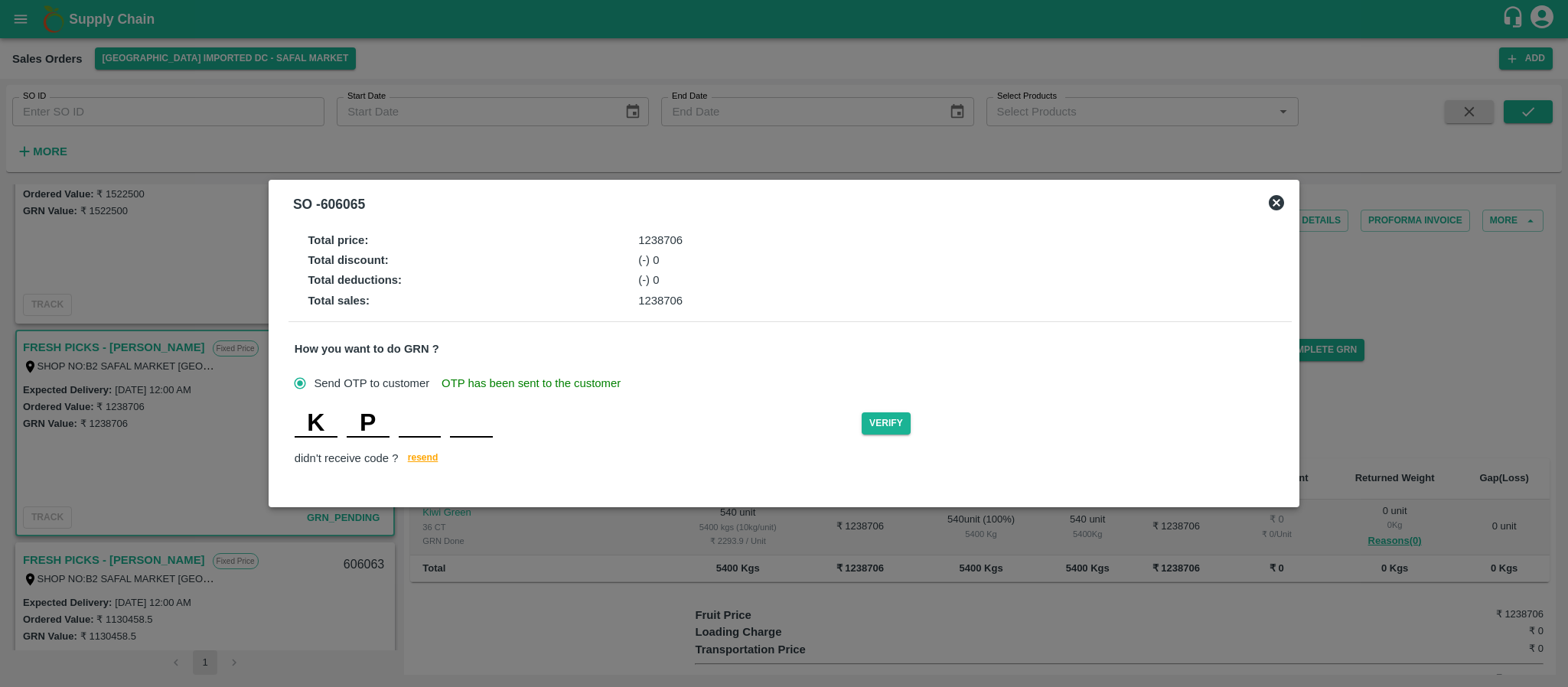
type input "S"
type input "E"
click at [889, 413] on button "Verify" at bounding box center [886, 424] width 49 height 22
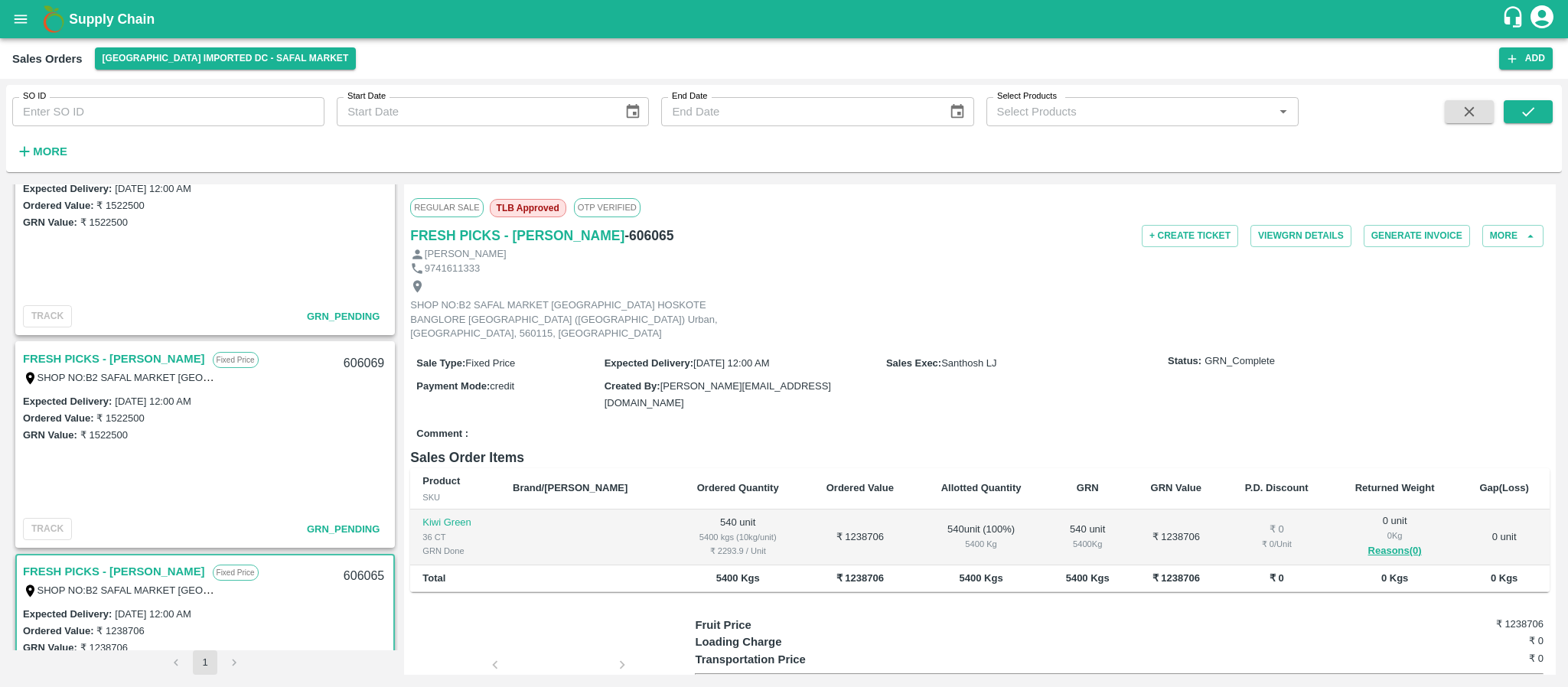
scroll to position [914, 0]
click at [126, 354] on link "FRESH PICKS - [PERSON_NAME]" at bounding box center [114, 355] width 183 height 20
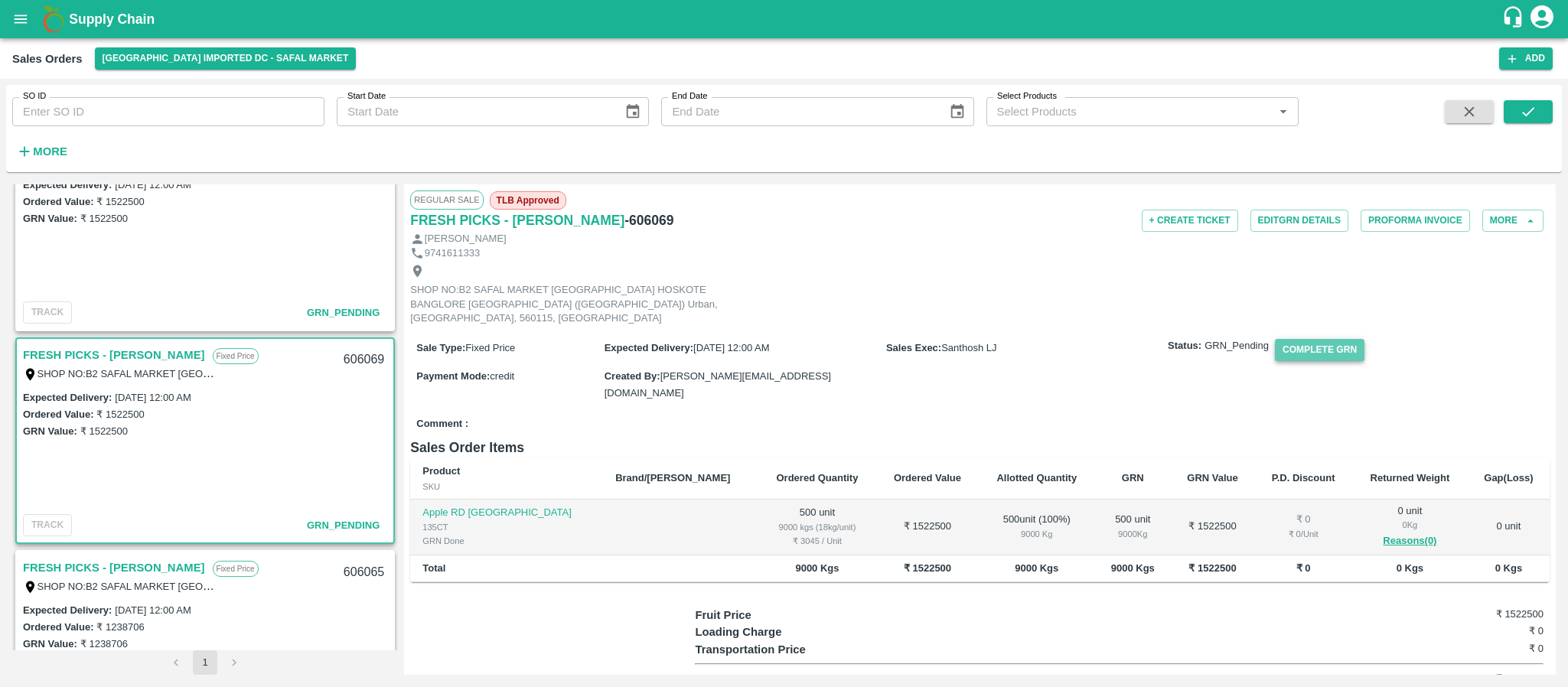
click at [1335, 340] on button "Complete GRN" at bounding box center [1320, 350] width 89 height 22
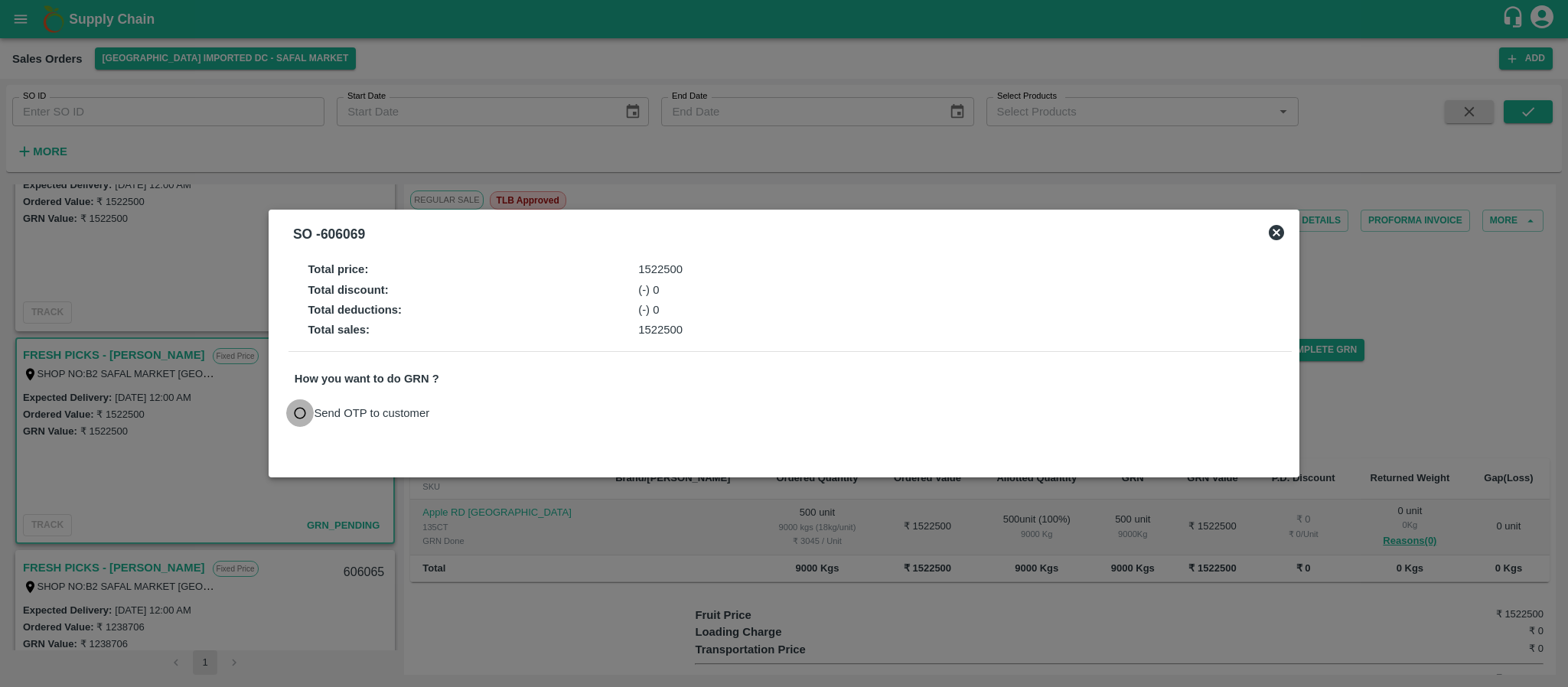
click at [300, 418] on input "Send OTP to customer" at bounding box center [300, 414] width 28 height 28
radio input "true"
click at [464, 407] on button "Send OTP" at bounding box center [472, 413] width 62 height 22
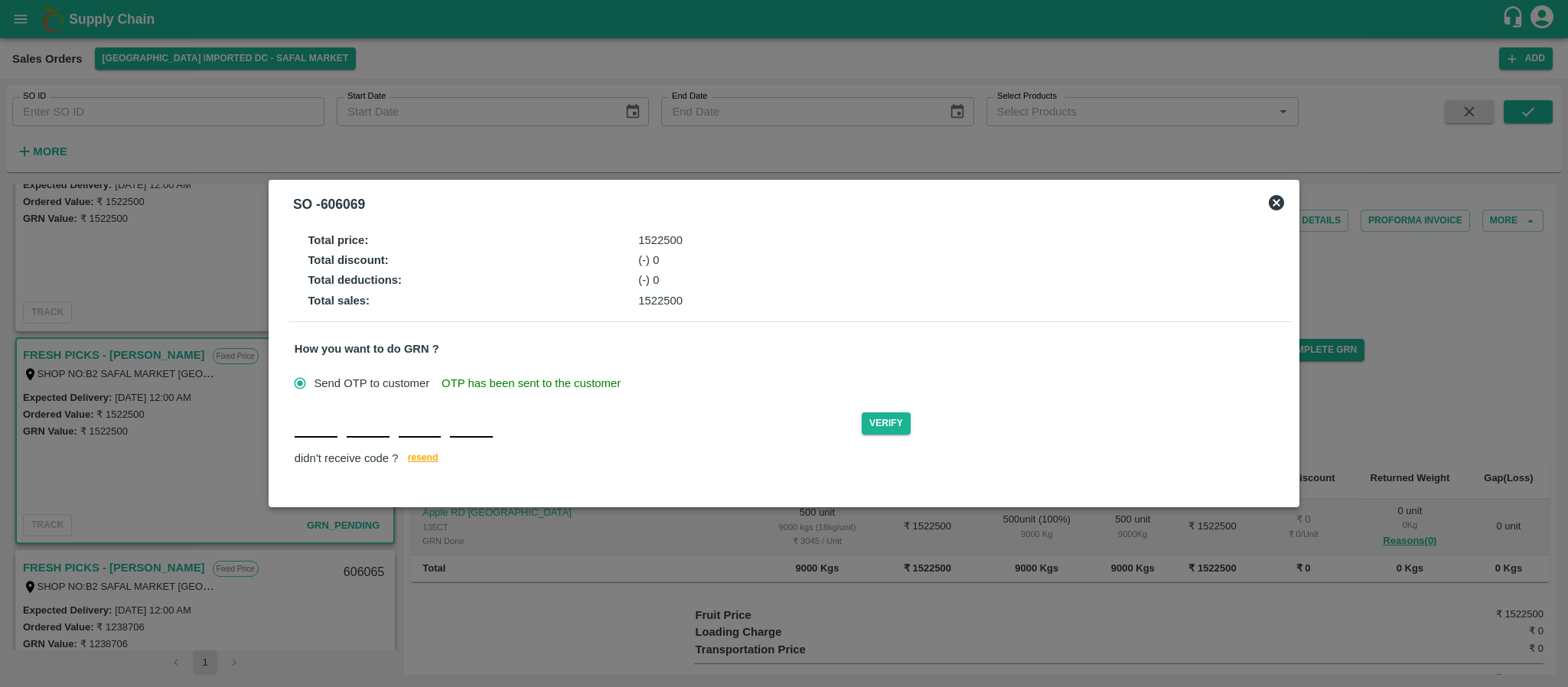
click at [328, 437] on input "text" at bounding box center [317, 424] width 43 height 28
type input "J"
type input "I"
type input "E"
type input "L"
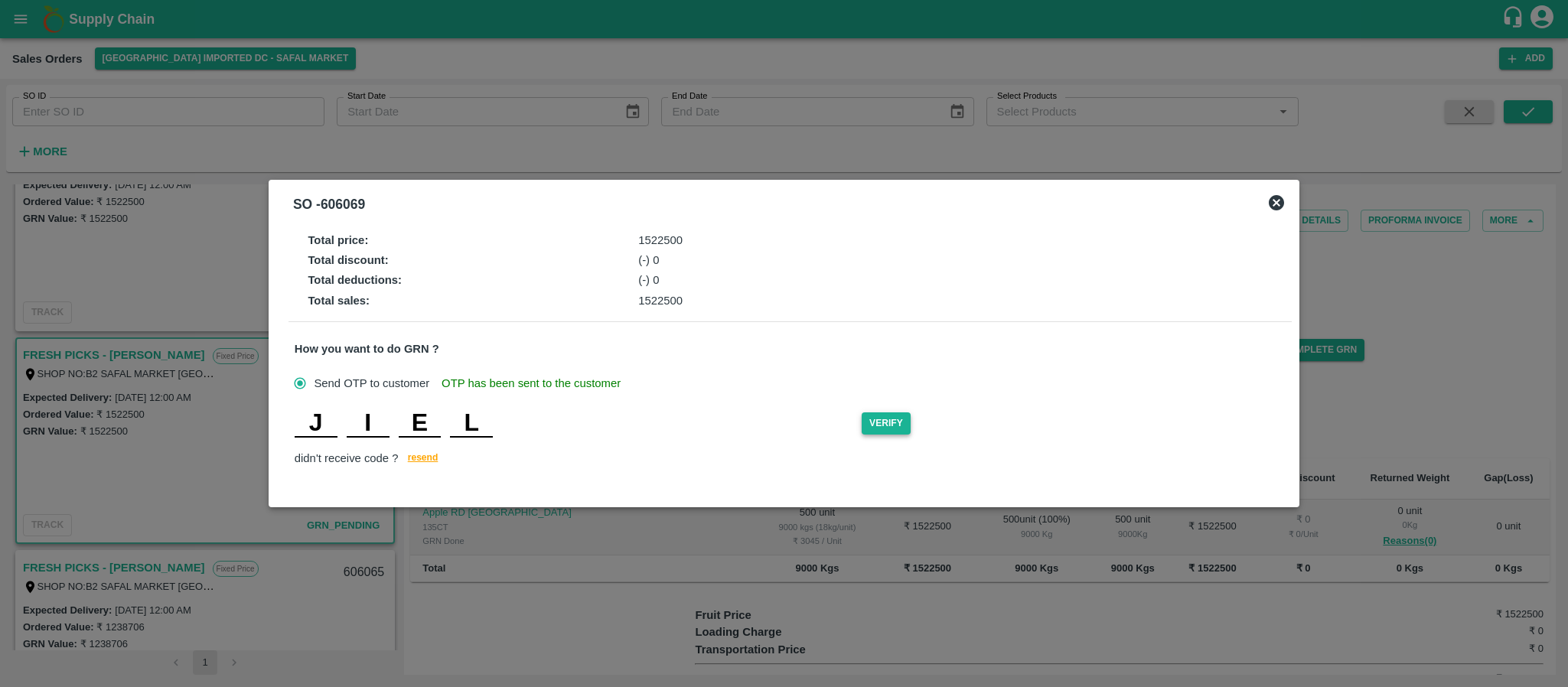
click at [896, 424] on button "Verify" at bounding box center [886, 424] width 49 height 22
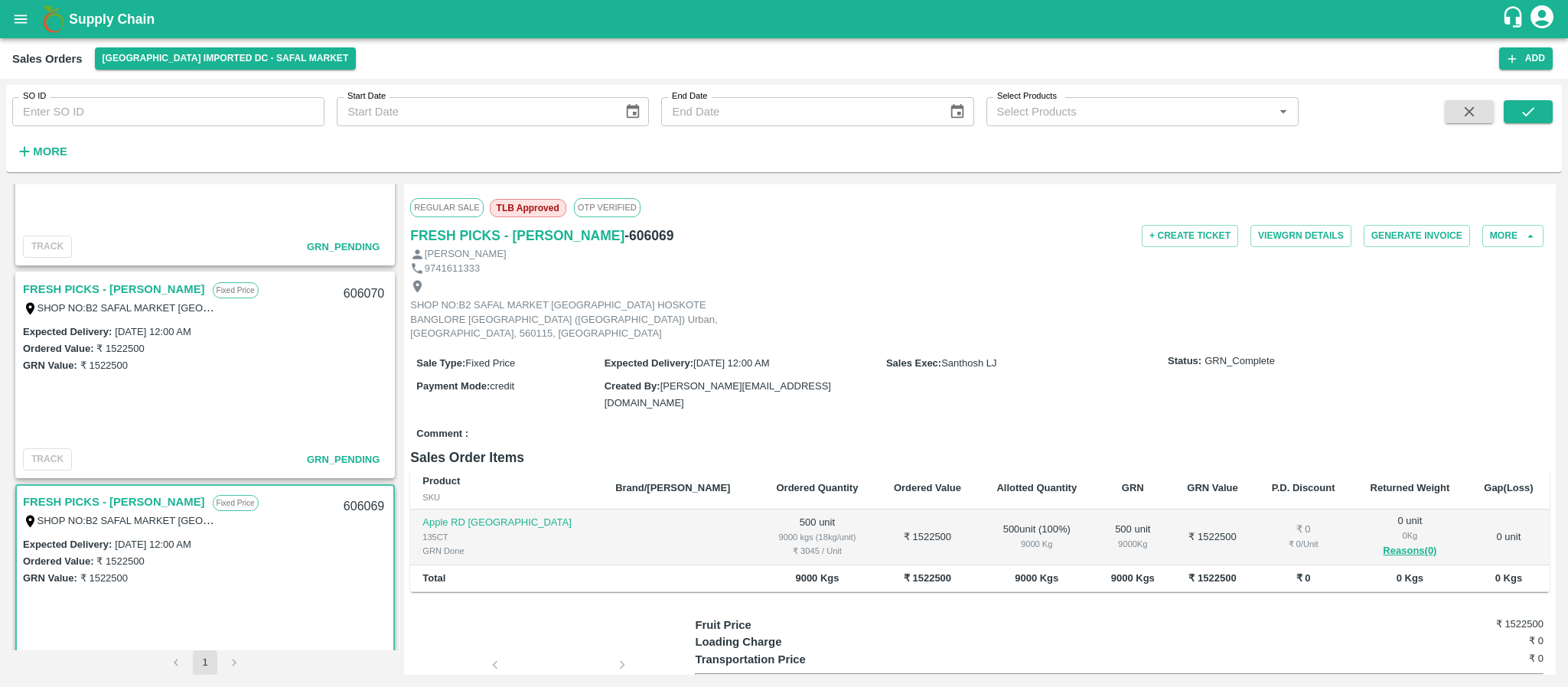
scroll to position [751, 0]
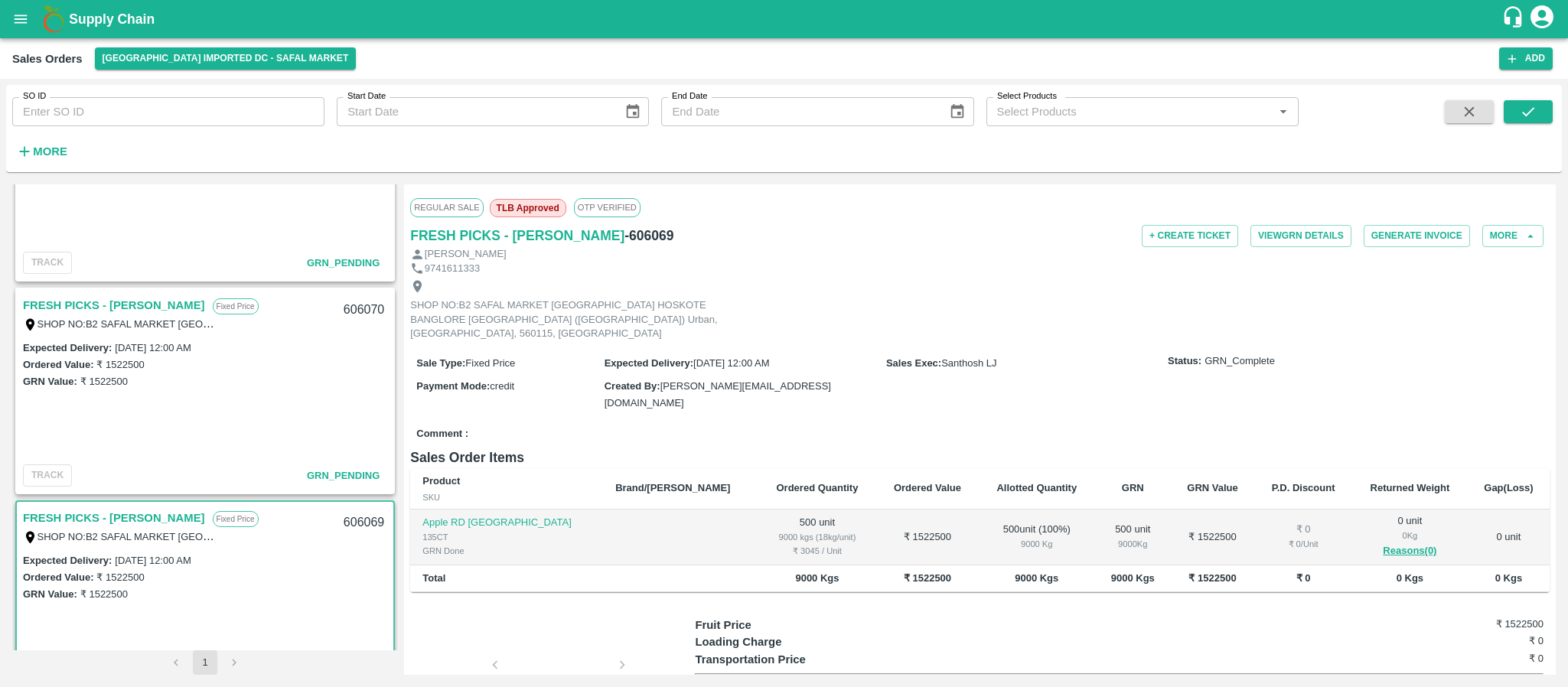
click at [125, 308] on link "FRESH PICKS - [PERSON_NAME]" at bounding box center [114, 306] width 183 height 20
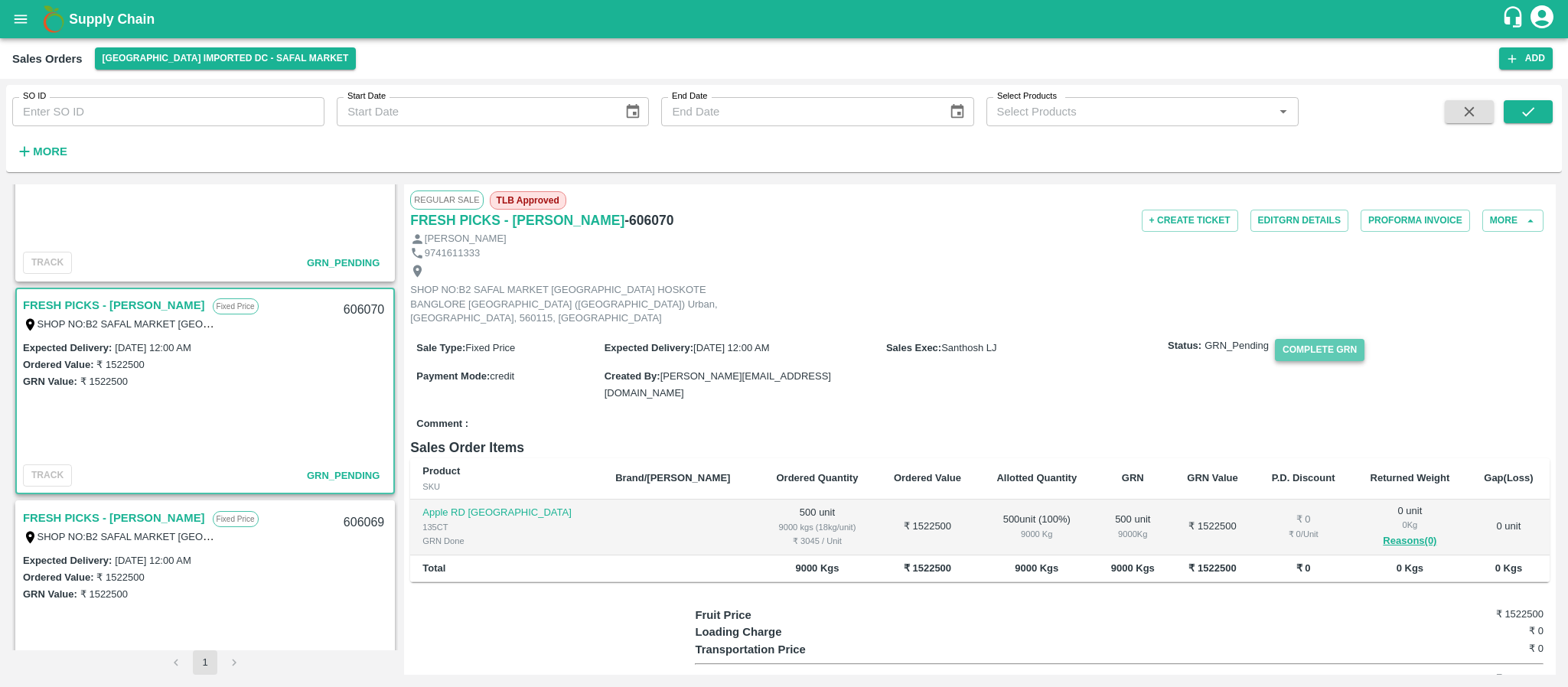
click at [1302, 345] on button "Complete GRN" at bounding box center [1320, 350] width 89 height 22
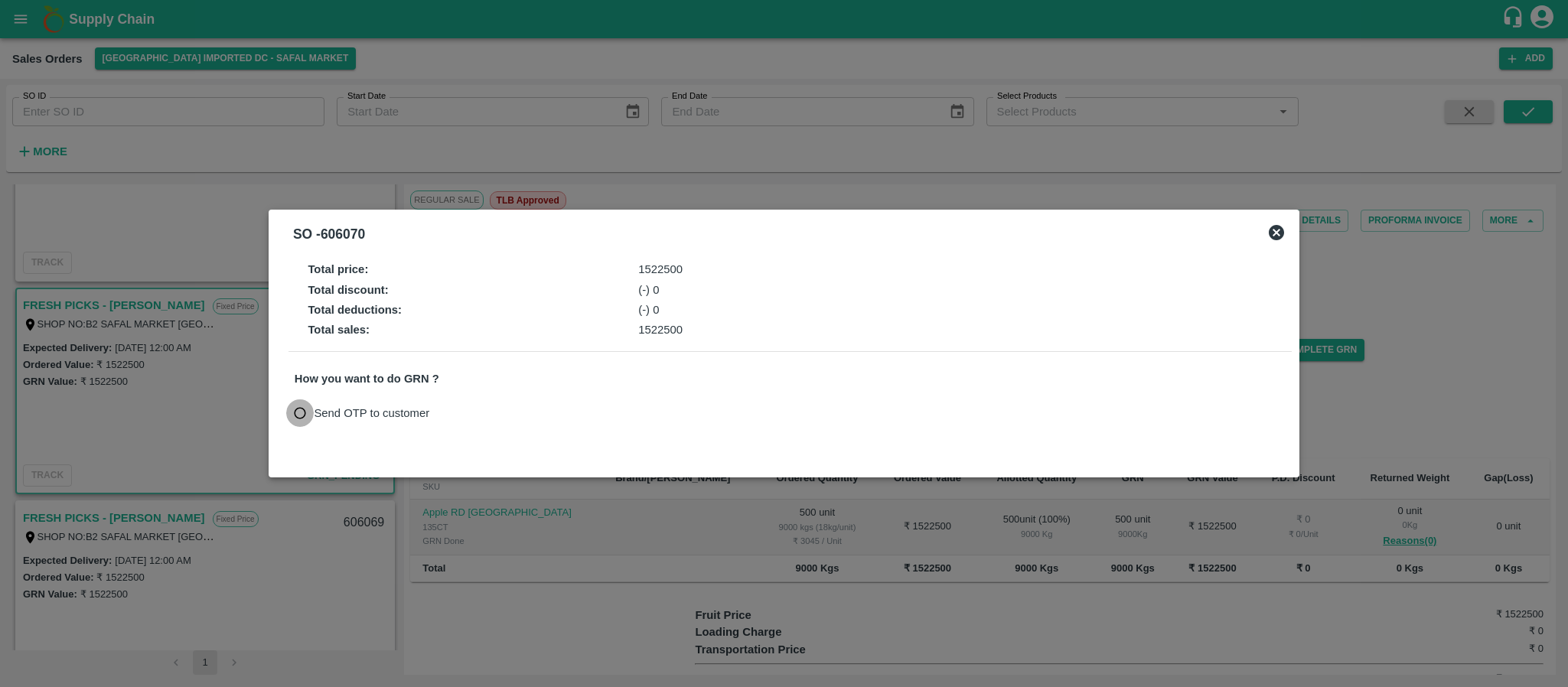
click at [297, 416] on input "Send OTP to customer" at bounding box center [300, 414] width 28 height 28
radio input "true"
click at [485, 414] on button "Send OTP" at bounding box center [472, 413] width 62 height 22
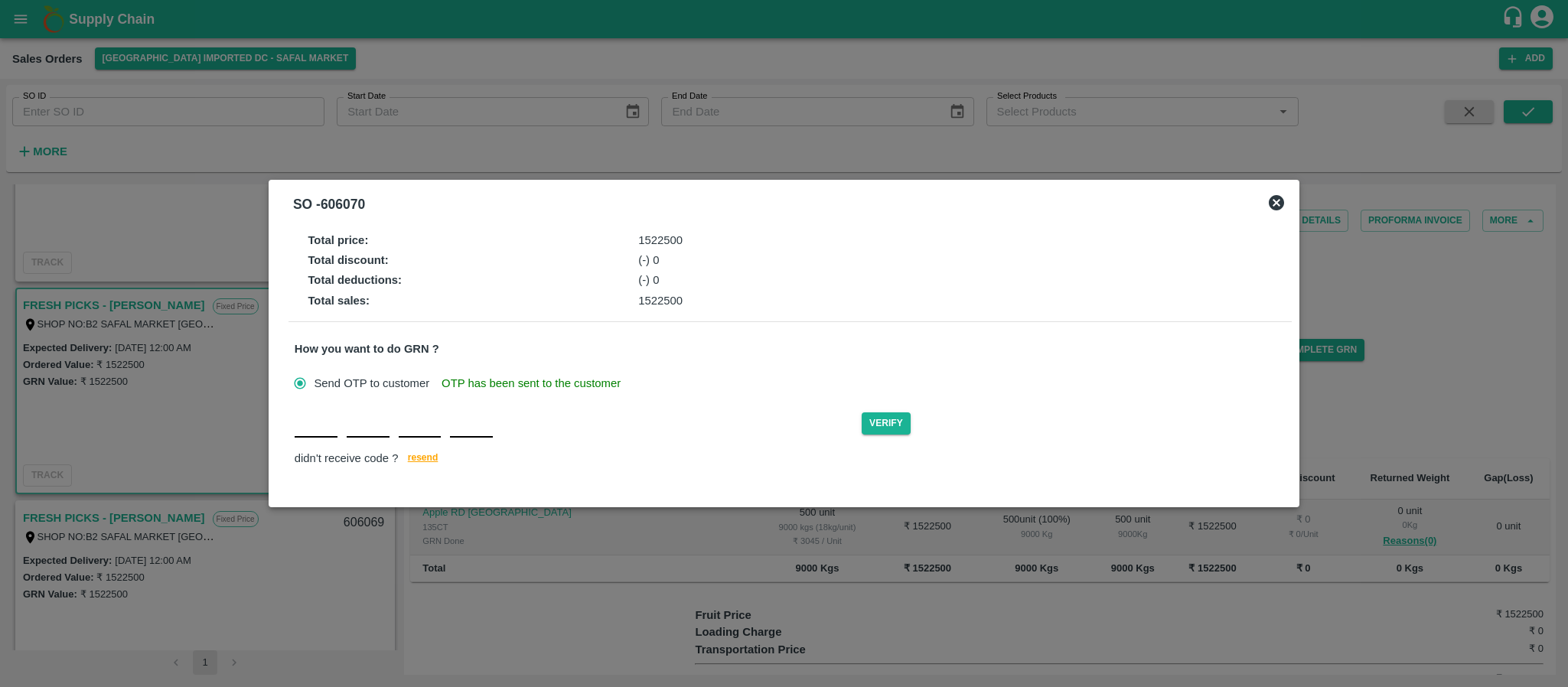
click at [299, 434] on input "text" at bounding box center [317, 424] width 43 height 28
type input "Y"
type input "U"
type input "I"
type input "Y"
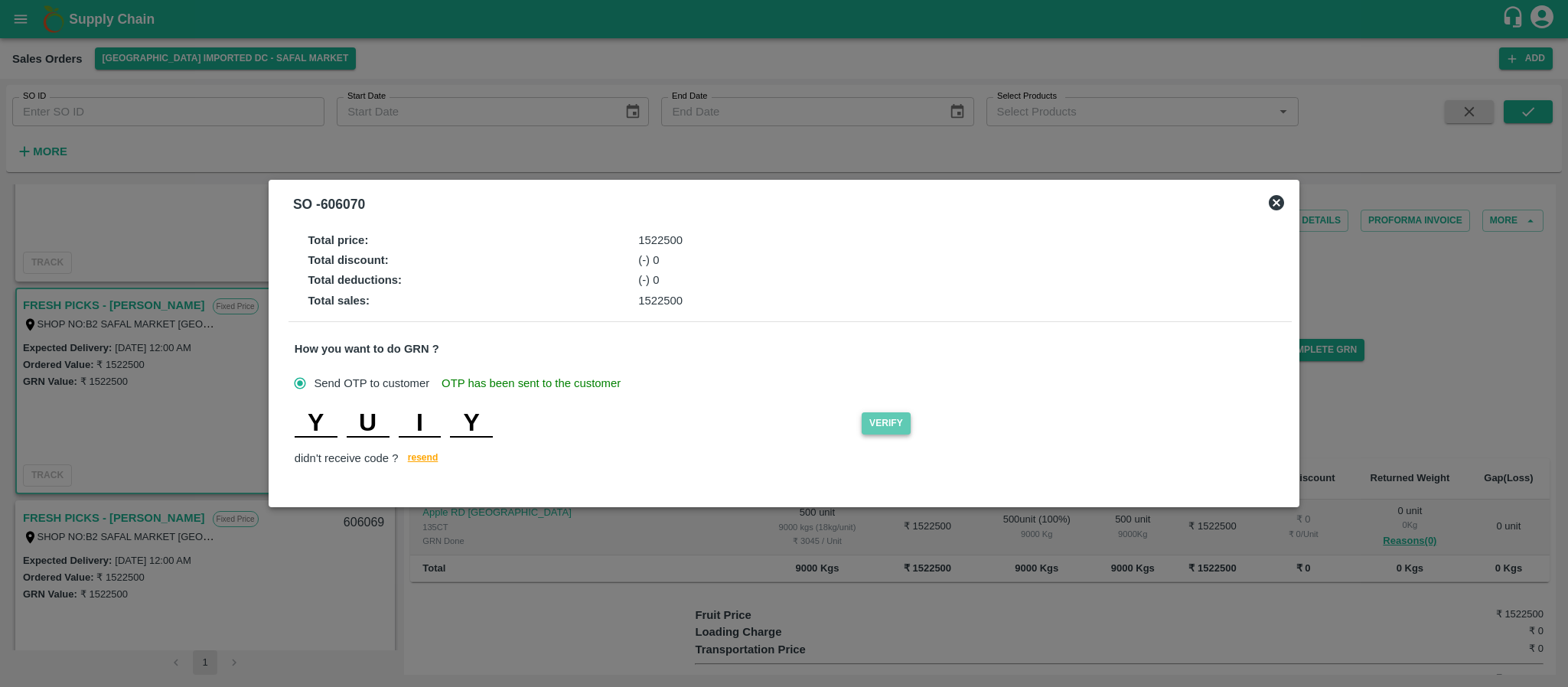
click at [890, 414] on button "Verify" at bounding box center [886, 424] width 49 height 22
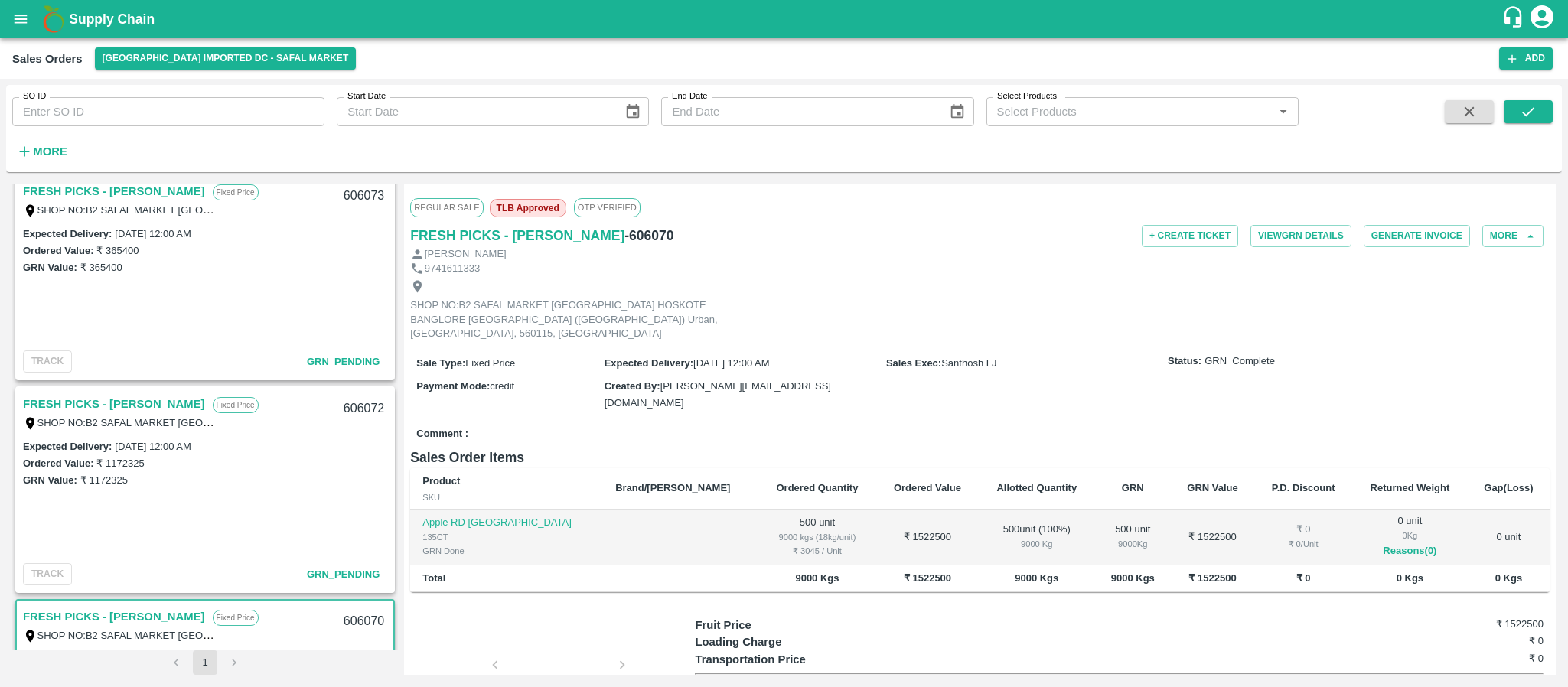
scroll to position [433, 0]
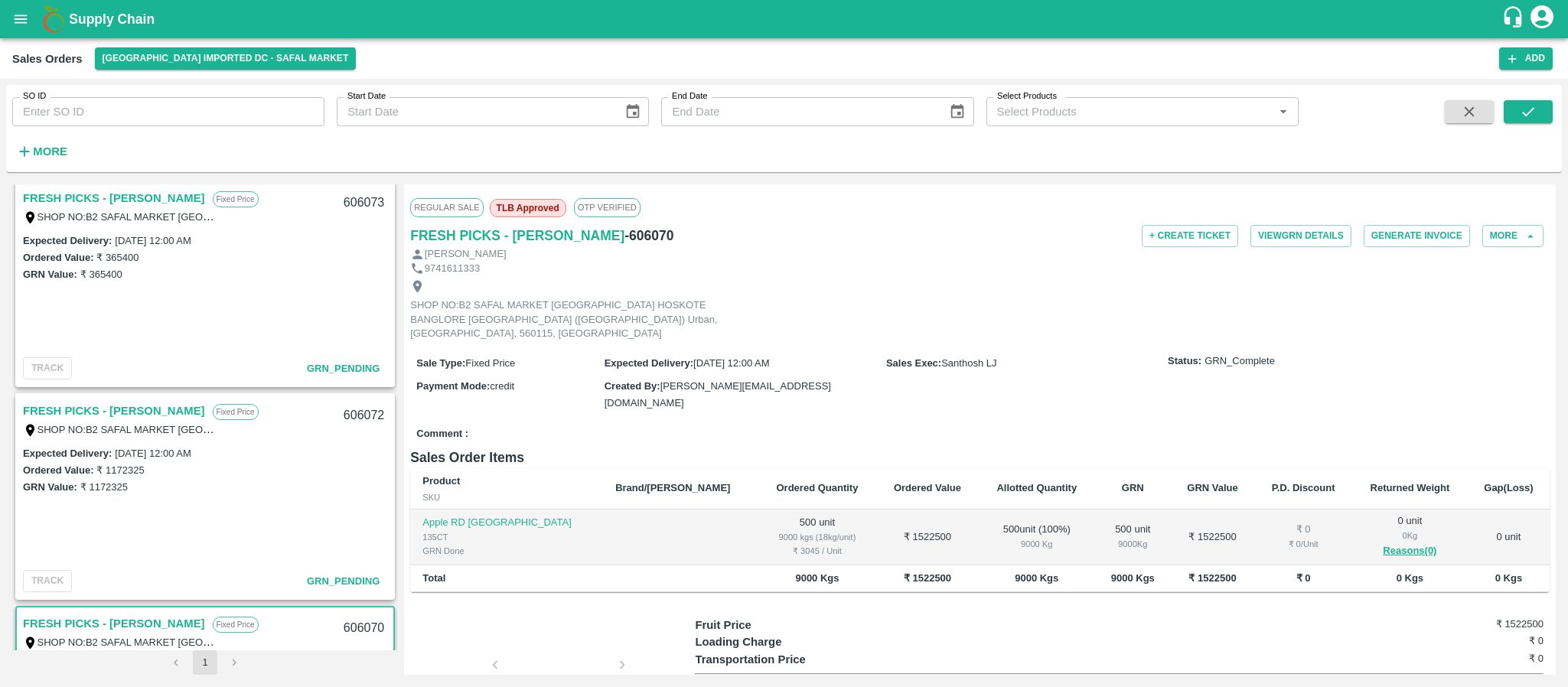
click at [129, 407] on link "FRESH PICKS - [PERSON_NAME]" at bounding box center [114, 411] width 183 height 20
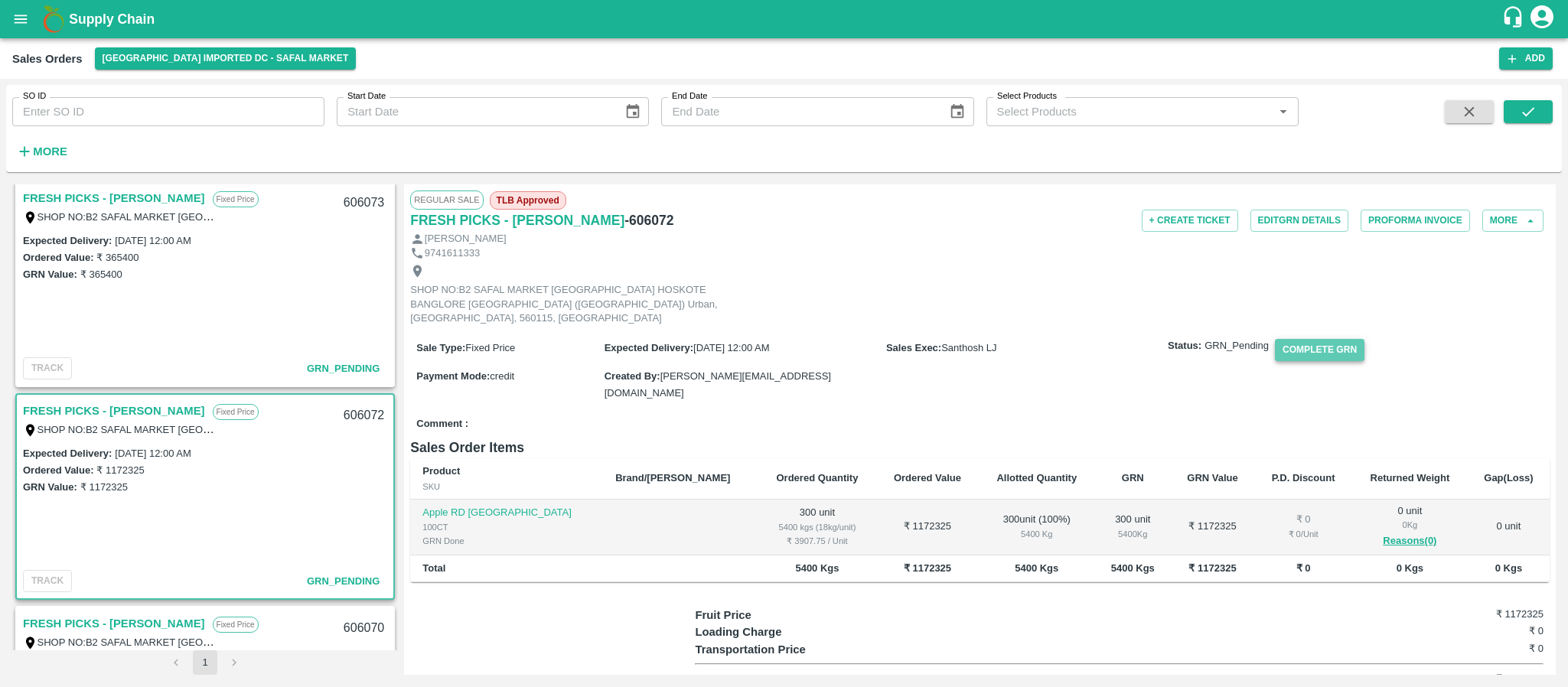
click at [1322, 339] on button "Complete GRN" at bounding box center [1320, 350] width 89 height 22
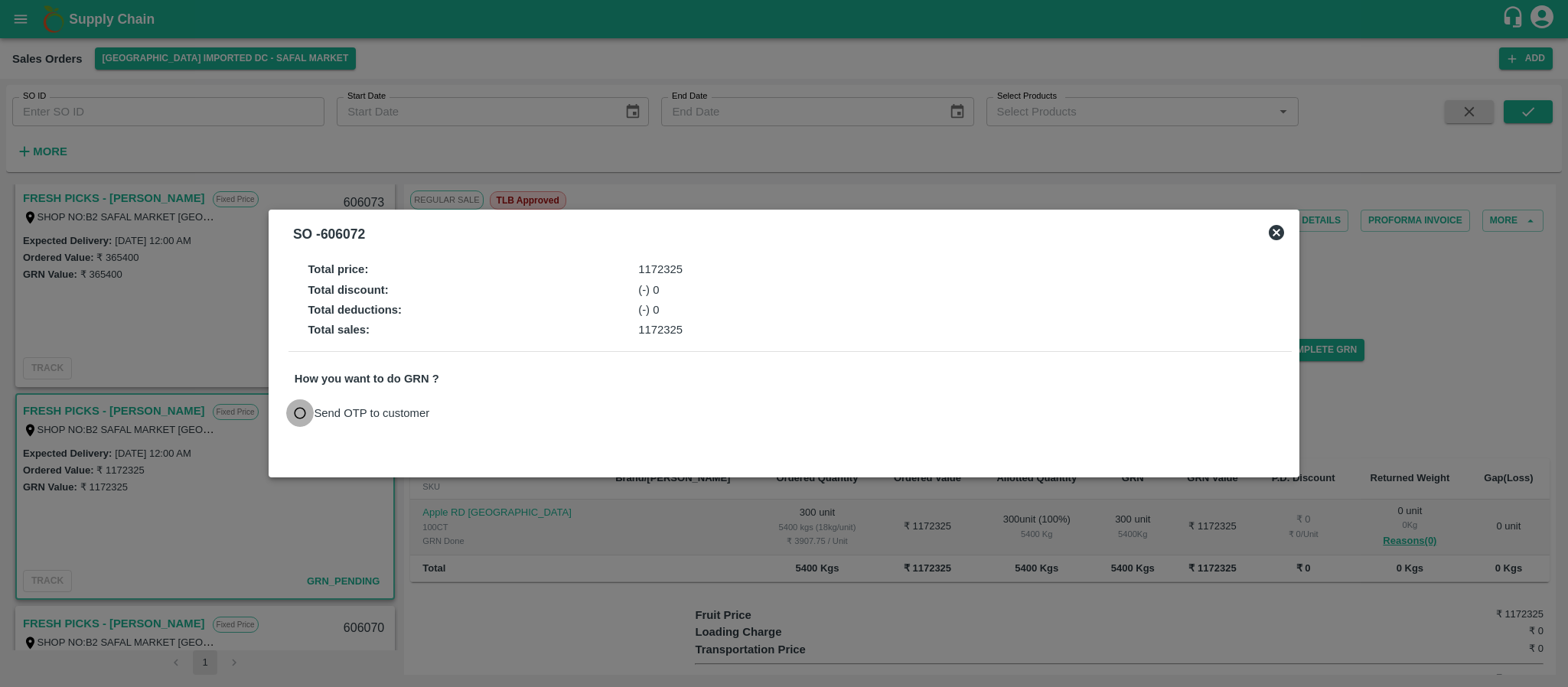
click at [300, 418] on input "Send OTP to customer" at bounding box center [300, 414] width 28 height 28
radio input "true"
click at [474, 410] on button "Send OTP" at bounding box center [472, 413] width 62 height 22
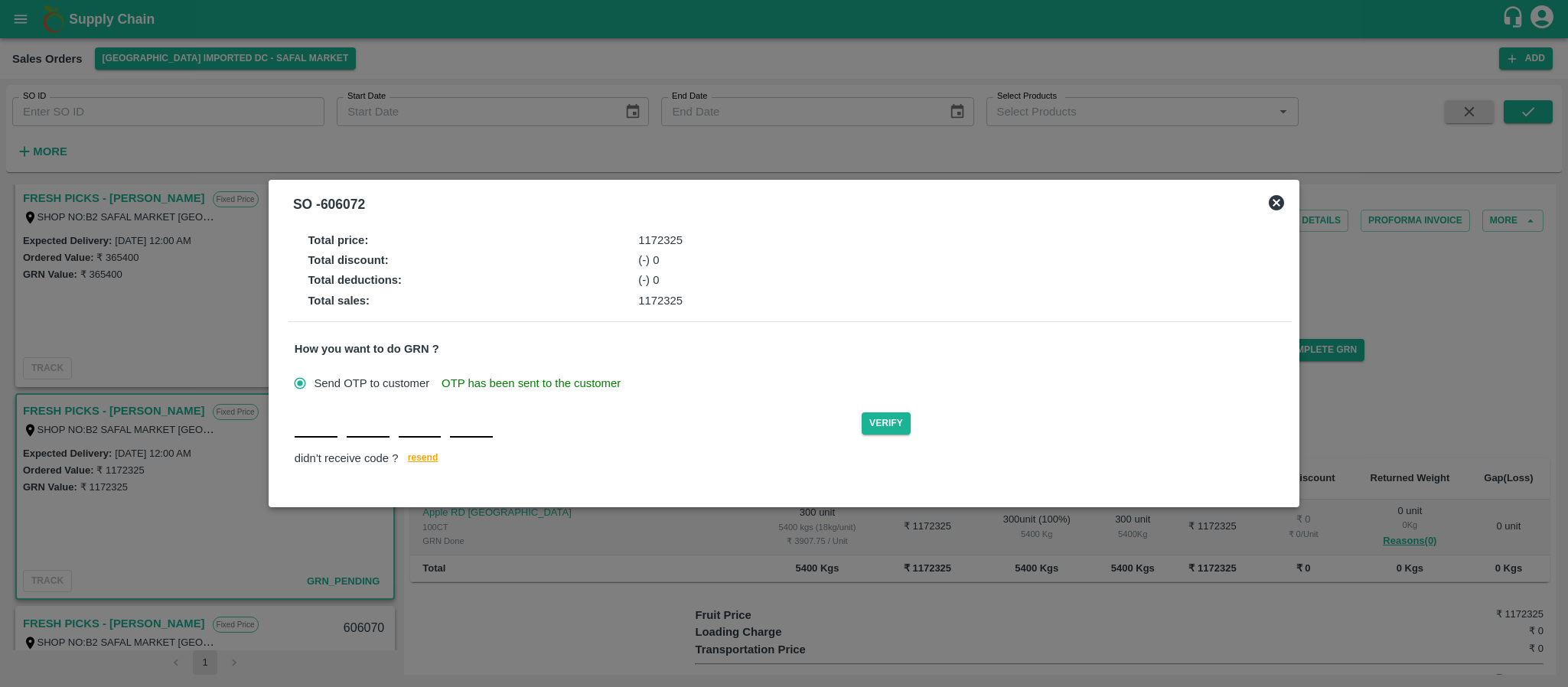
click at [300, 433] on input "text" at bounding box center [317, 424] width 43 height 28
type input "S"
type input "X"
type input "V"
type input "D"
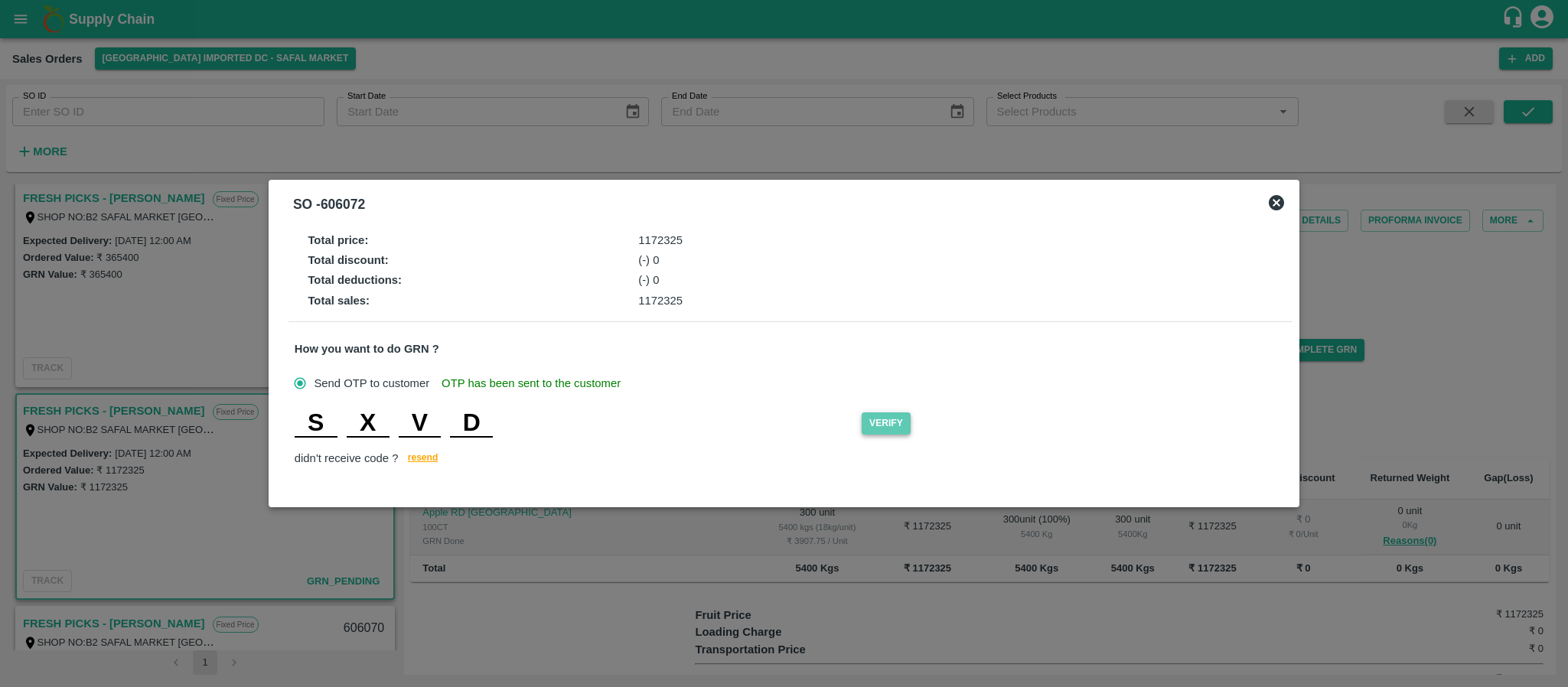
click at [886, 421] on button "Verify" at bounding box center [886, 424] width 49 height 22
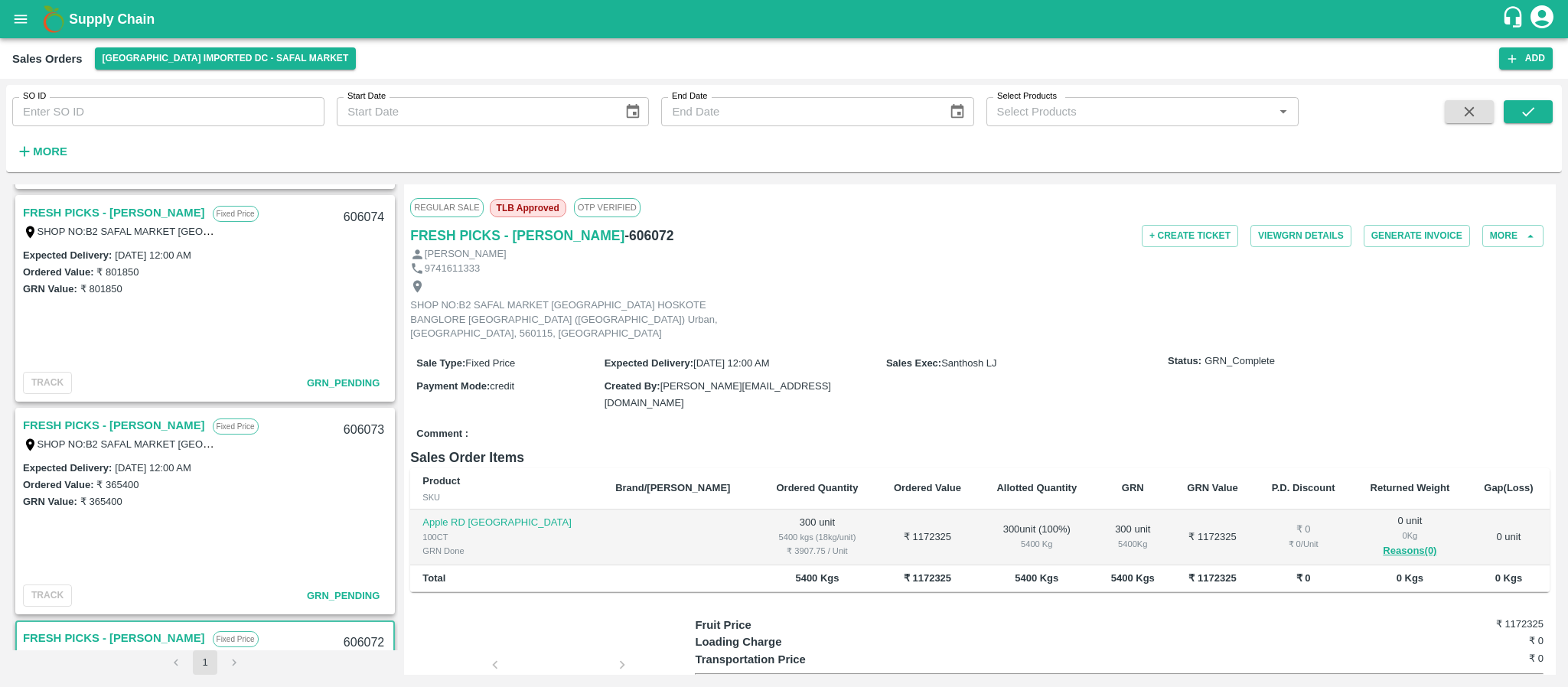
scroll to position [226, 0]
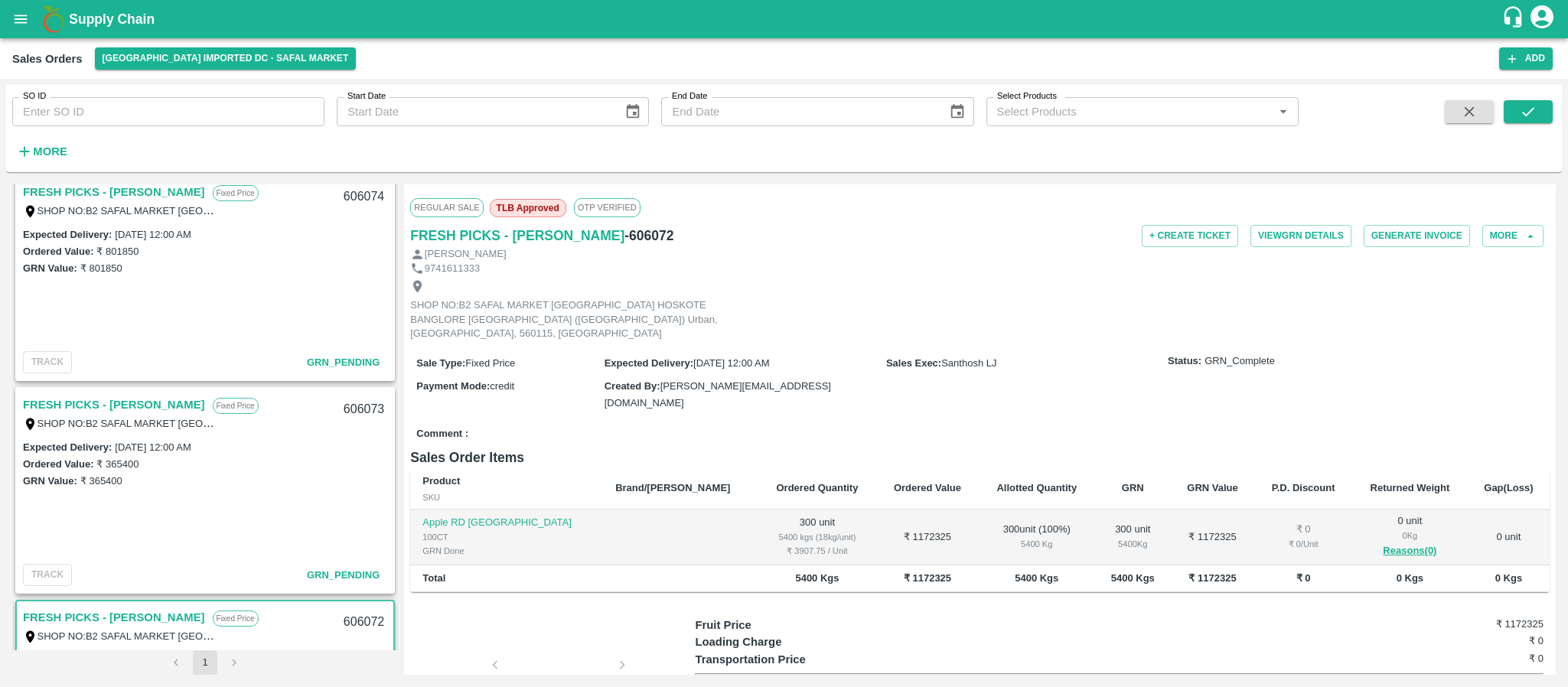
click at [127, 402] on link "FRESH PICKS - [PERSON_NAME]" at bounding box center [114, 405] width 183 height 20
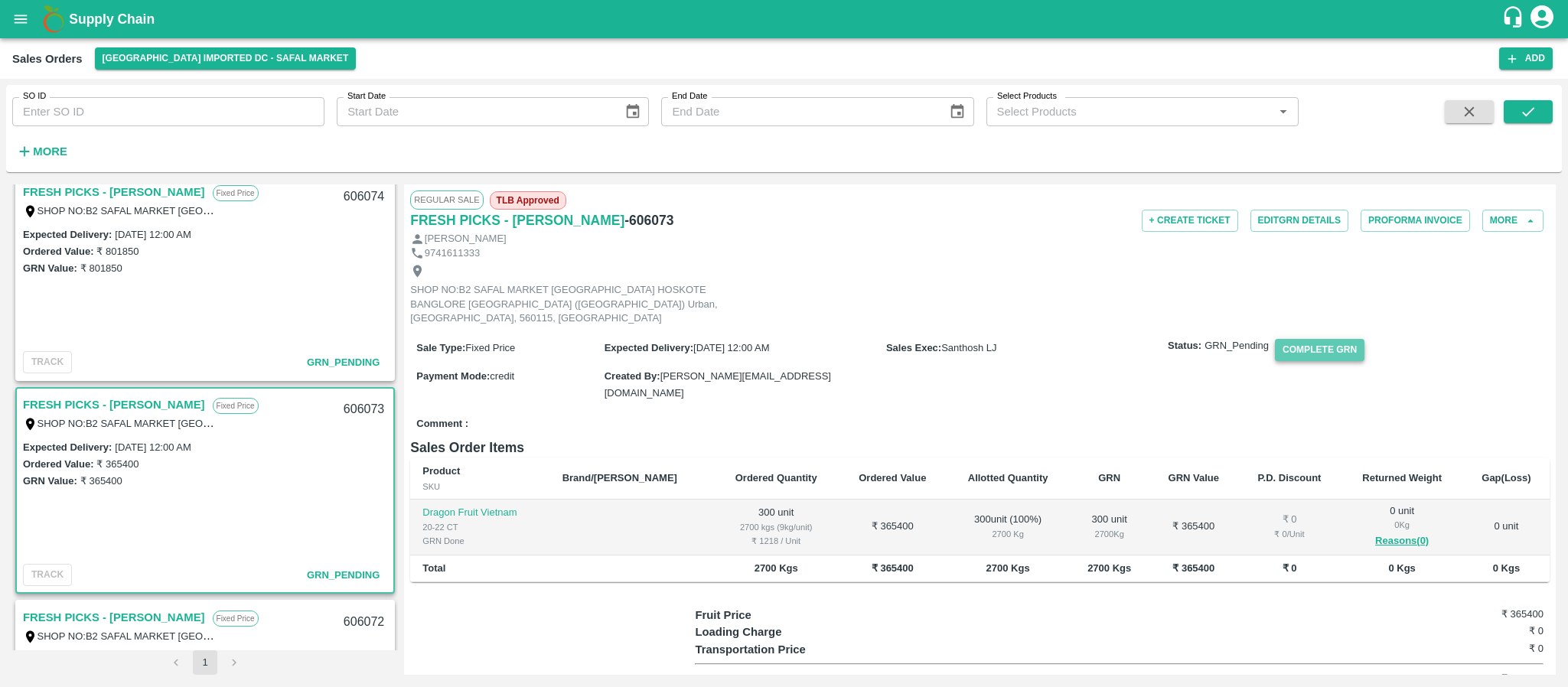
click at [1315, 342] on button "Complete GRN" at bounding box center [1320, 350] width 89 height 22
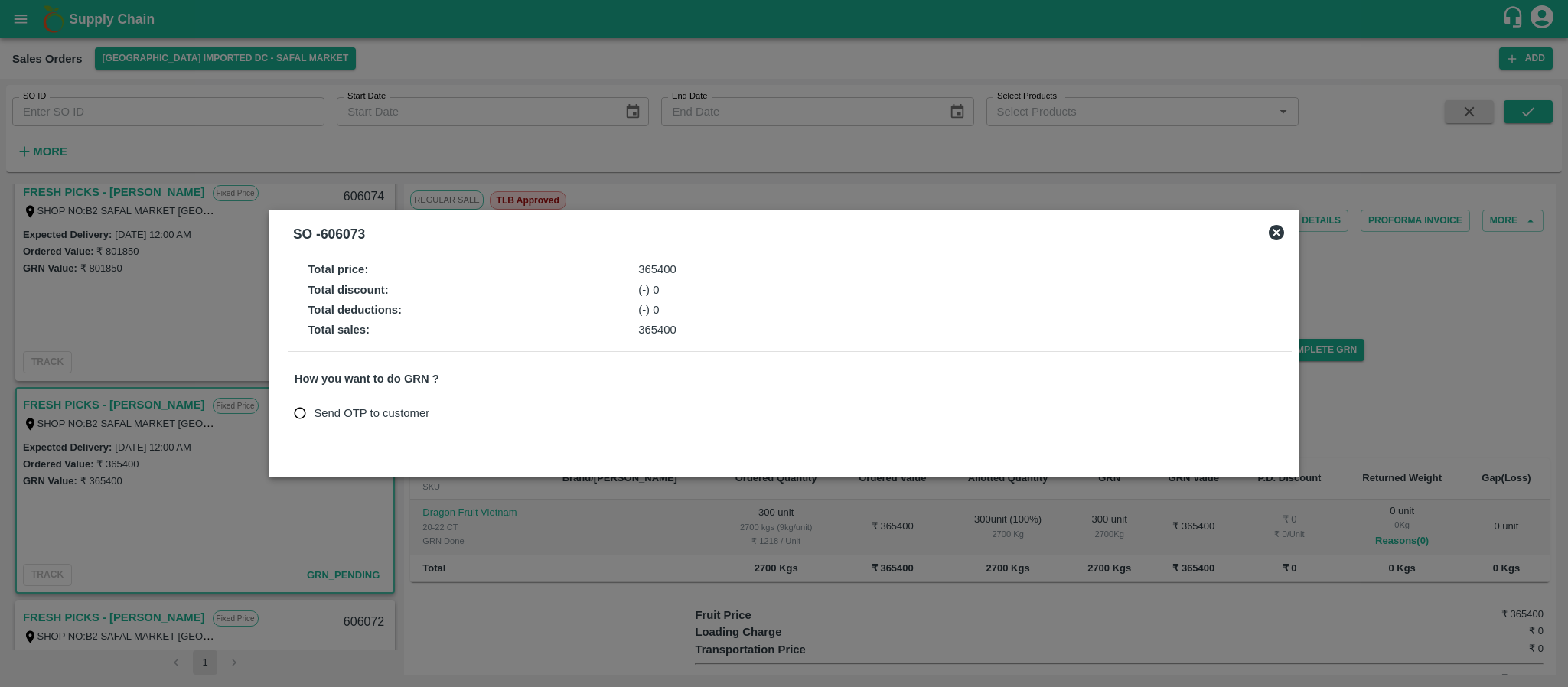
click at [691, 430] on div "Total price : 365400 Total discount : (-) 0 Total deductions : (-) 0 Total sale…" at bounding box center [784, 354] width 1003 height 194
click at [1318, 382] on div at bounding box center [784, 344] width 1568 height 687
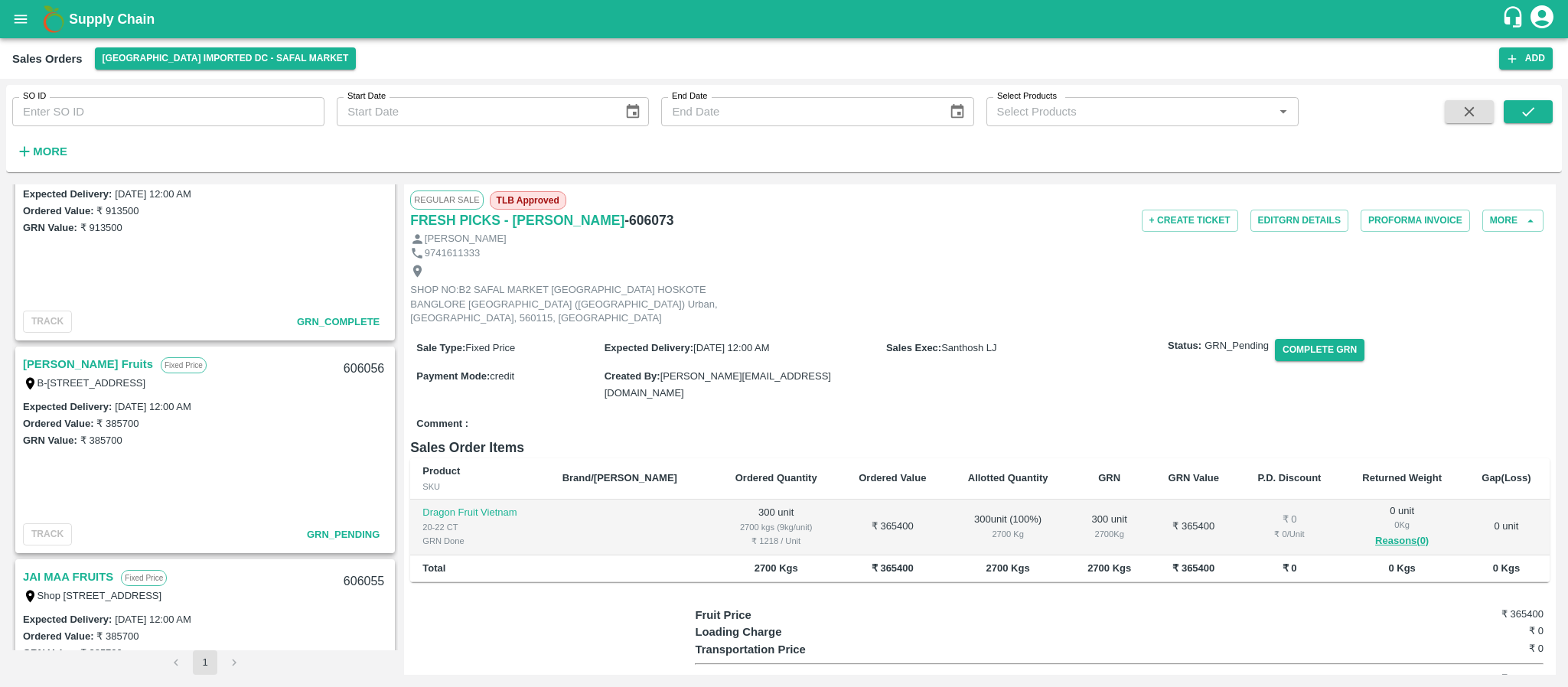
scroll to position [1968, 0]
click at [71, 364] on link "[PERSON_NAME] Fruits" at bounding box center [88, 365] width 130 height 20
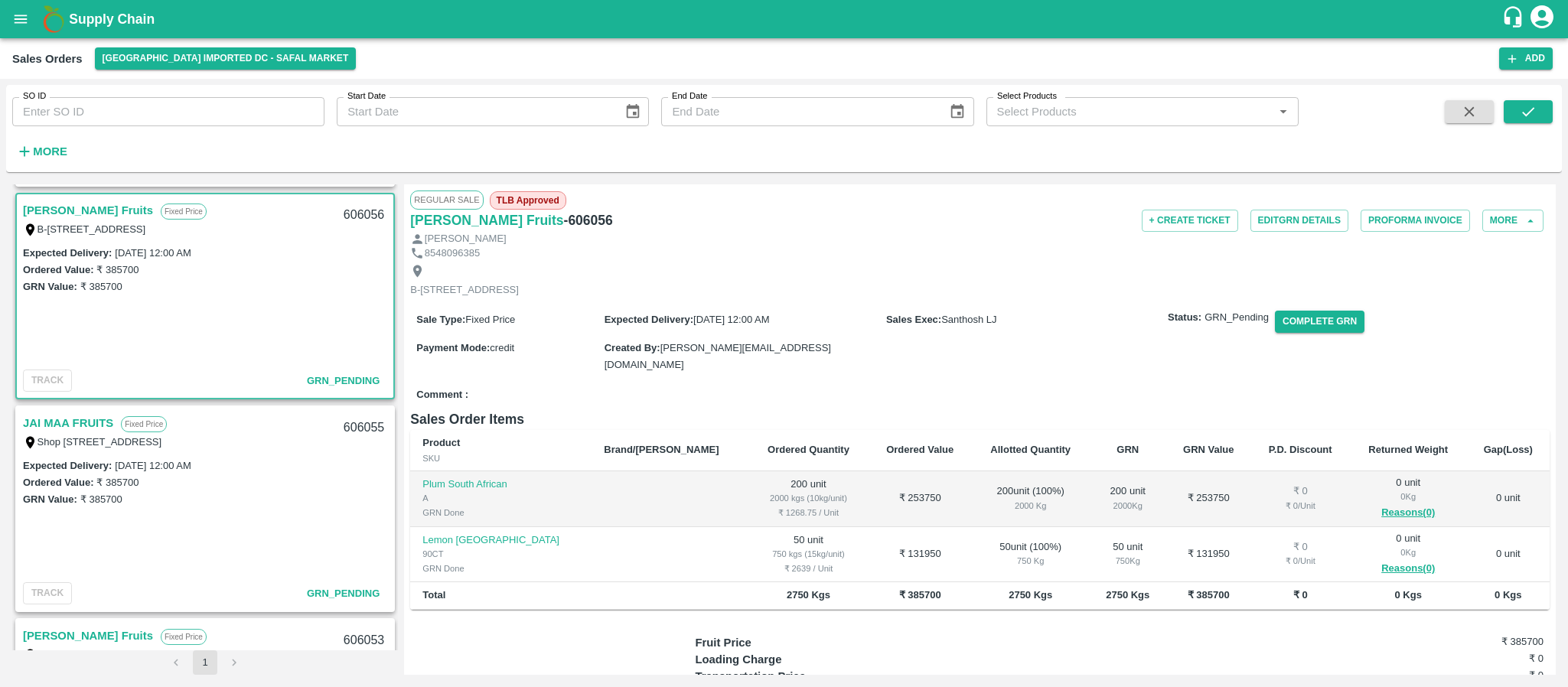
scroll to position [2124, 0]
click at [90, 418] on link "JAI MAA FRUITS" at bounding box center [68, 422] width 90 height 20
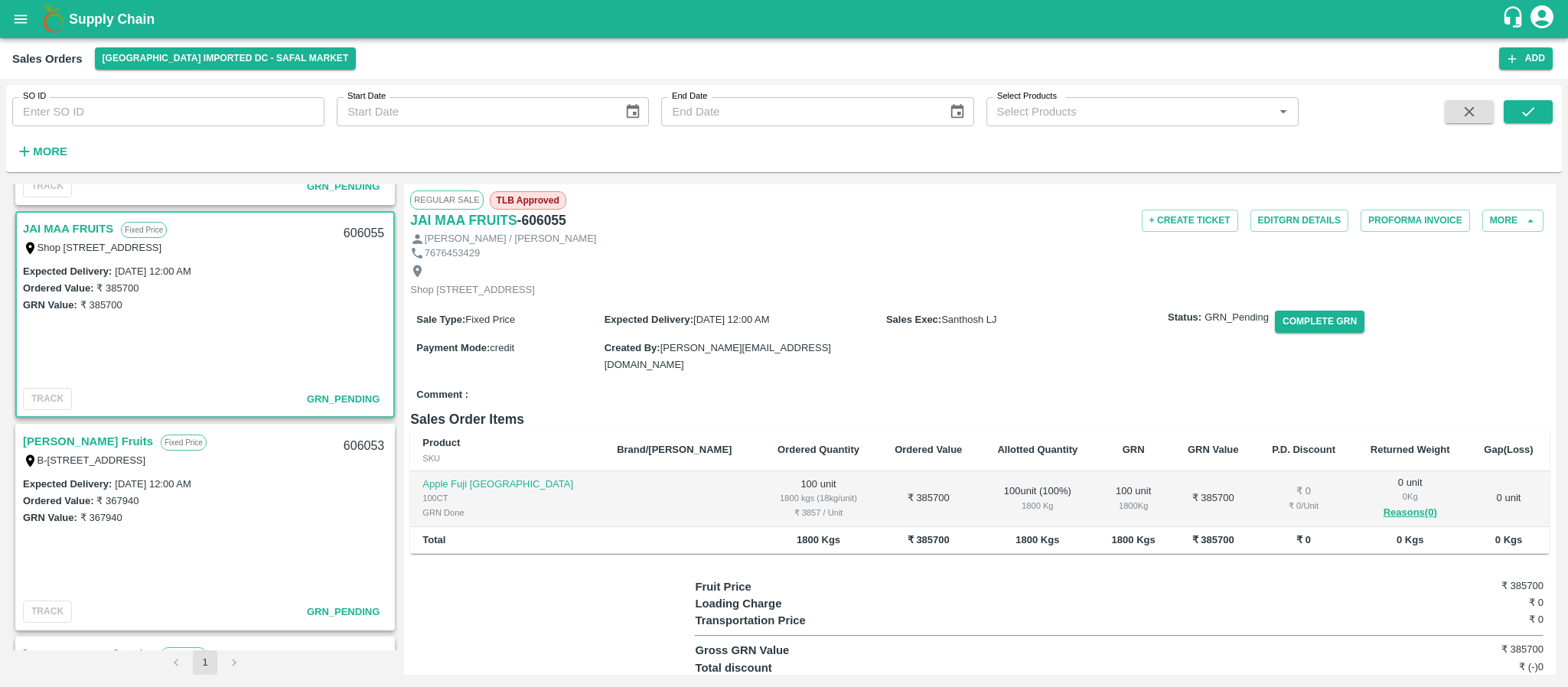
scroll to position [2317, 0]
click at [67, 444] on link "[PERSON_NAME] Fruits" at bounding box center [88, 441] width 130 height 20
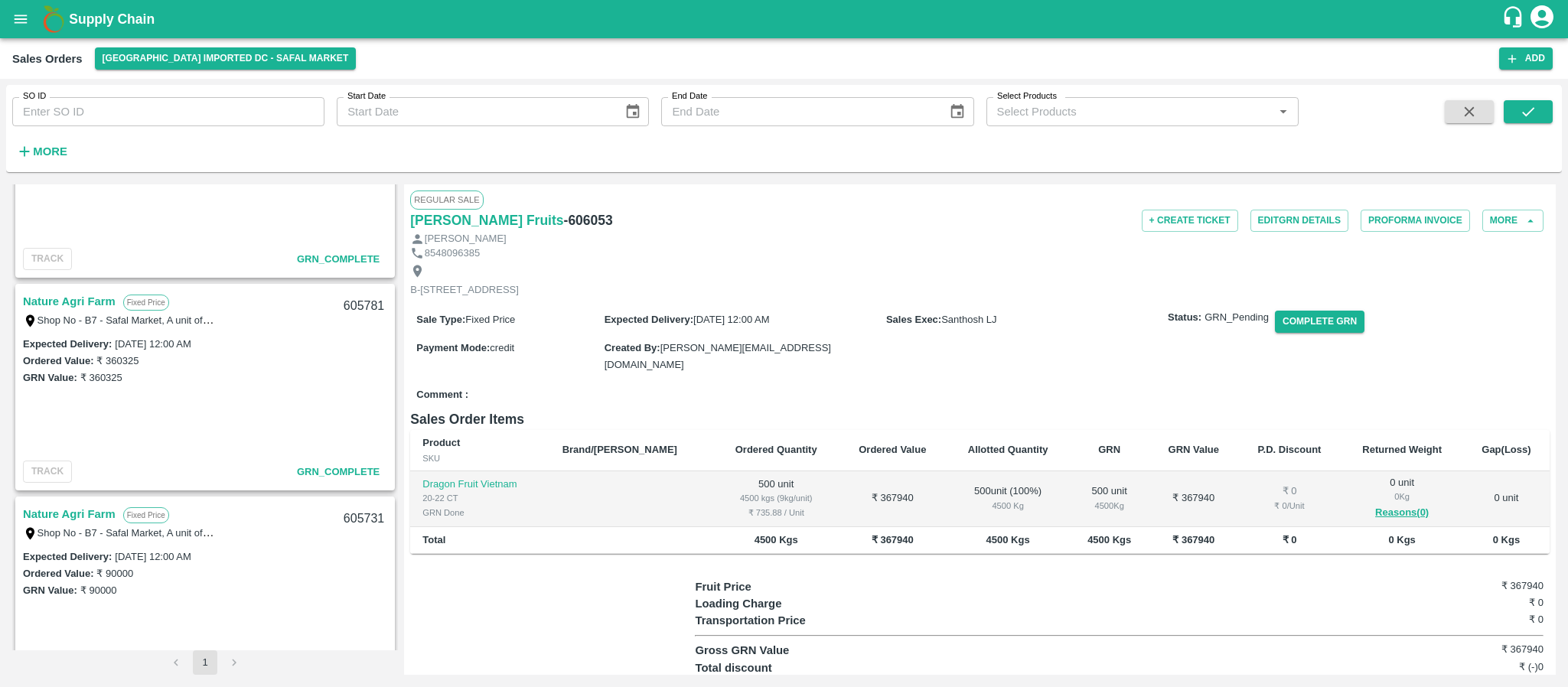
scroll to position [4639, 0]
